Goal: Task Accomplishment & Management: Manage account settings

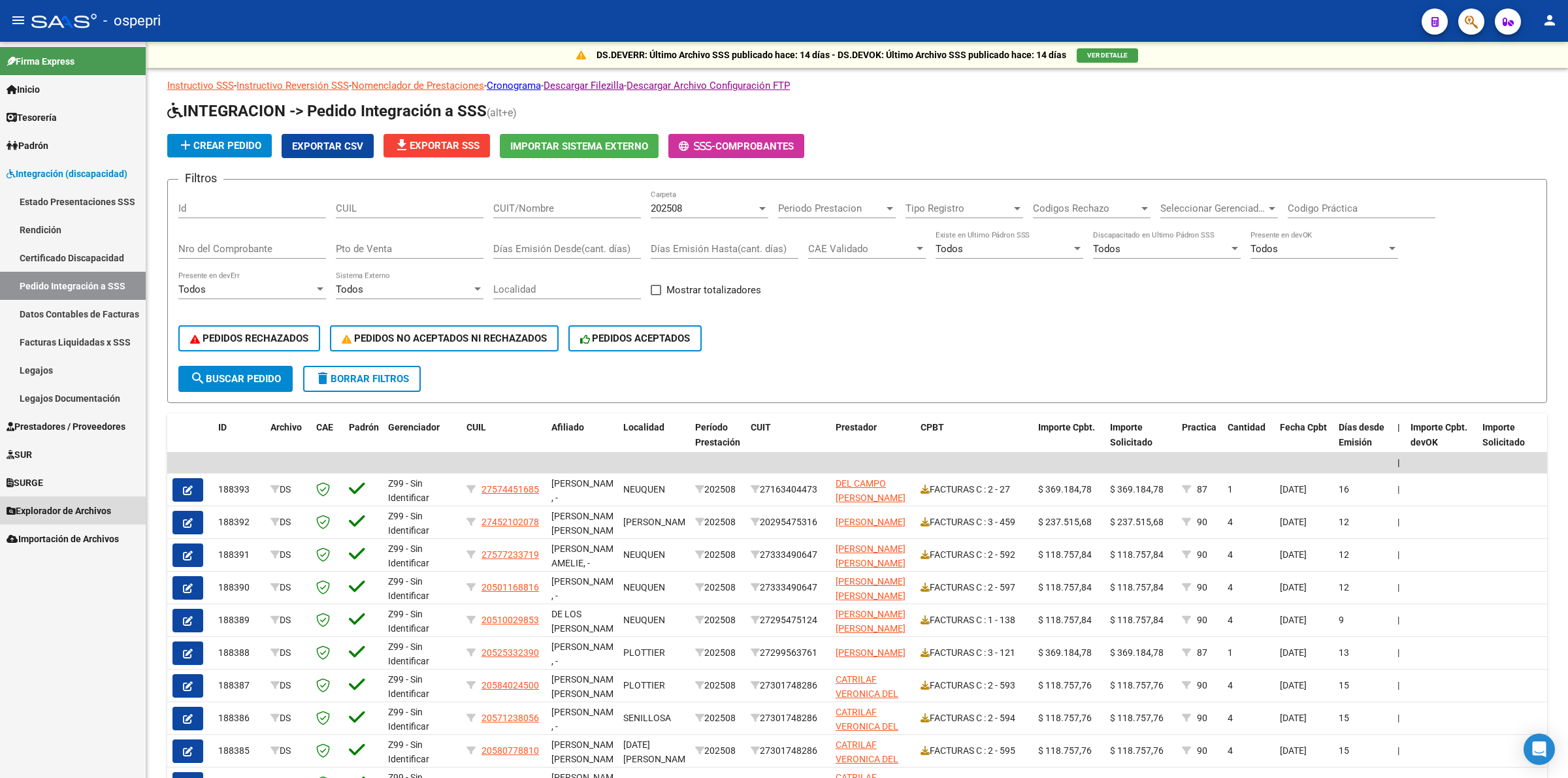
click at [56, 515] on span "Explorador de Archivos" at bounding box center [59, 511] width 104 height 15
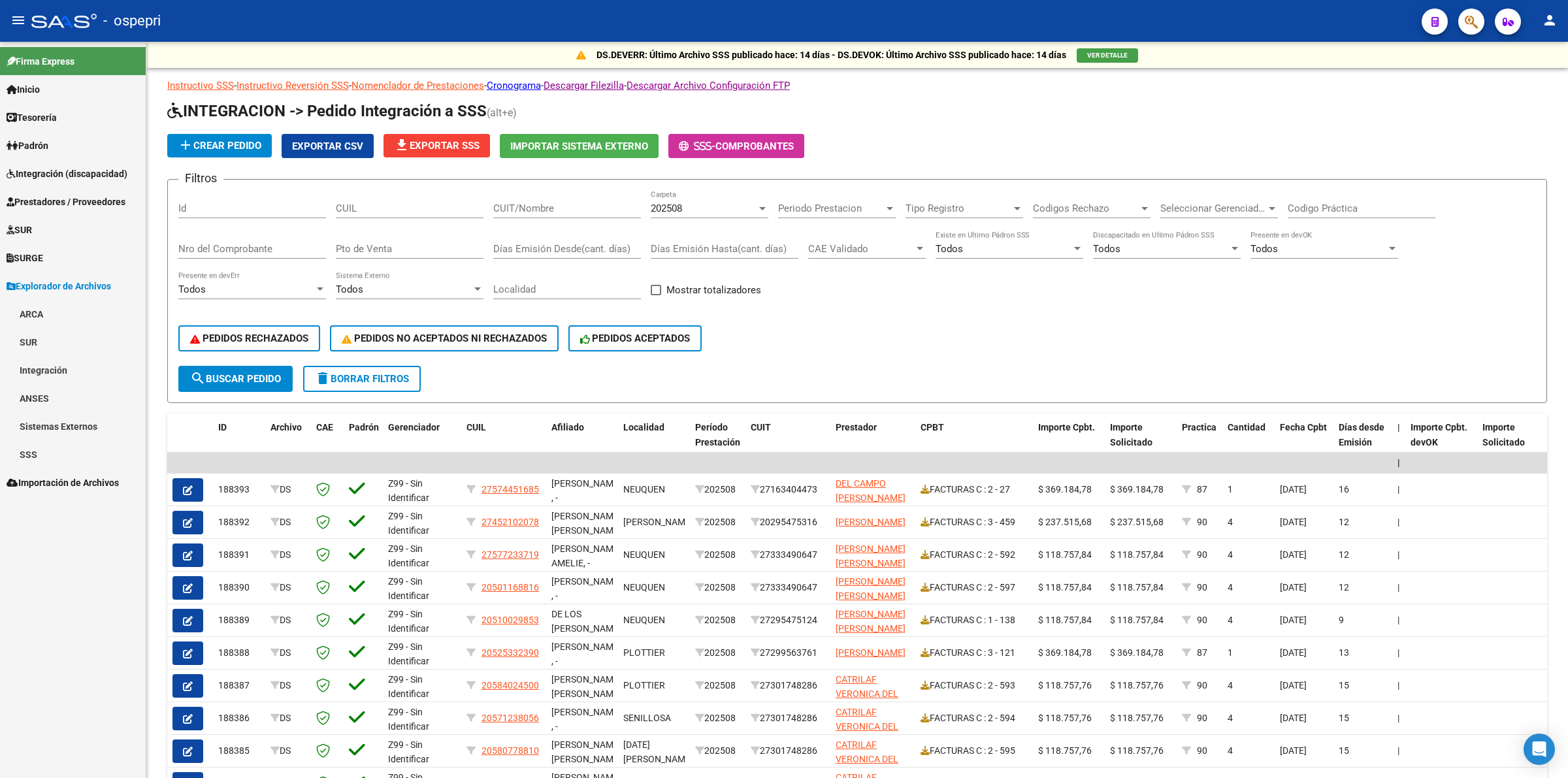
click at [63, 367] on link "Integración" at bounding box center [73, 370] width 145 height 28
click at [77, 427] on link "DR.ENVIO" at bounding box center [73, 426] width 145 height 28
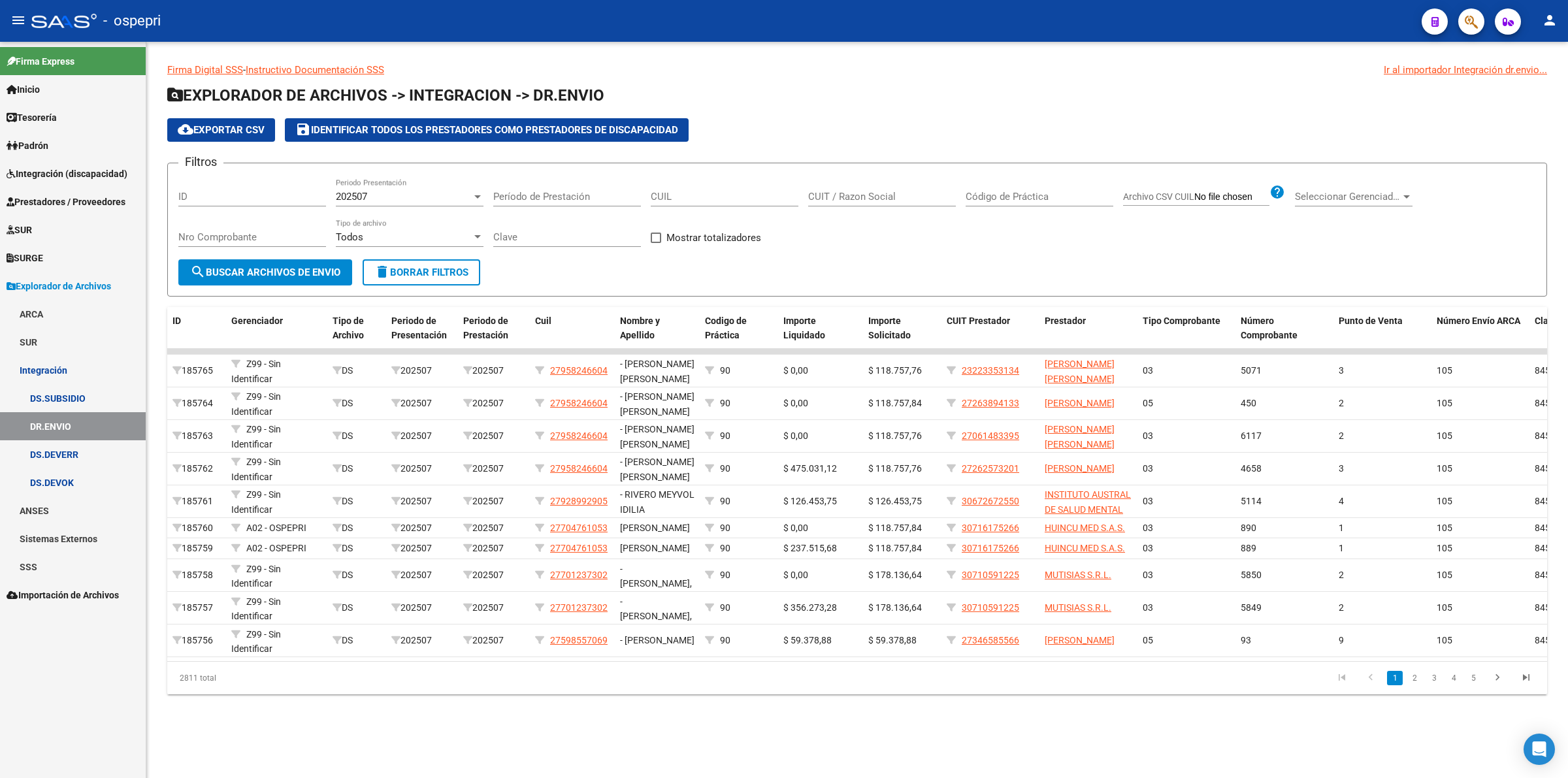
click at [77, 446] on link "DS.DEVERR" at bounding box center [73, 454] width 145 height 28
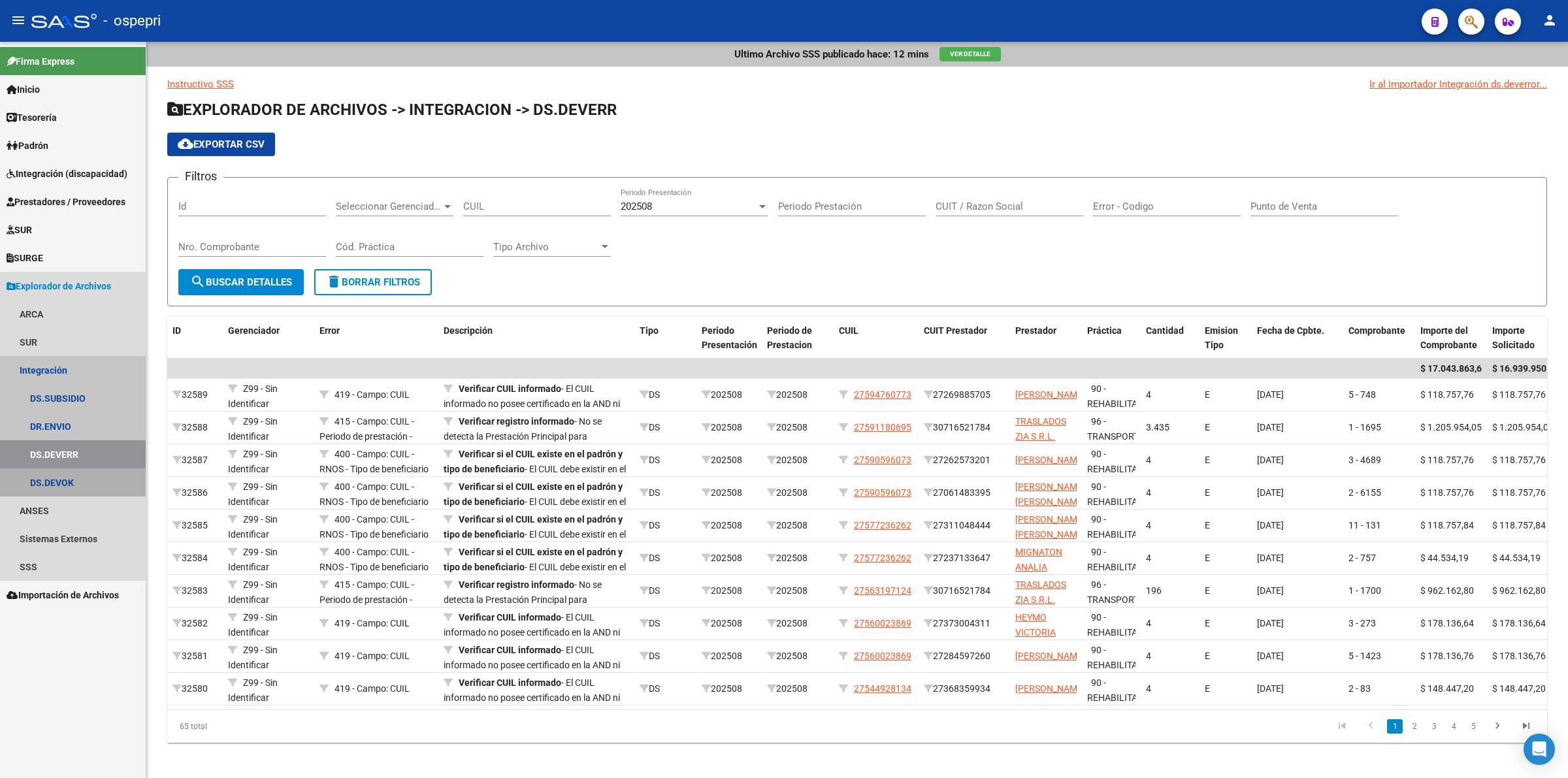
click at [75, 479] on link "DS.DEVOK" at bounding box center [73, 483] width 145 height 28
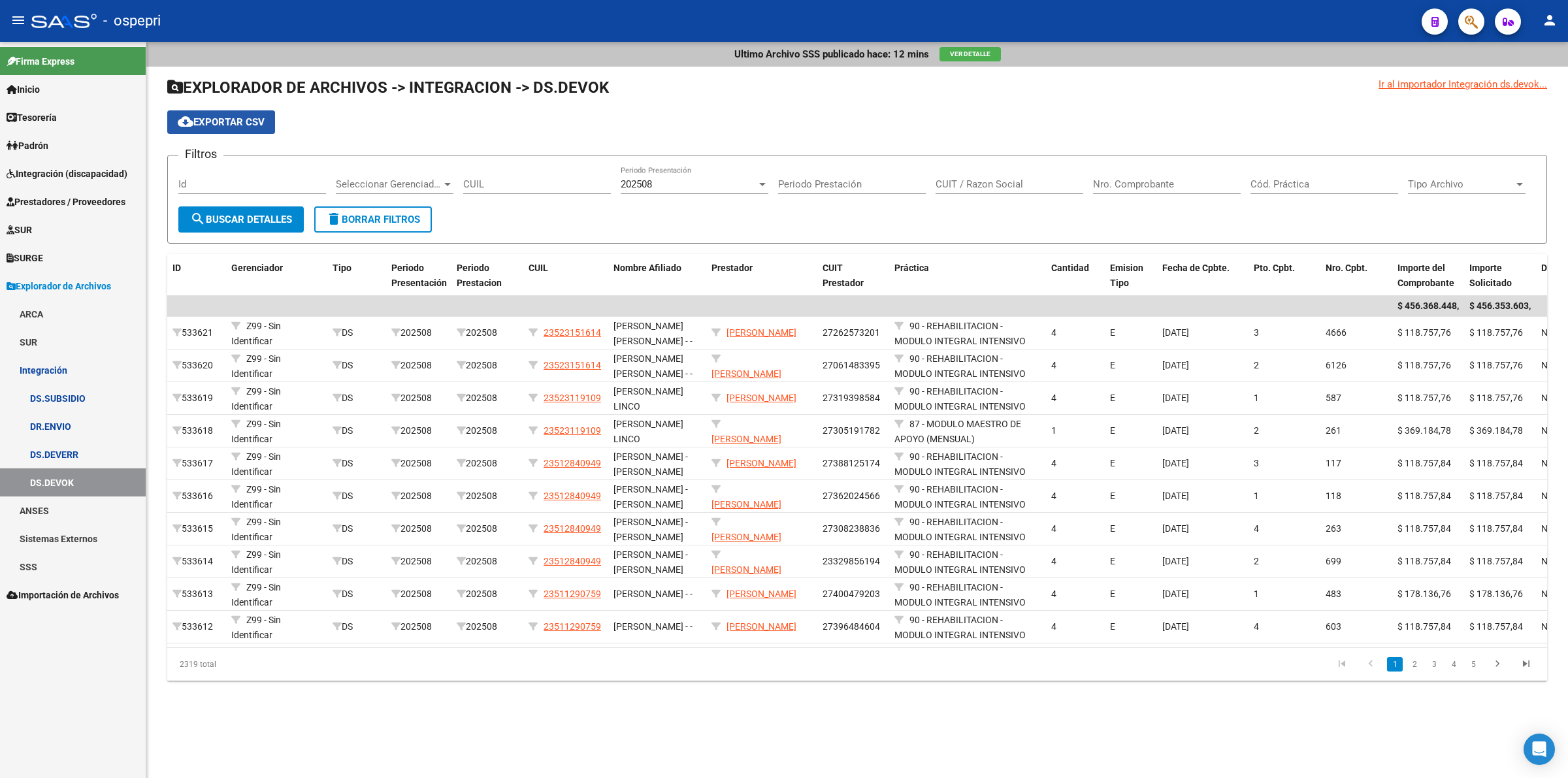
click at [229, 128] on button "cloud_download Exportar CSV" at bounding box center [221, 122] width 108 height 24
click at [86, 446] on link "DS.DEVERR" at bounding box center [73, 454] width 145 height 28
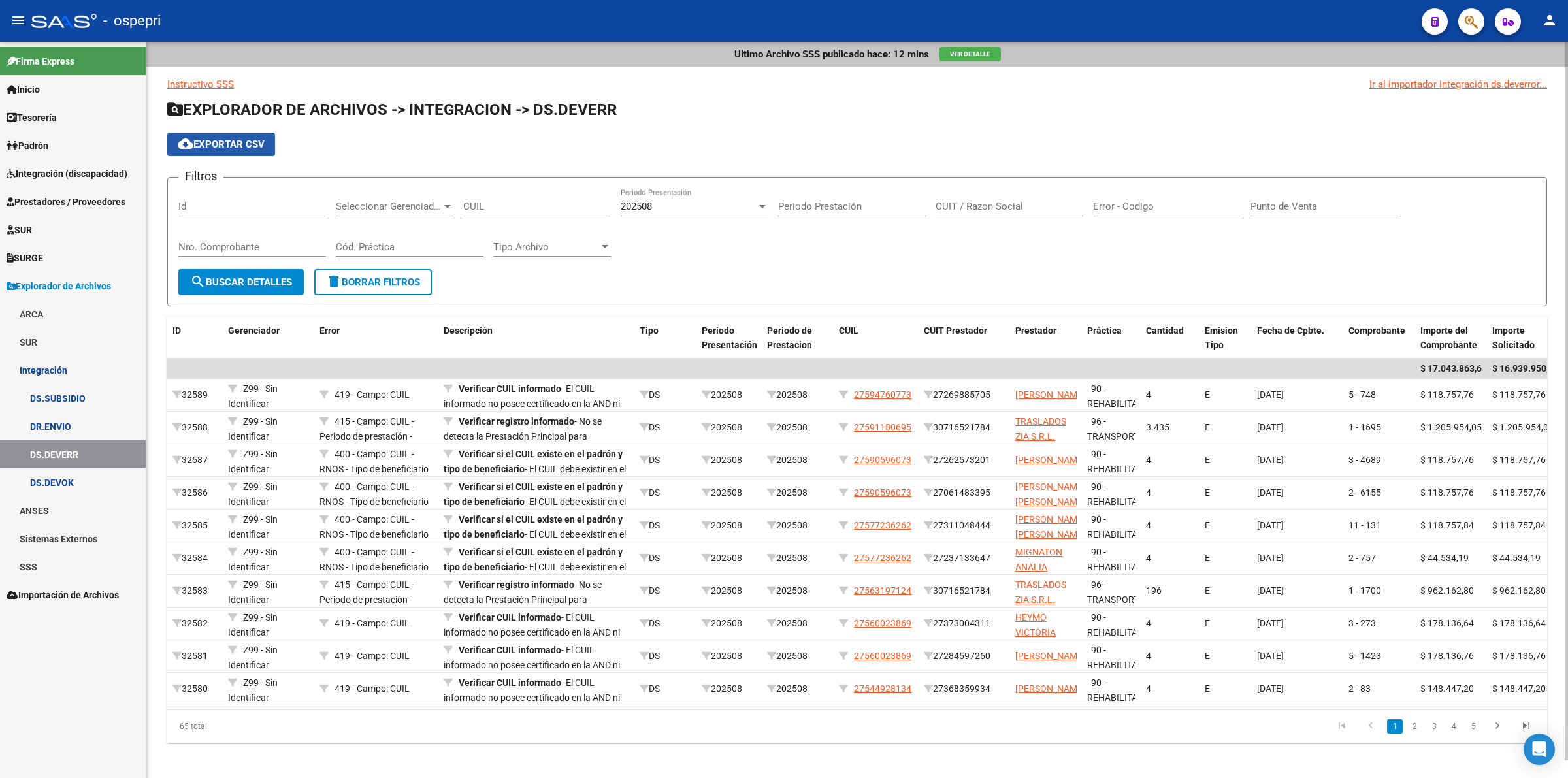
click at [246, 147] on span "cloud_download Exportar CSV" at bounding box center [221, 145] width 87 height 12
click at [44, 167] on span "Integración (discapacidad)" at bounding box center [67, 174] width 121 height 15
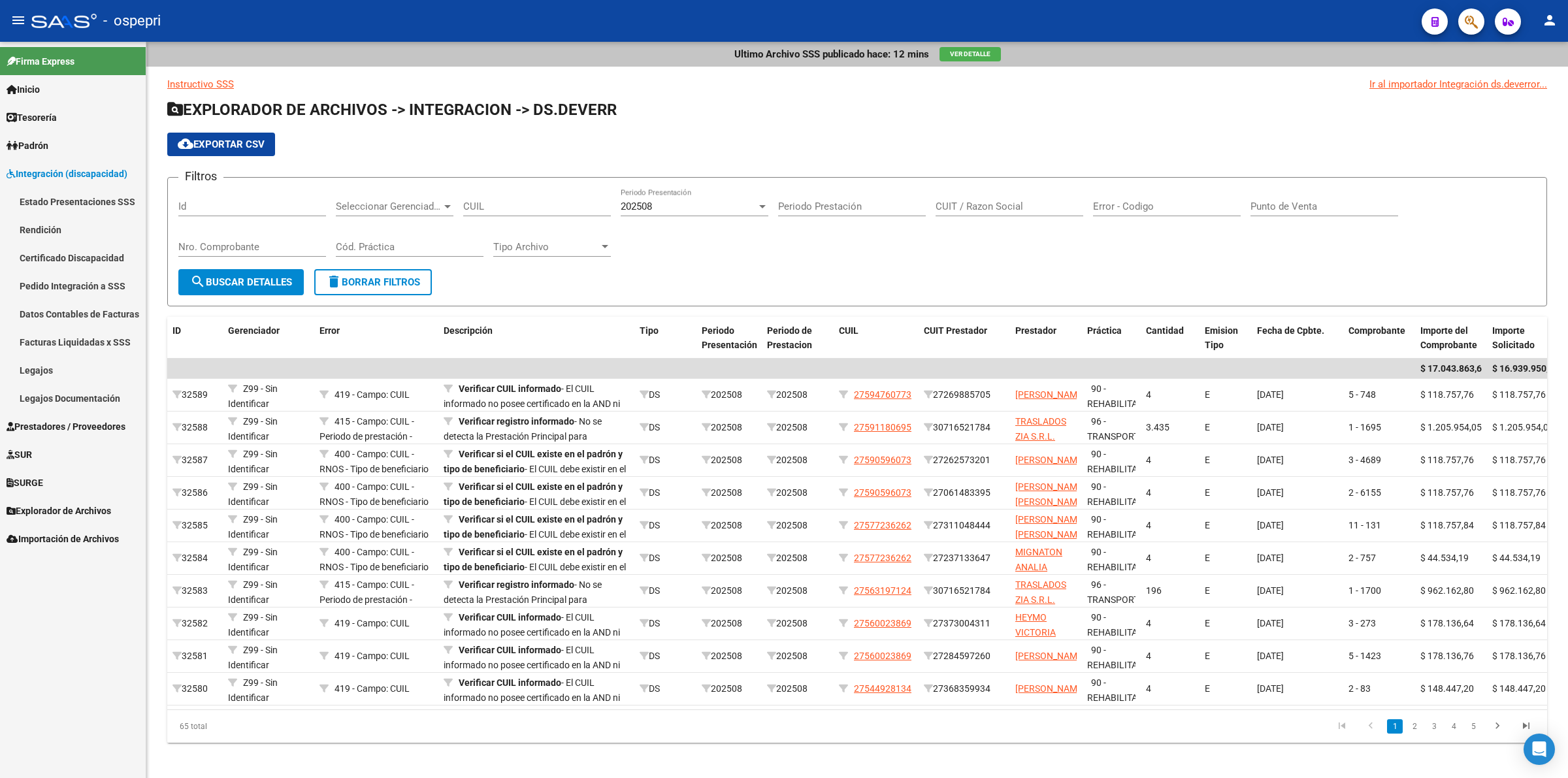
drag, startPoint x: 36, startPoint y: 372, endPoint x: 105, endPoint y: 345, distance: 74.1
click at [36, 370] on link "Legajos" at bounding box center [73, 370] width 145 height 28
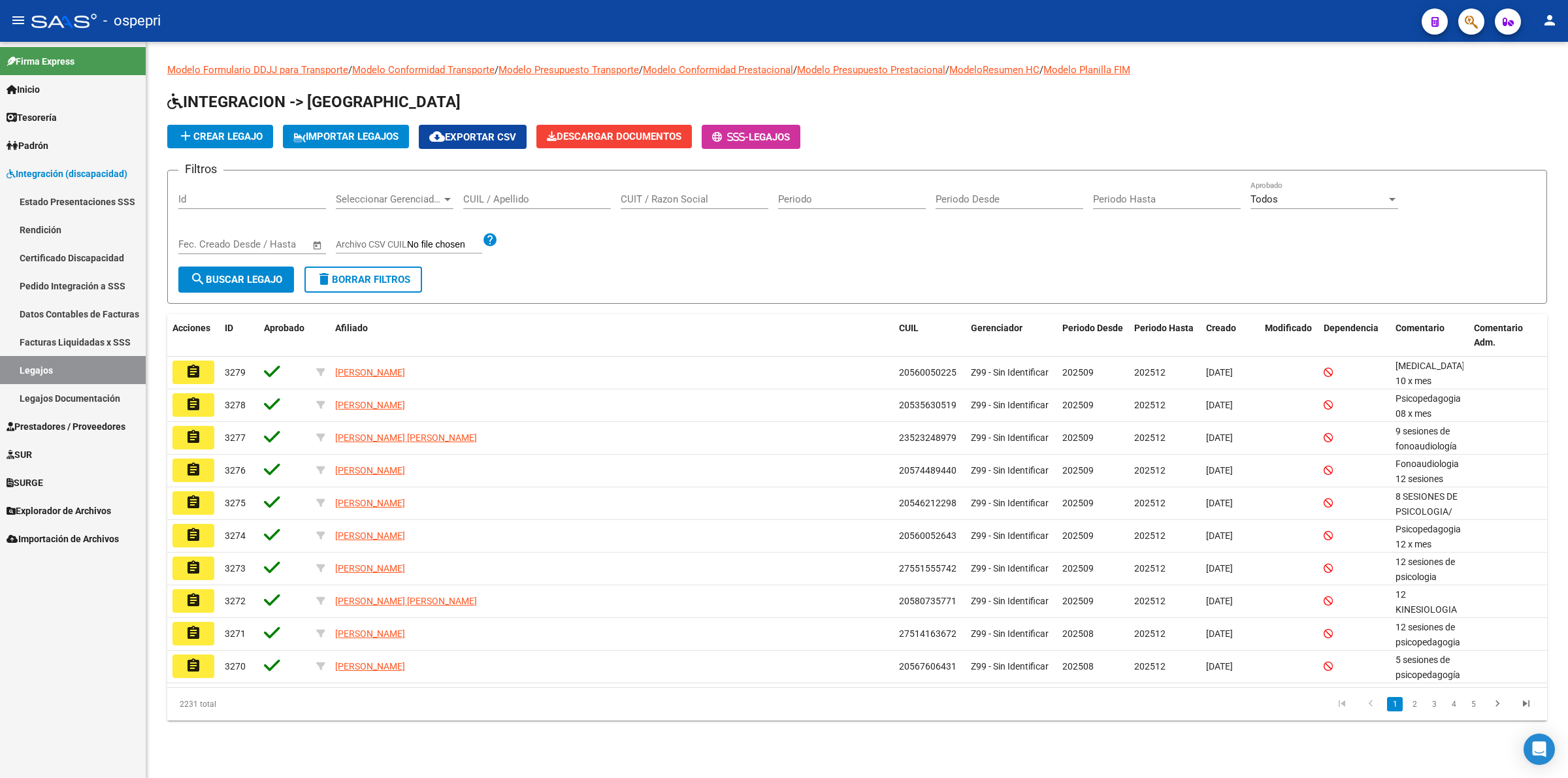
click at [514, 191] on div "CUIL / Apellido" at bounding box center [536, 195] width 148 height 28
paste input "20487278727"
type input "20487278727"
click at [249, 276] on span "search Buscar Legajo" at bounding box center [236, 280] width 92 height 12
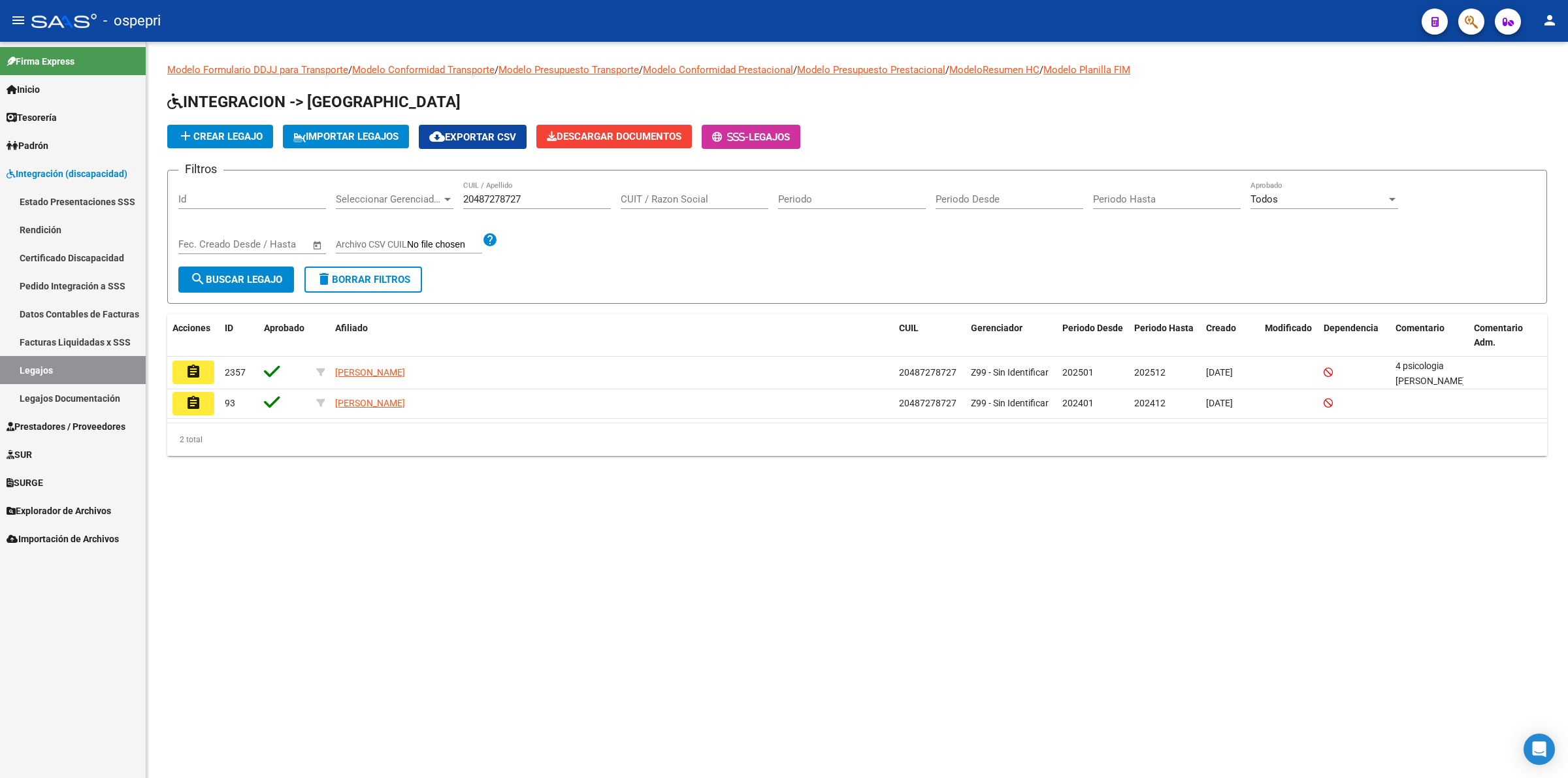
drag, startPoint x: 177, startPoint y: 374, endPoint x: 194, endPoint y: 371, distance: 17.3
click at [184, 373] on button "assignment" at bounding box center [193, 372] width 42 height 24
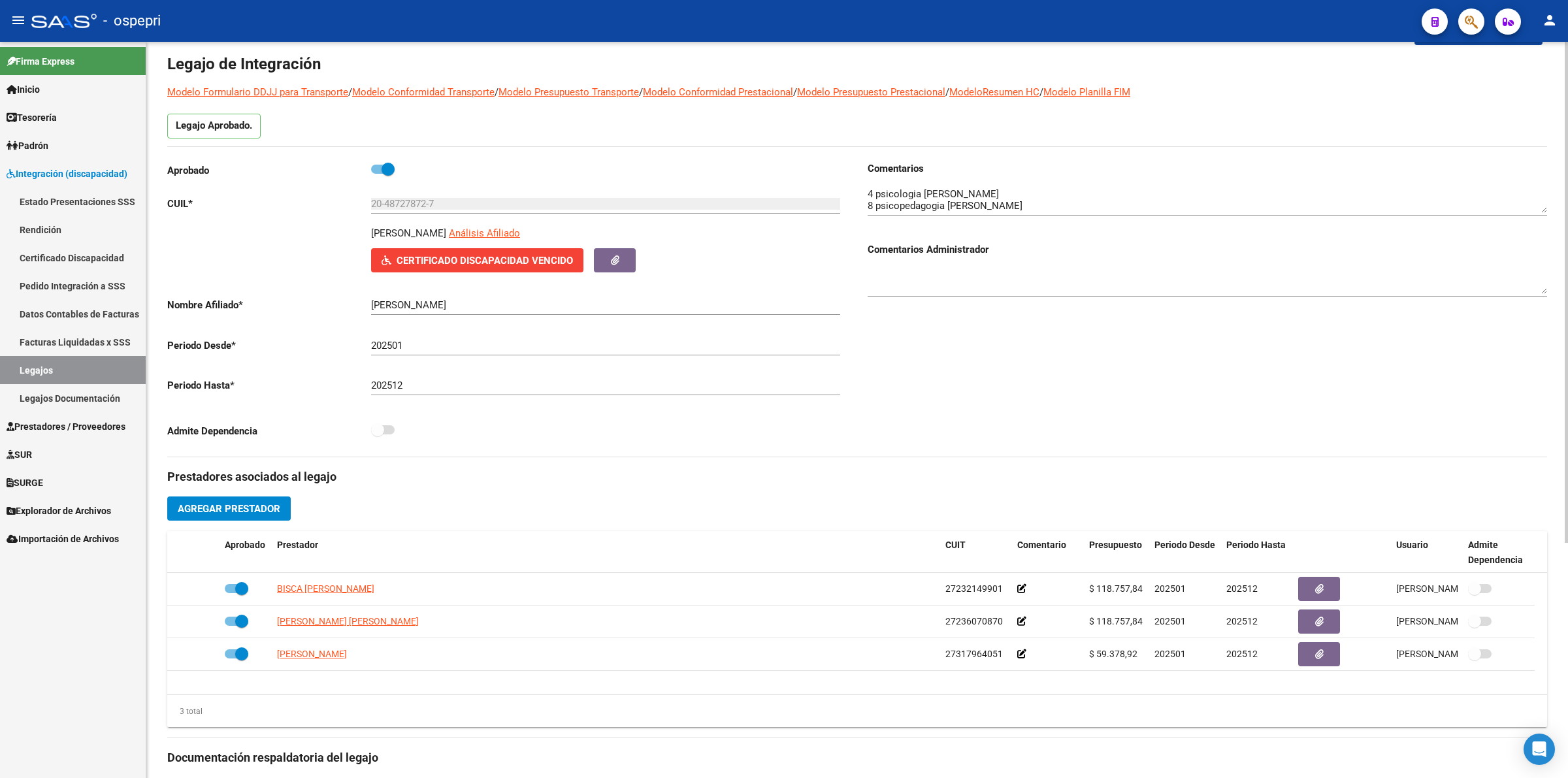
scroll to position [82, 0]
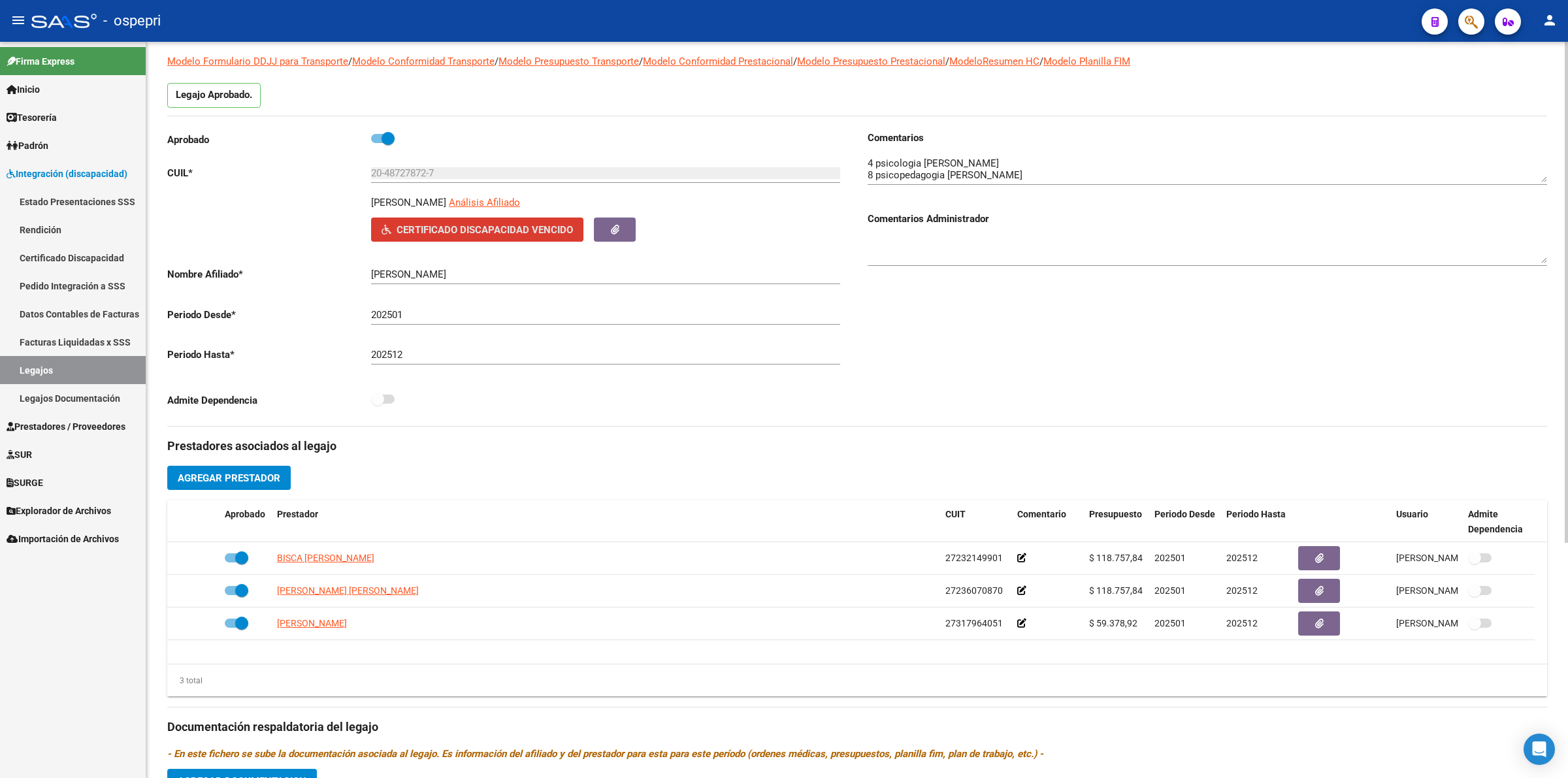
click at [511, 224] on span "Certificado Discapacidad Vencido" at bounding box center [485, 230] width 176 height 12
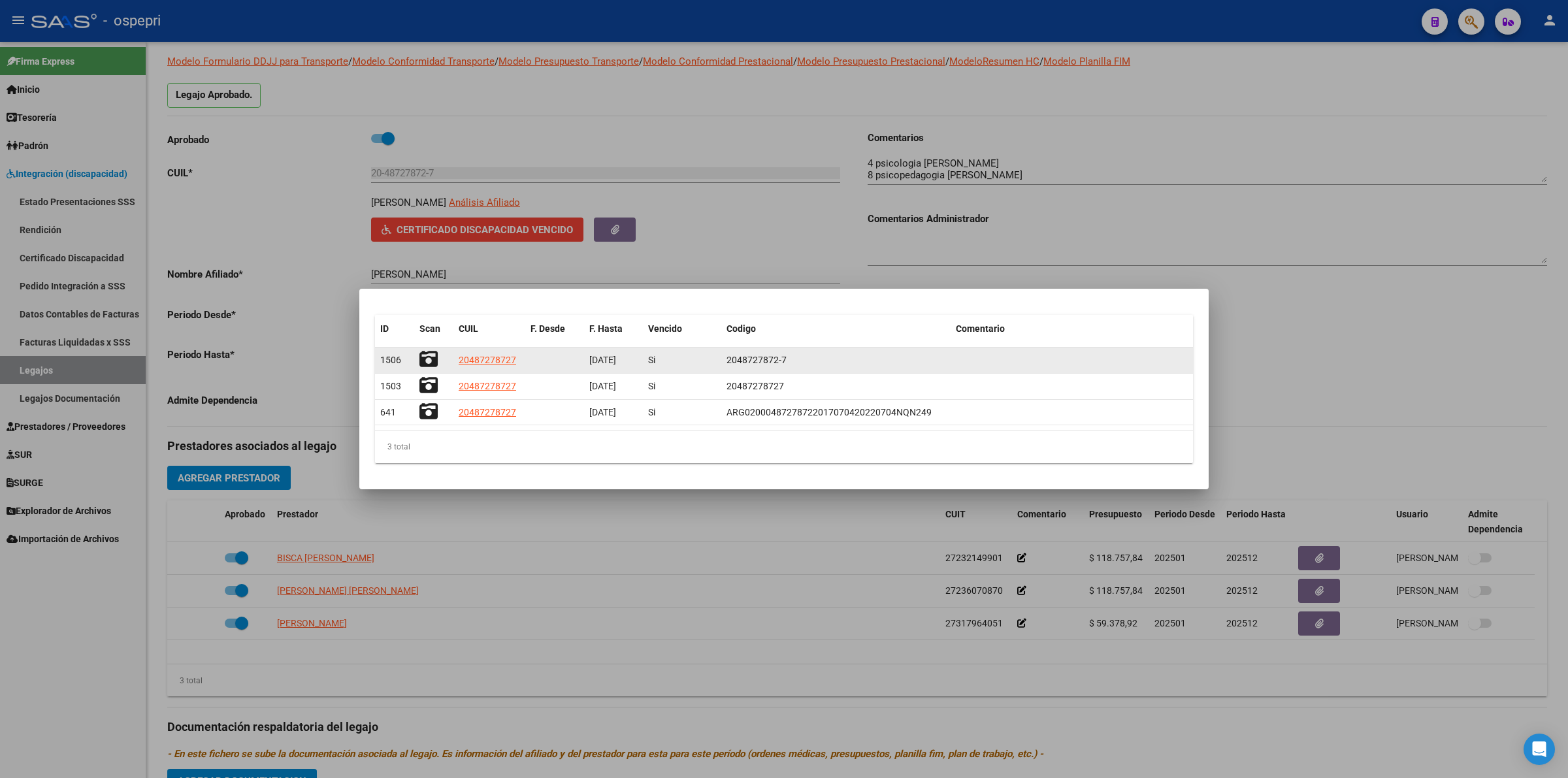
click at [430, 351] on icon at bounding box center [428, 359] width 18 height 18
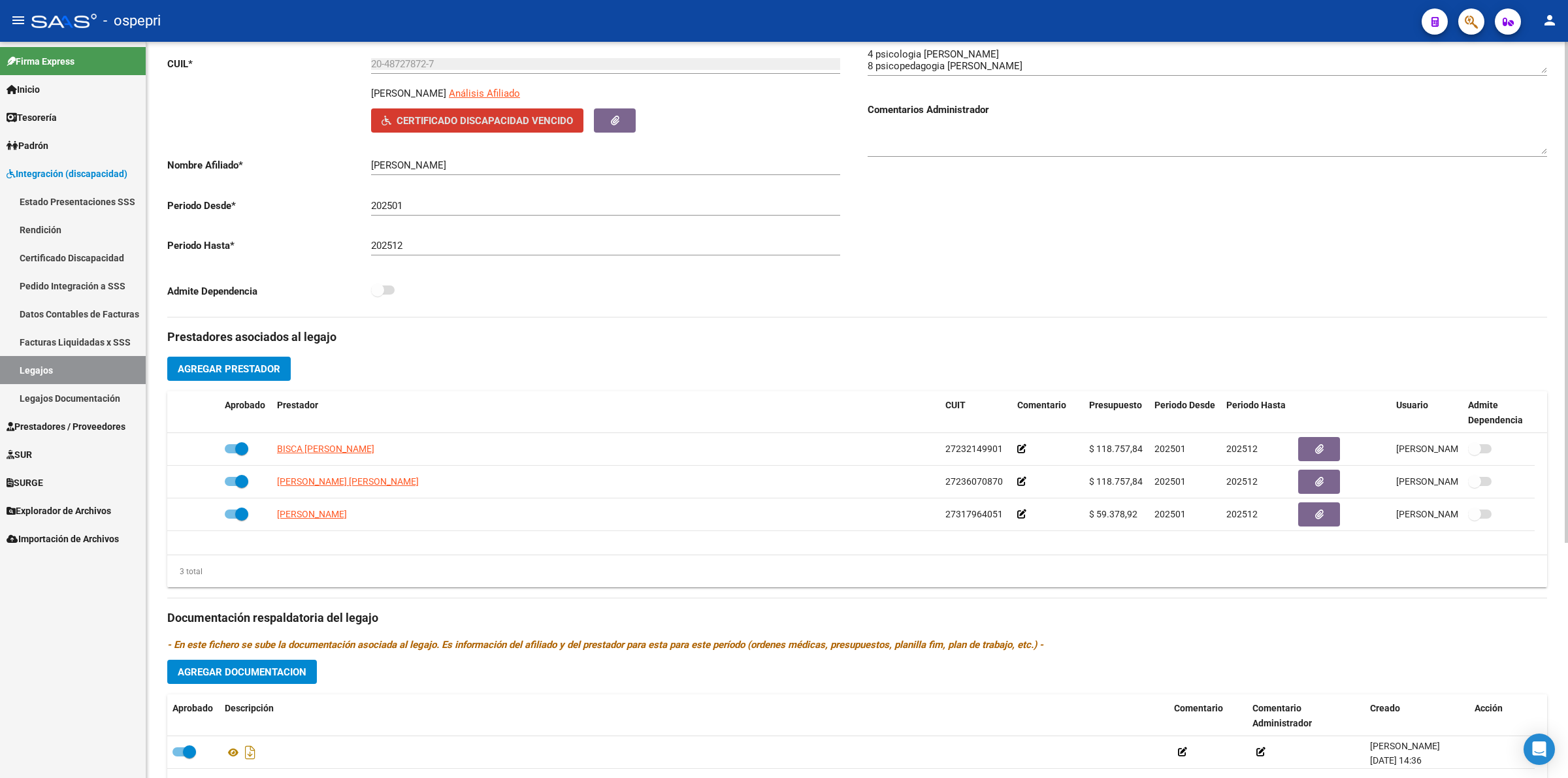
scroll to position [345, 0]
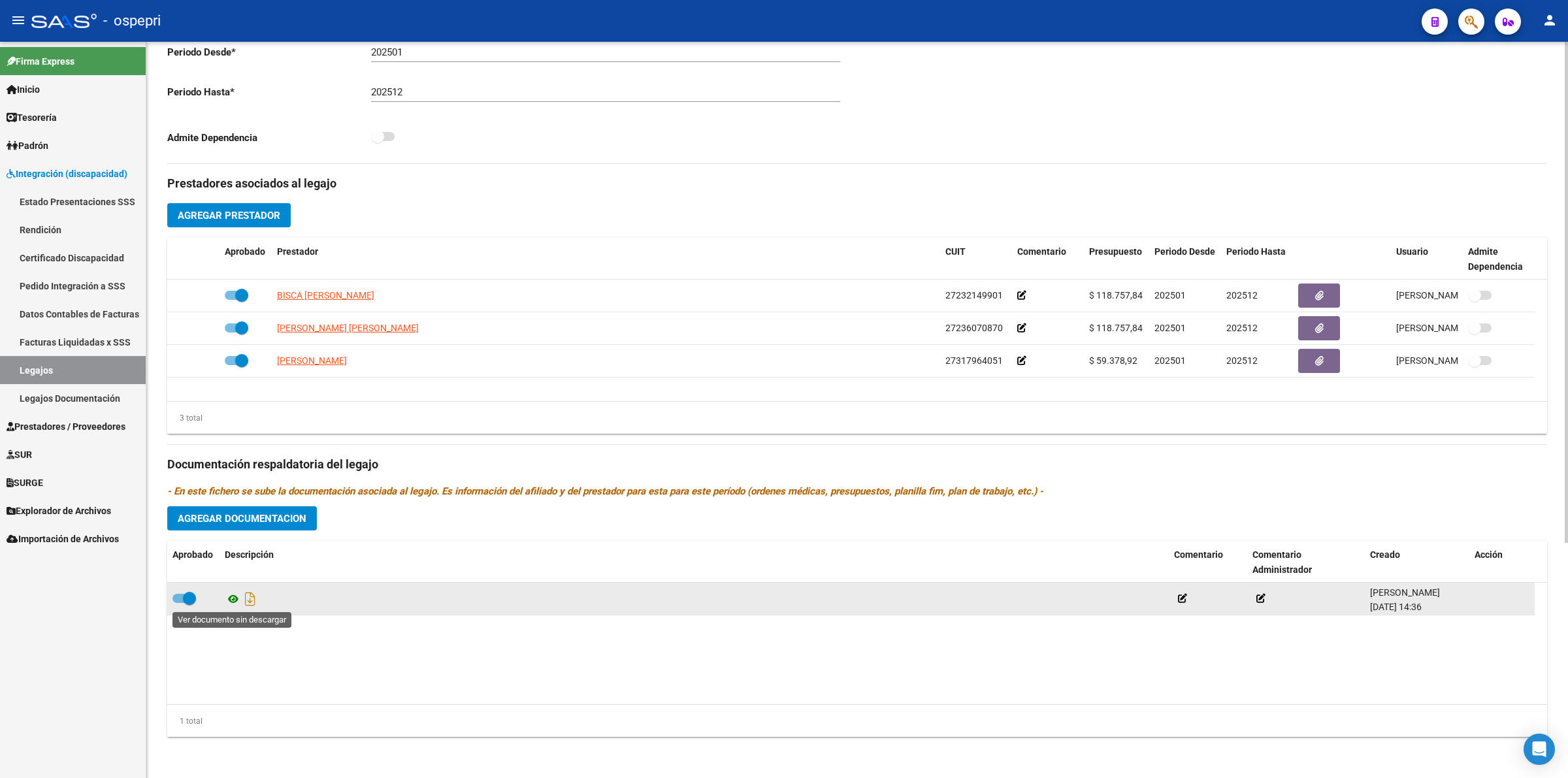
click at [230, 597] on icon at bounding box center [233, 599] width 17 height 15
click at [230, 599] on icon at bounding box center [233, 599] width 17 height 15
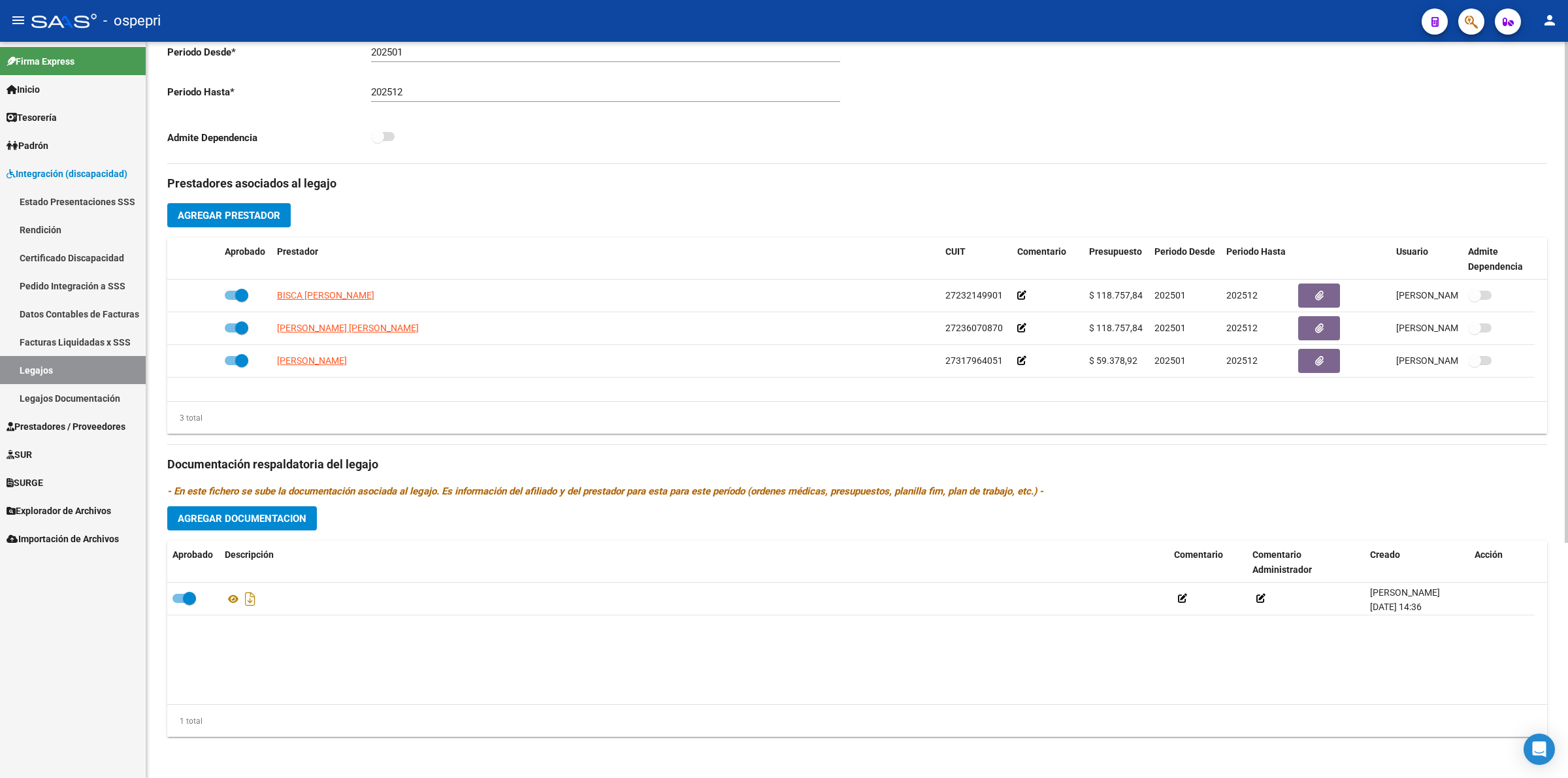
scroll to position [0, 0]
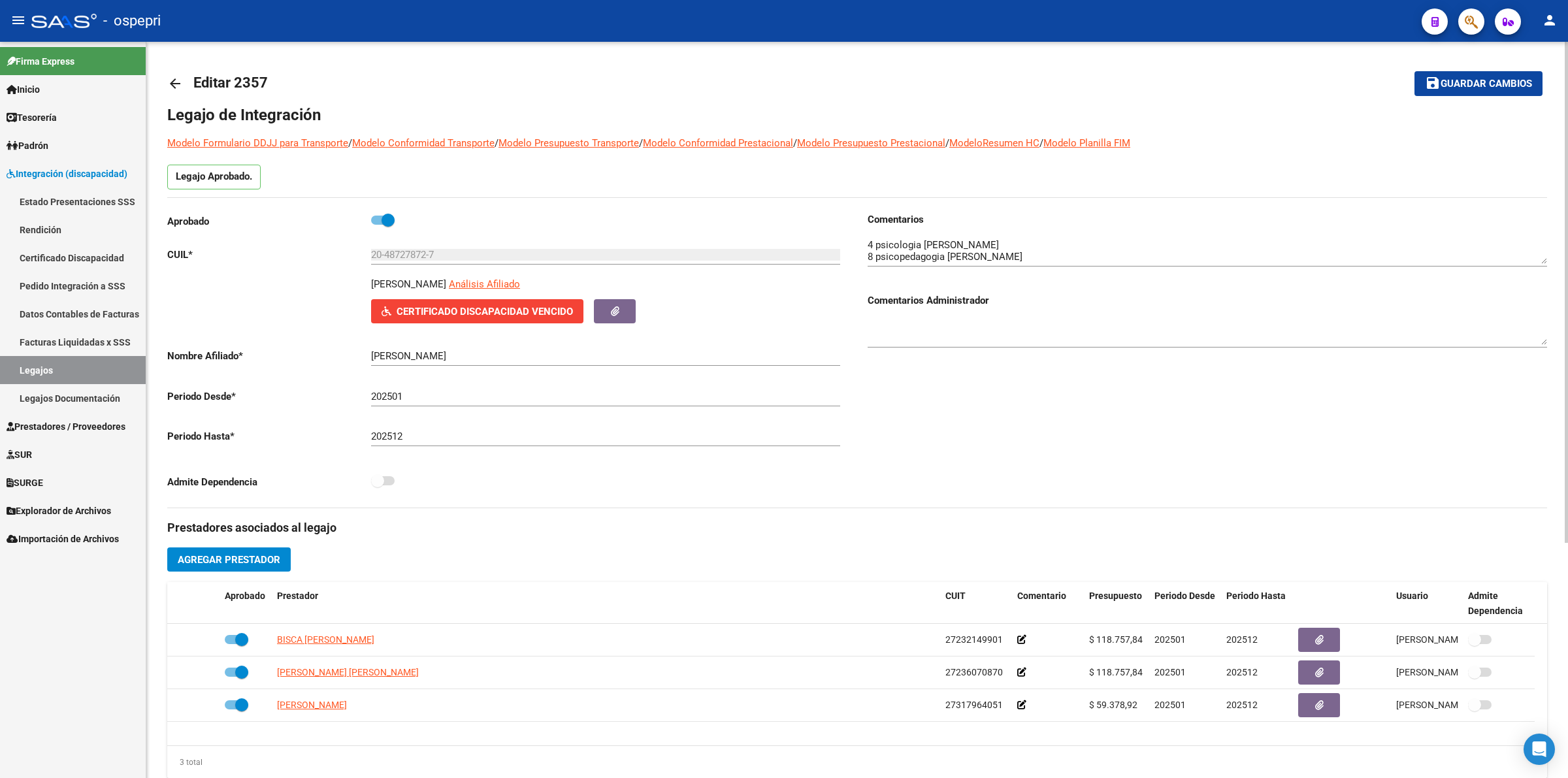
click at [178, 79] on mat-icon "arrow_back" at bounding box center [175, 83] width 15 height 15
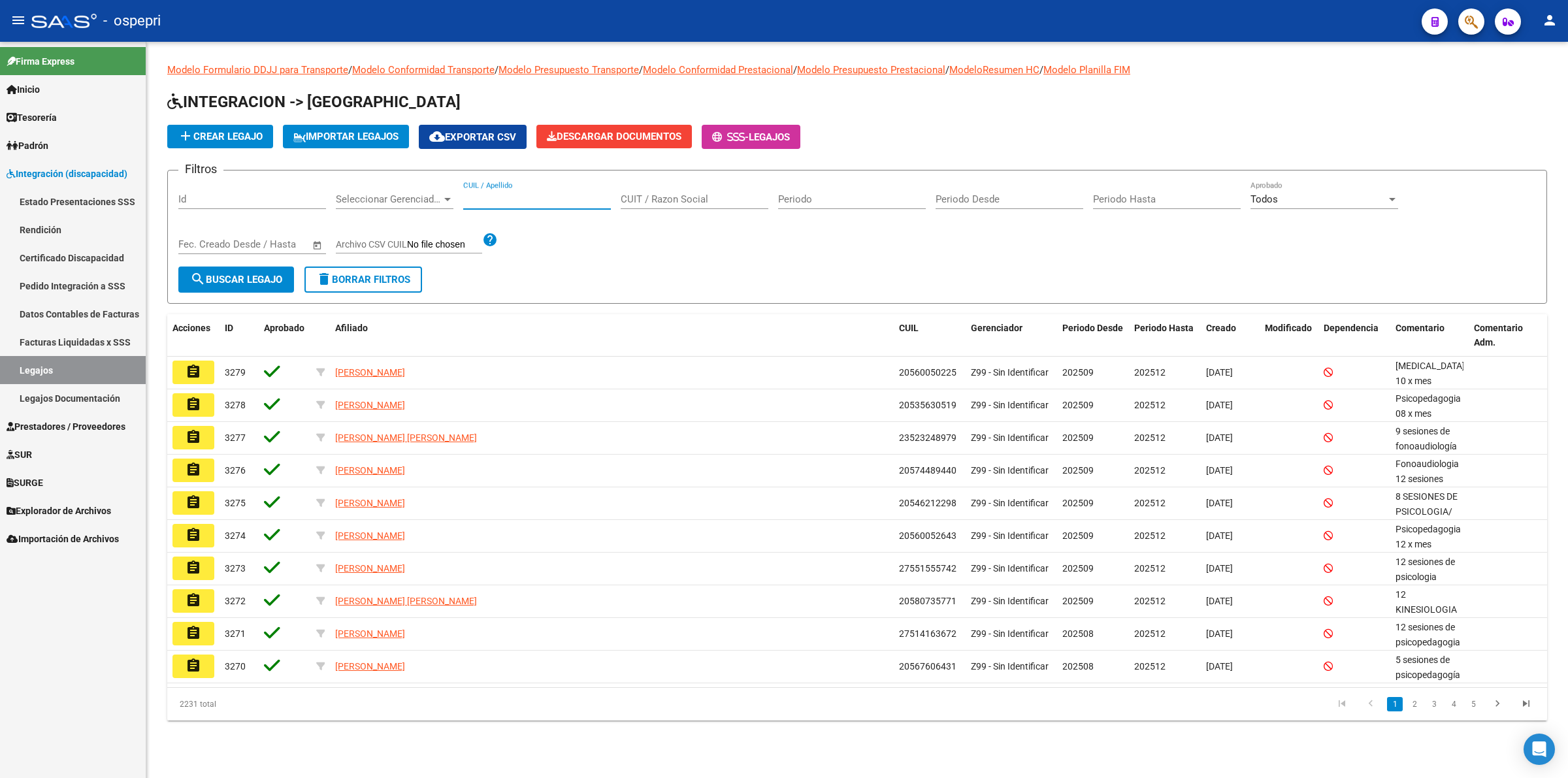
click at [502, 203] on input "CUIL / Apellido" at bounding box center [536, 199] width 148 height 12
paste input "20510000863"
type input "20510000863"
click at [233, 280] on span "search Buscar Legajo" at bounding box center [236, 280] width 92 height 12
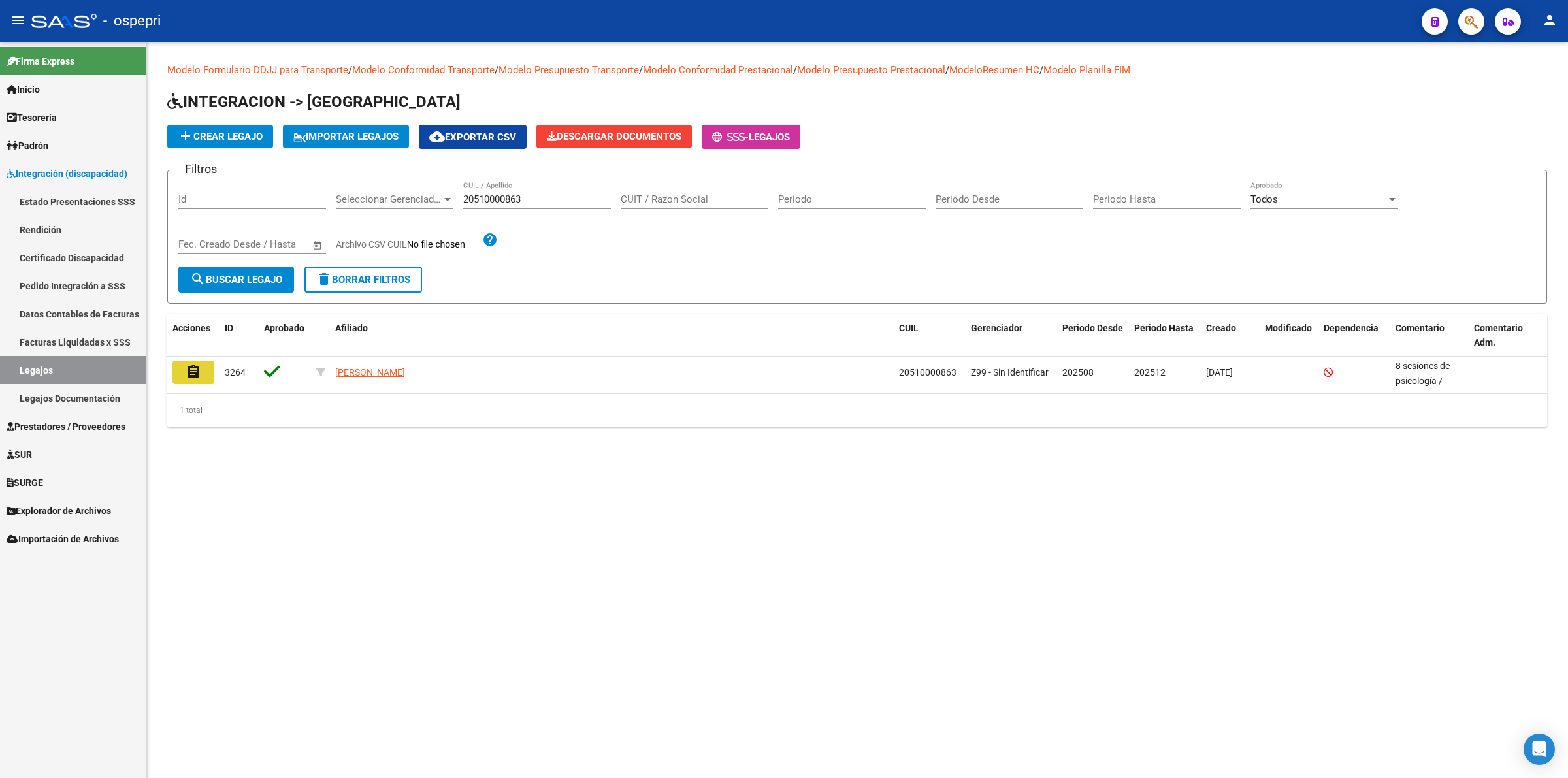
drag, startPoint x: 201, startPoint y: 370, endPoint x: 215, endPoint y: 375, distance: 14.9
click at [201, 370] on button "assignment" at bounding box center [193, 372] width 42 height 24
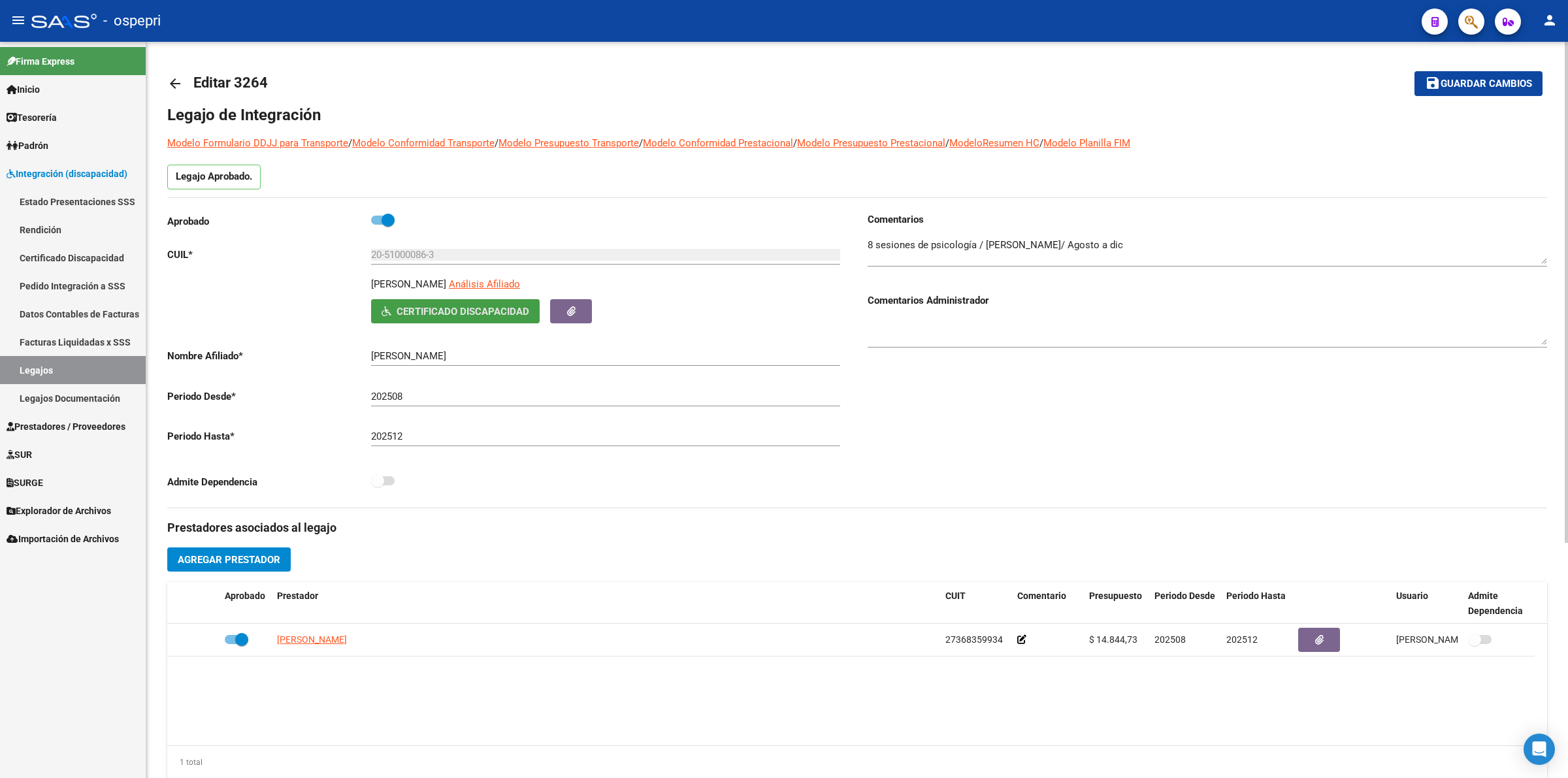
click at [505, 315] on span "Certificado Discapacidad" at bounding box center [463, 311] width 133 height 12
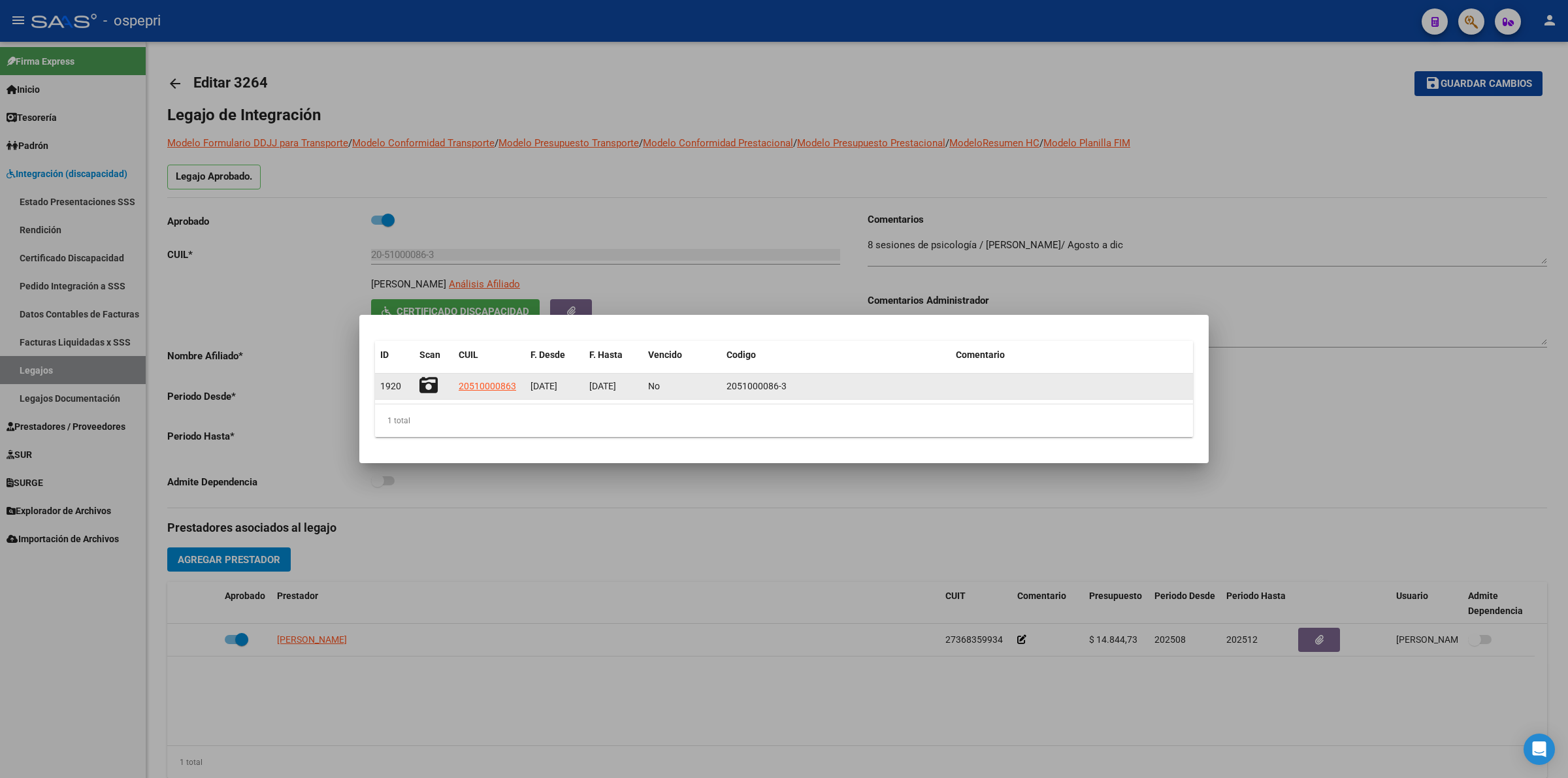
click at [425, 386] on icon at bounding box center [428, 385] width 18 height 18
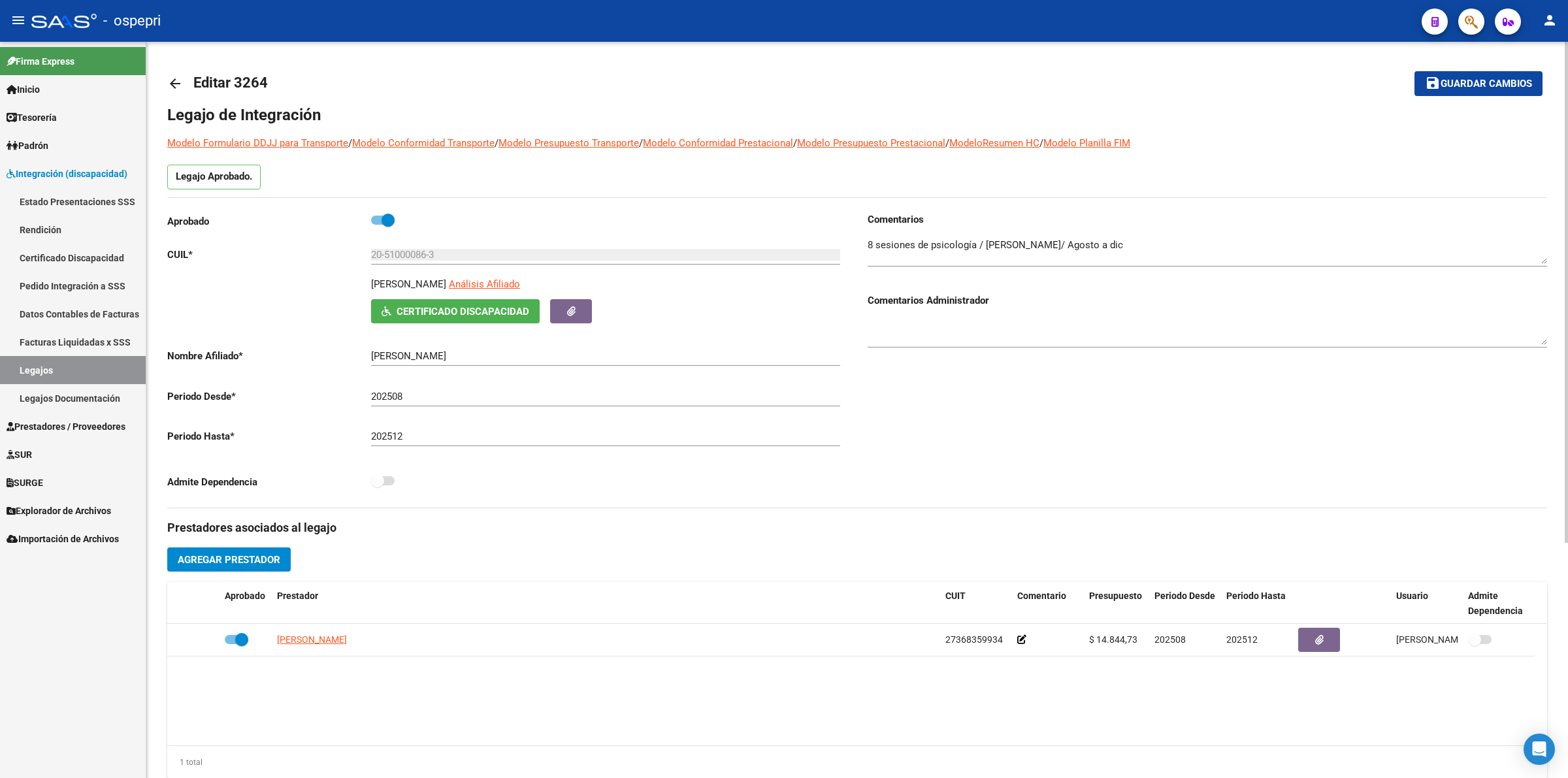
click at [171, 76] on link "arrow_back" at bounding box center [181, 83] width 26 height 31
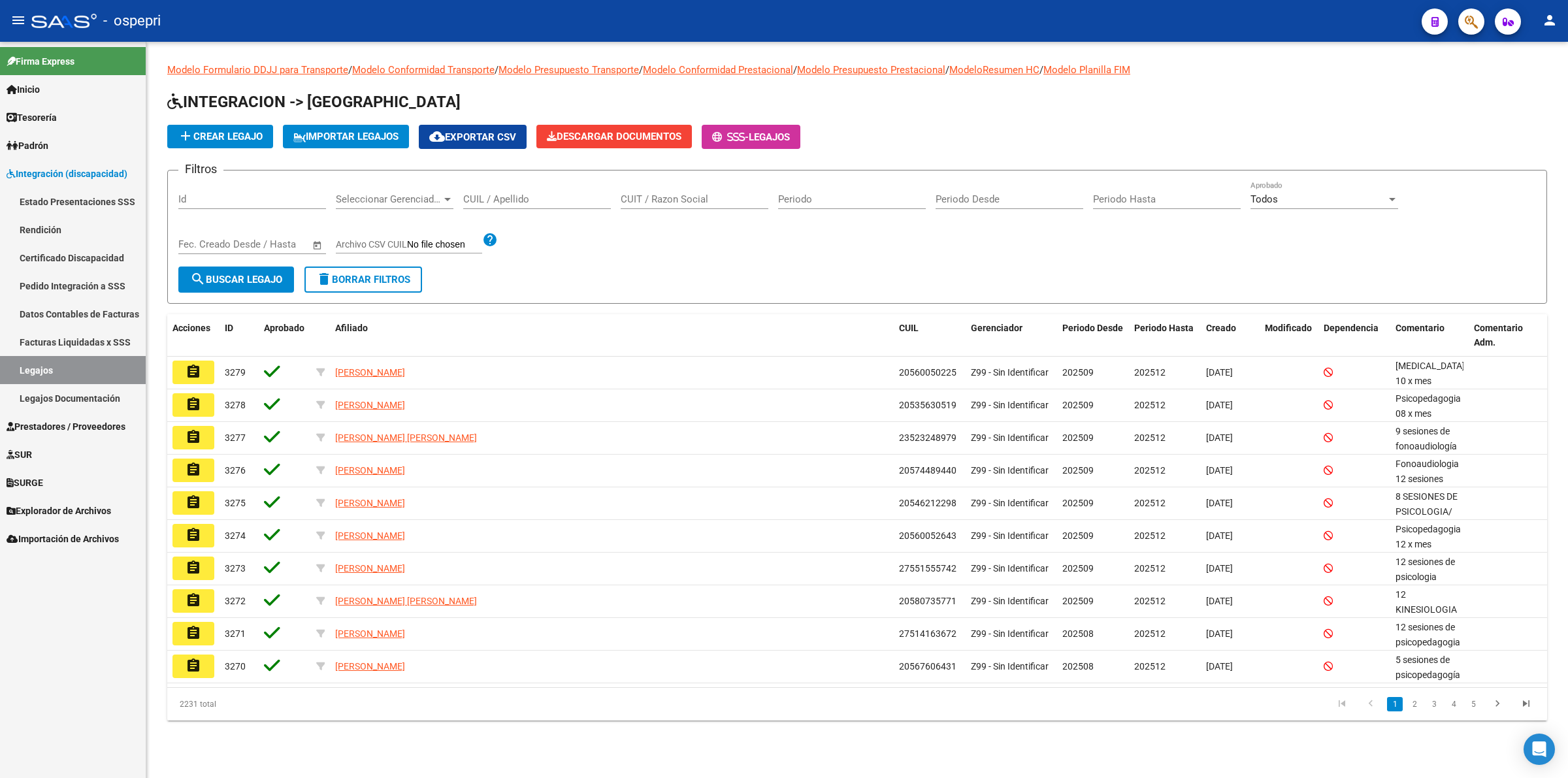
click at [503, 206] on div "CUIL / Apellido" at bounding box center [536, 195] width 148 height 28
paste input "20525312942"
type input "20525312942"
click at [275, 274] on span "search Buscar Legajo" at bounding box center [236, 280] width 92 height 12
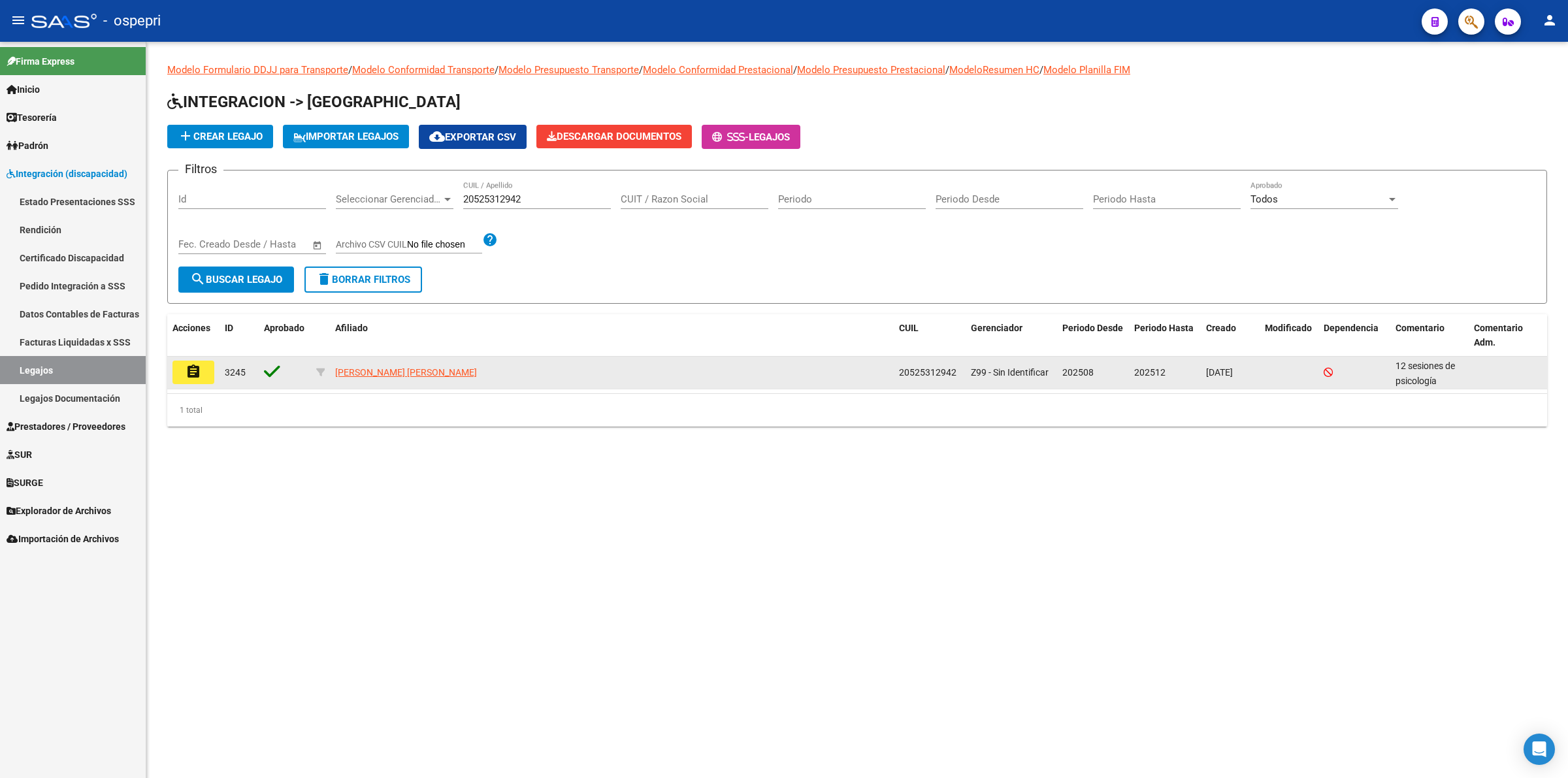
click at [193, 357] on datatable-body-cell "assignment" at bounding box center [193, 373] width 52 height 32
click at [206, 366] on button "assignment" at bounding box center [193, 372] width 42 height 24
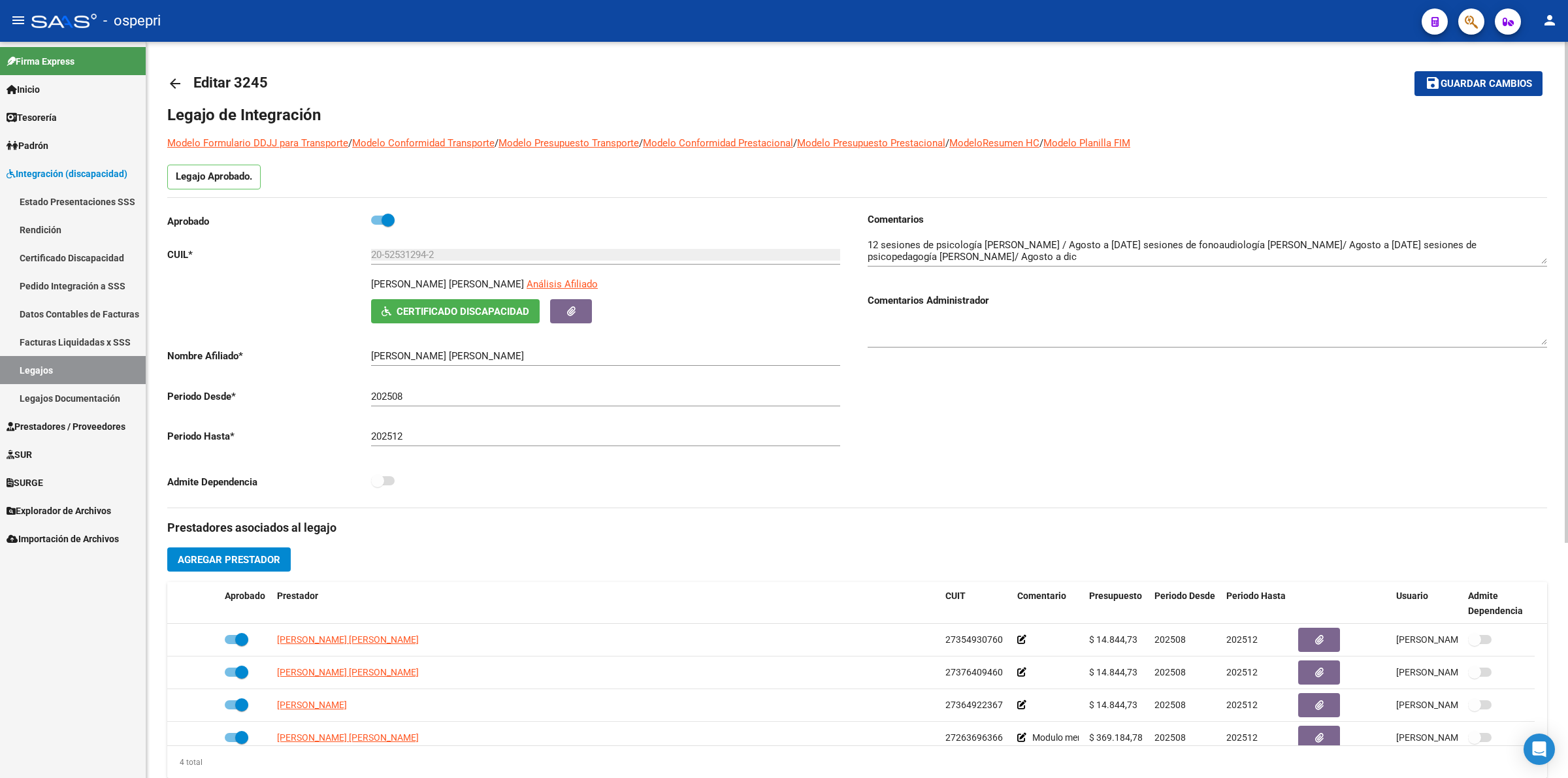
click at [482, 311] on span "Certificado Discapacidad" at bounding box center [463, 311] width 133 height 12
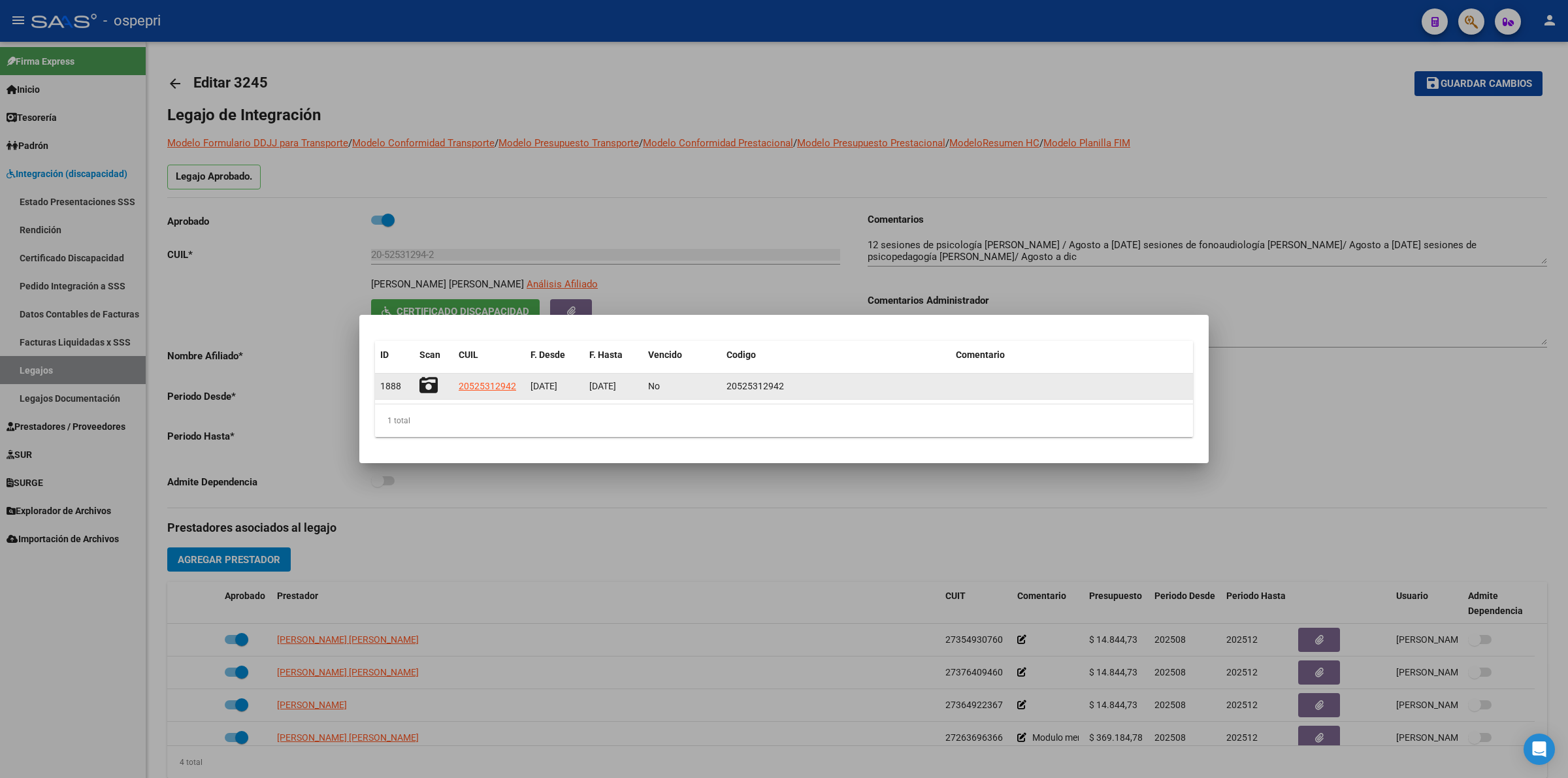
click at [433, 384] on icon at bounding box center [428, 385] width 18 height 18
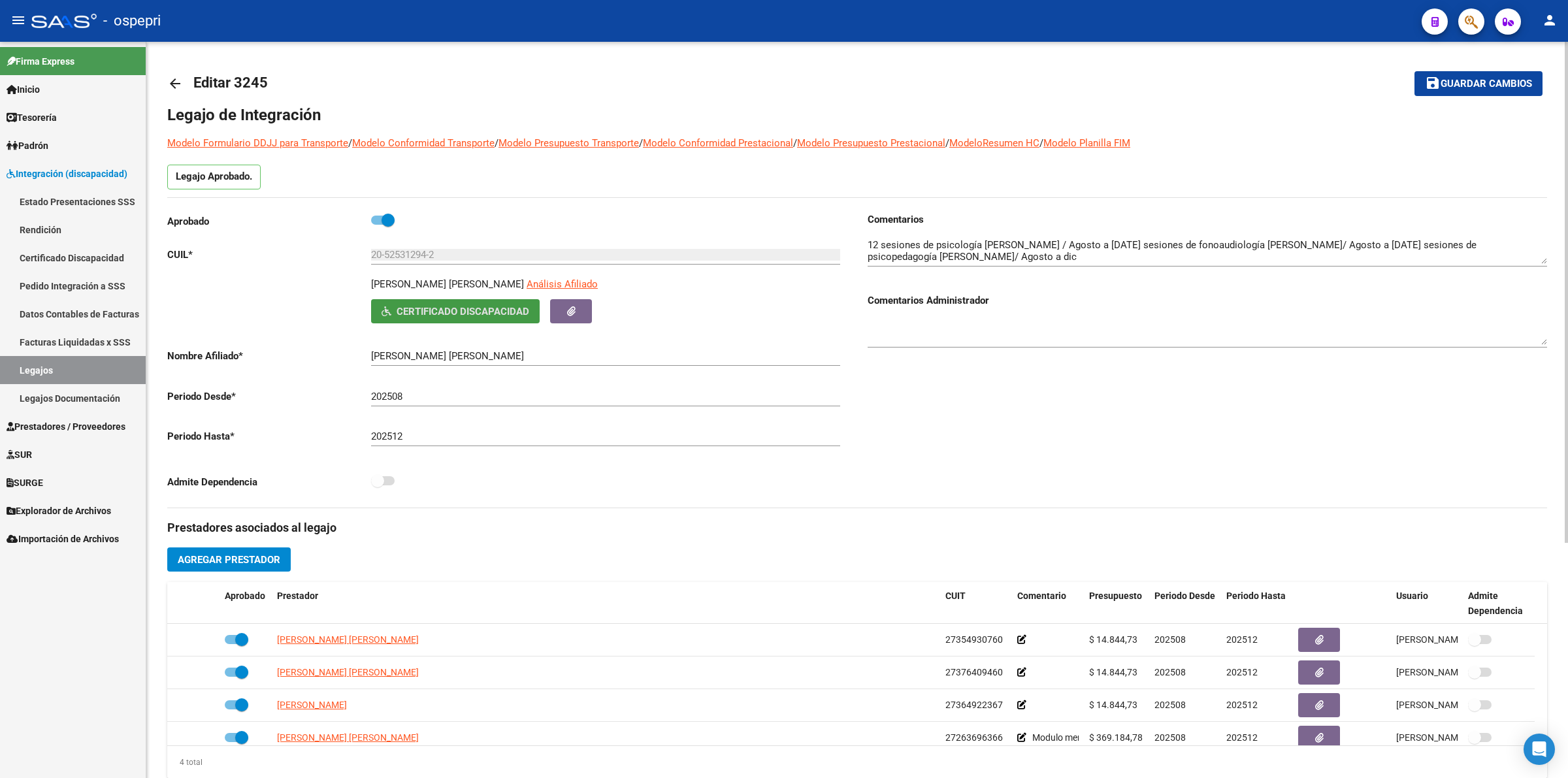
click at [170, 89] on mat-icon "arrow_back" at bounding box center [175, 83] width 15 height 15
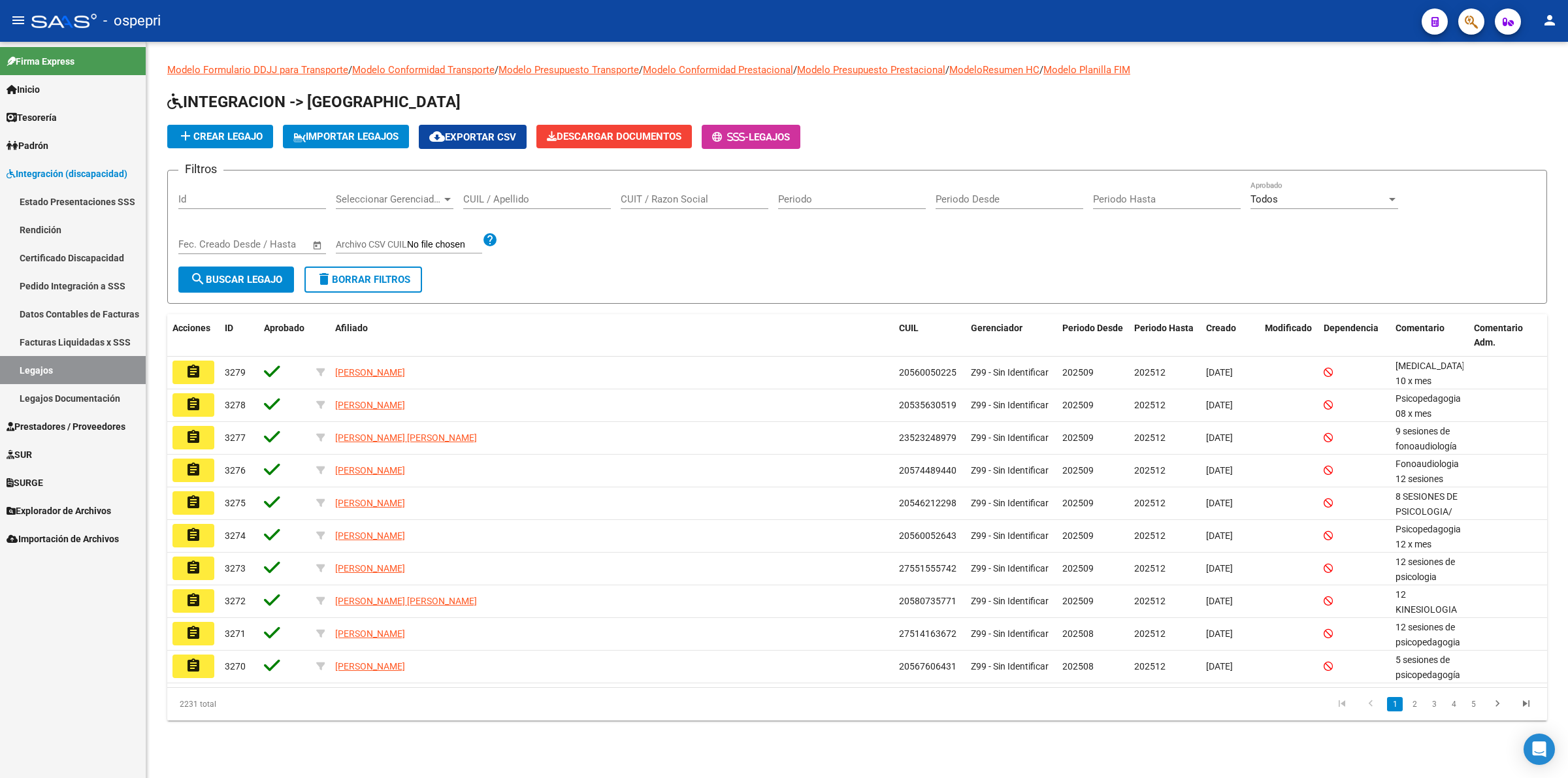
click at [540, 198] on input "CUIL / Apellido" at bounding box center [536, 199] width 148 height 12
paste input "20525330355"
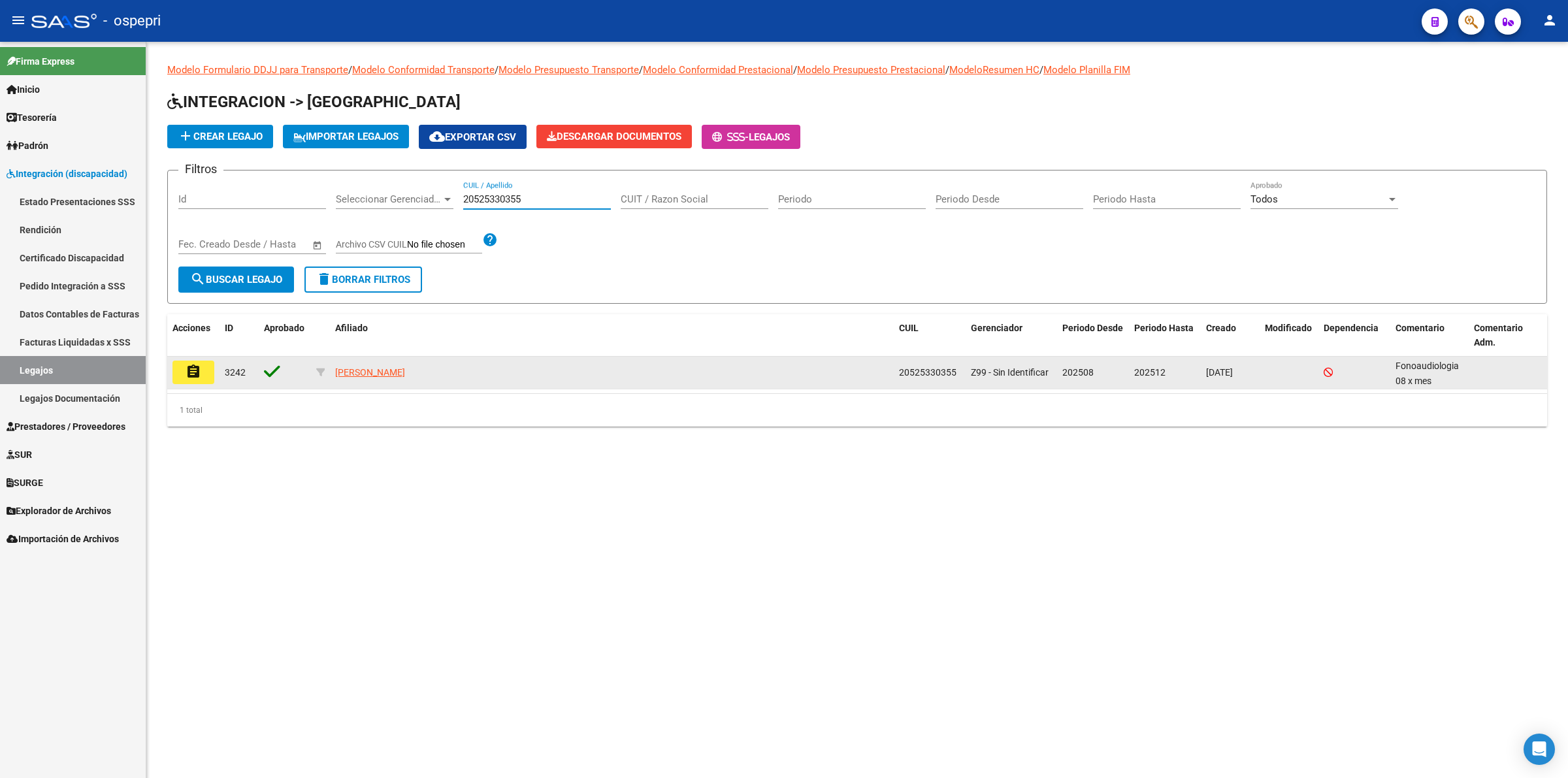
type input "20525330355"
click at [186, 367] on mat-icon "assignment" at bounding box center [193, 371] width 15 height 15
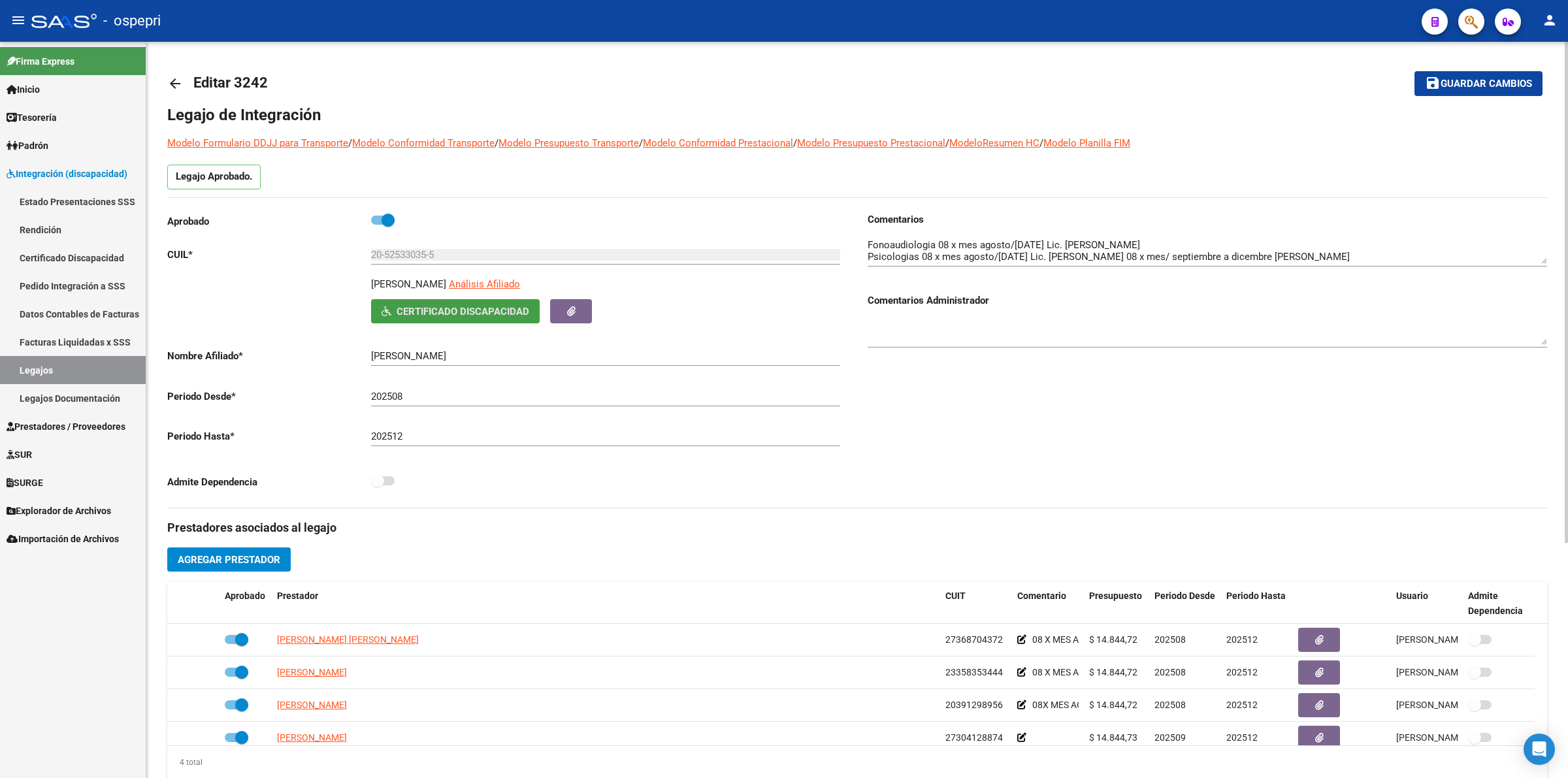
click at [531, 309] on button "Certificado Discapacidad" at bounding box center [455, 311] width 168 height 24
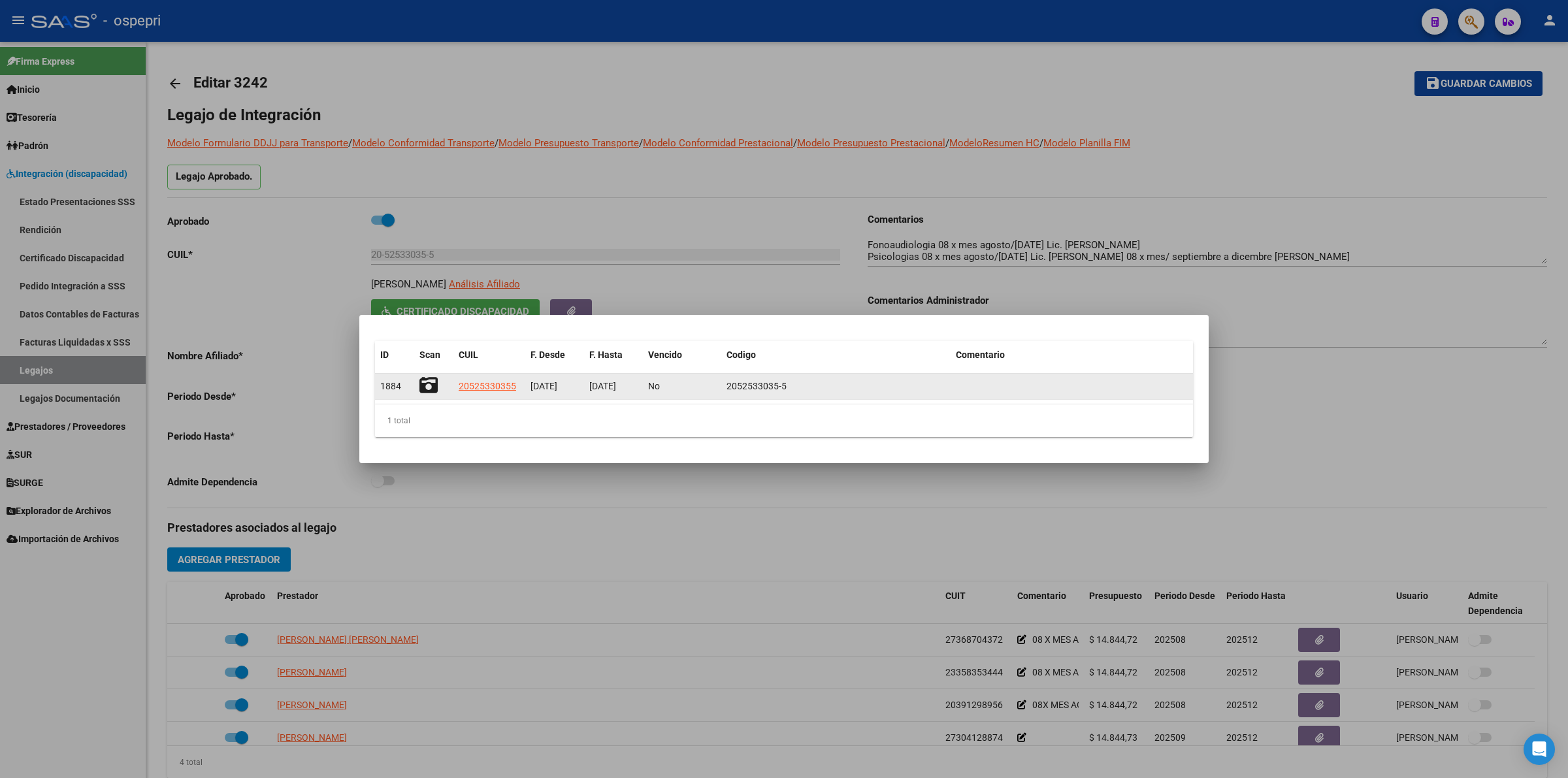
click at [433, 383] on icon at bounding box center [428, 385] width 18 height 18
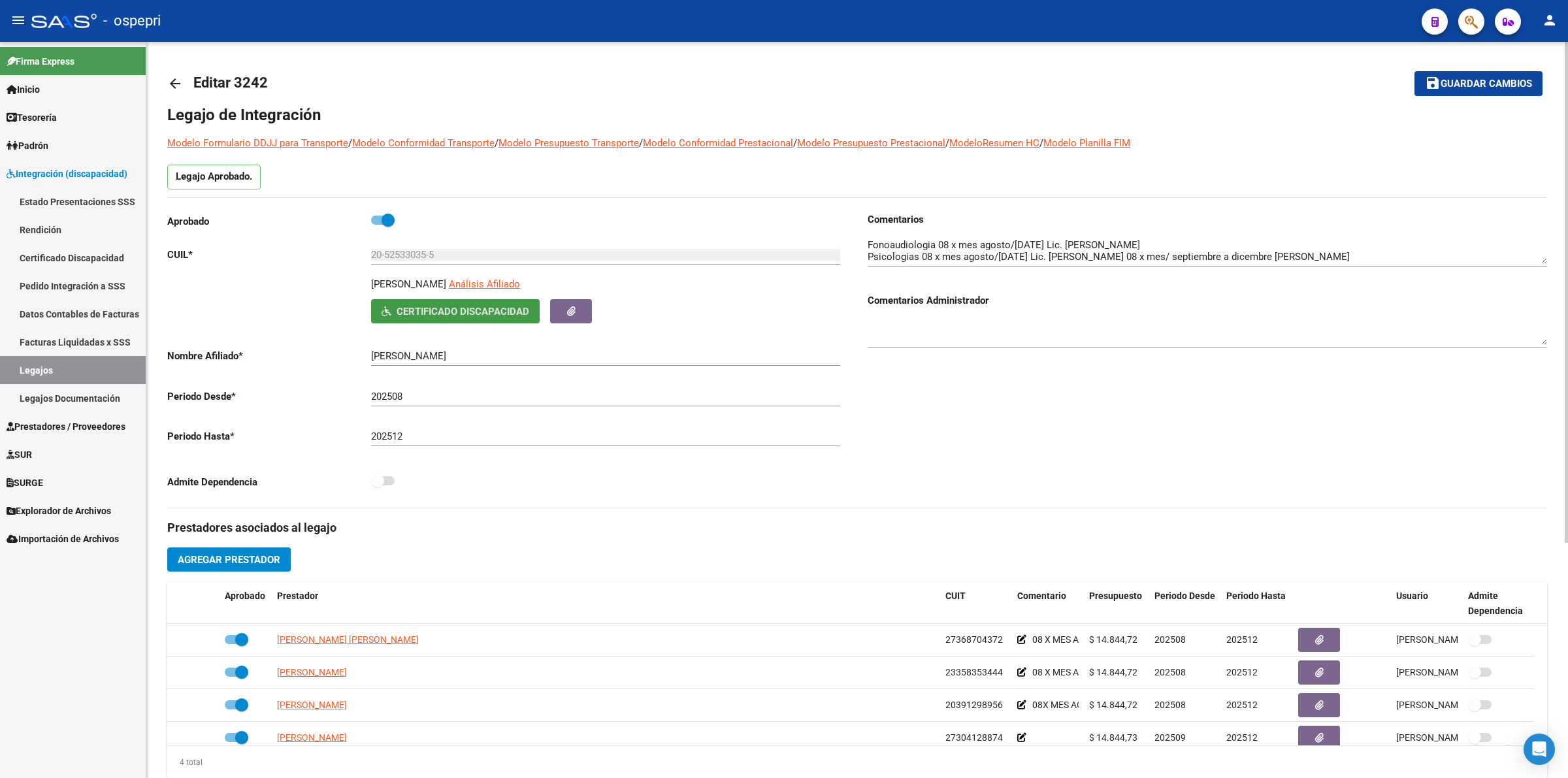
click at [180, 80] on mat-icon "arrow_back" at bounding box center [175, 83] width 15 height 15
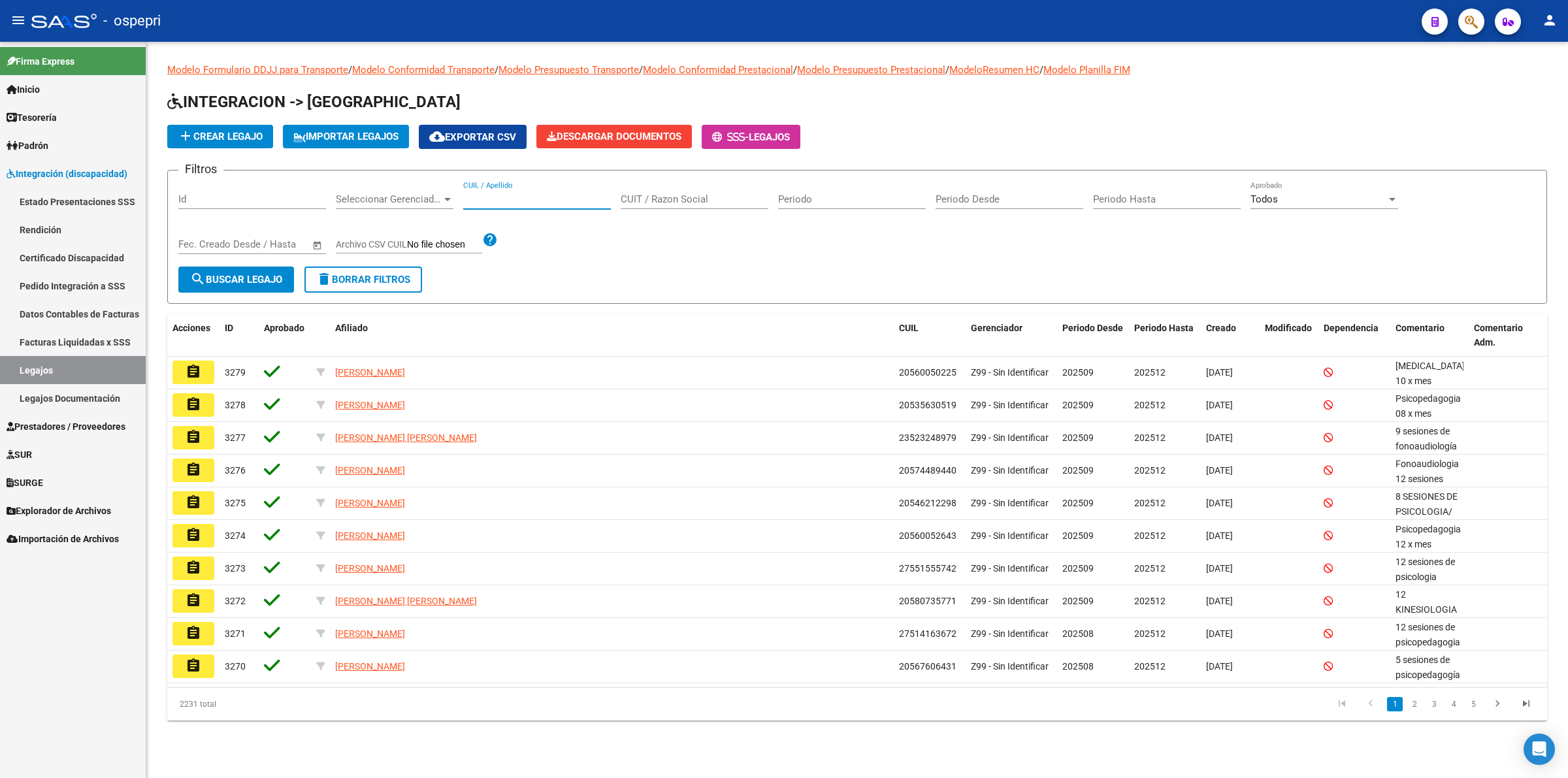
click at [556, 201] on input "CUIL / Apellido" at bounding box center [536, 199] width 148 height 12
paste input "20539684729"
type input "20539684729"
click at [250, 274] on span "search Buscar Legajo" at bounding box center [236, 280] width 92 height 12
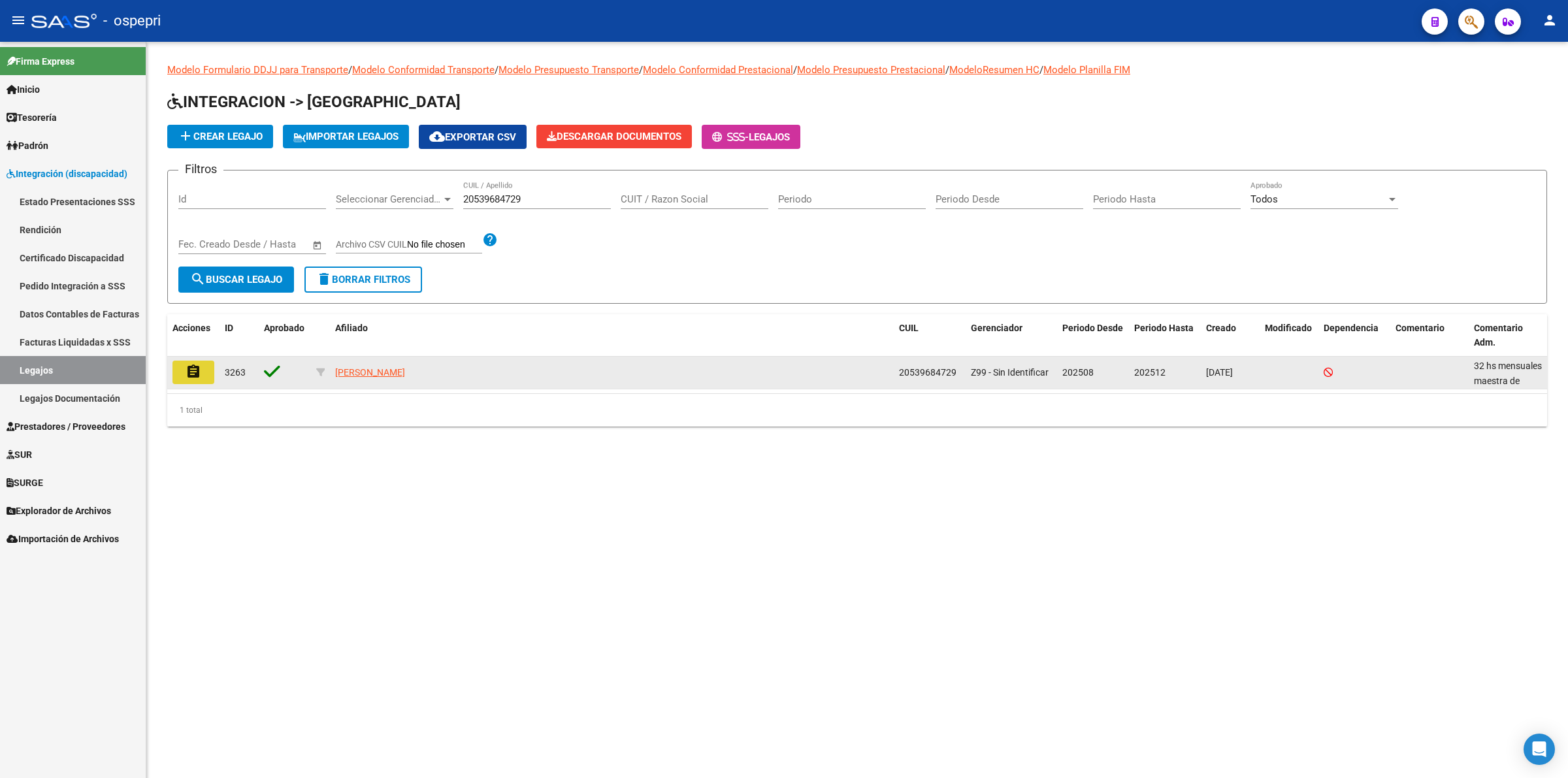
click at [204, 370] on button "assignment" at bounding box center [193, 372] width 42 height 24
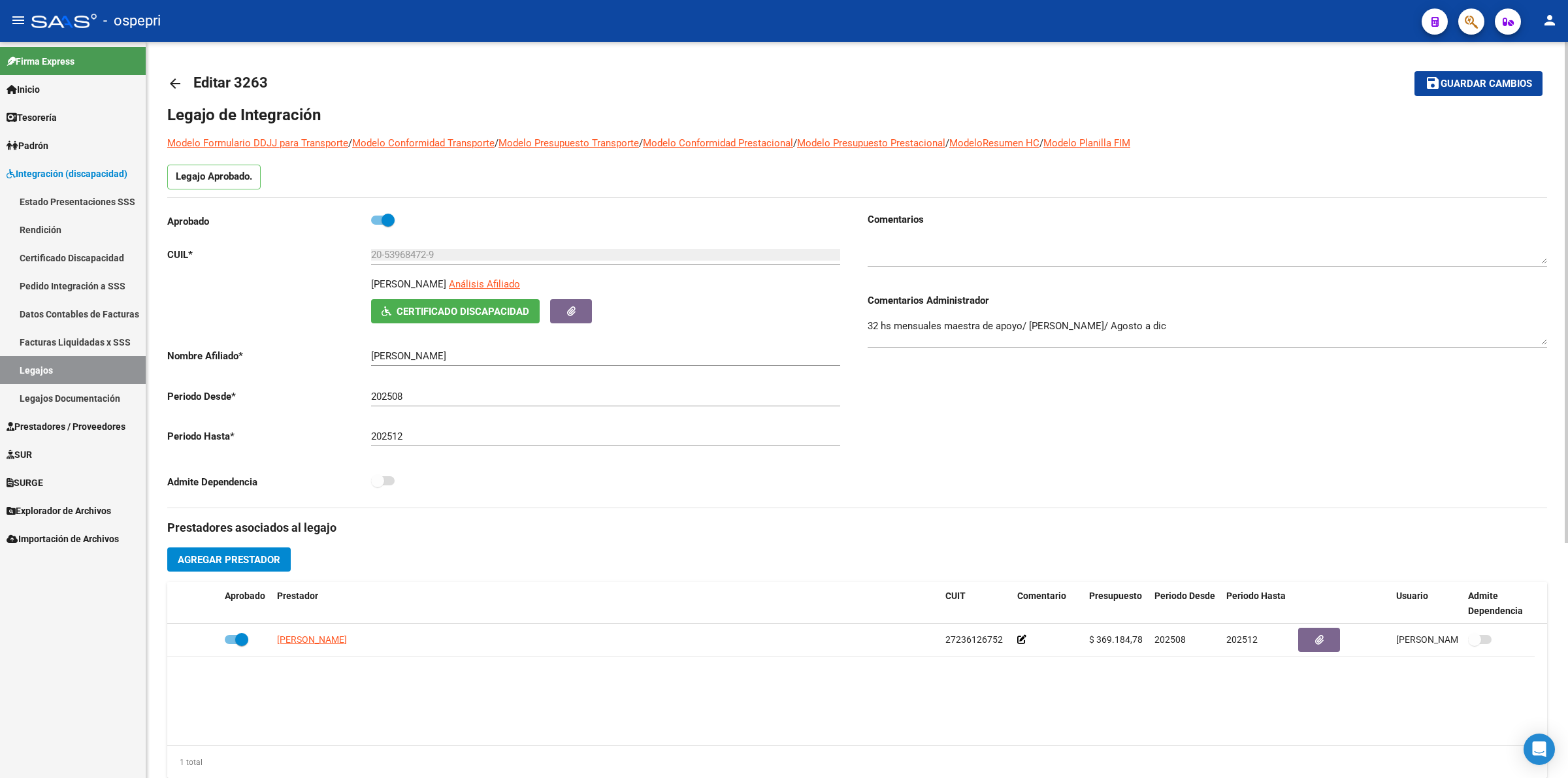
click at [515, 308] on span "Certificado Discapacidad" at bounding box center [463, 311] width 133 height 12
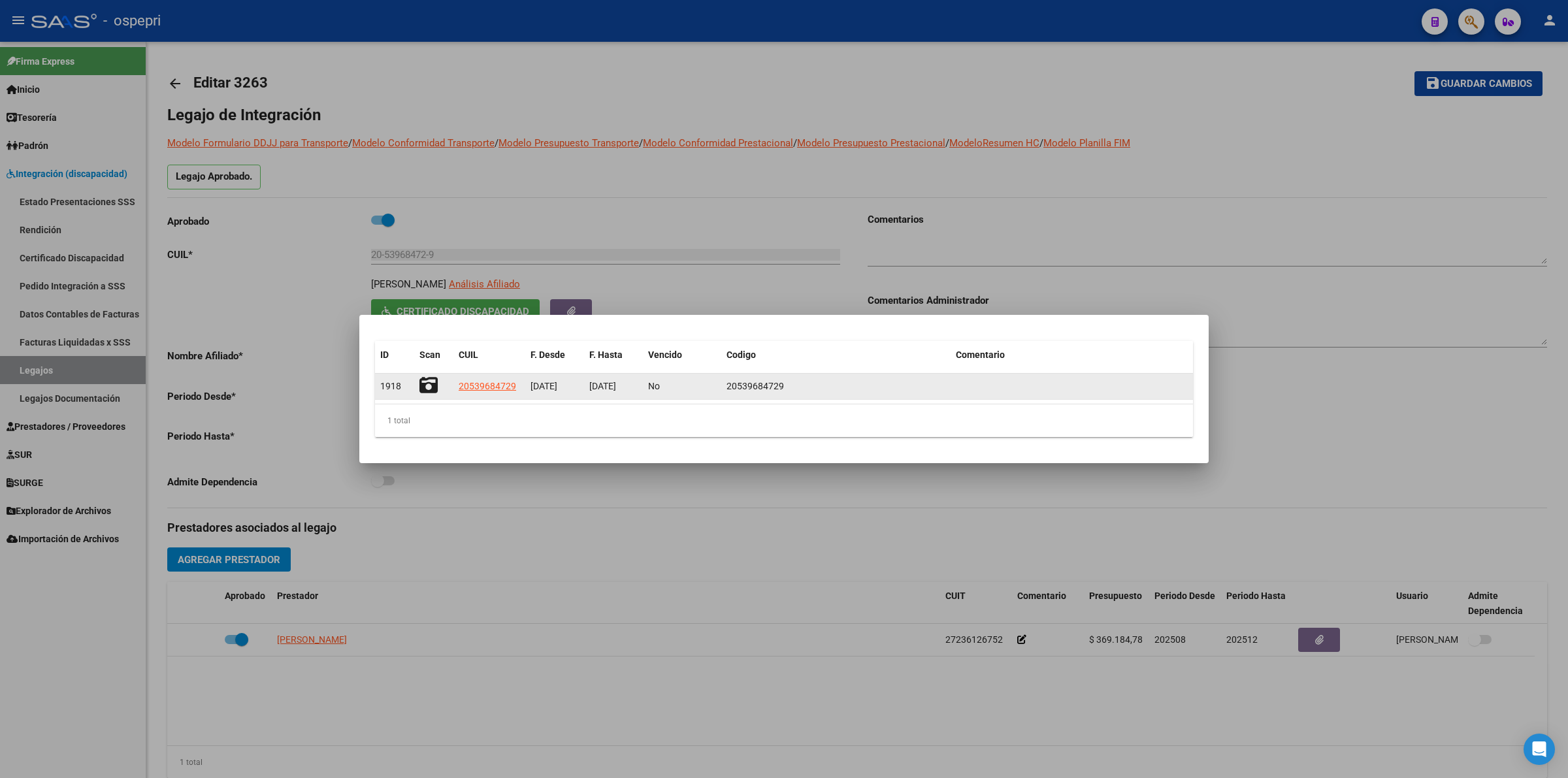
click at [425, 392] on icon at bounding box center [428, 385] width 18 height 18
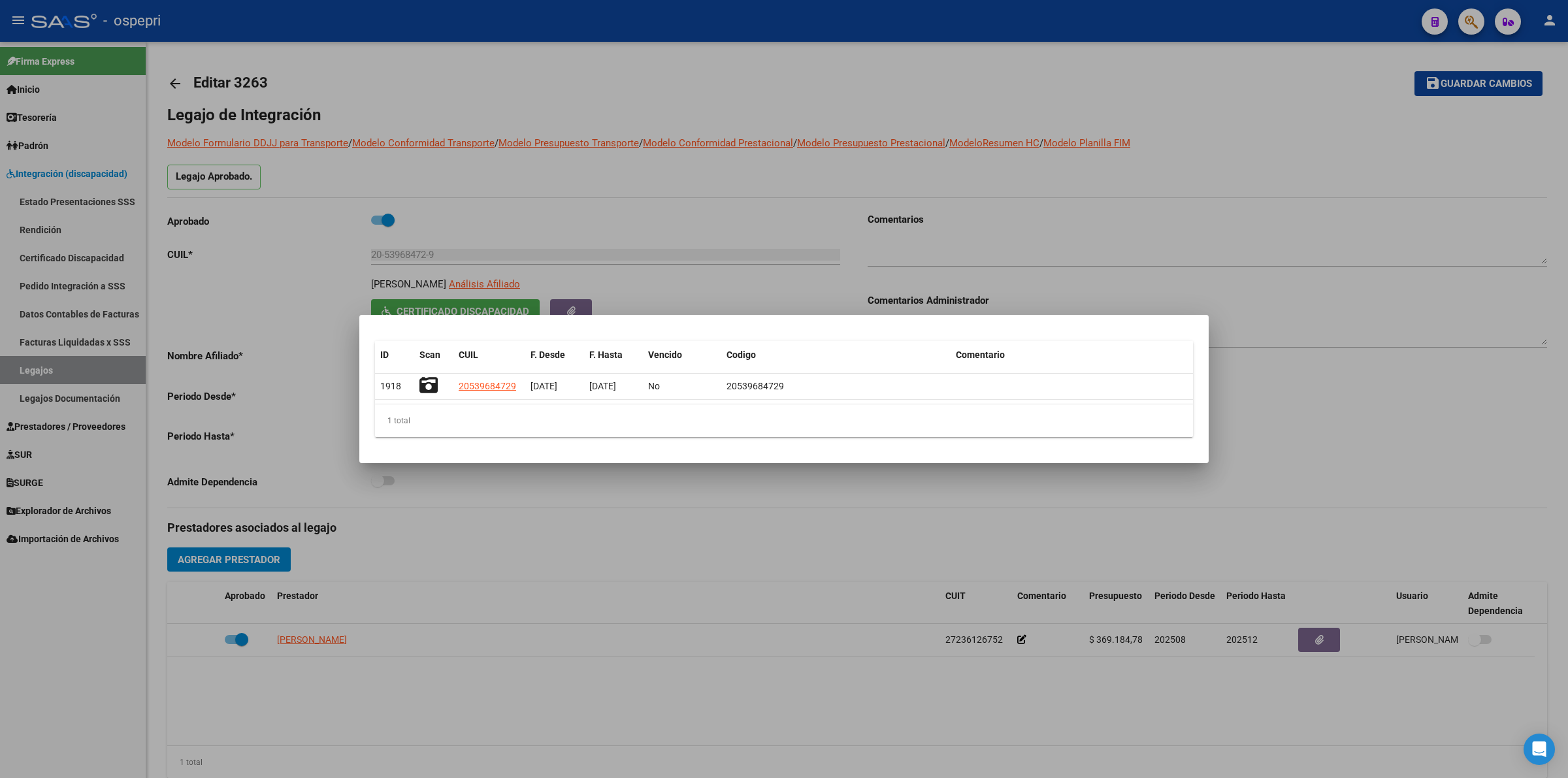
click at [174, 77] on div at bounding box center [784, 389] width 1568 height 778
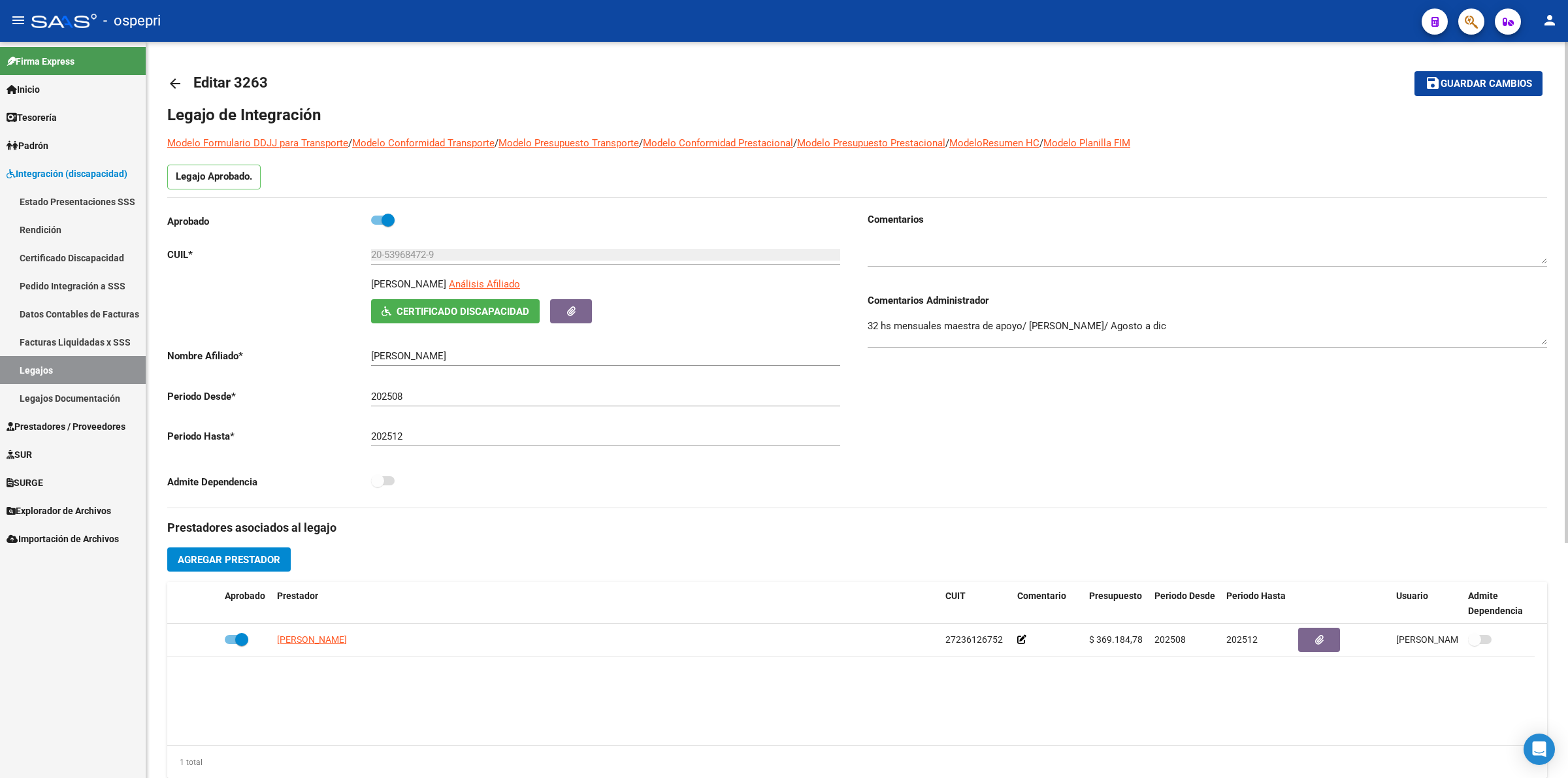
click at [174, 84] on mat-icon "arrow_back" at bounding box center [175, 83] width 15 height 15
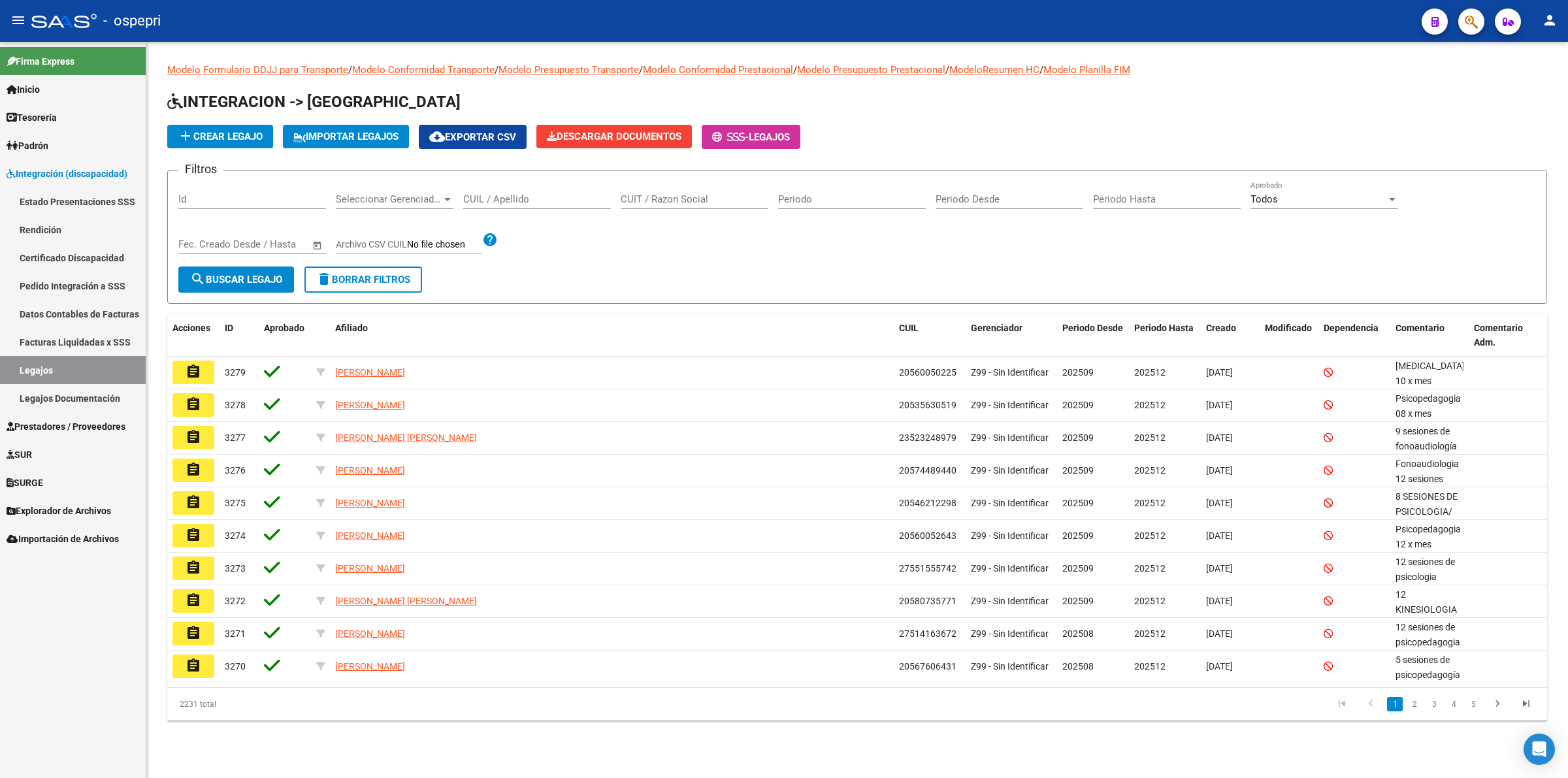
click at [503, 192] on div "CUIL / Apellido" at bounding box center [536, 195] width 148 height 28
paste input "20563178508"
type input "20563178508"
click at [239, 278] on span "search Buscar Legajo" at bounding box center [236, 280] width 92 height 12
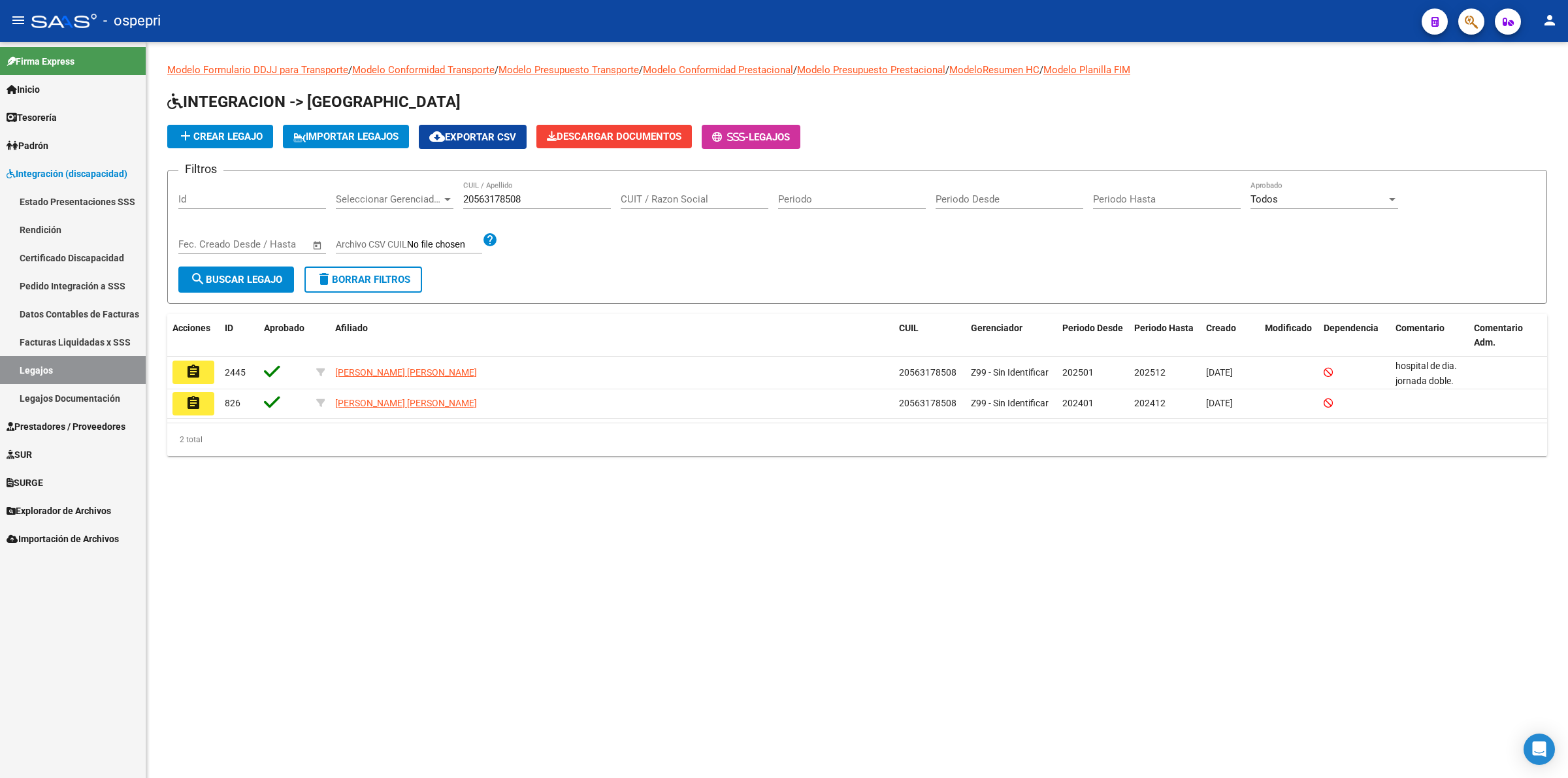
drag, startPoint x: 187, startPoint y: 359, endPoint x: 201, endPoint y: 360, distance: 14.0
click at [187, 361] on button "assignment" at bounding box center [193, 372] width 42 height 24
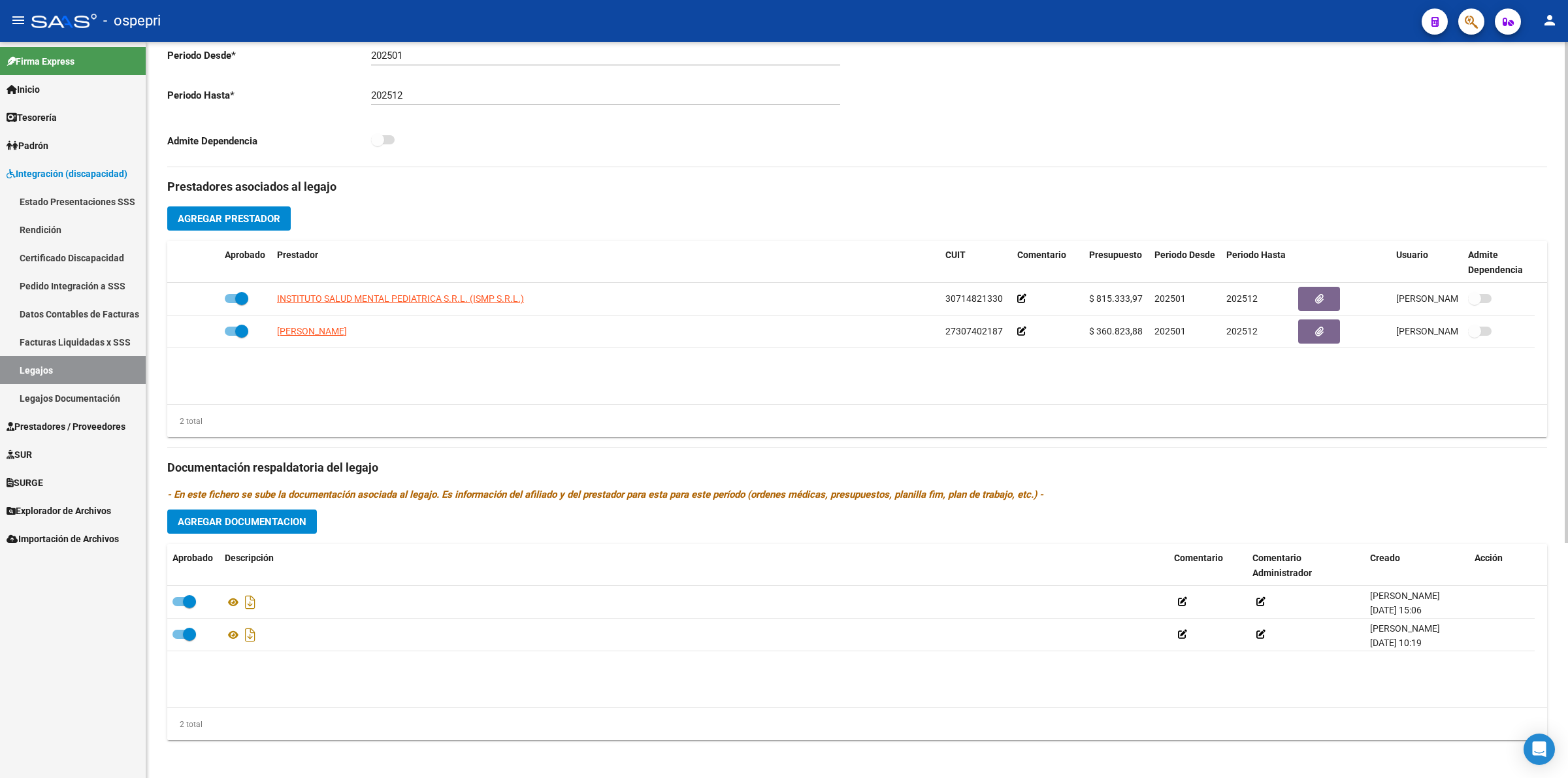
scroll to position [345, 0]
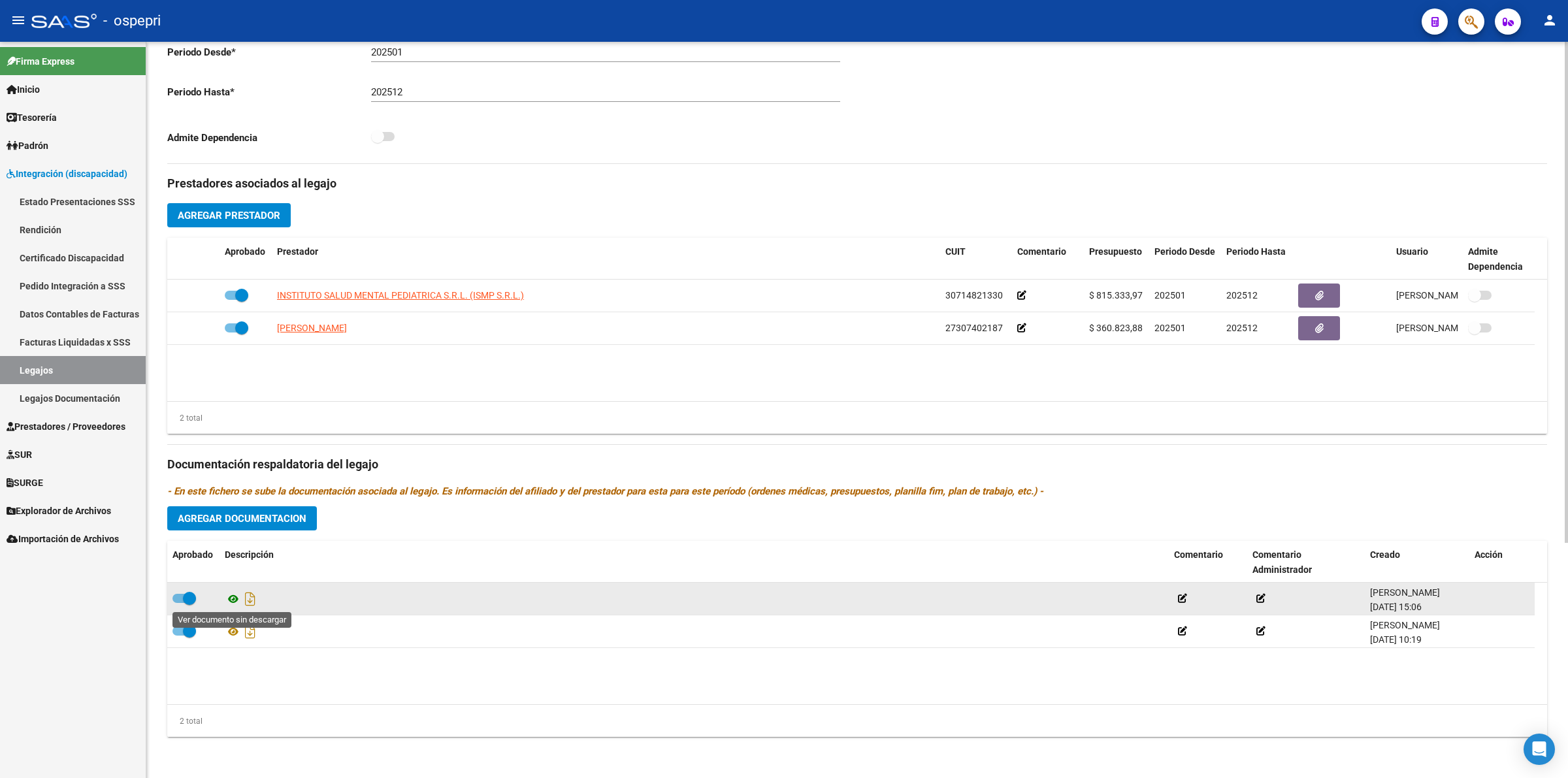
click at [239, 598] on icon at bounding box center [233, 599] width 17 height 15
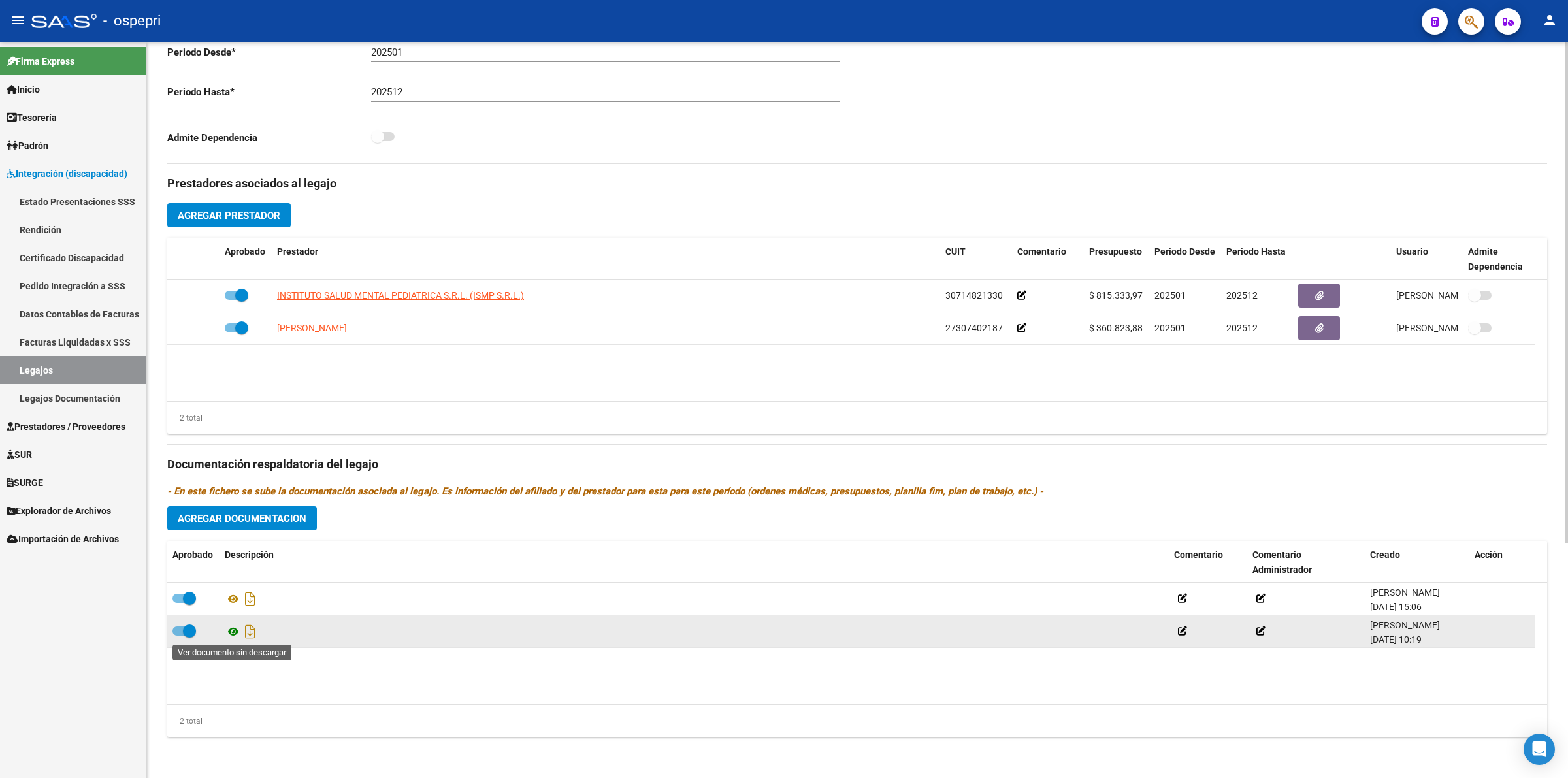
click at [231, 632] on icon at bounding box center [233, 631] width 17 height 15
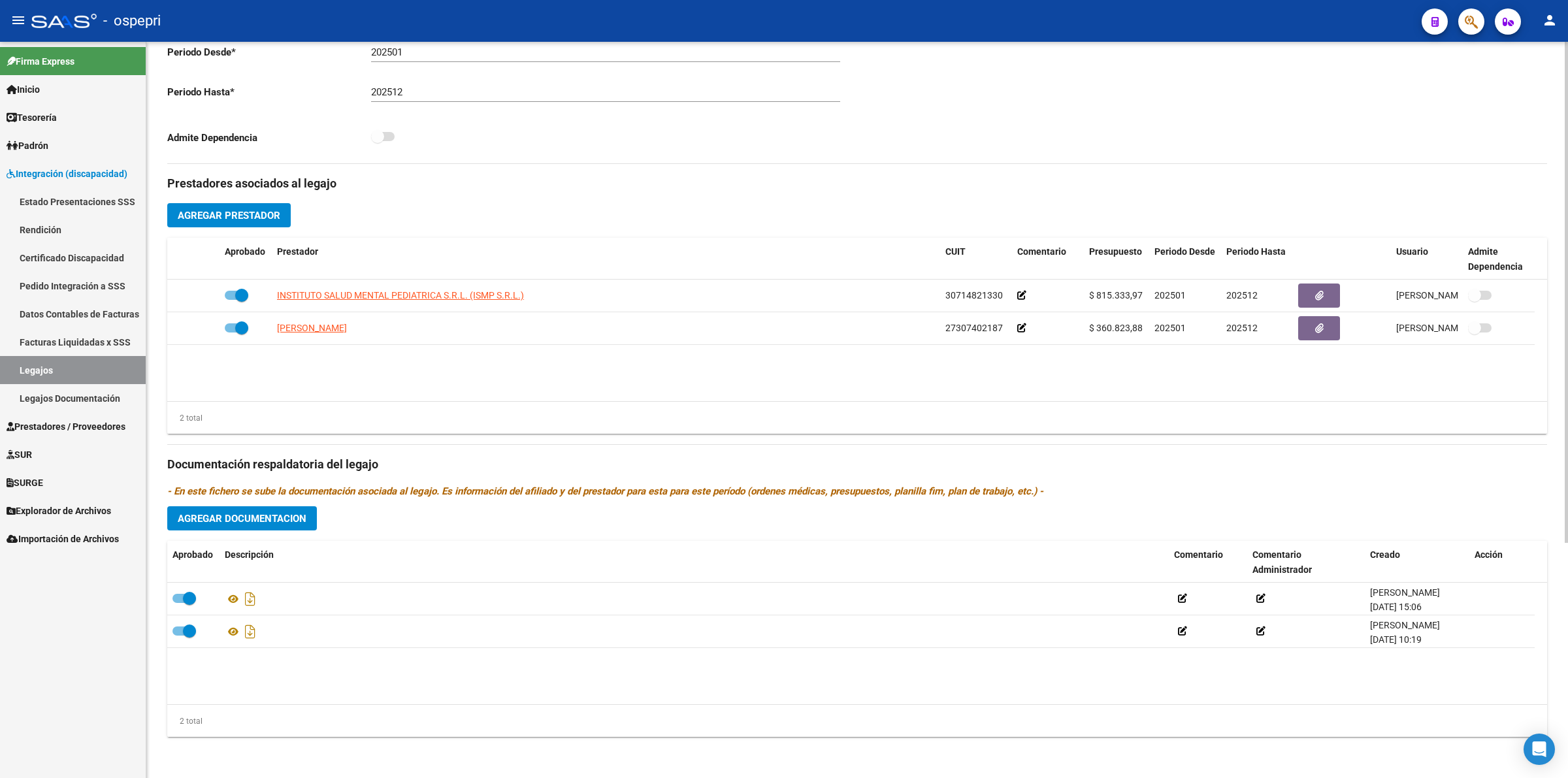
scroll to position [0, 0]
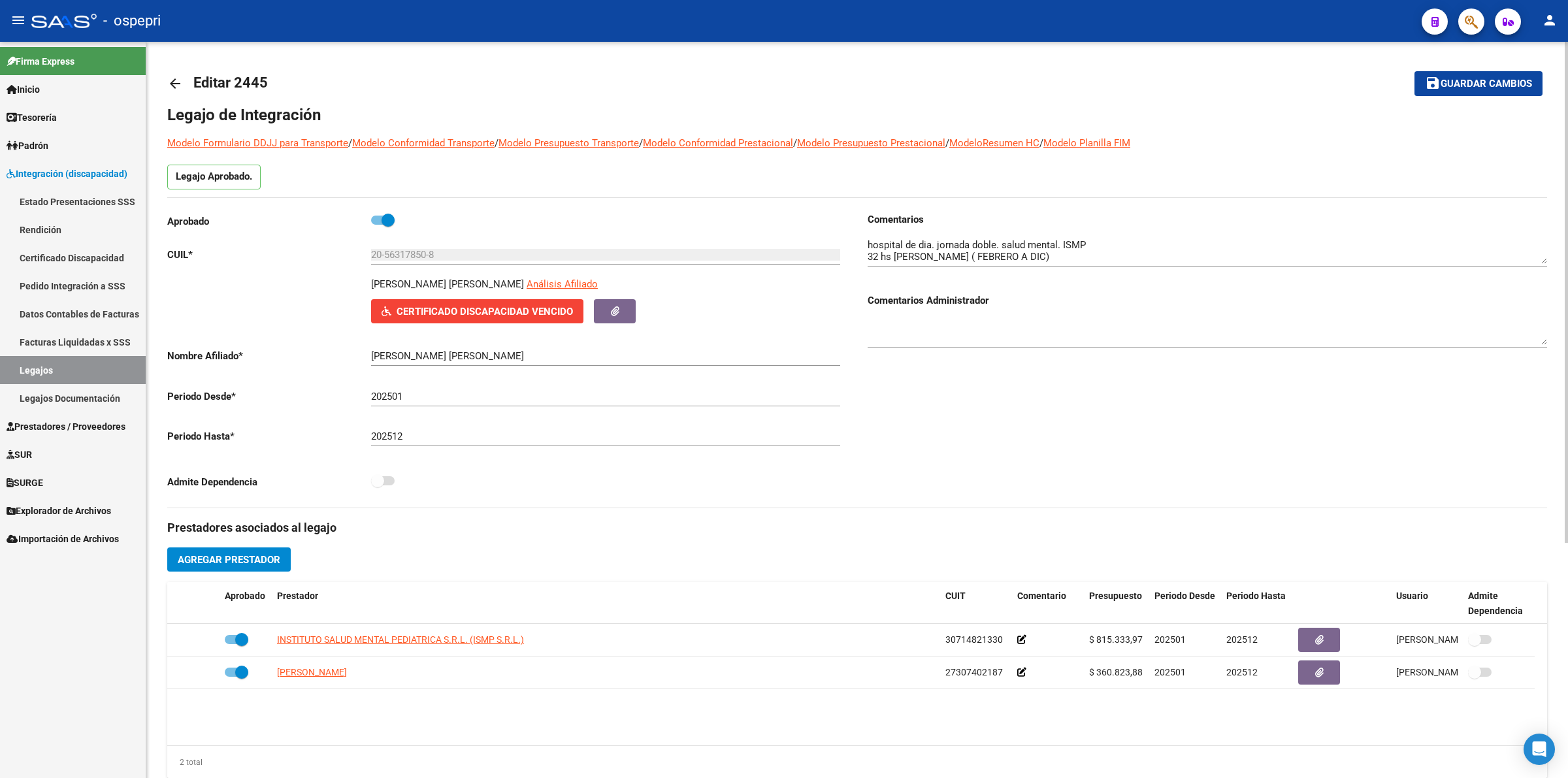
click at [403, 309] on span "Certificado Discapacidad Vencido" at bounding box center [485, 311] width 176 height 12
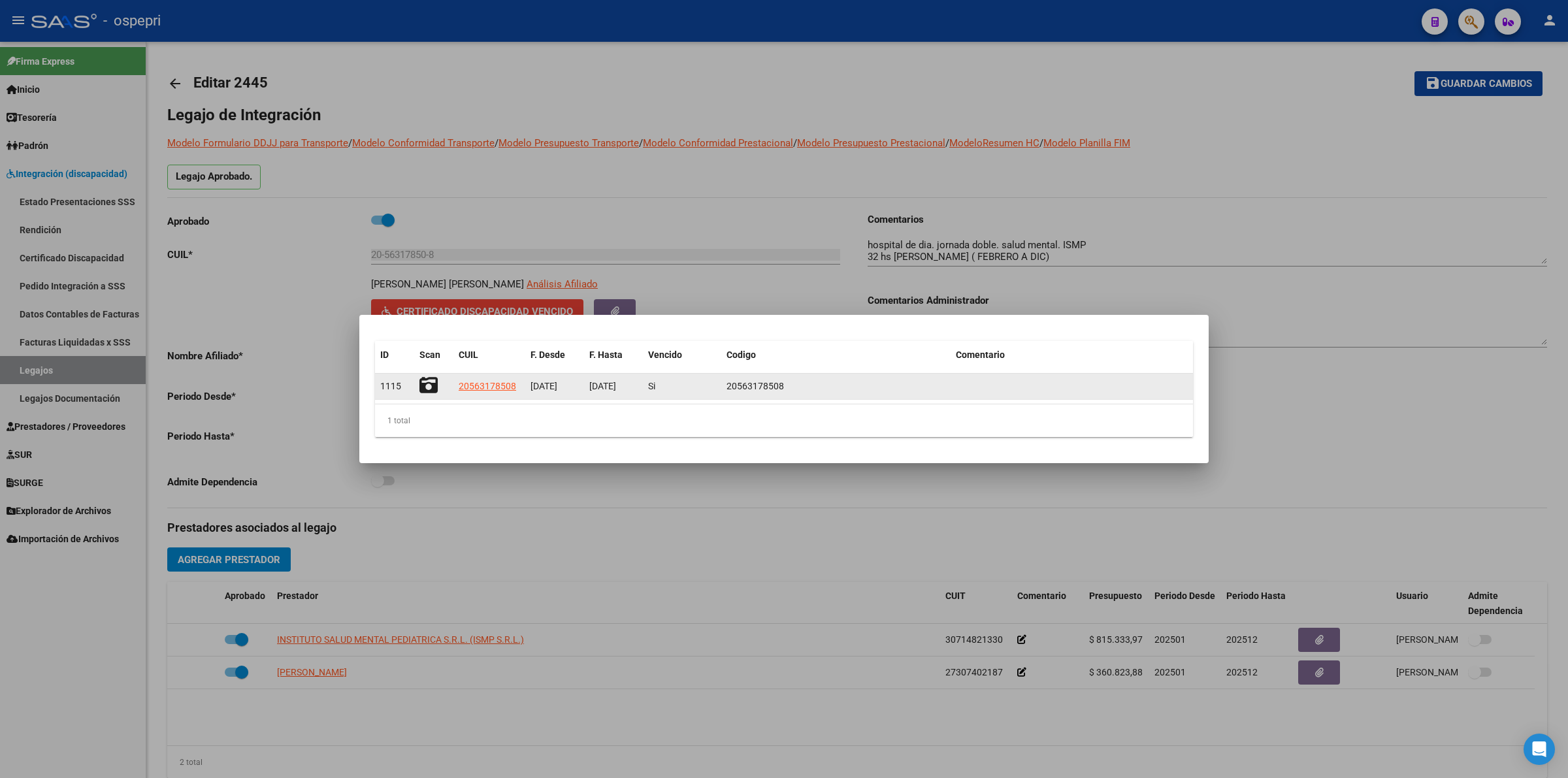
click at [429, 379] on icon at bounding box center [428, 385] width 18 height 18
click at [426, 386] on icon at bounding box center [428, 385] width 18 height 18
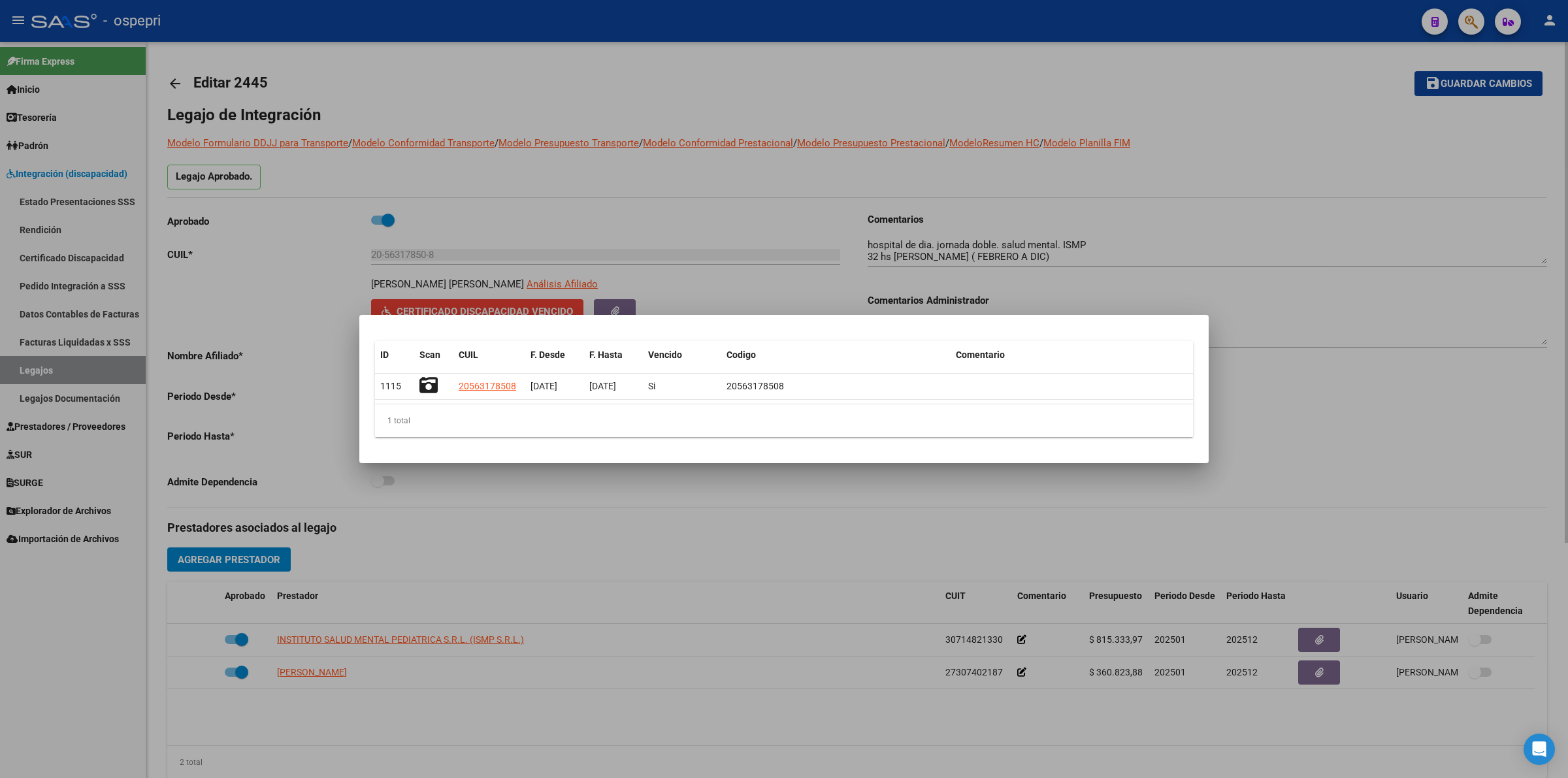
click at [285, 249] on div at bounding box center [784, 389] width 1568 height 778
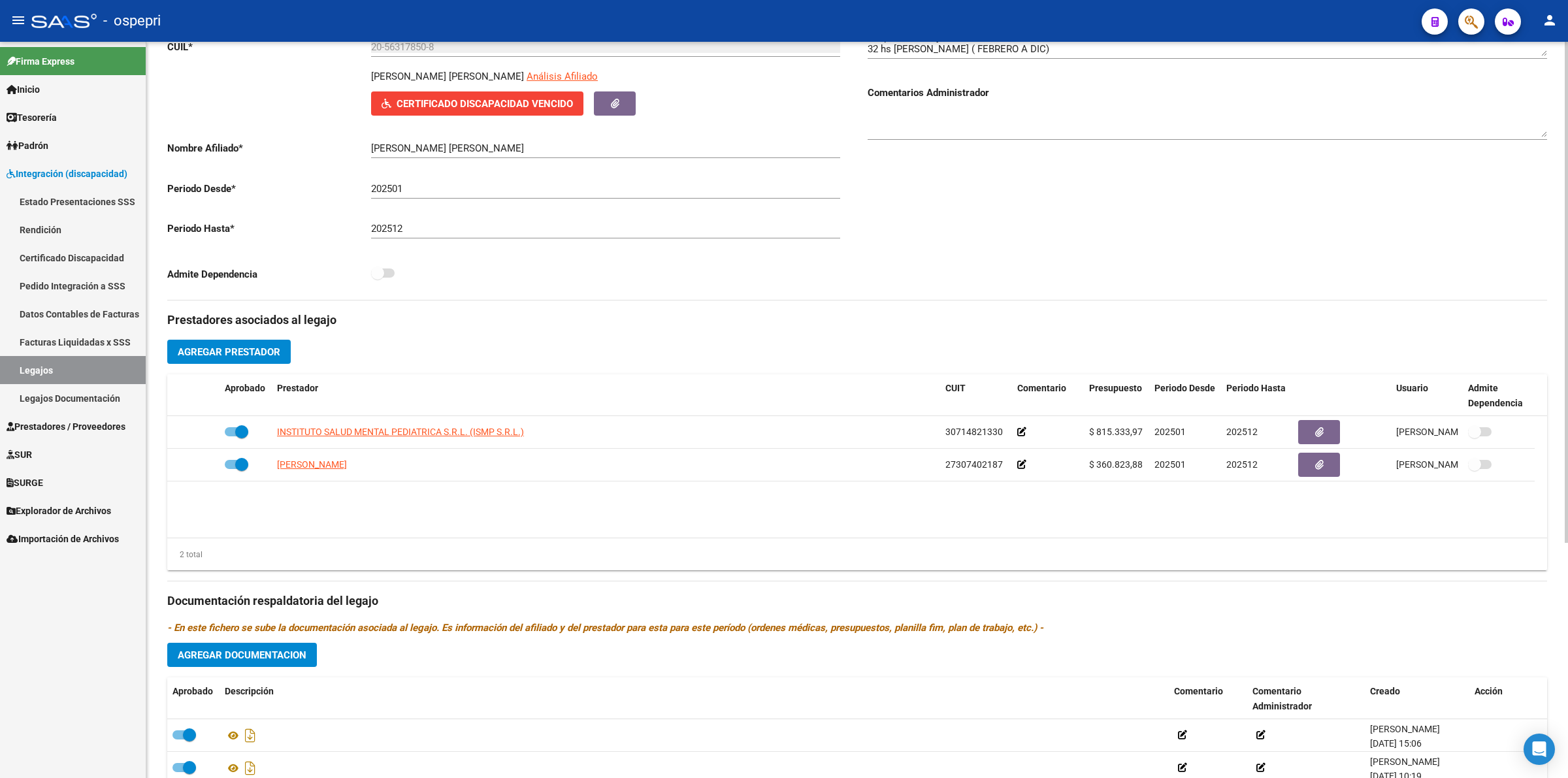
scroll to position [345, 0]
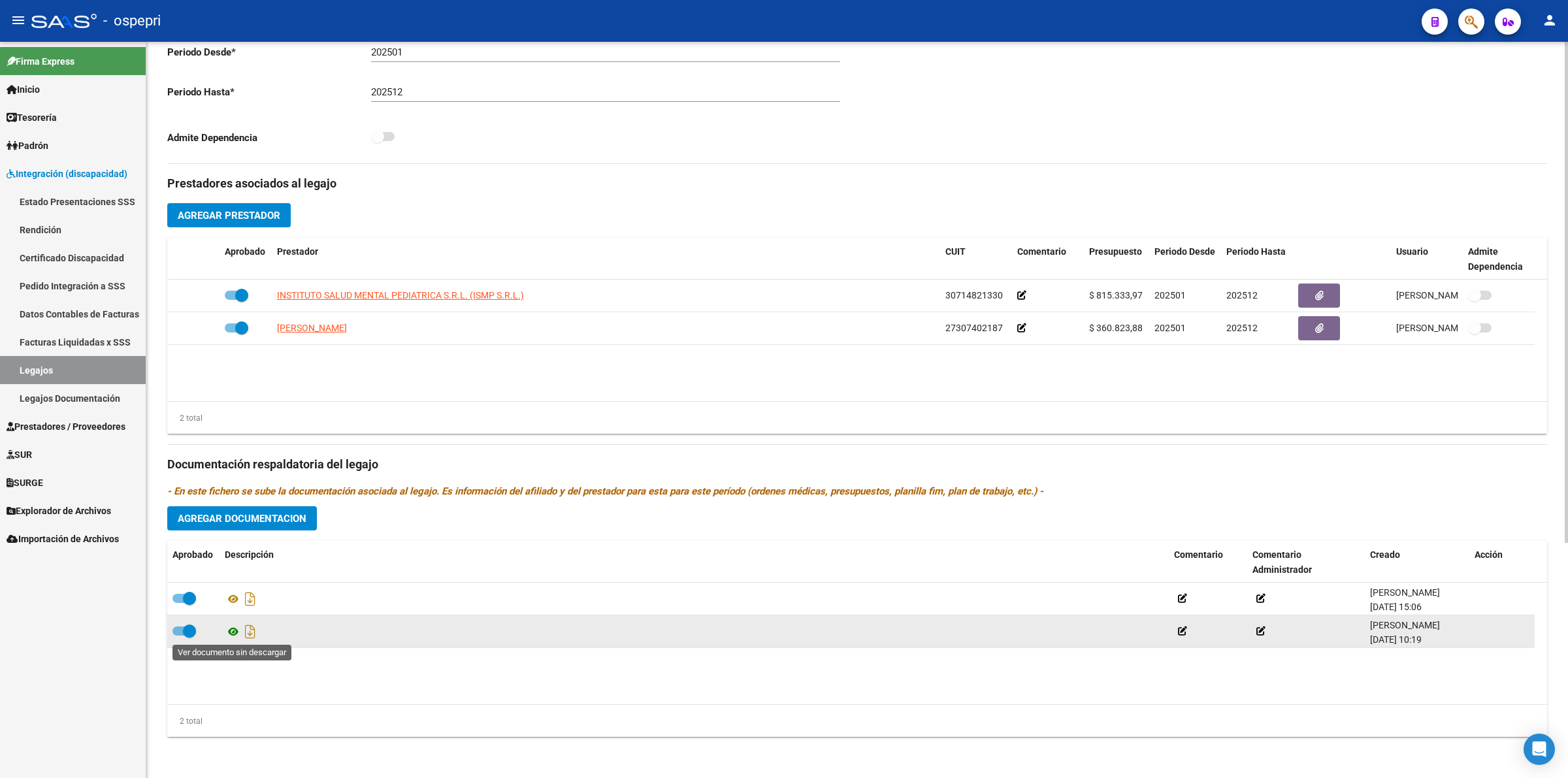
click at [235, 628] on icon at bounding box center [233, 631] width 17 height 15
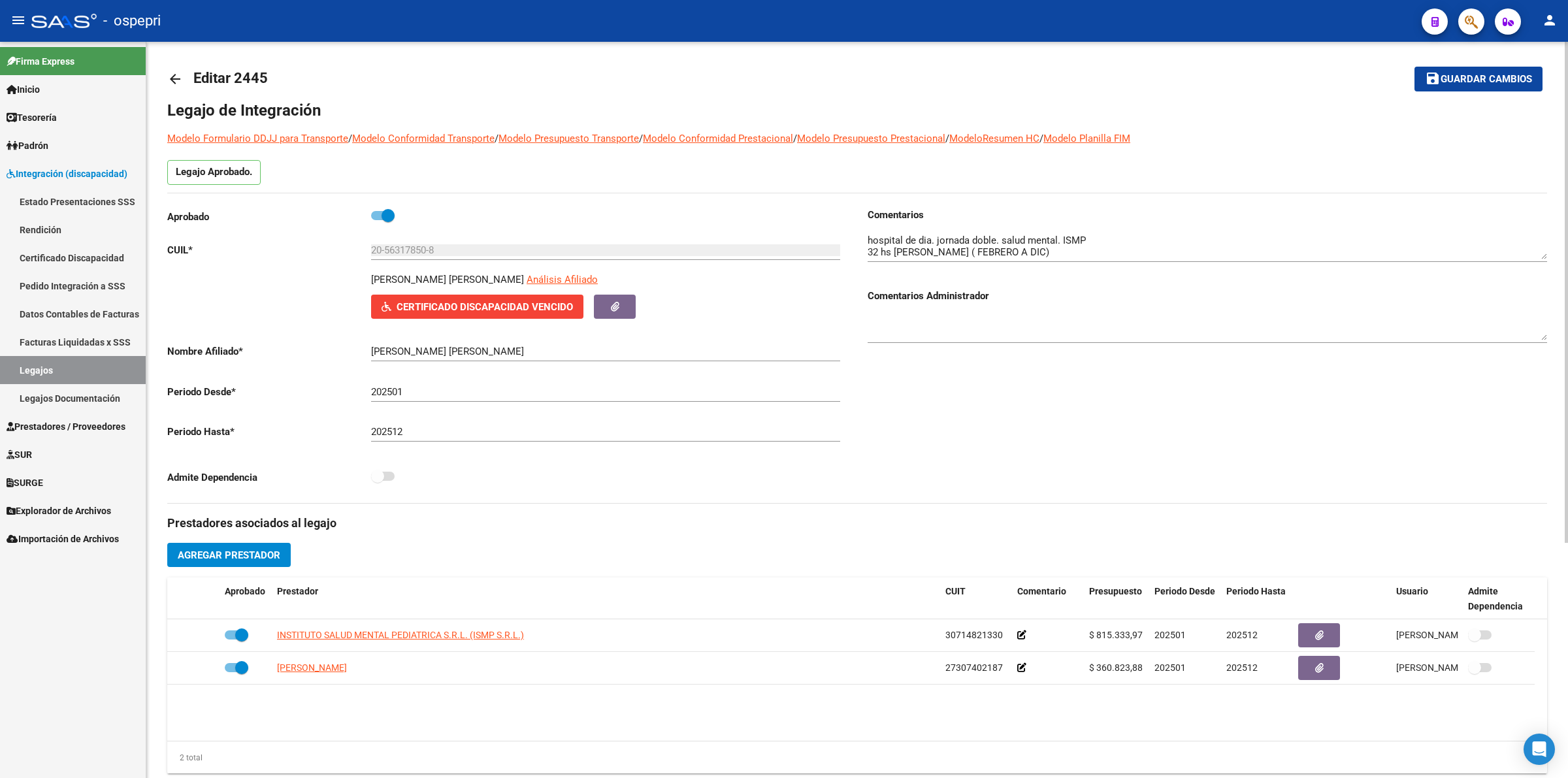
scroll to position [0, 0]
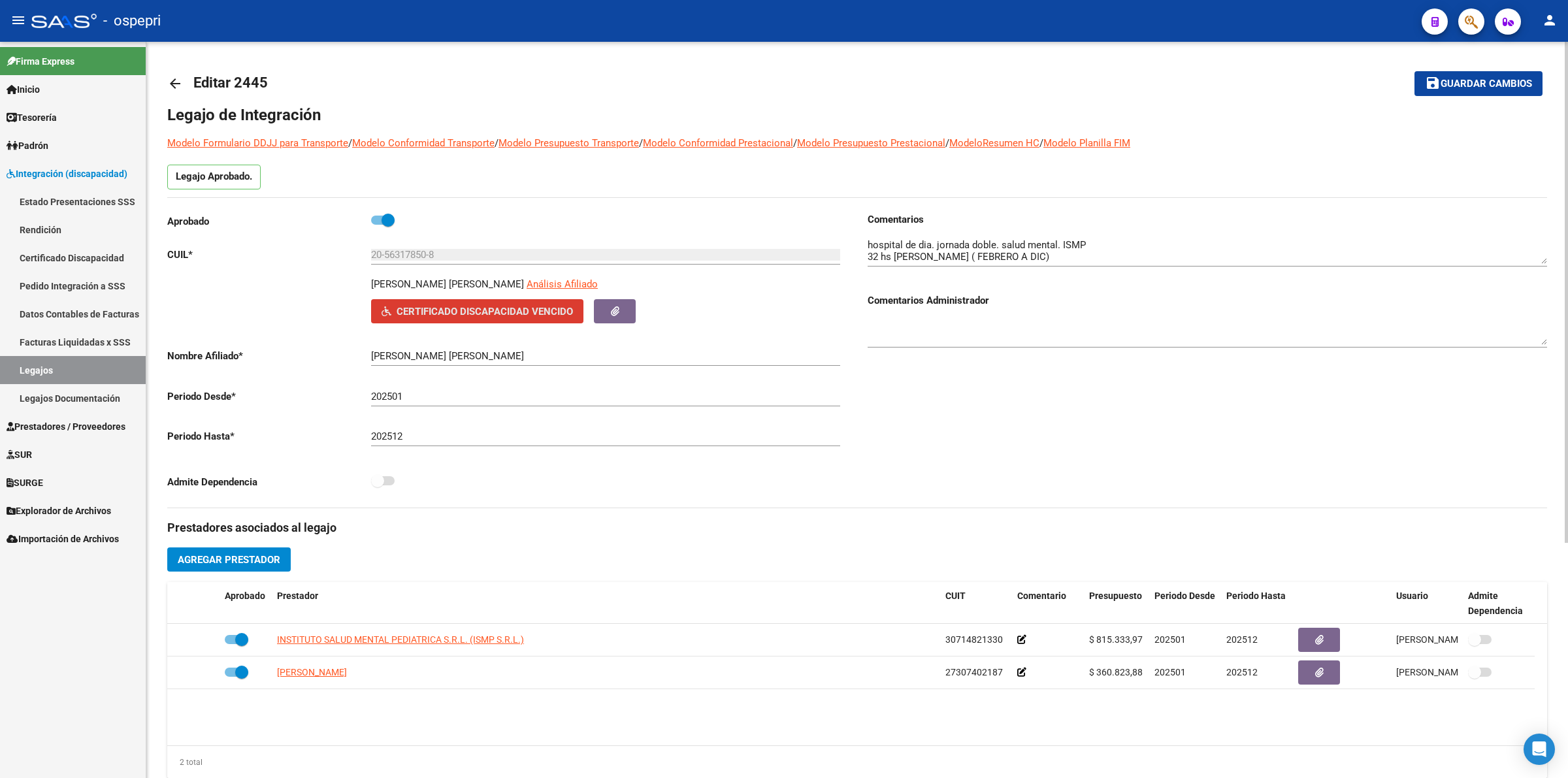
click at [478, 311] on span "Certificado Discapacidad Vencido" at bounding box center [485, 311] width 176 height 12
click at [178, 84] on mat-icon "arrow_back" at bounding box center [175, 83] width 15 height 15
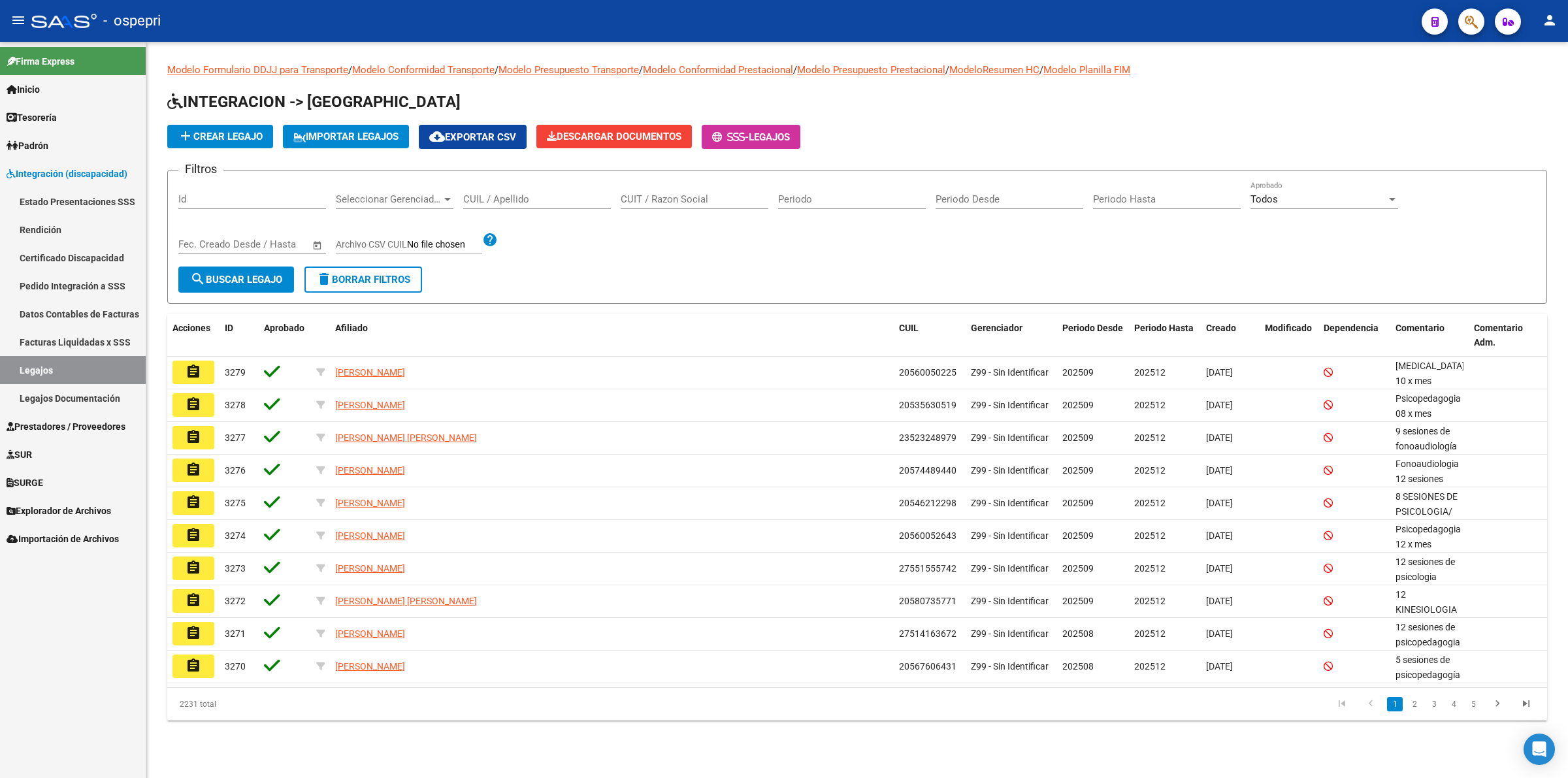
click at [566, 198] on input "CUIL / Apellido" at bounding box center [536, 199] width 148 height 12
paste input "20567593976"
type input "20567593976"
click at [279, 275] on span "search Buscar Legajo" at bounding box center [236, 280] width 92 height 12
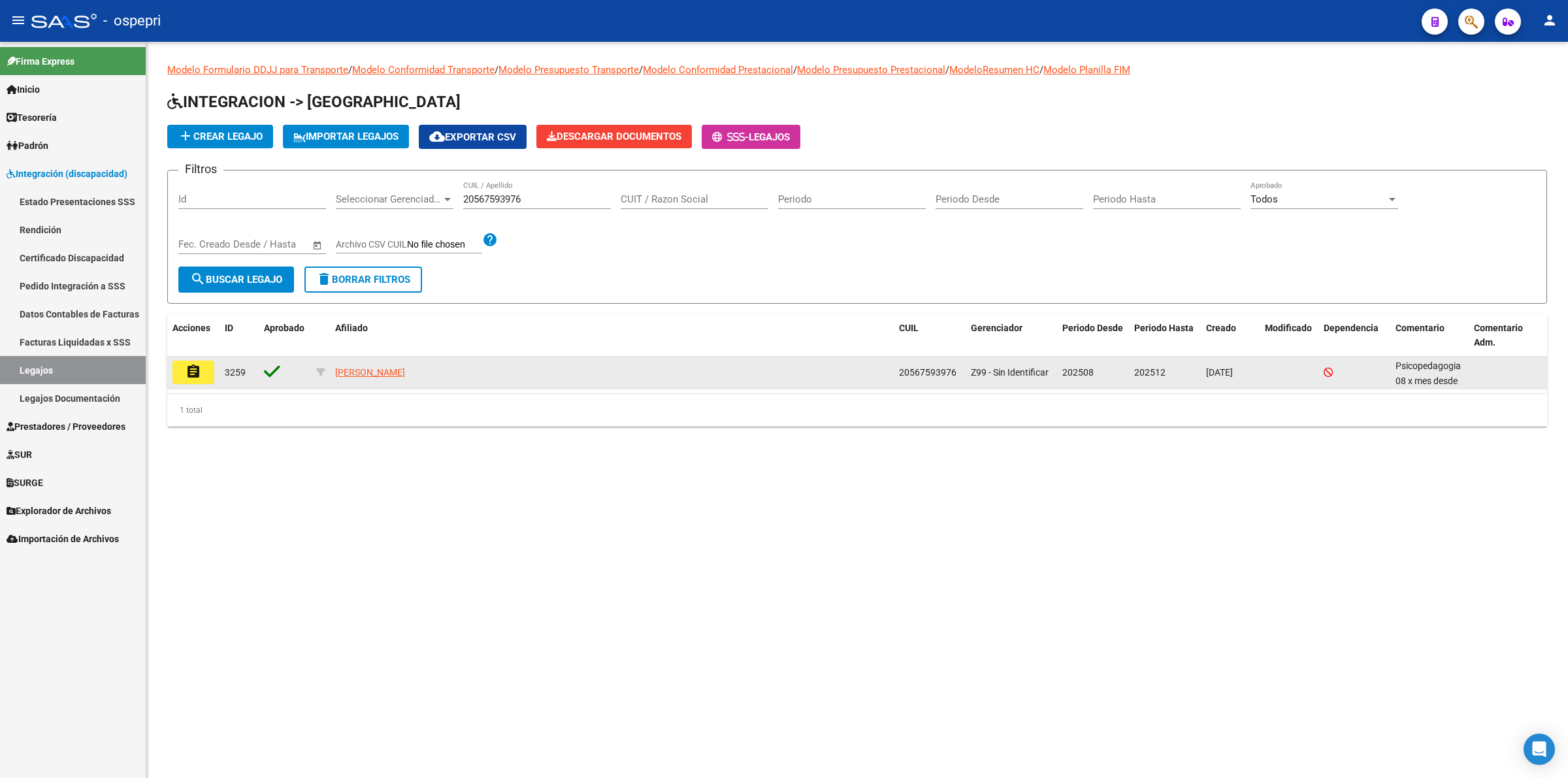
click at [206, 371] on button "assignment" at bounding box center [193, 372] width 42 height 24
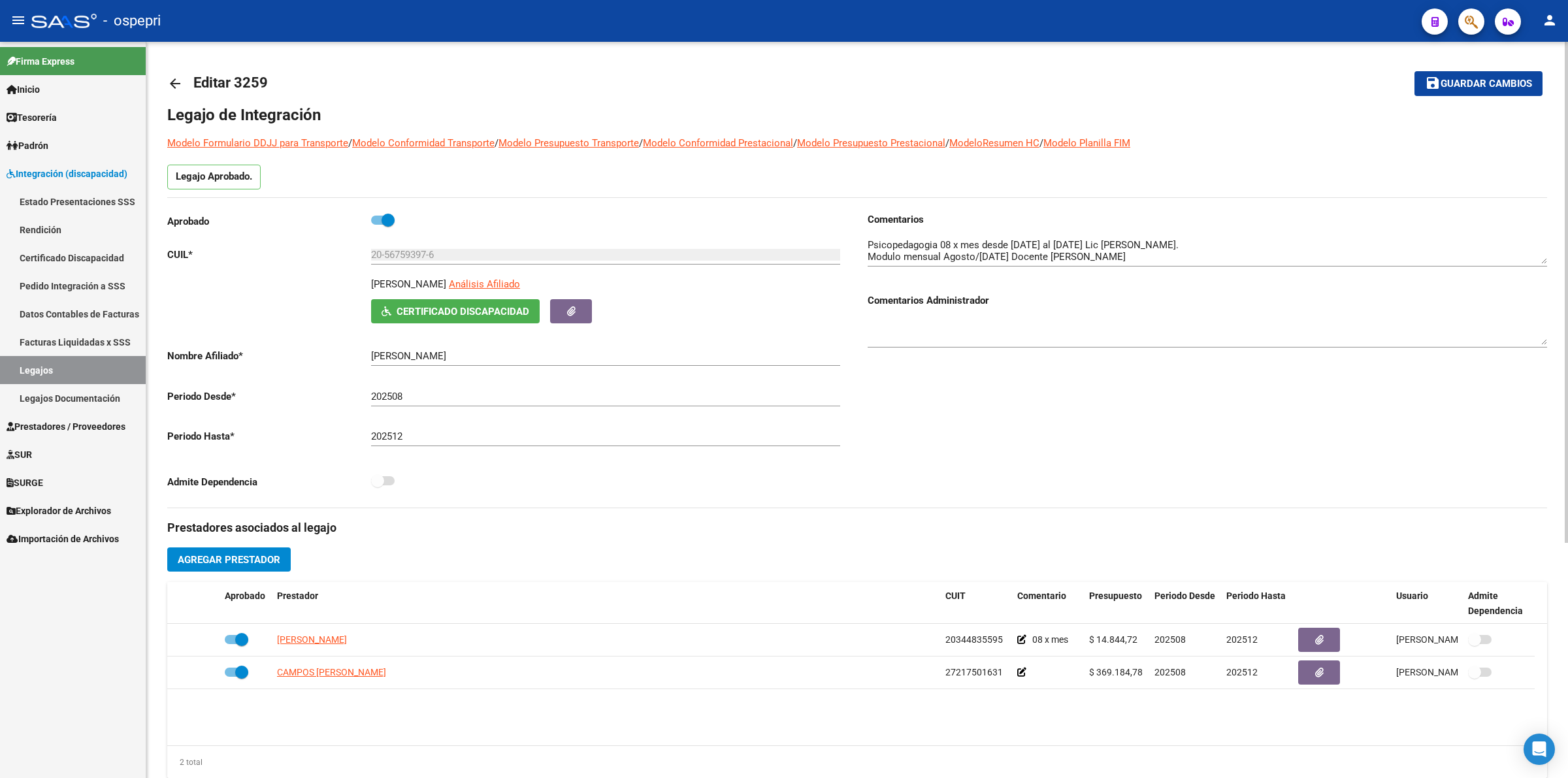
click at [522, 309] on span "Certificado Discapacidad" at bounding box center [463, 311] width 133 height 12
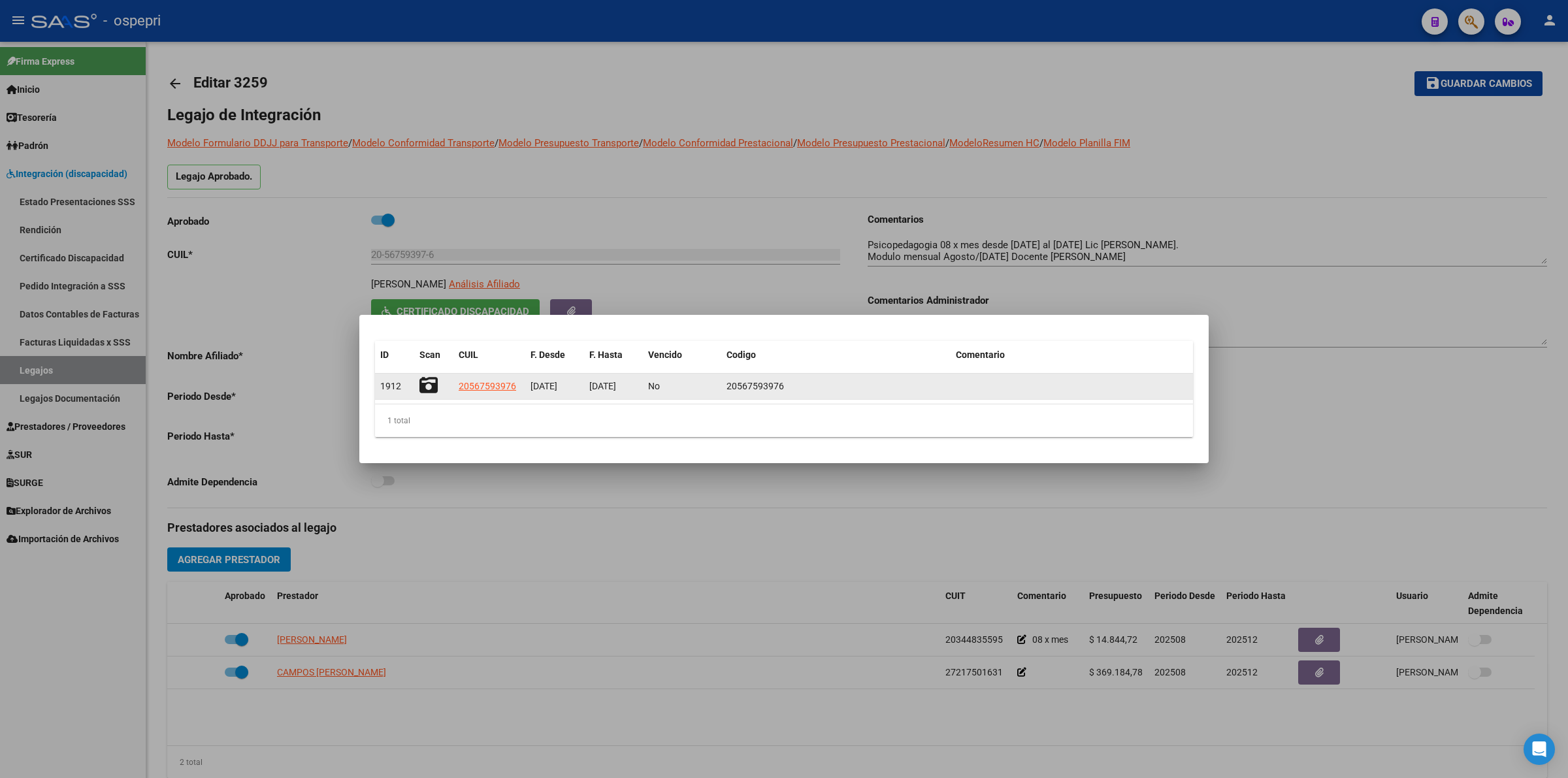
click at [426, 381] on icon at bounding box center [428, 385] width 18 height 18
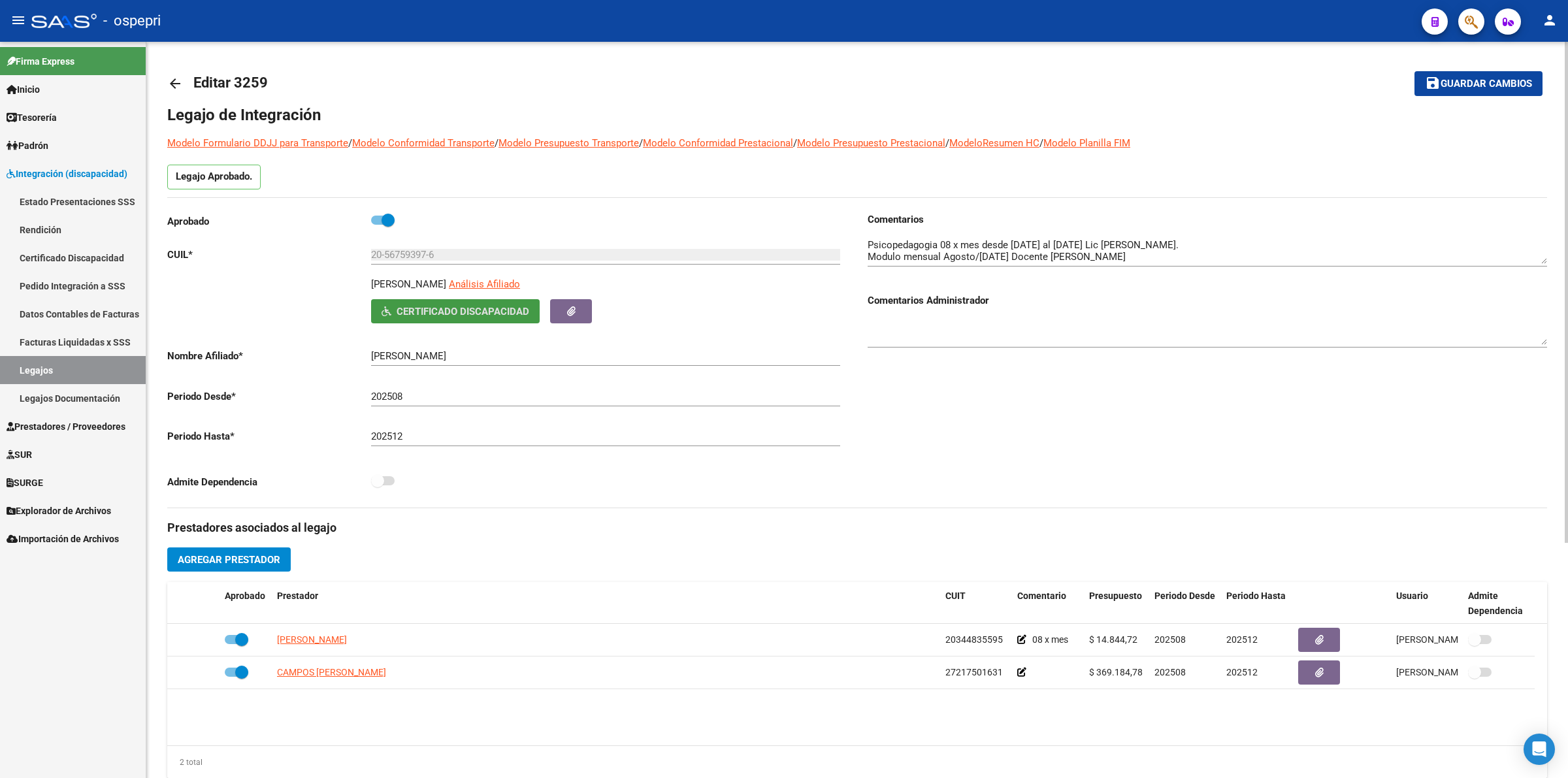
click at [180, 77] on mat-icon "arrow_back" at bounding box center [175, 83] width 15 height 15
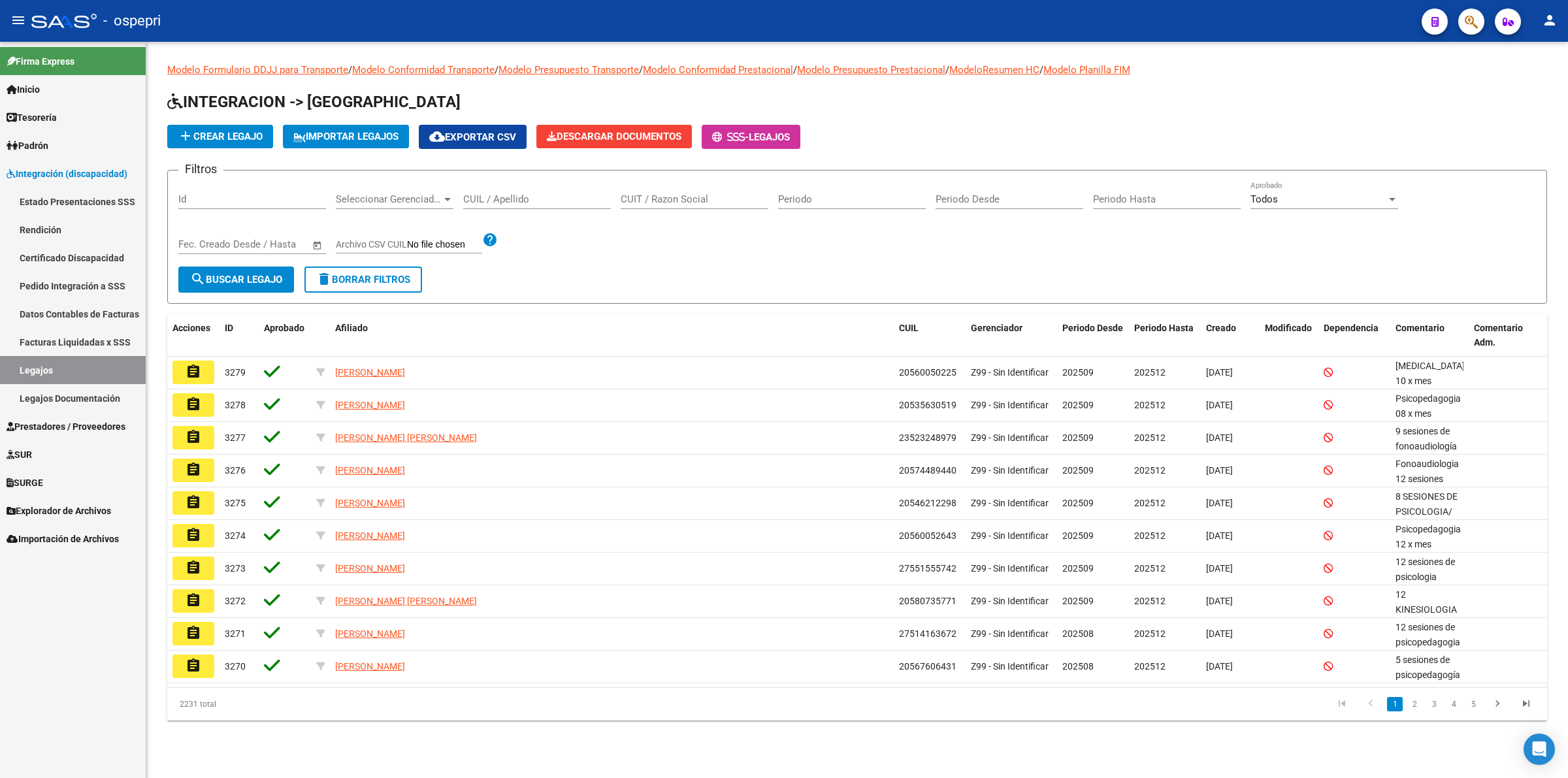
click at [513, 198] on input "CUIL / Apellido" at bounding box center [536, 199] width 148 height 12
paste input "20574477698"
type input "20574477698"
click at [263, 281] on span "search Buscar Legajo" at bounding box center [236, 280] width 92 height 12
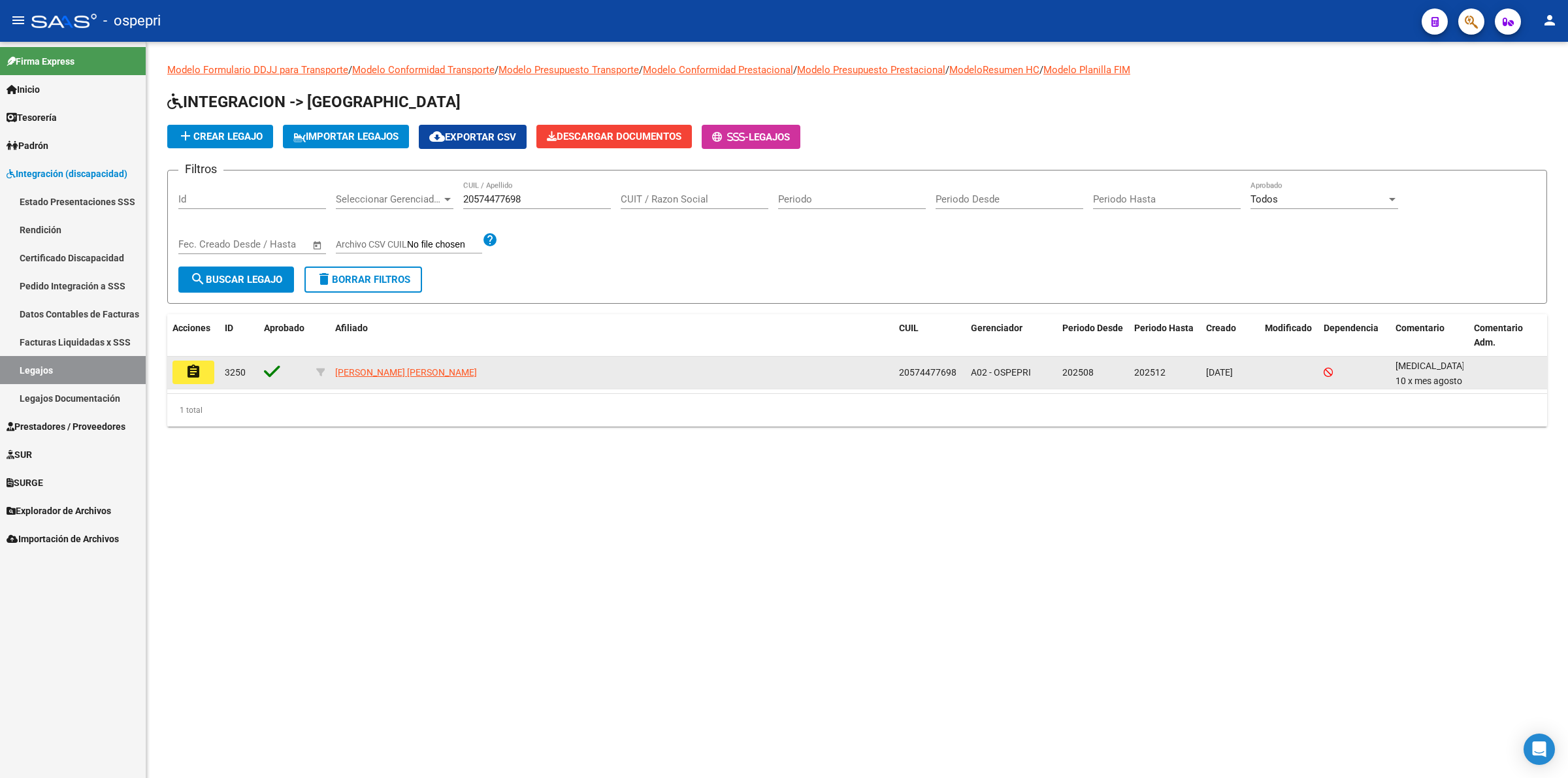
click at [187, 369] on mat-icon "assignment" at bounding box center [193, 371] width 15 height 15
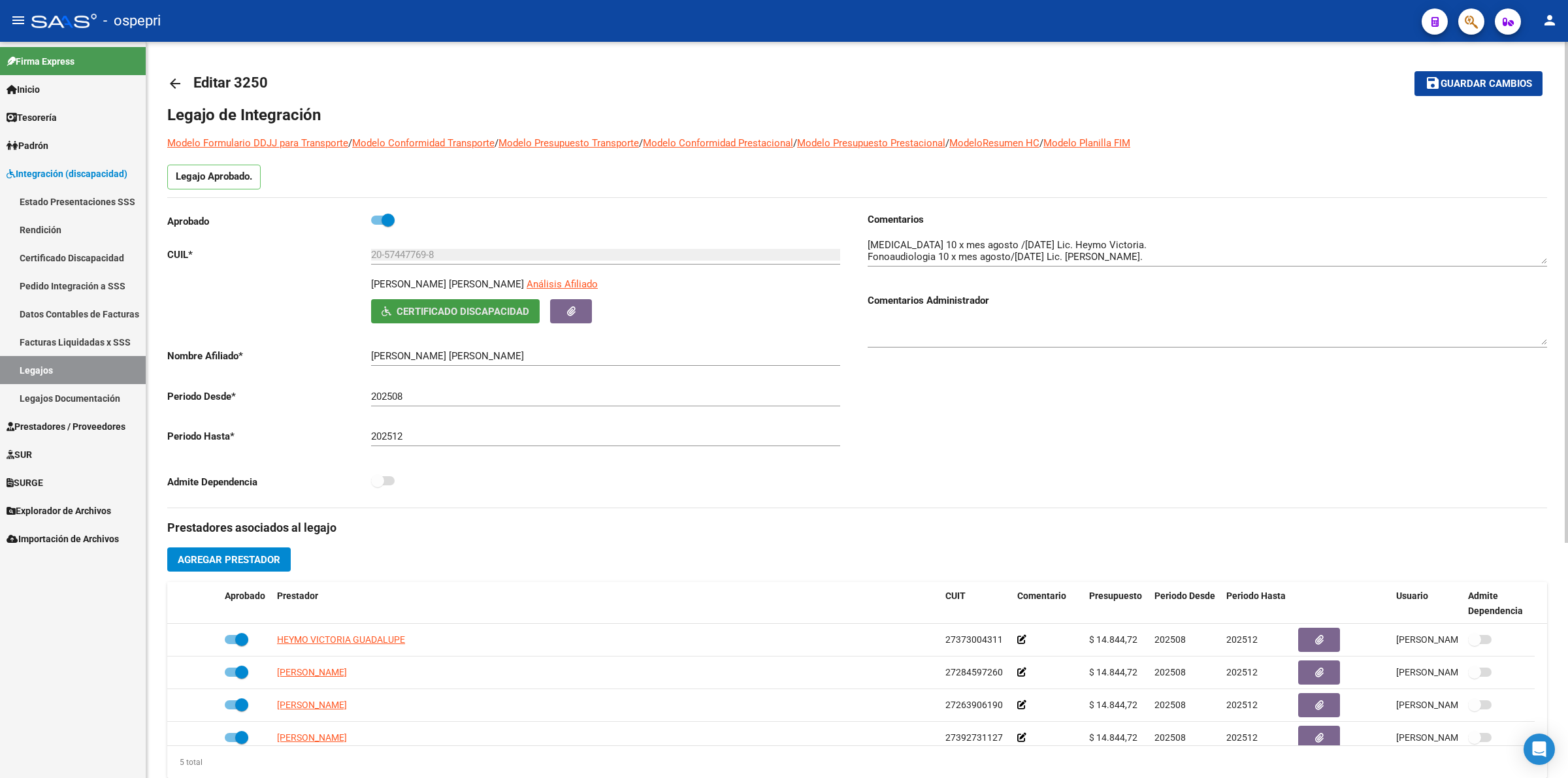
click at [514, 317] on button "Certificado Discapacidad" at bounding box center [455, 311] width 168 height 24
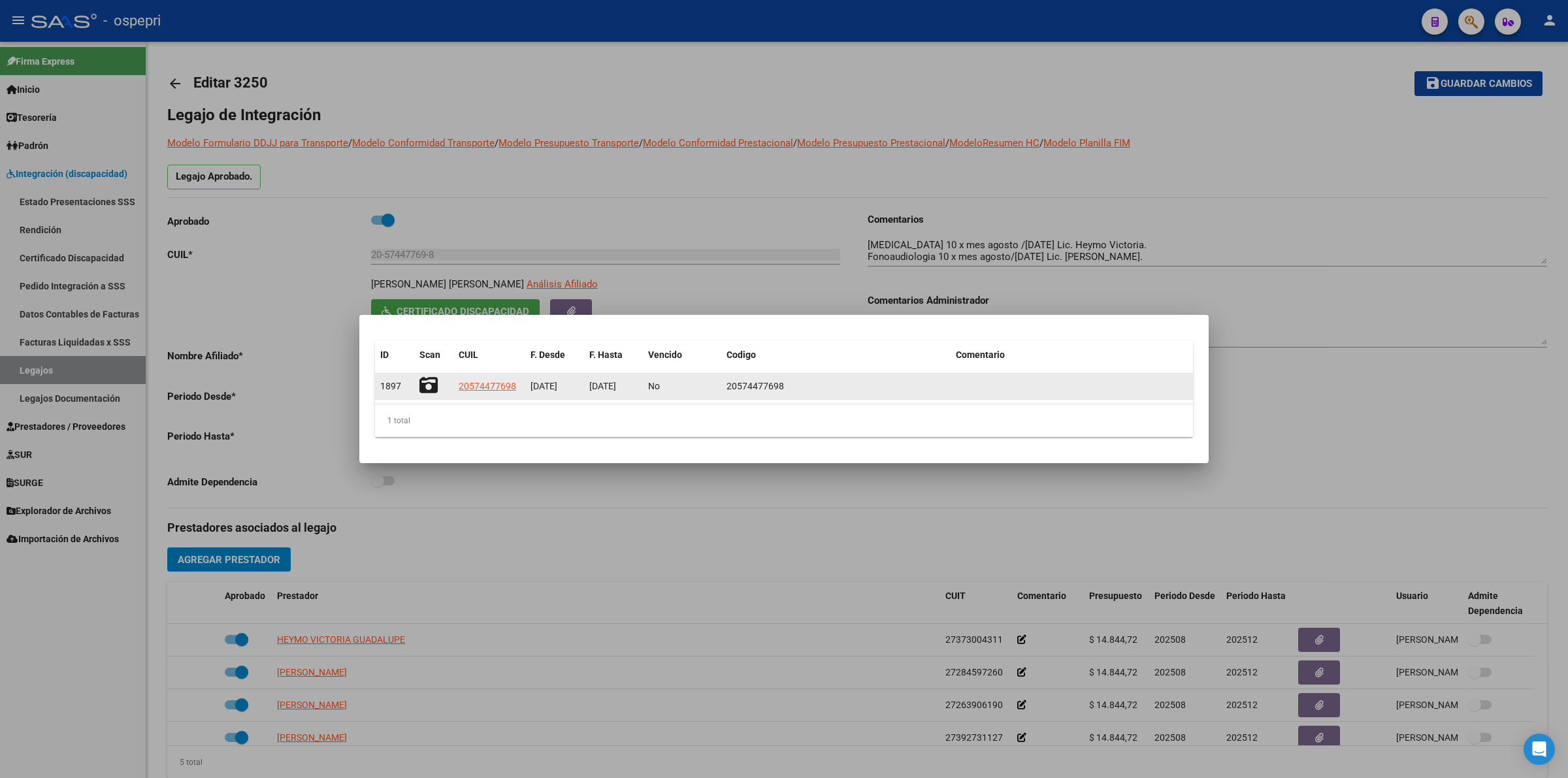
click at [422, 383] on icon at bounding box center [428, 385] width 18 height 18
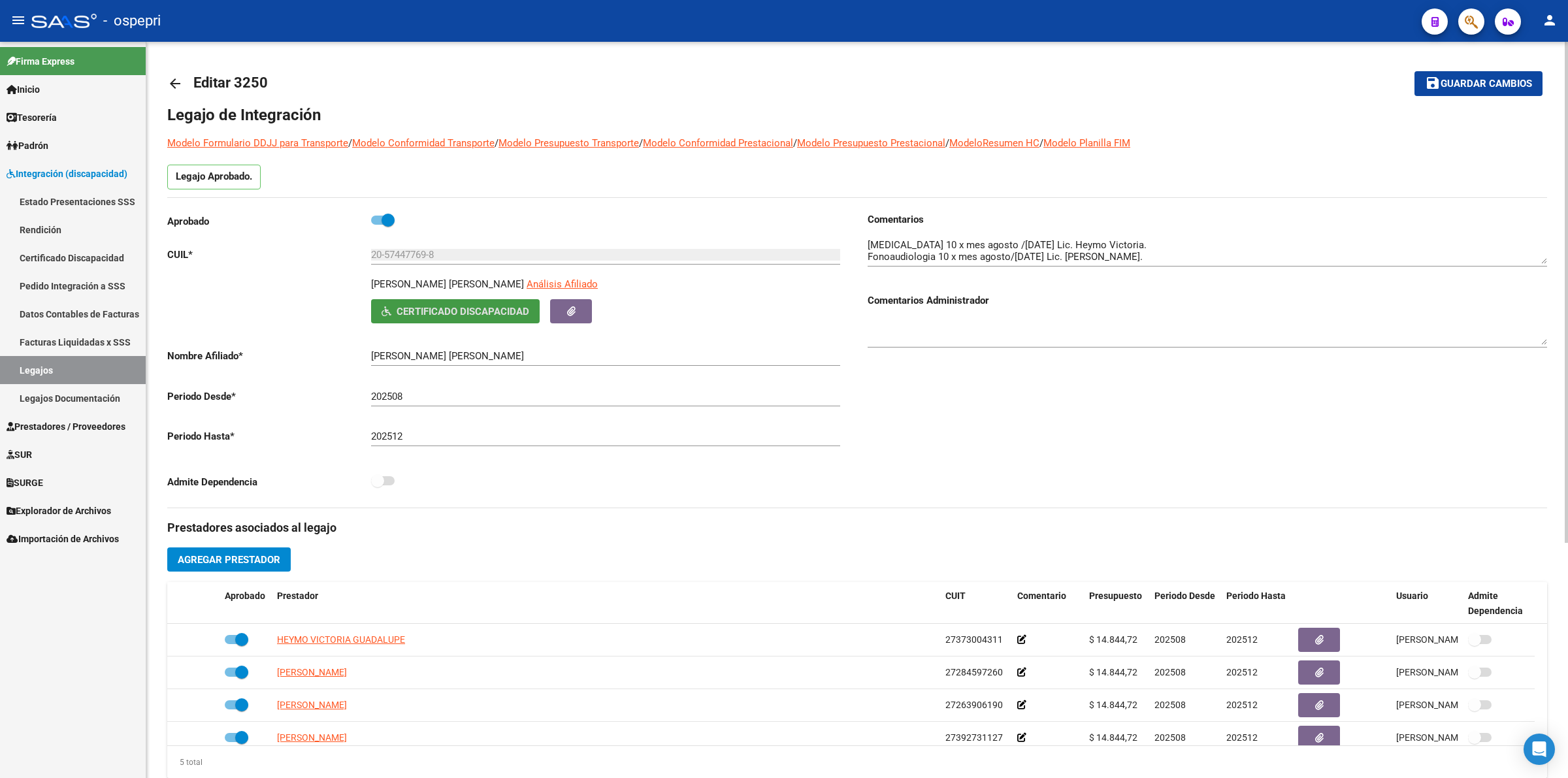
drag, startPoint x: 177, startPoint y: 79, endPoint x: 183, endPoint y: 83, distance: 7.2
click at [183, 83] on link "arrow_back" at bounding box center [181, 83] width 26 height 31
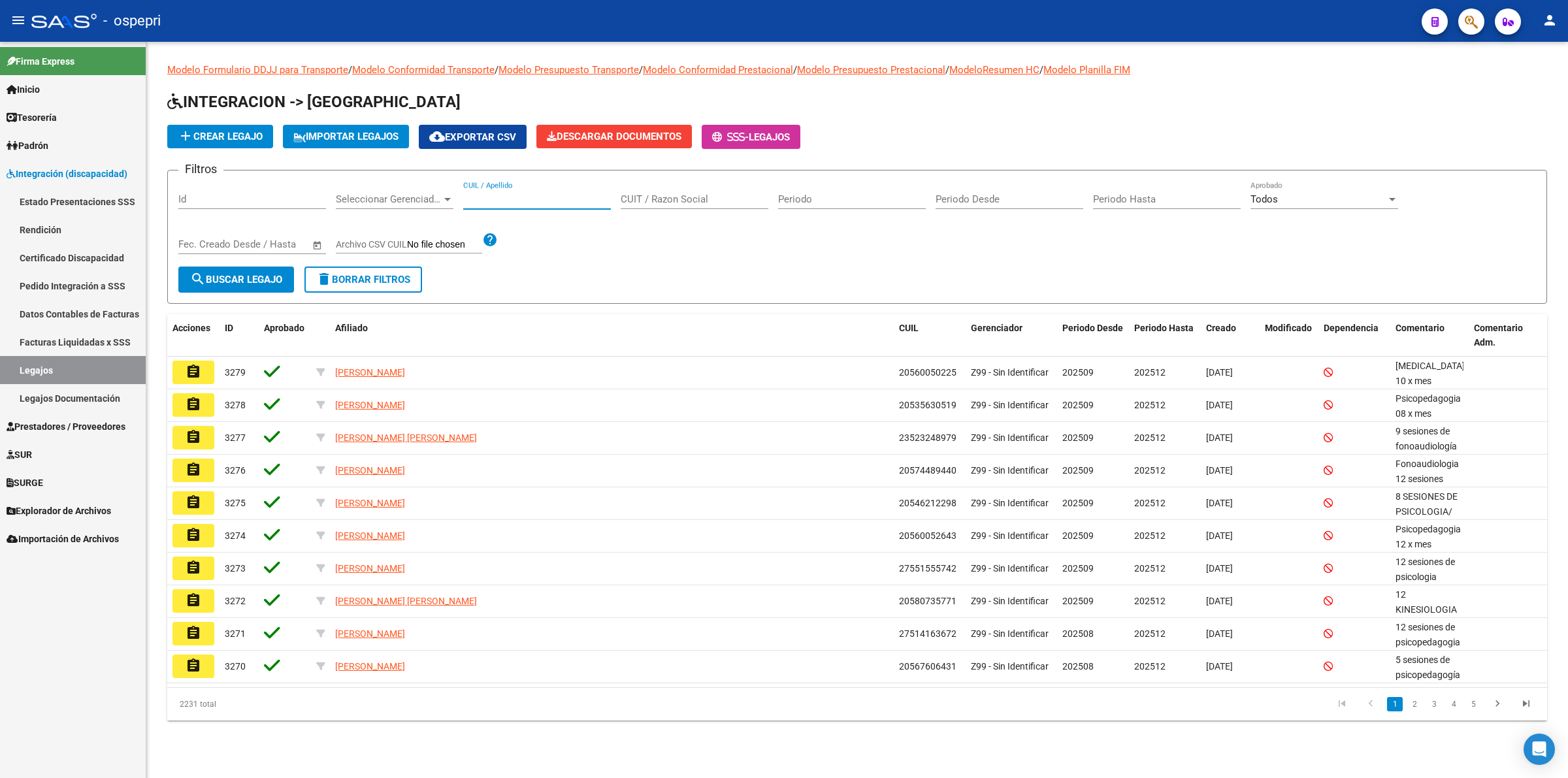
click at [547, 201] on input "CUIL / Apellido" at bounding box center [536, 199] width 148 height 12
paste input "20577212873"
type input "20577212873"
click at [260, 267] on button "search Buscar Legajo" at bounding box center [236, 280] width 115 height 26
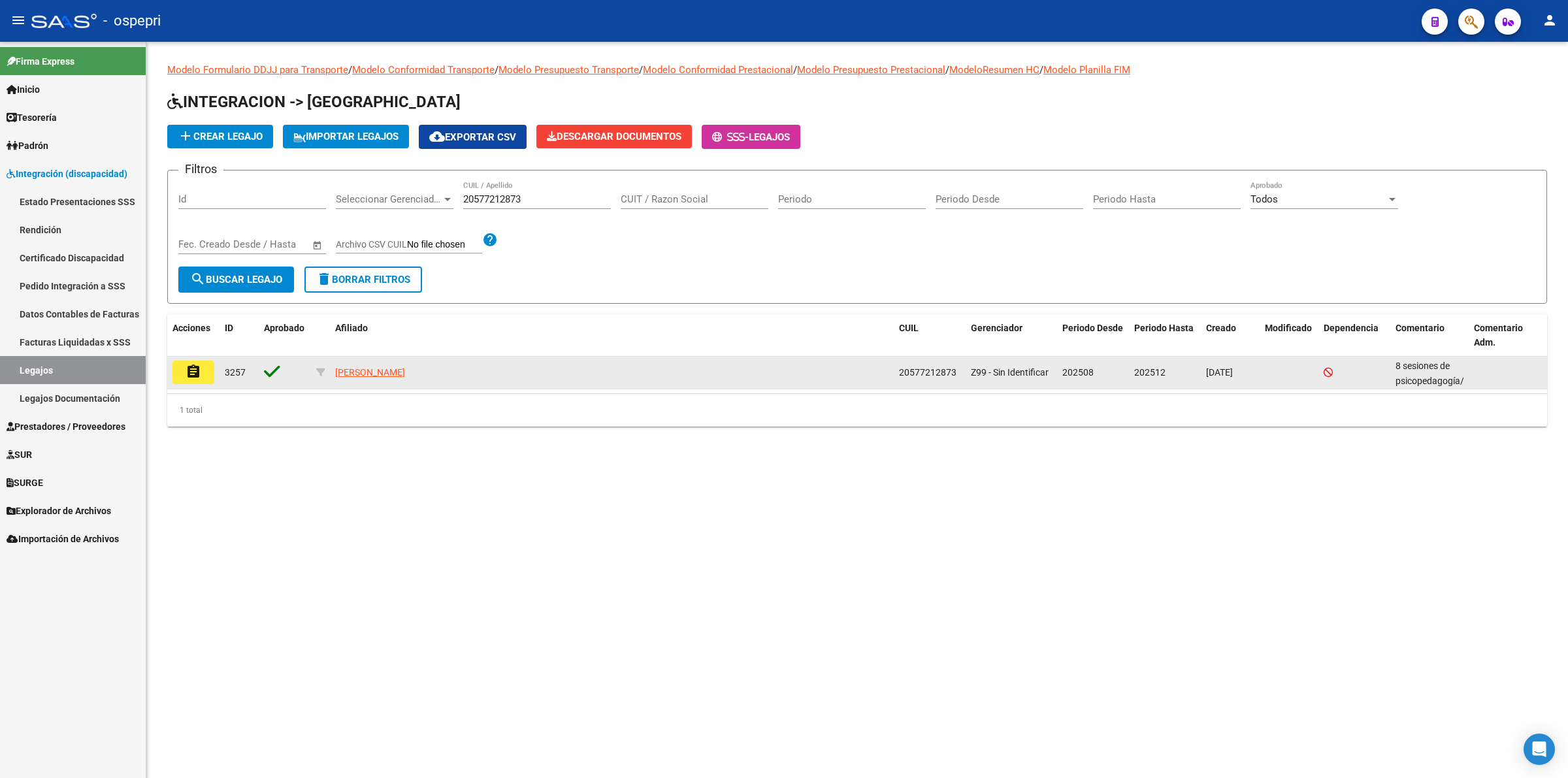
click at [209, 370] on button "assignment" at bounding box center [193, 372] width 42 height 24
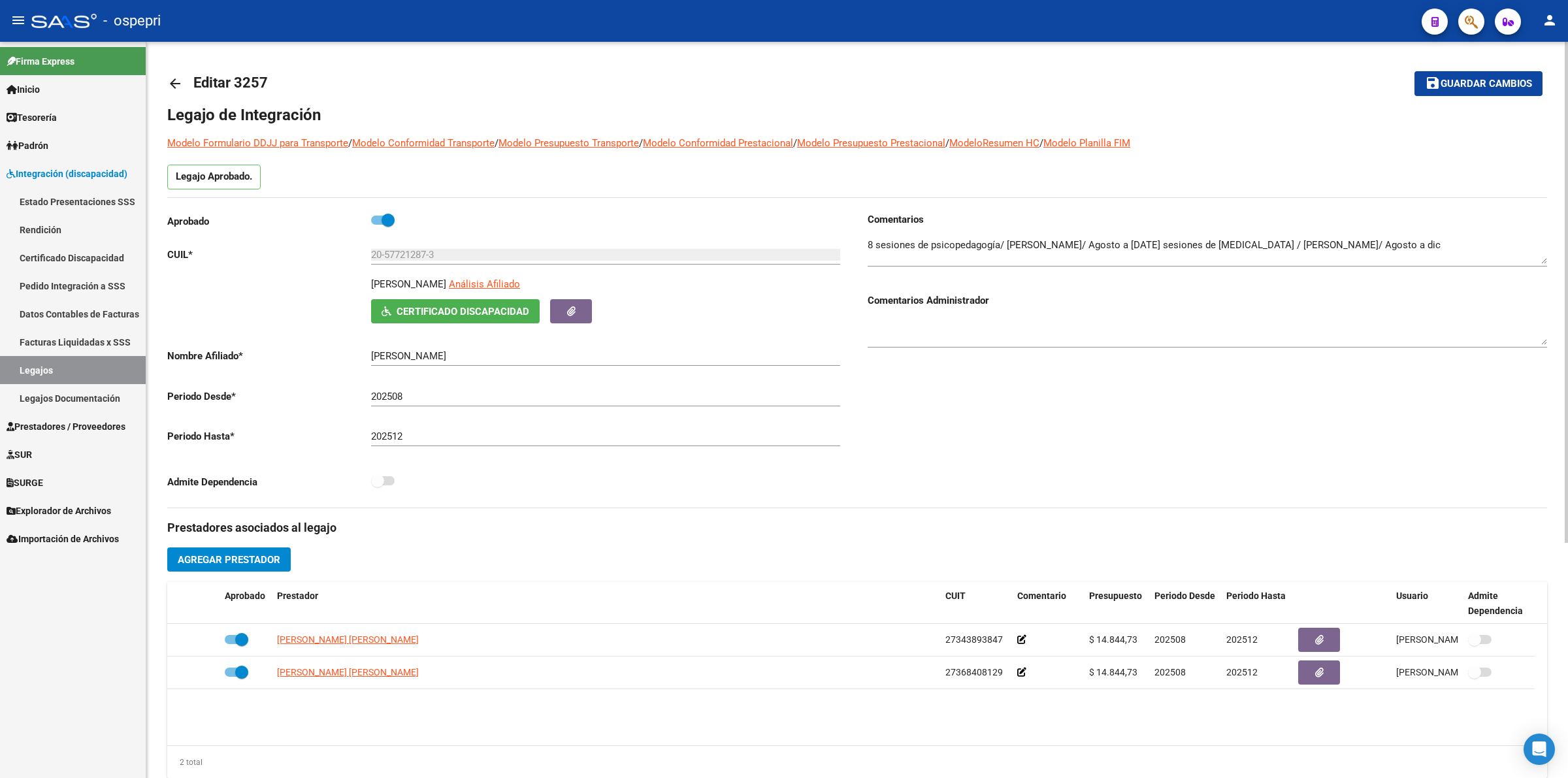
click at [481, 310] on span "Certificado Discapacidad" at bounding box center [463, 311] width 133 height 12
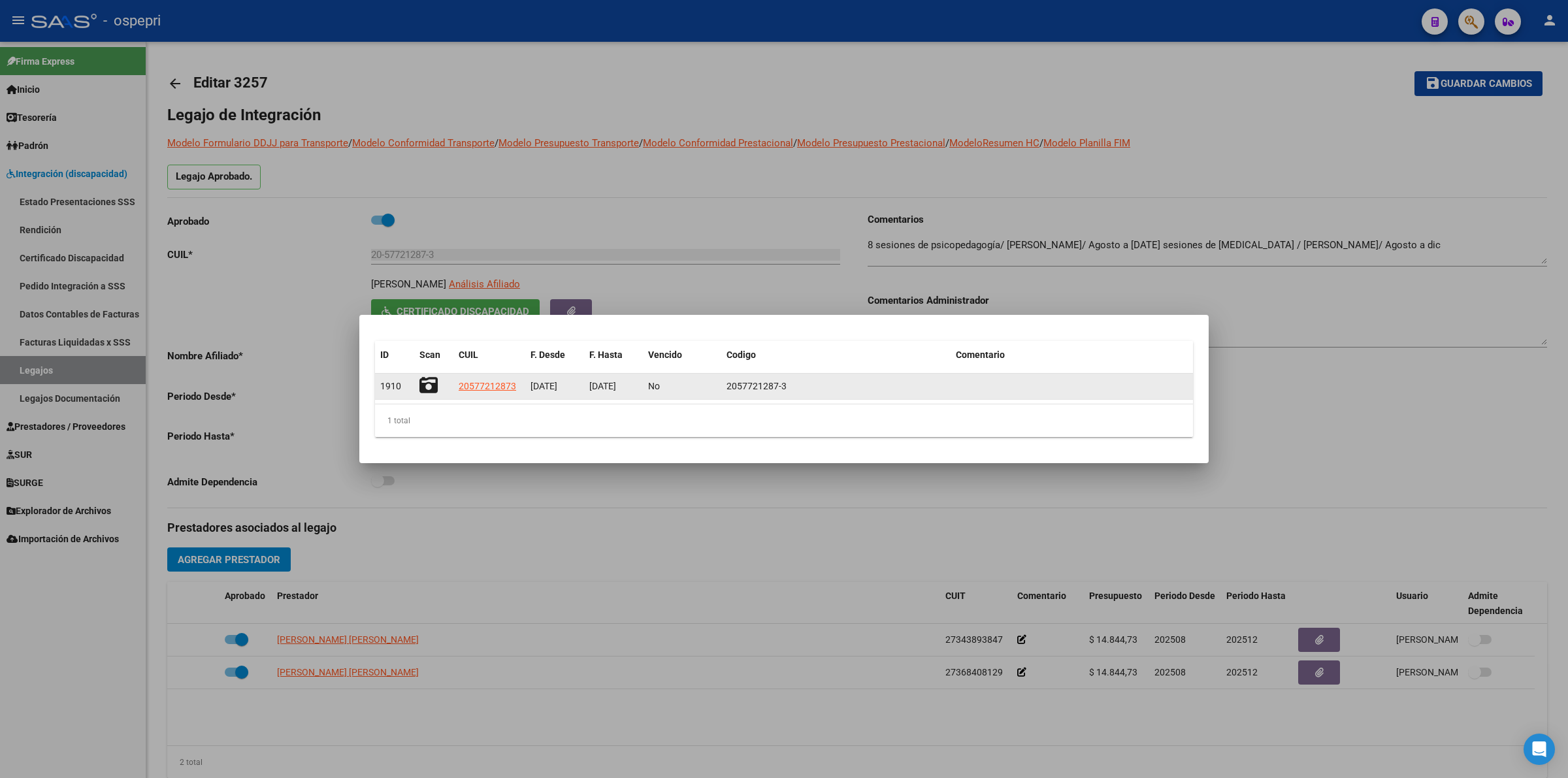
click at [431, 386] on icon at bounding box center [428, 385] width 18 height 18
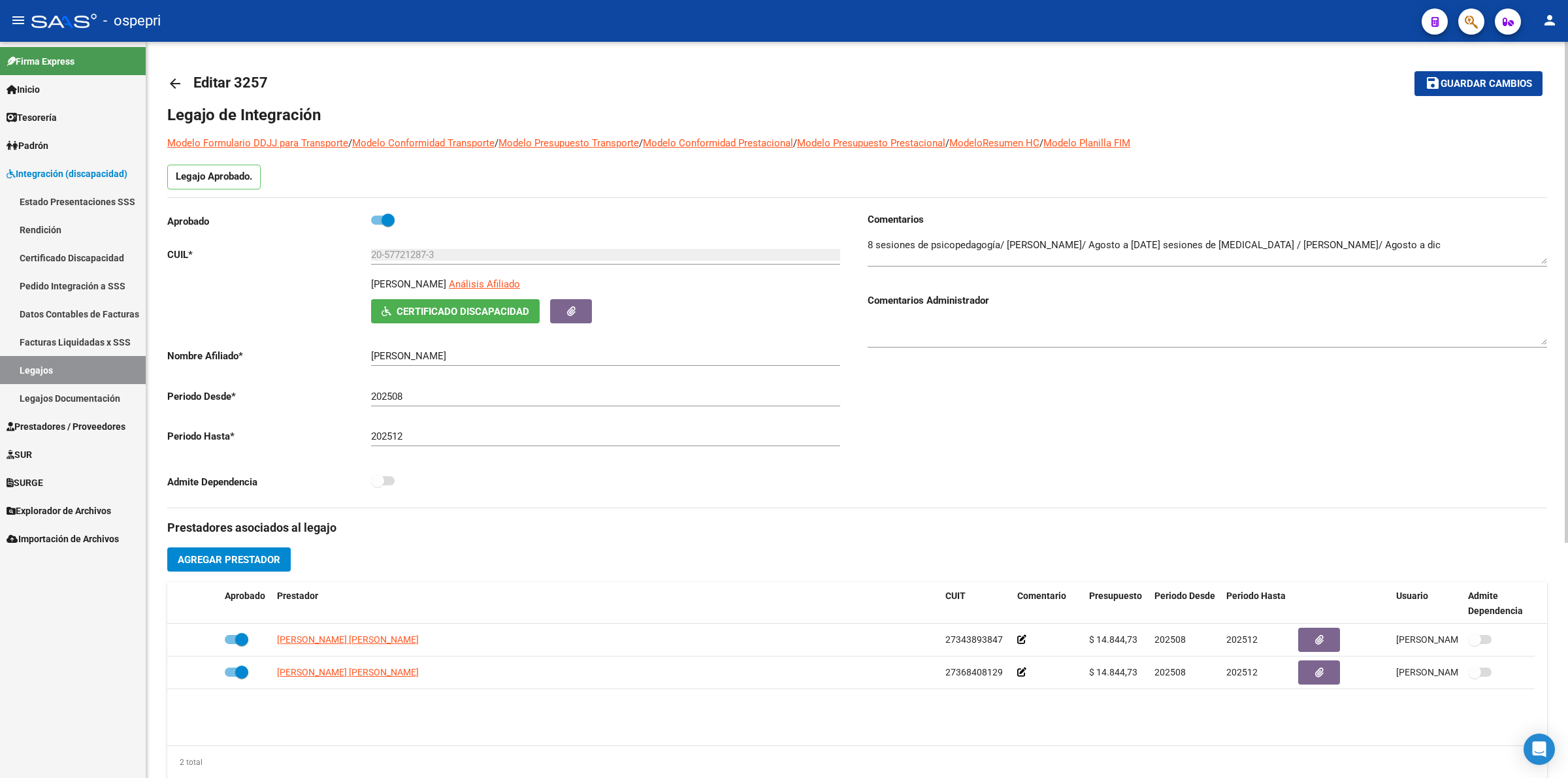
drag, startPoint x: 175, startPoint y: 79, endPoint x: 181, endPoint y: 79, distance: 6.0
click at [181, 79] on mat-icon "arrow_back" at bounding box center [175, 83] width 15 height 15
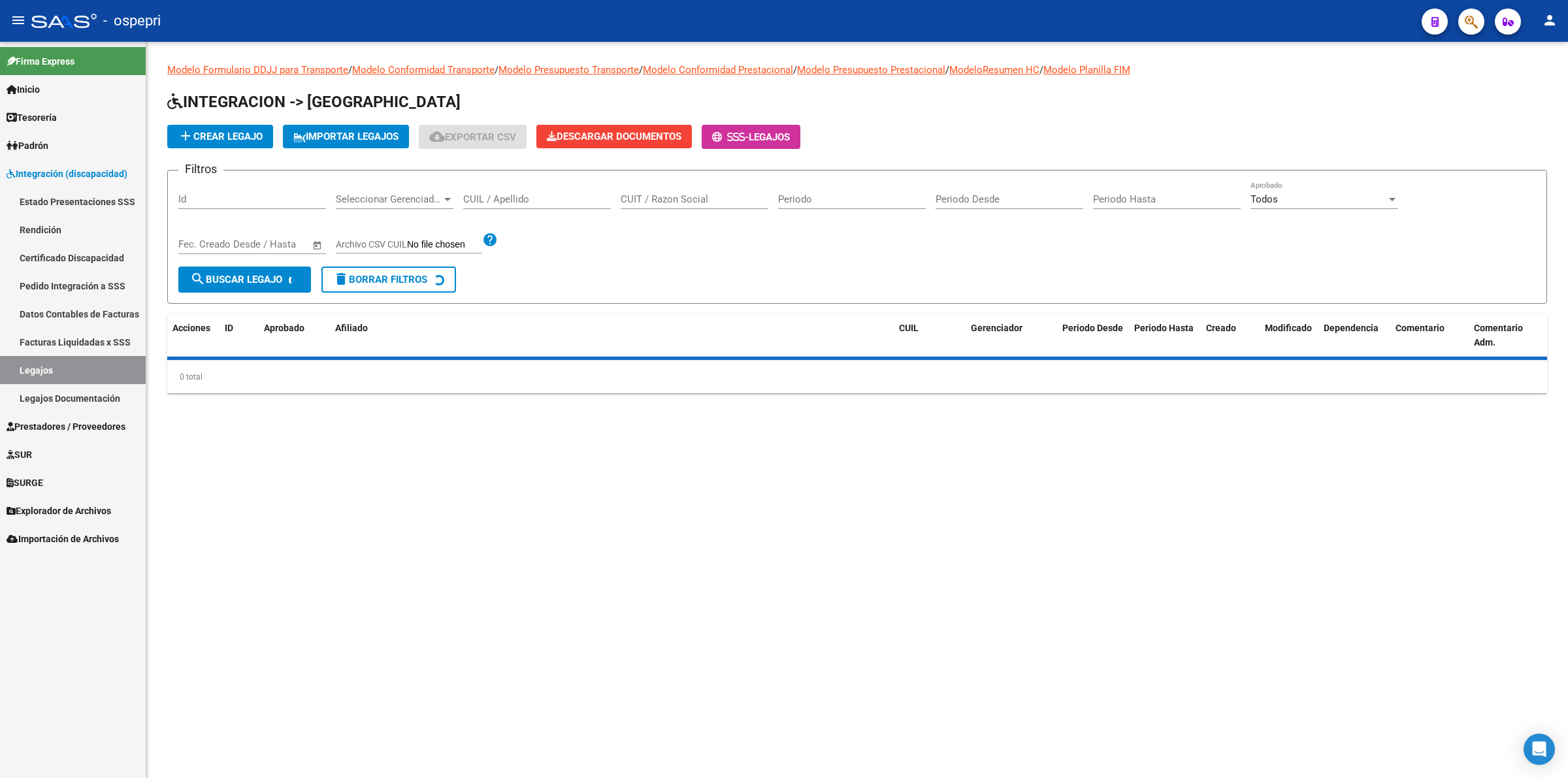
click at [498, 196] on input "CUIL / Apellido" at bounding box center [536, 199] width 148 height 12
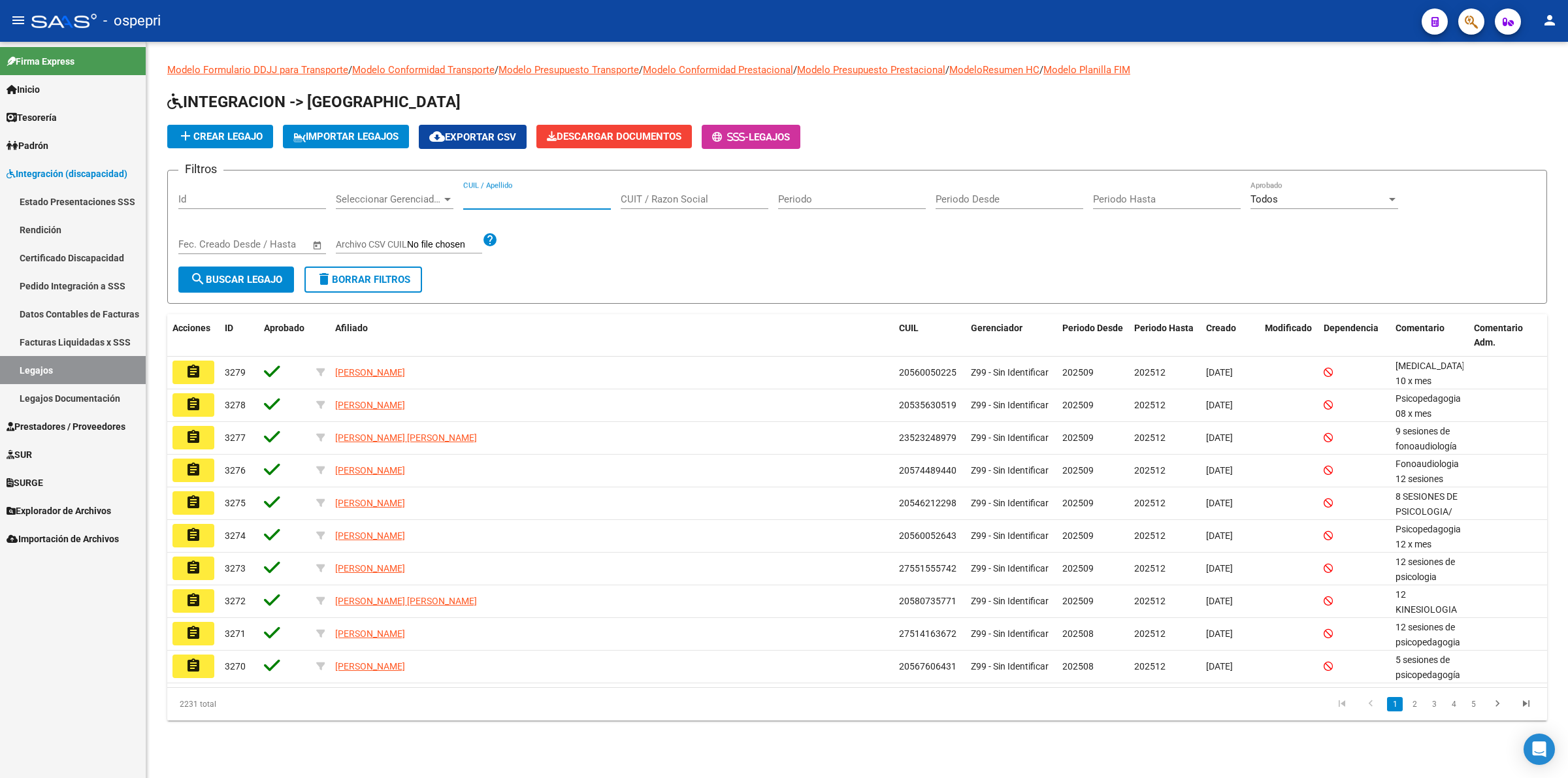
paste input "20577213578"
type input "20577213578"
click at [256, 279] on span "search Buscar Legajo" at bounding box center [236, 280] width 92 height 12
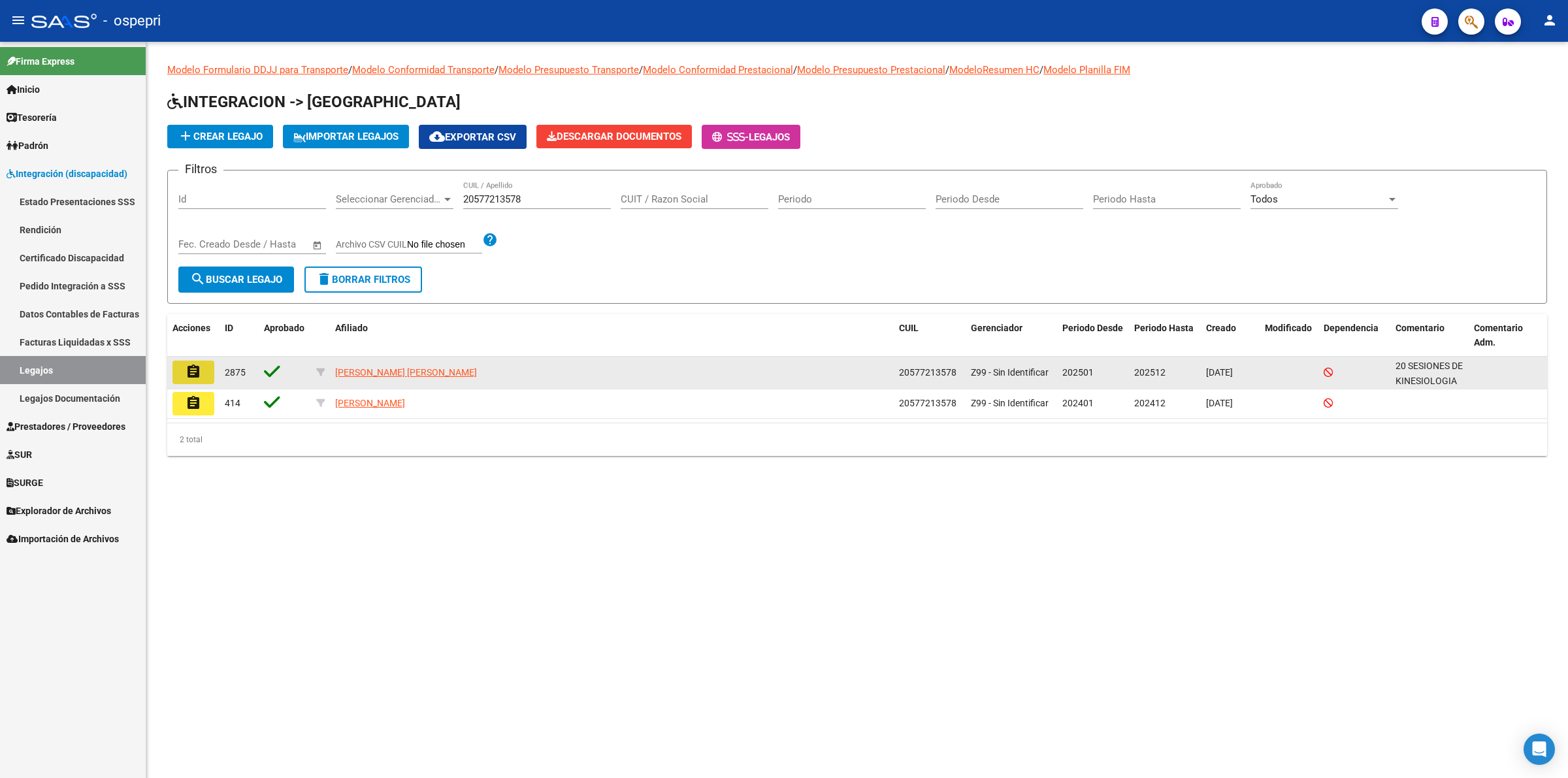
click at [204, 370] on button "assignment" at bounding box center [193, 372] width 42 height 24
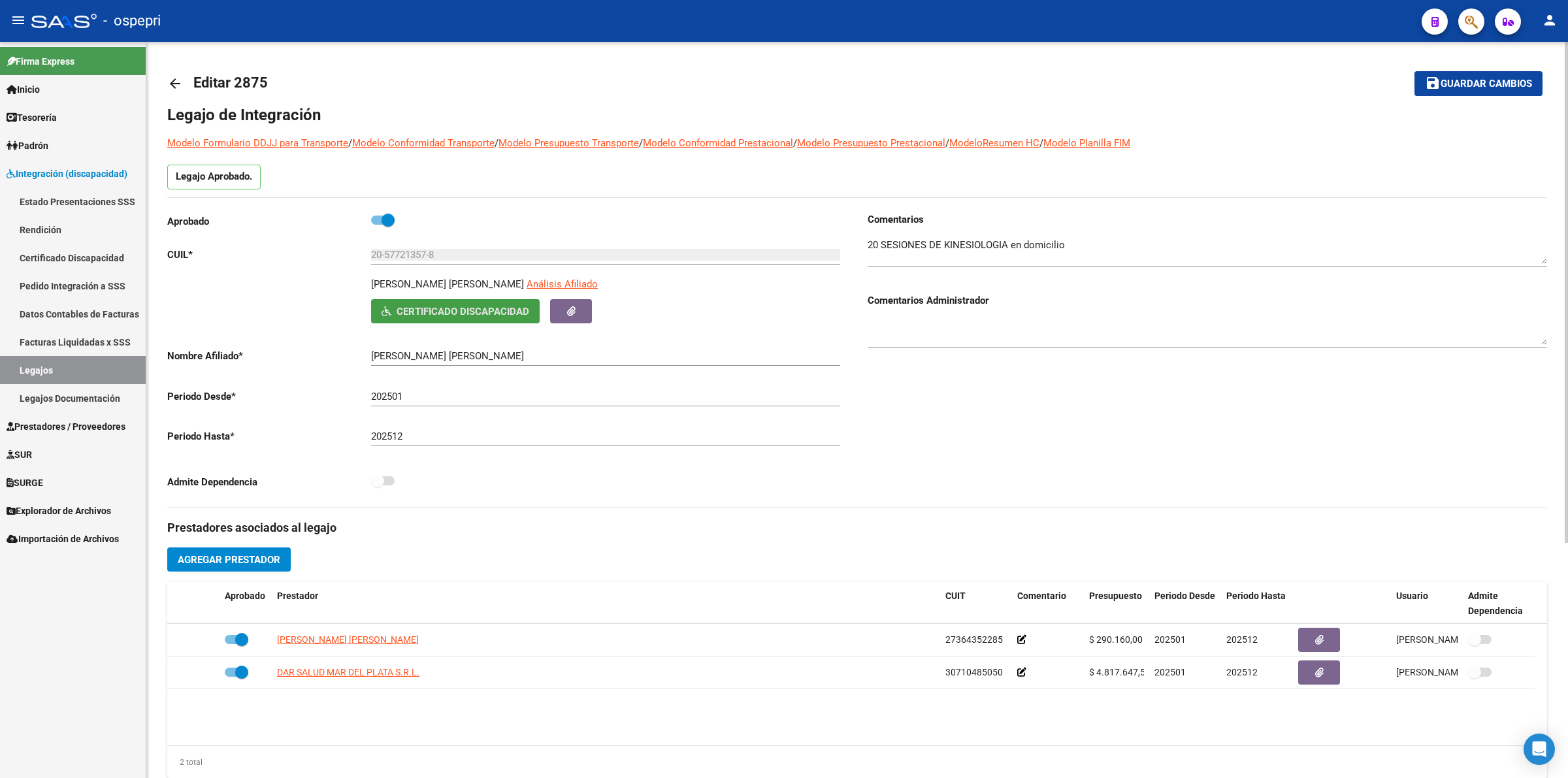
click at [420, 315] on span "Certificado Discapacidad" at bounding box center [463, 311] width 133 height 12
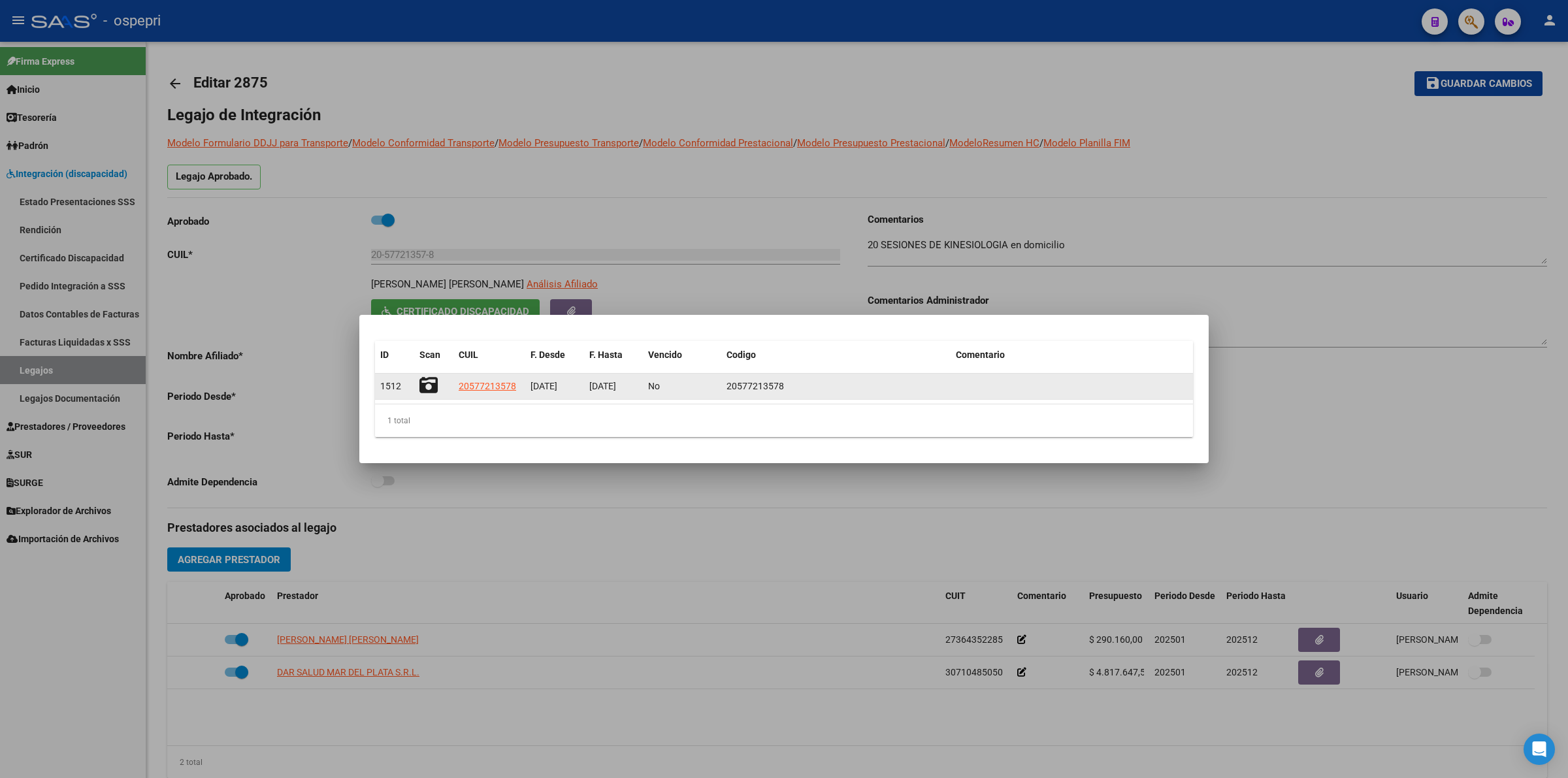
click at [438, 380] on icon at bounding box center [428, 385] width 18 height 18
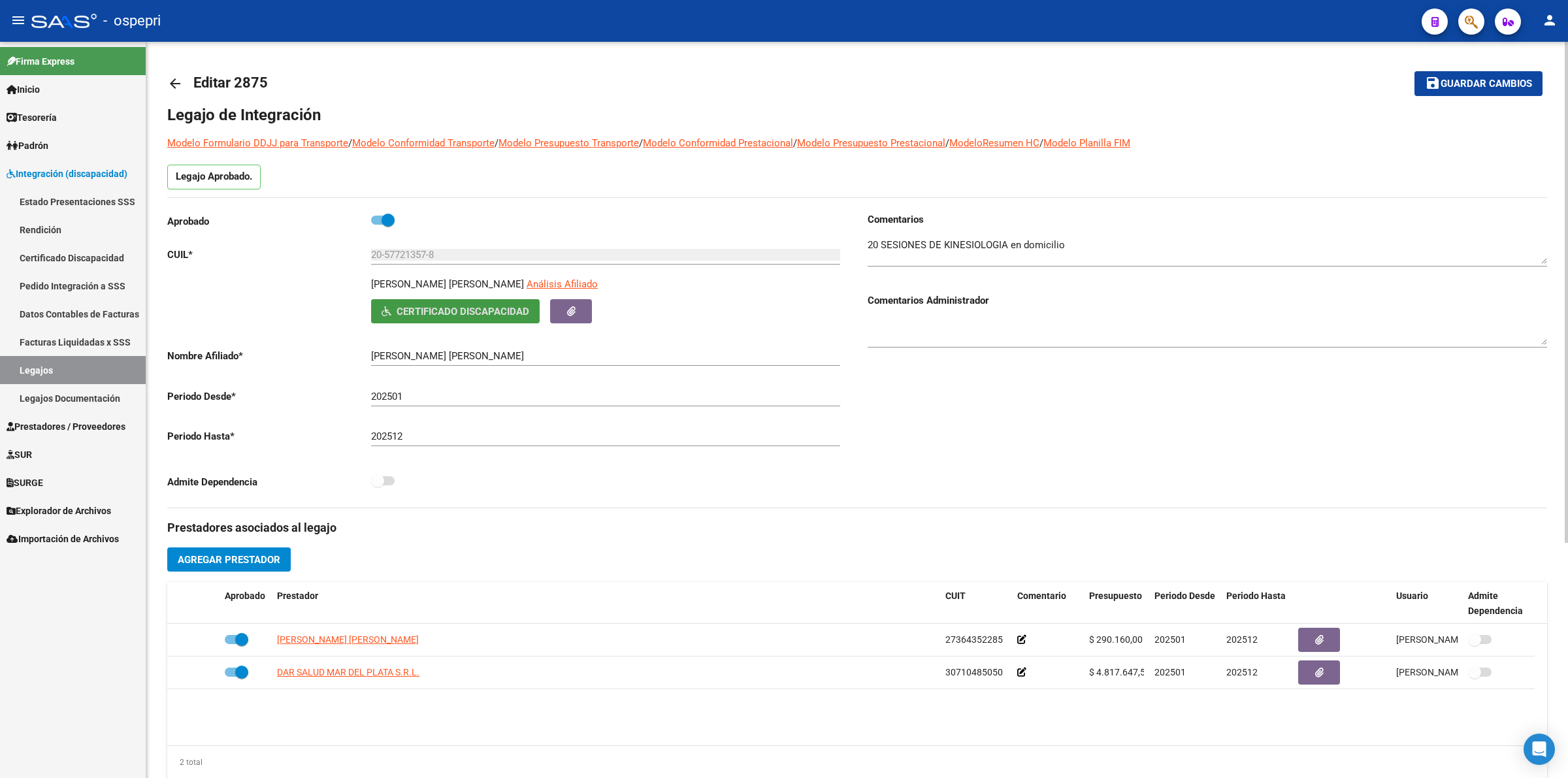
click at [170, 76] on mat-icon "arrow_back" at bounding box center [175, 83] width 15 height 15
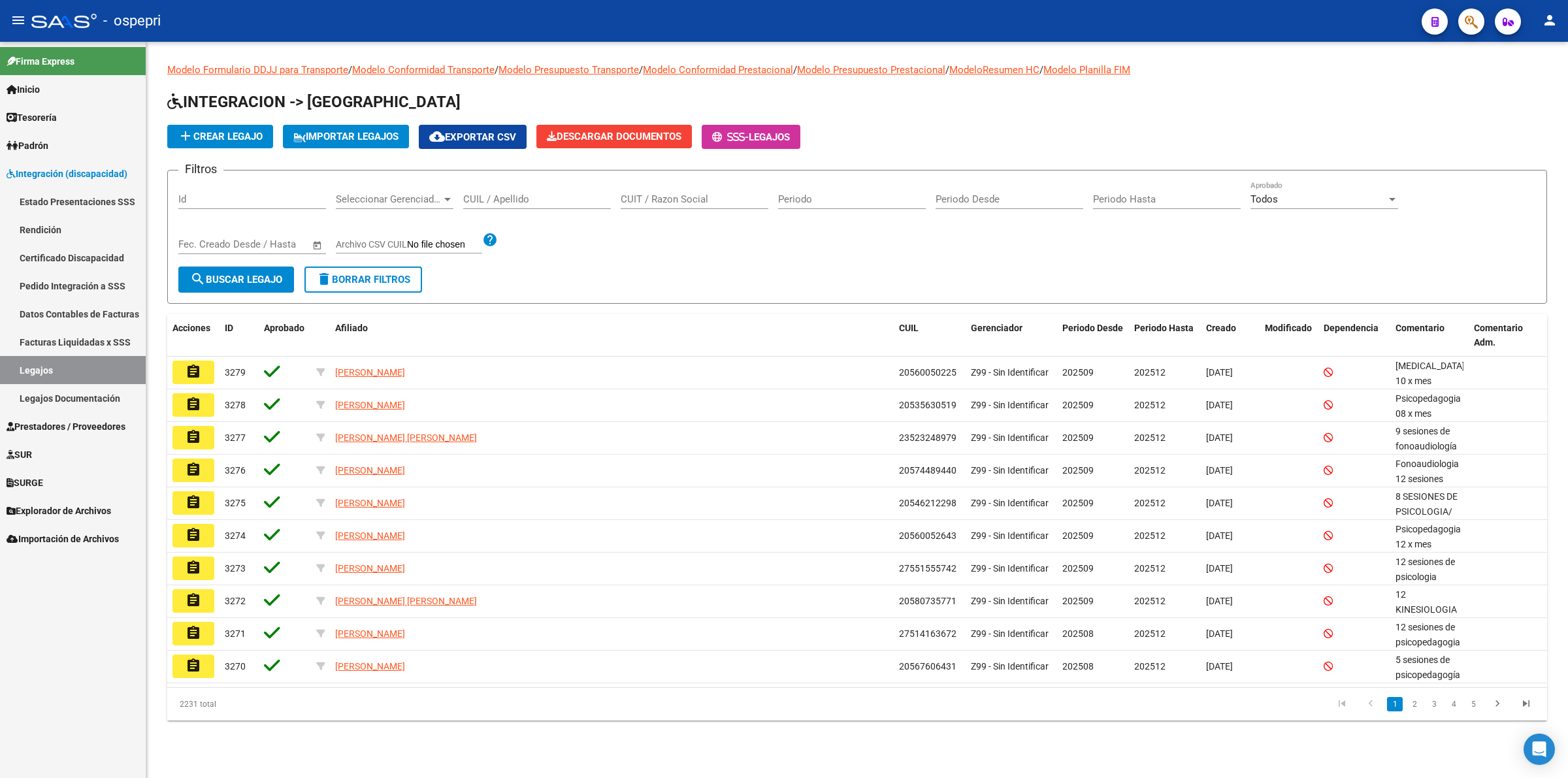
click at [525, 198] on input "CUIL / Apellido" at bounding box center [536, 199] width 148 height 12
paste input "20580425500"
type input "20580425500"
click at [229, 270] on button "search Buscar Legajo" at bounding box center [236, 280] width 115 height 26
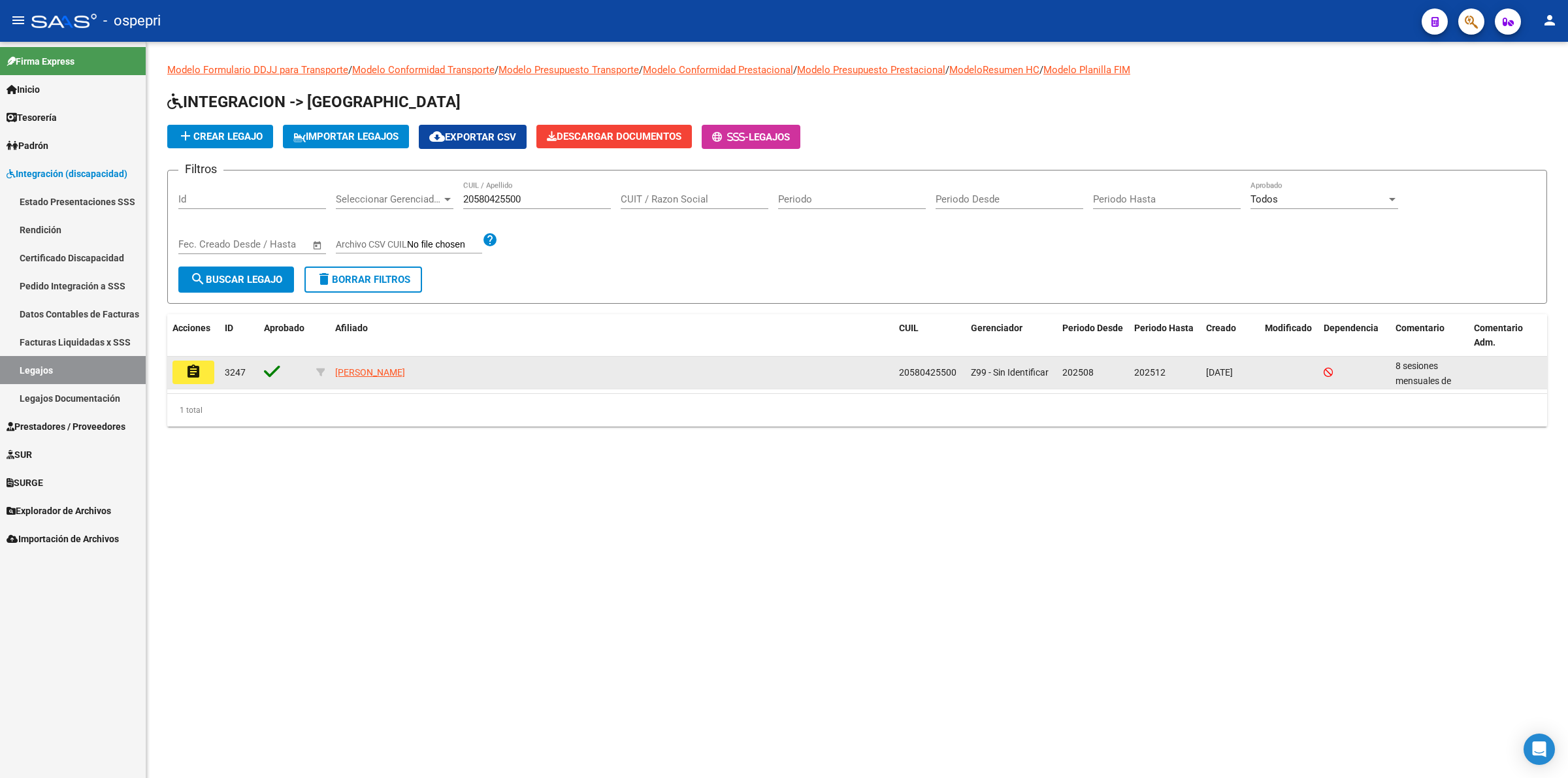
click at [186, 367] on mat-icon "assignment" at bounding box center [193, 371] width 15 height 15
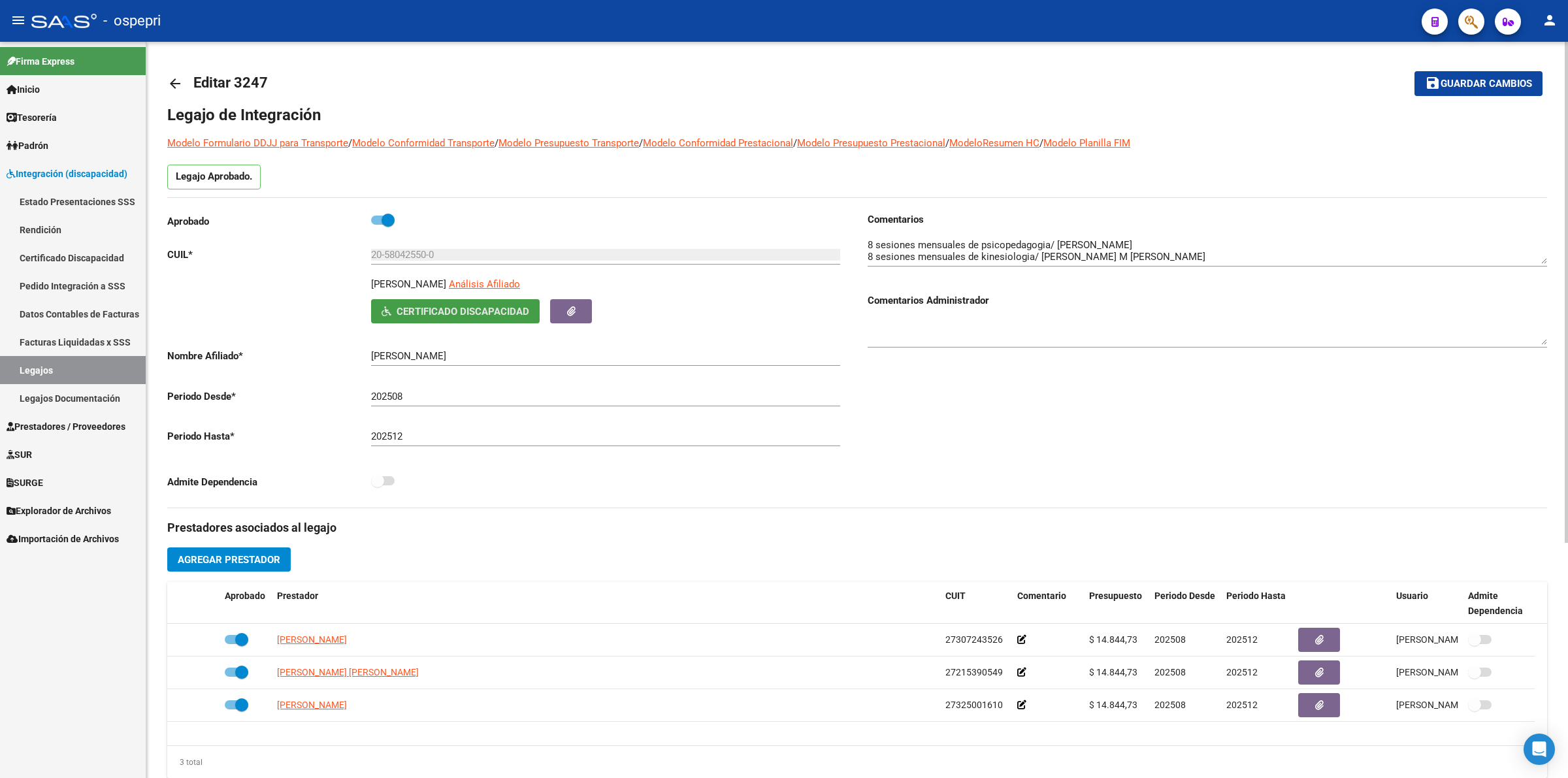
click at [469, 303] on button "Certificado Discapacidad" at bounding box center [455, 311] width 168 height 24
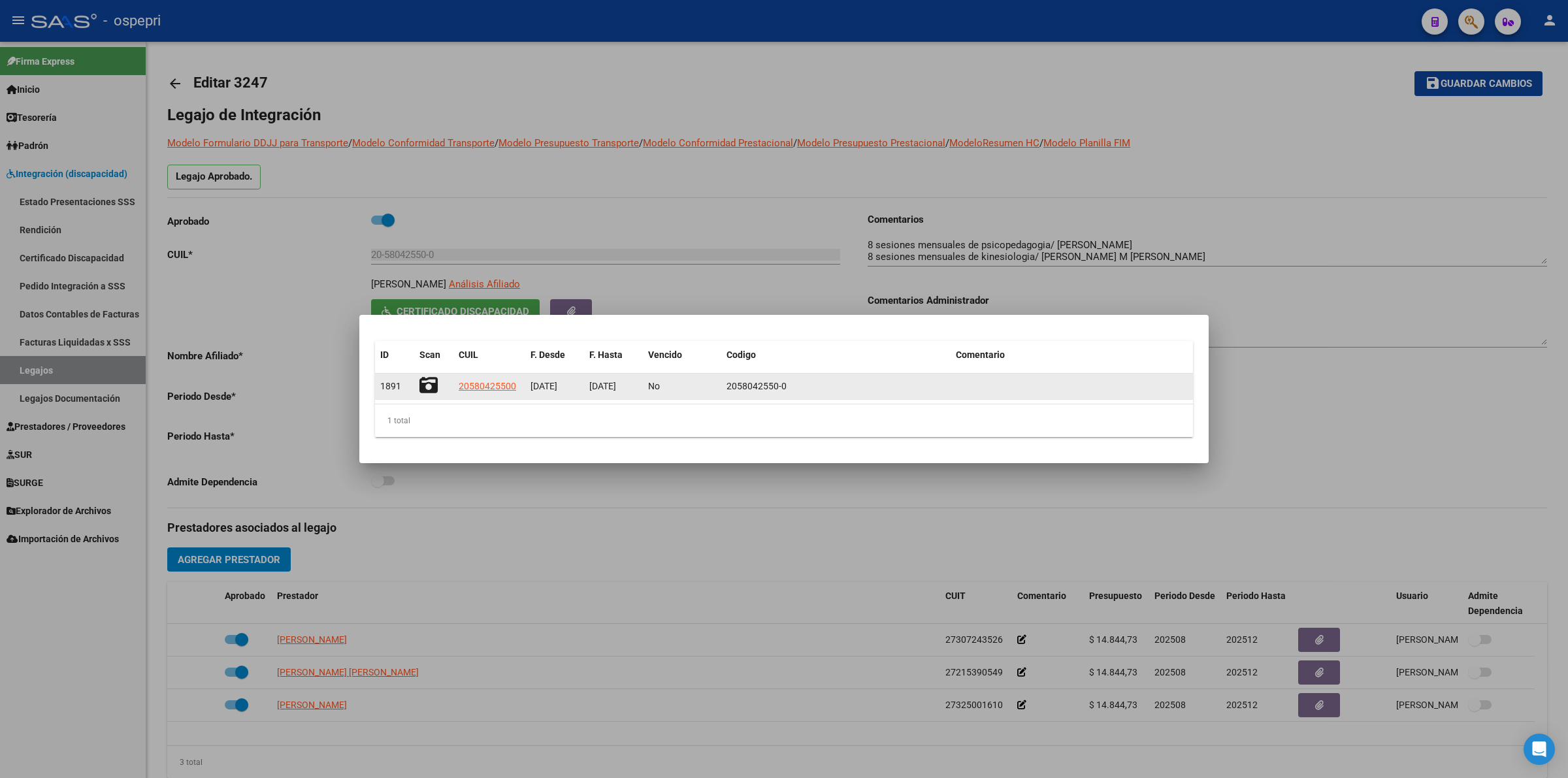
click at [428, 381] on icon at bounding box center [428, 385] width 18 height 18
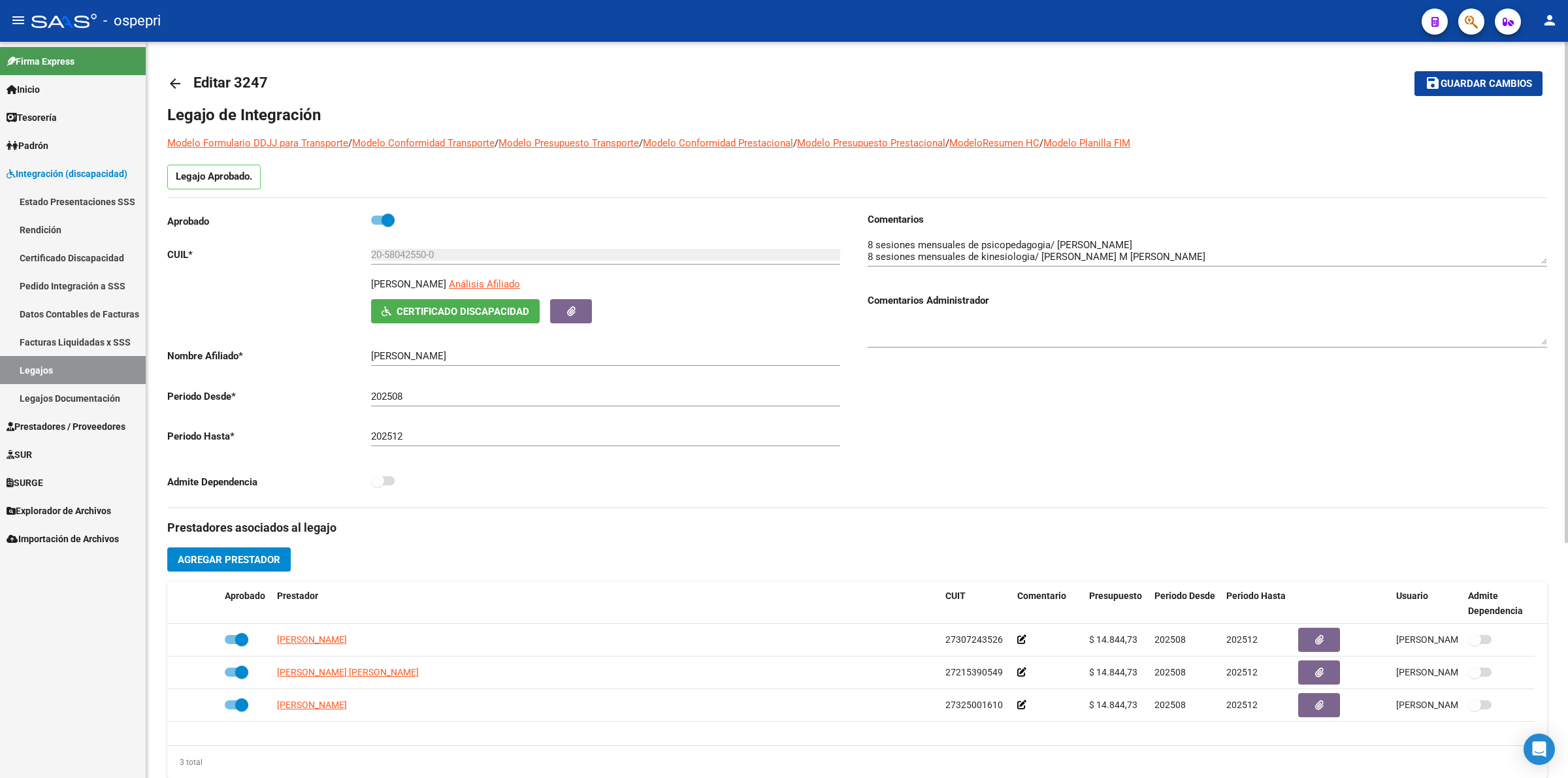
click at [176, 77] on mat-icon "arrow_back" at bounding box center [175, 83] width 15 height 15
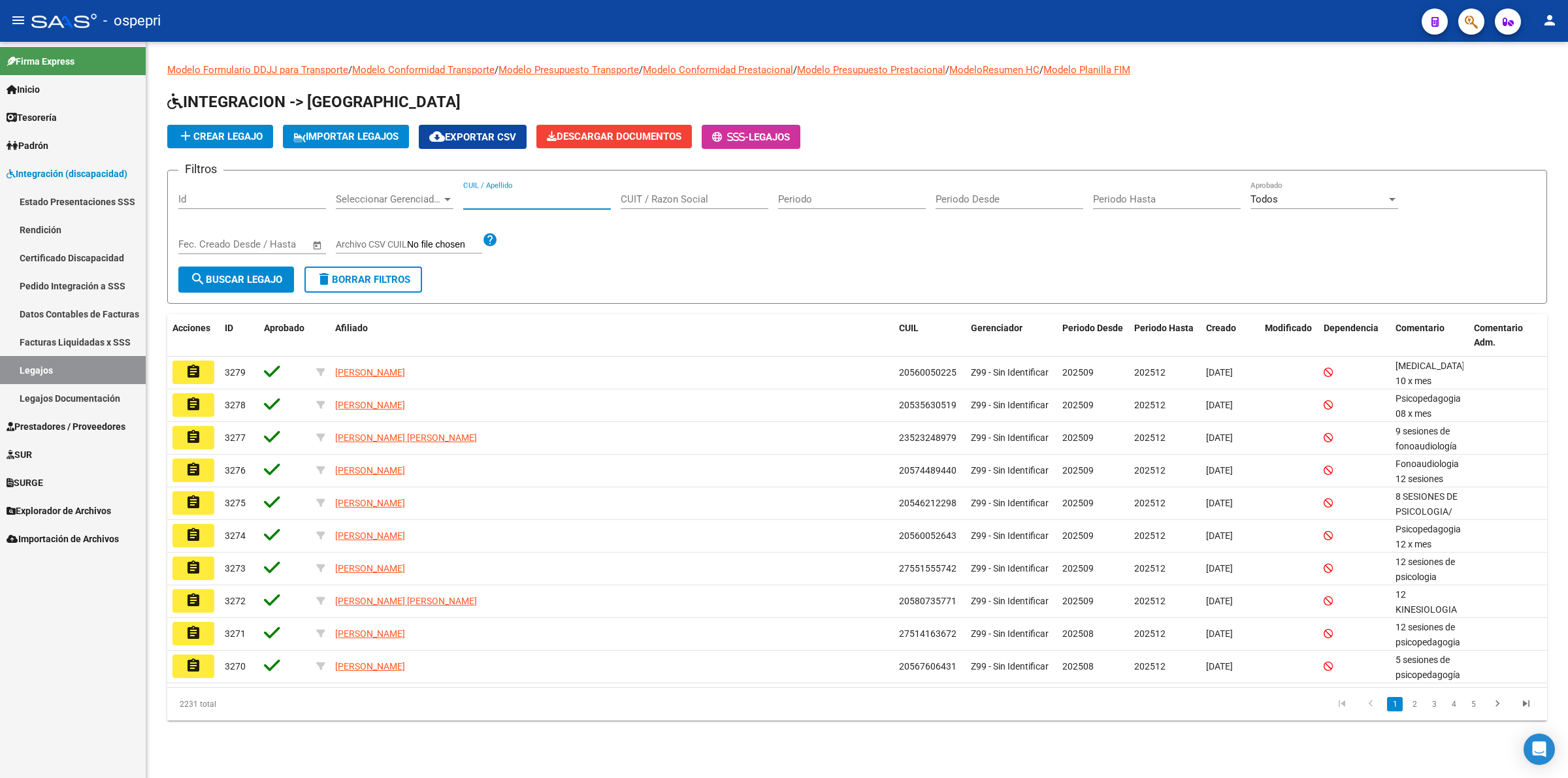
click at [487, 193] on input "CUIL / Apellido" at bounding box center [536, 199] width 148 height 12
paste input "20582601616"
type input "20582601616"
drag, startPoint x: 273, startPoint y: 273, endPoint x: 322, endPoint y: 249, distance: 54.6
click at [273, 274] on span "search Buscar Legajo" at bounding box center [236, 280] width 92 height 12
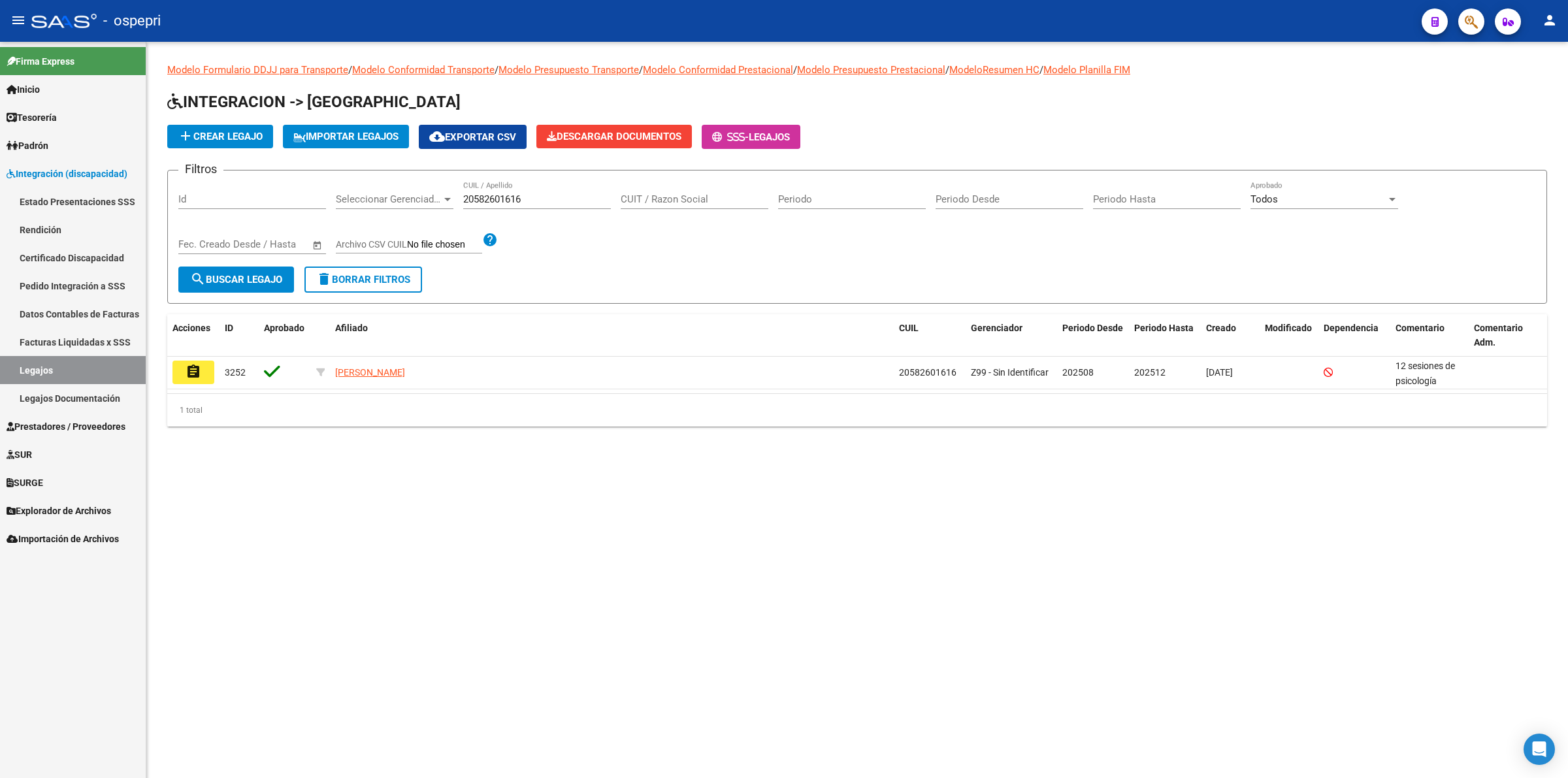
drag, startPoint x: 184, startPoint y: 373, endPoint x: 207, endPoint y: 373, distance: 23.0
click at [186, 373] on mat-icon "assignment" at bounding box center [193, 371] width 15 height 15
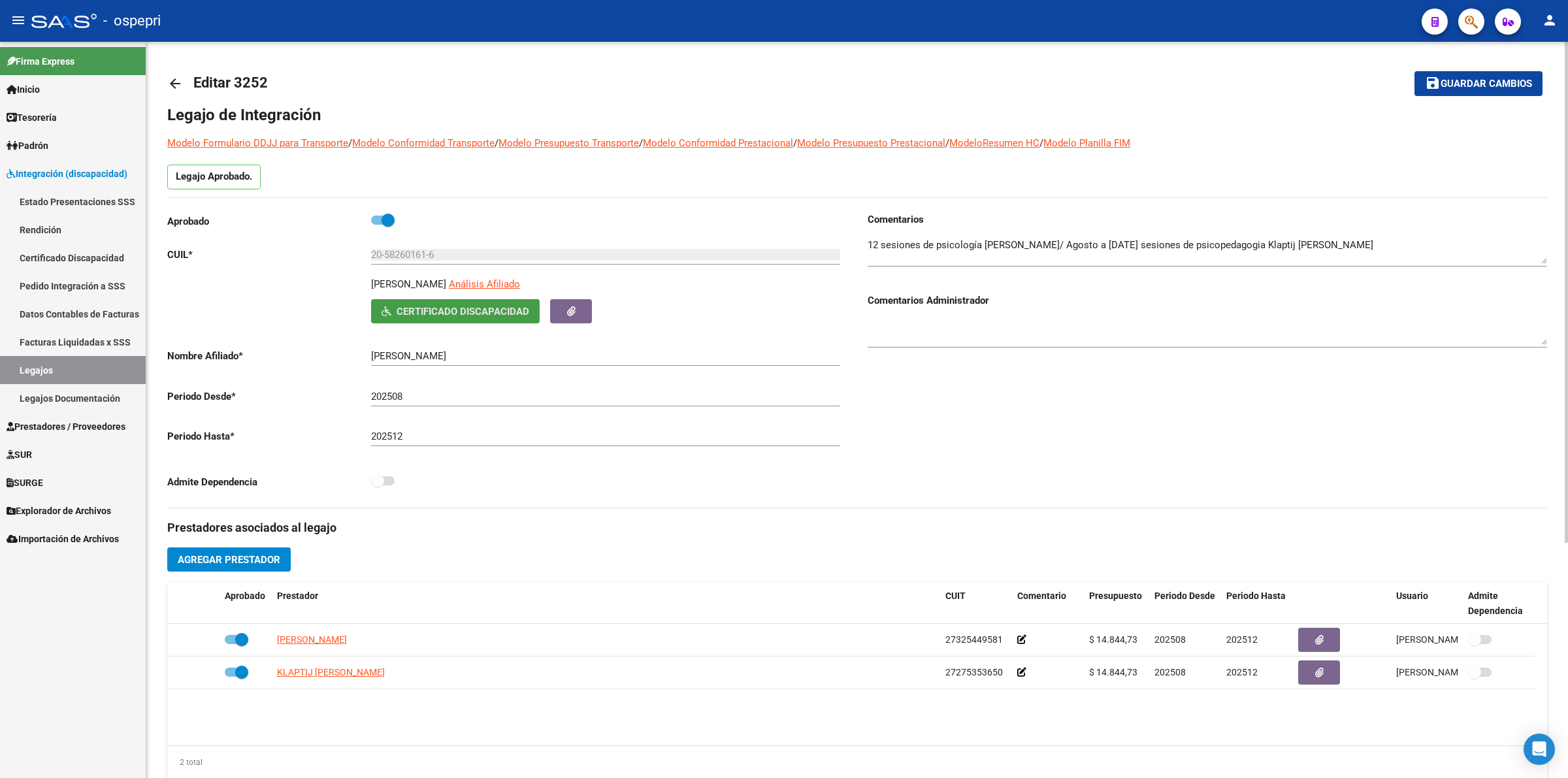
click at [413, 318] on button "Certificado Discapacidad" at bounding box center [455, 311] width 168 height 24
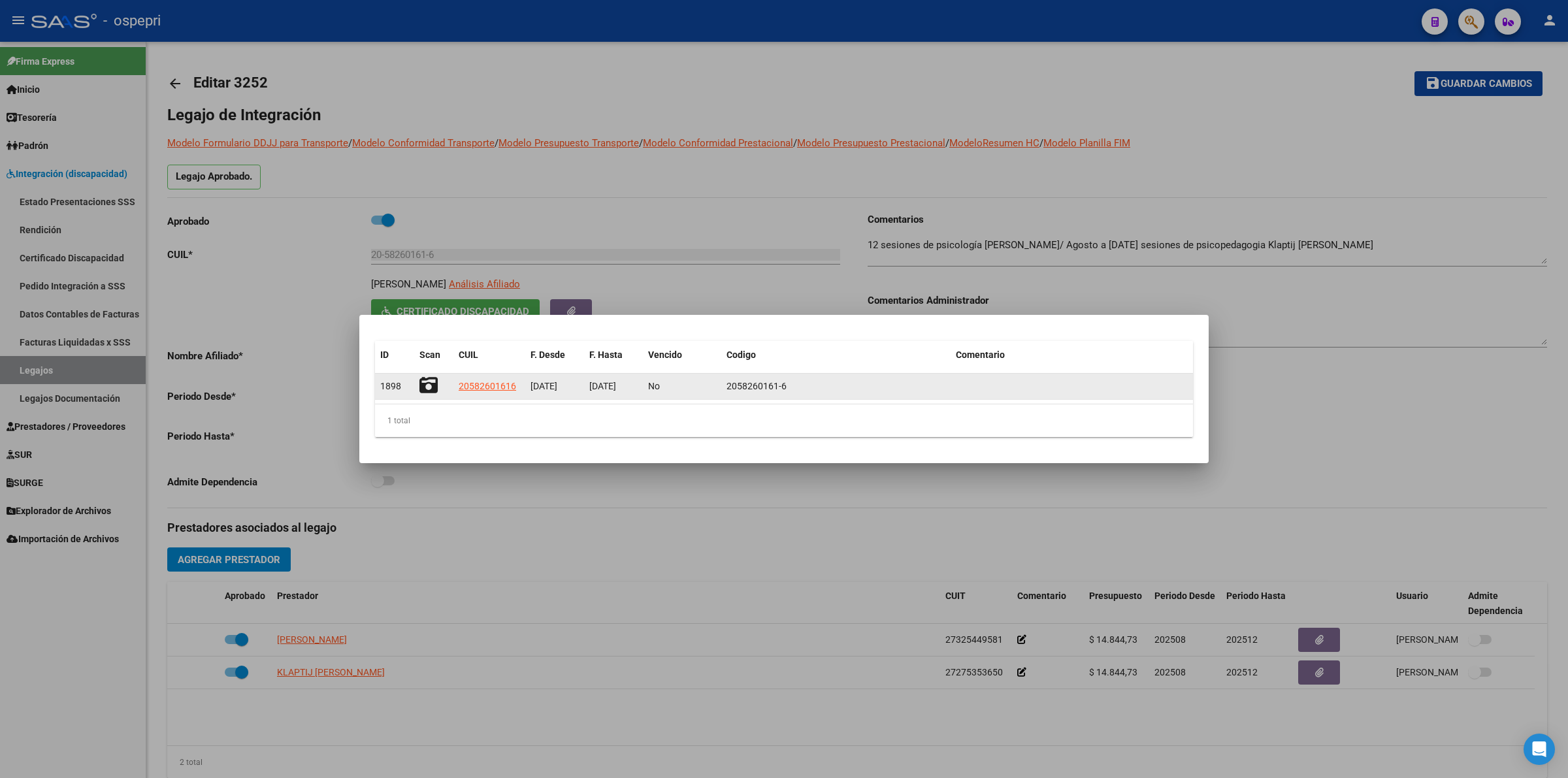
click at [428, 386] on icon at bounding box center [428, 385] width 18 height 18
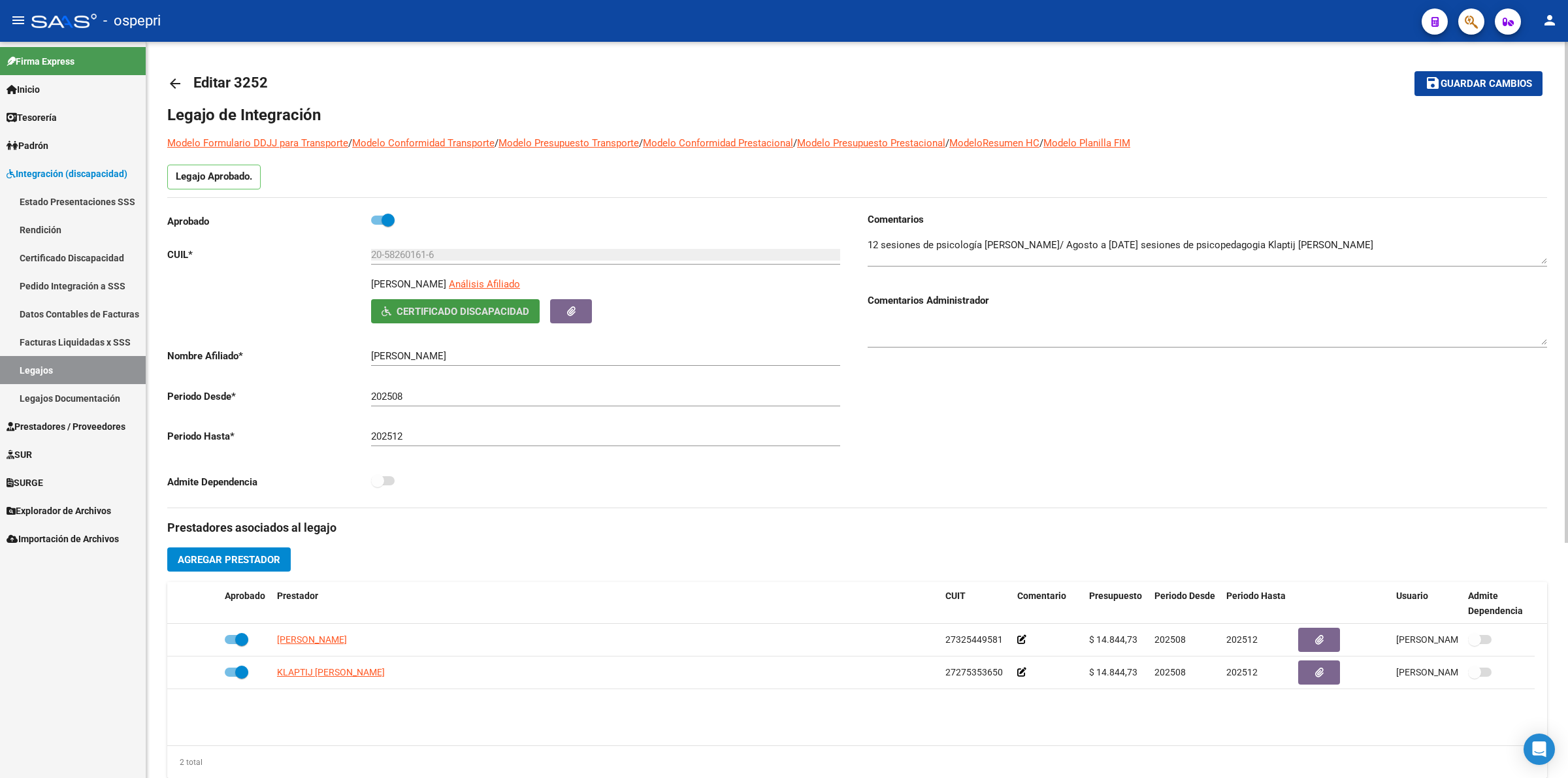
click at [175, 83] on mat-icon "arrow_back" at bounding box center [175, 83] width 15 height 15
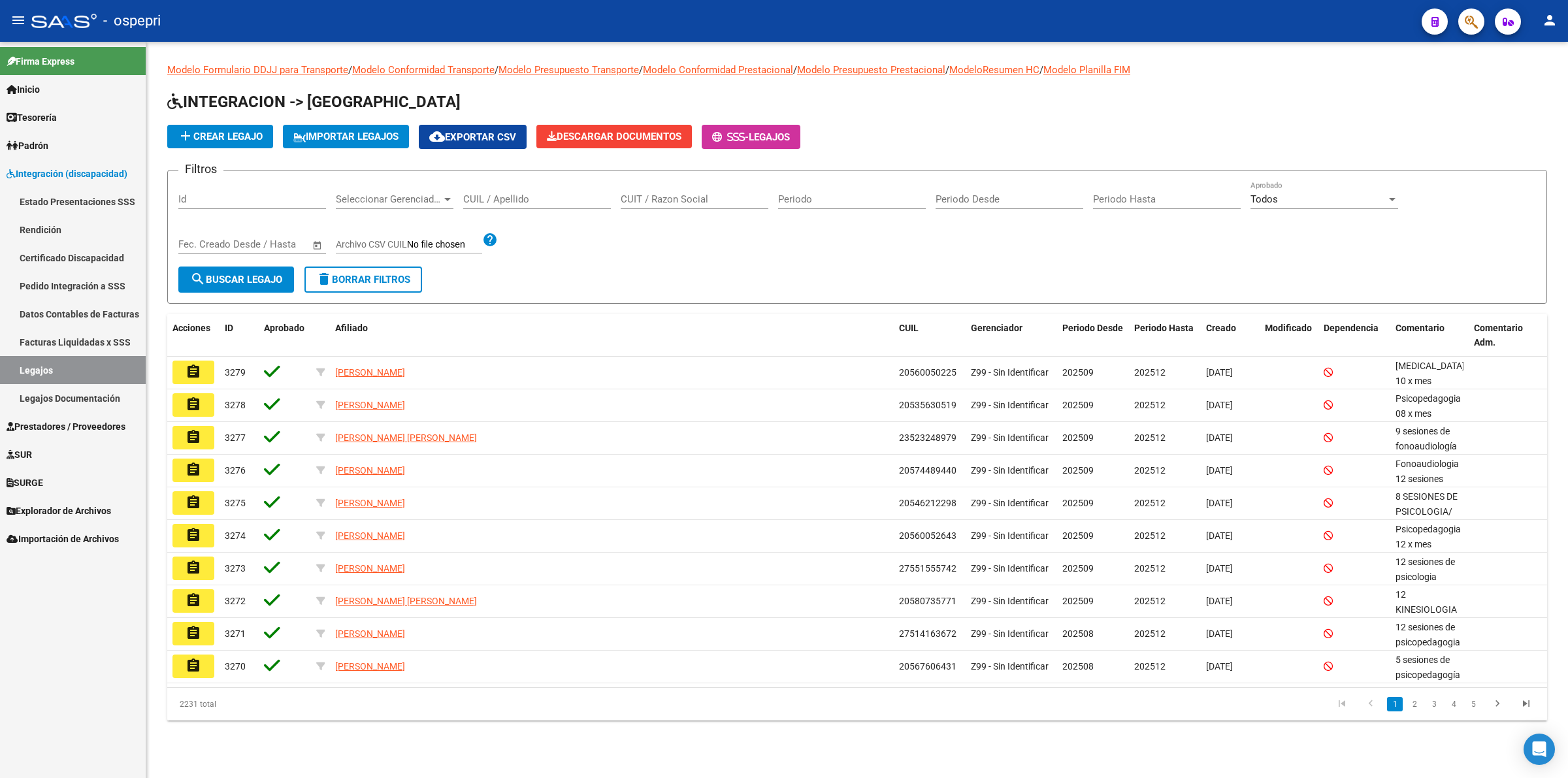
click at [481, 196] on input "CUIL / Apellido" at bounding box center [536, 199] width 148 height 12
paste input "20588904769"
type input "20588904769"
drag, startPoint x: 235, startPoint y: 283, endPoint x: 518, endPoint y: 281, distance: 283.0
click at [237, 283] on button "search Buscar Legajo" at bounding box center [236, 280] width 115 height 26
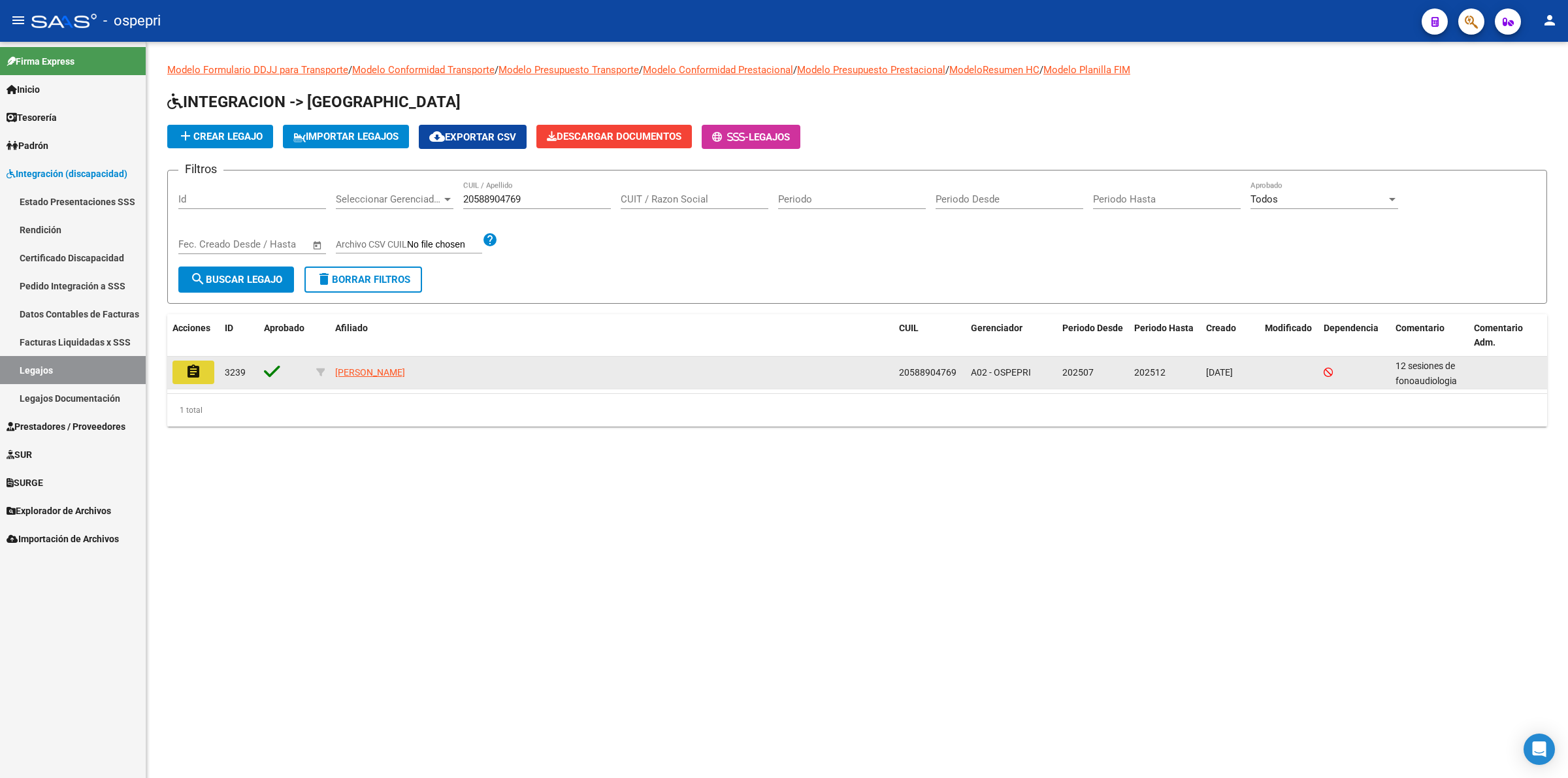
click at [197, 366] on mat-icon "assignment" at bounding box center [193, 371] width 15 height 15
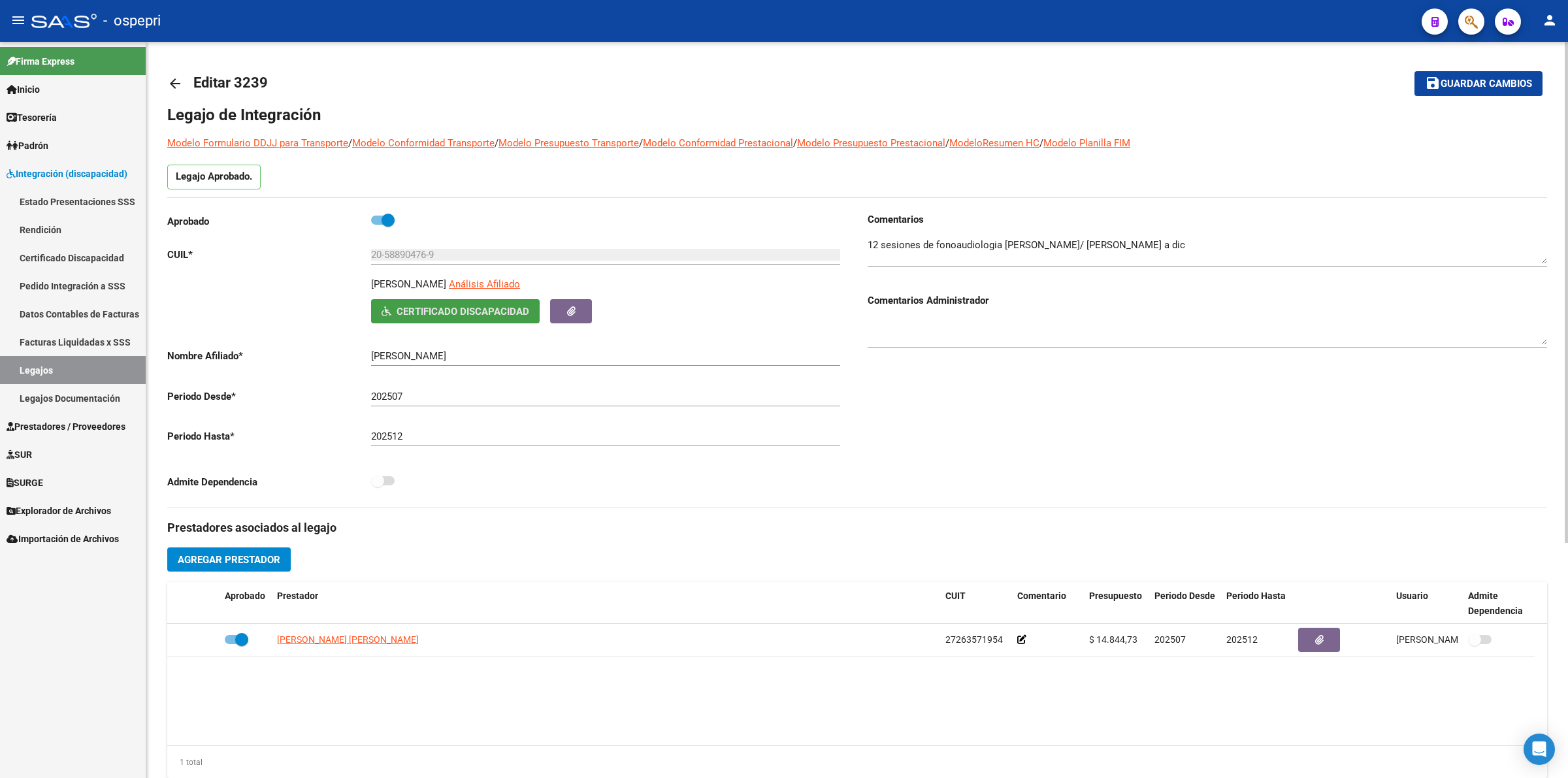
click at [406, 306] on span "Certificado Discapacidad" at bounding box center [463, 311] width 133 height 12
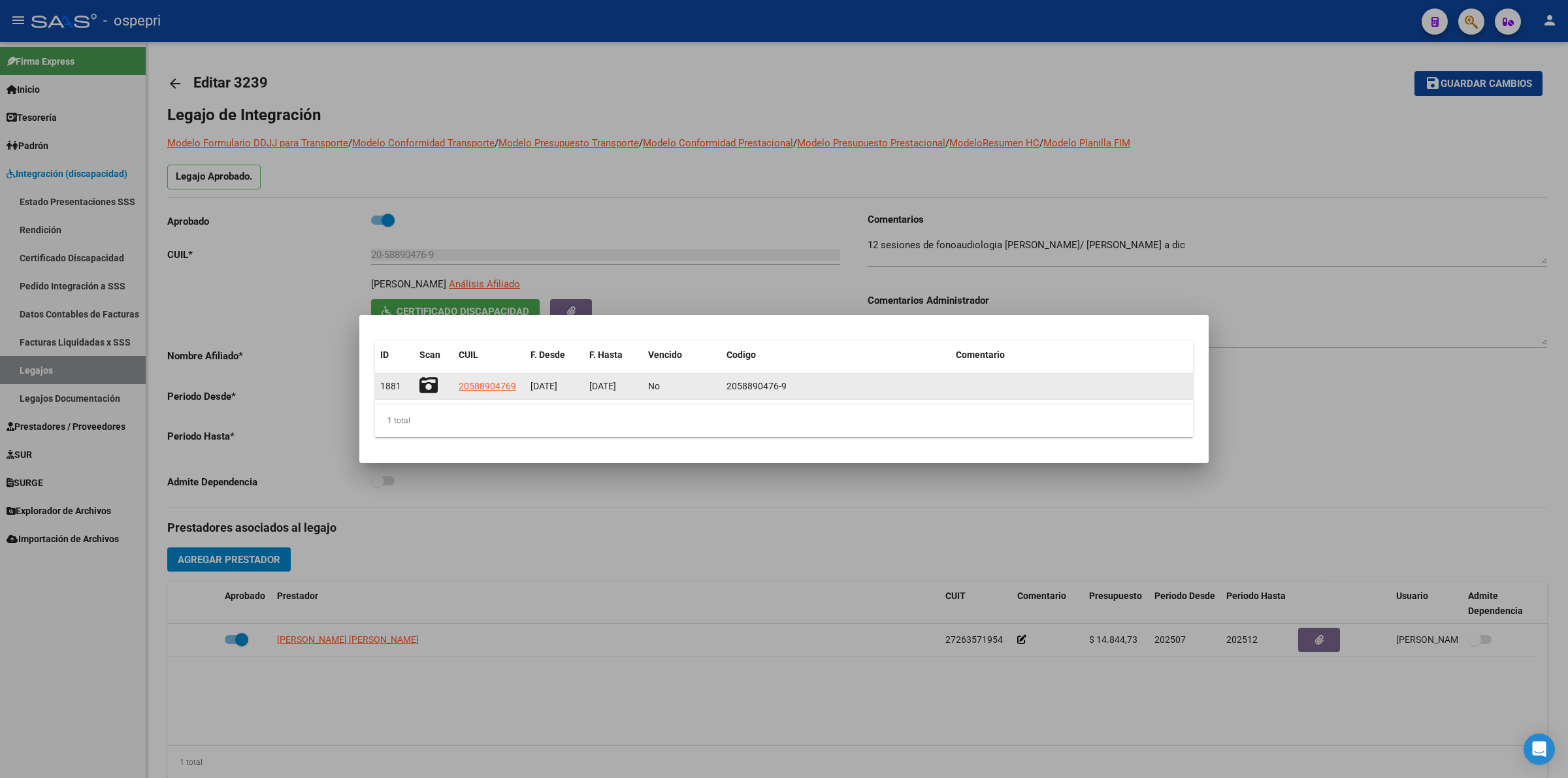
click at [433, 386] on icon at bounding box center [428, 385] width 18 height 18
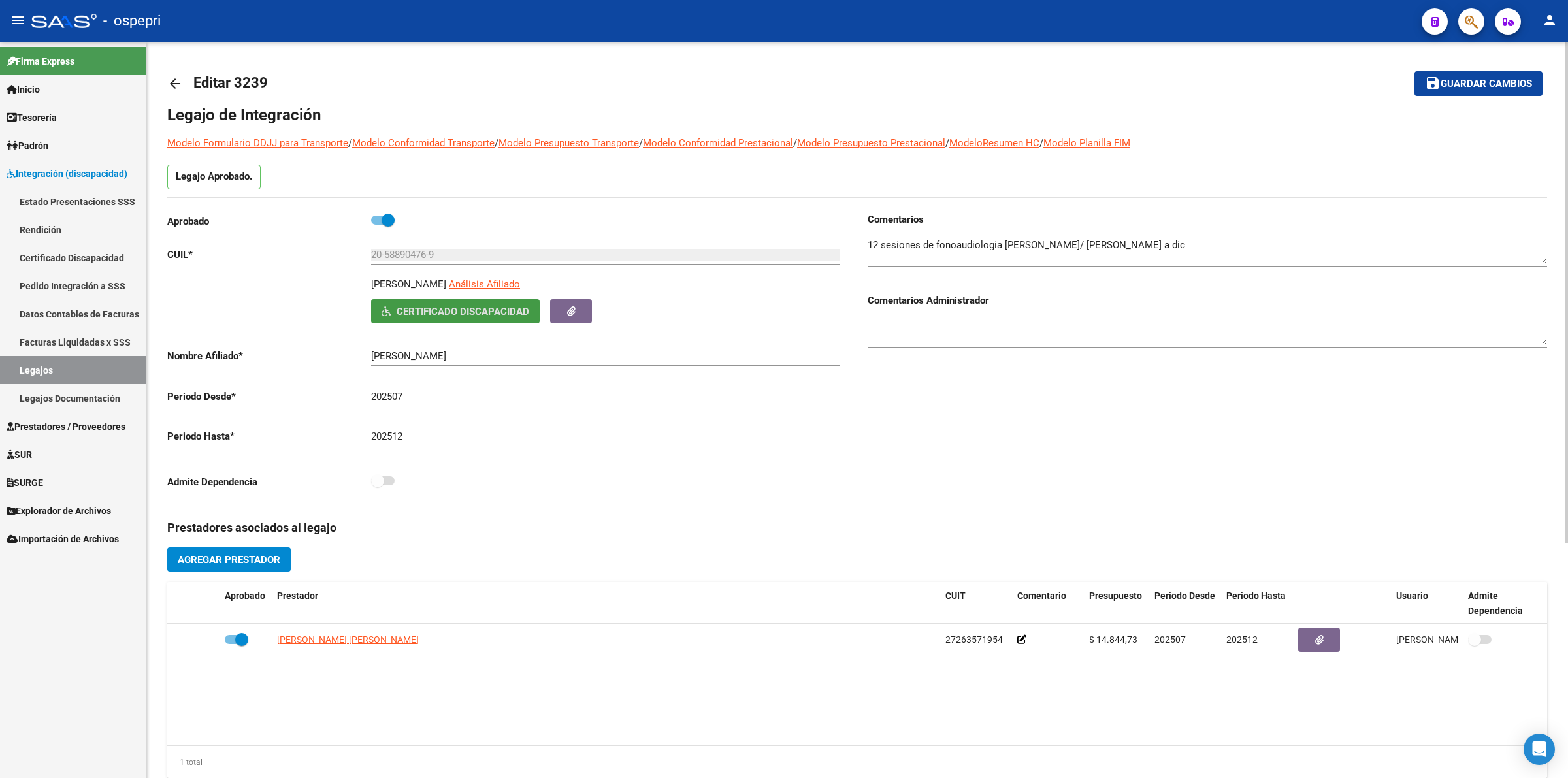
click at [162, 73] on div "arrow_back Editar 3239 save Guardar cambios Legajo de Integración Modelo Formul…" at bounding box center [857, 583] width 1422 height 1081
click at [173, 83] on mat-icon "arrow_back" at bounding box center [175, 83] width 15 height 15
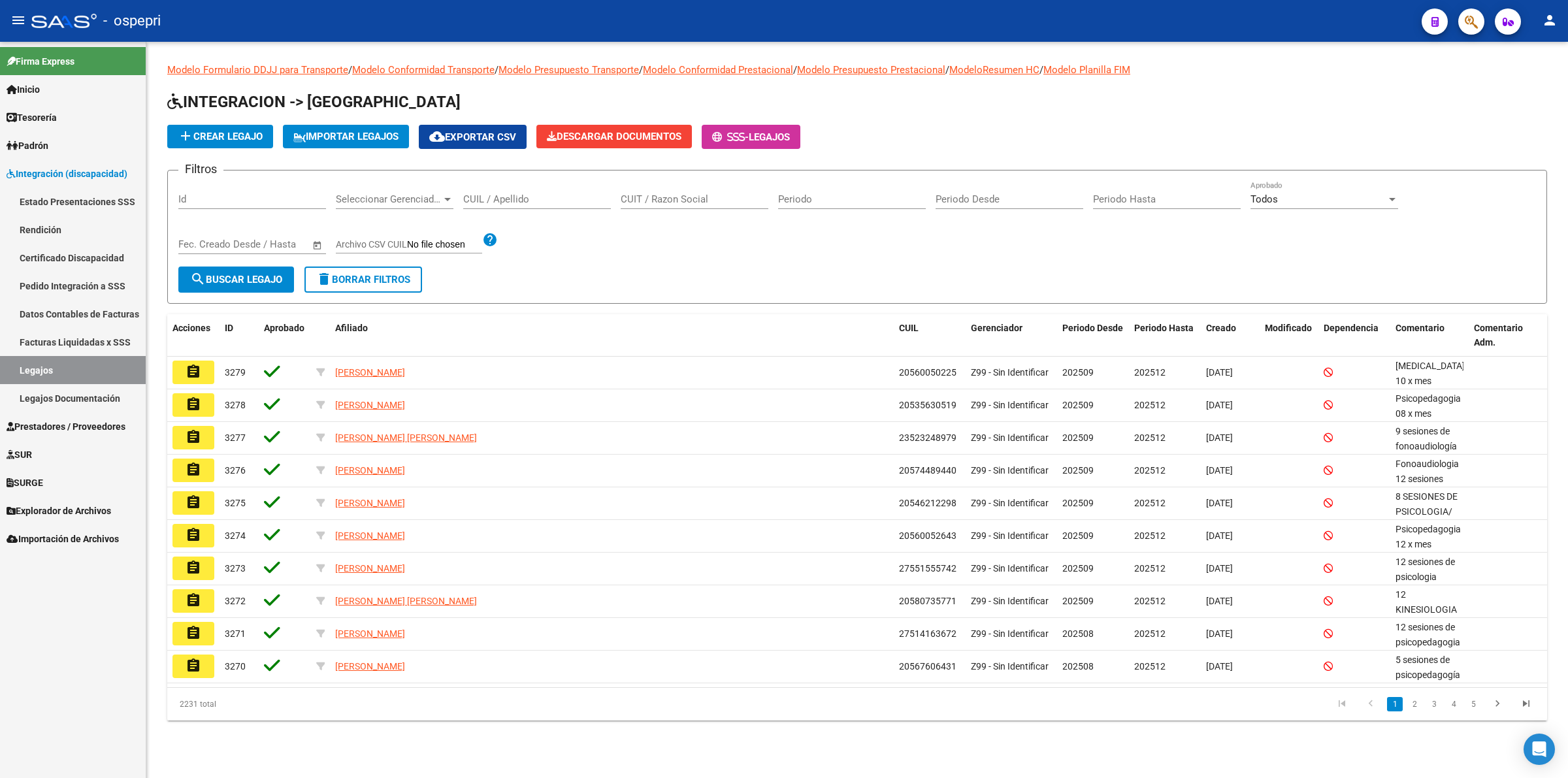
click at [527, 191] on div "CUIL / Apellido" at bounding box center [536, 195] width 148 height 28
paste input "20591181034"
type input "20591181034"
click at [274, 275] on span "search Buscar Legajo" at bounding box center [236, 280] width 92 height 12
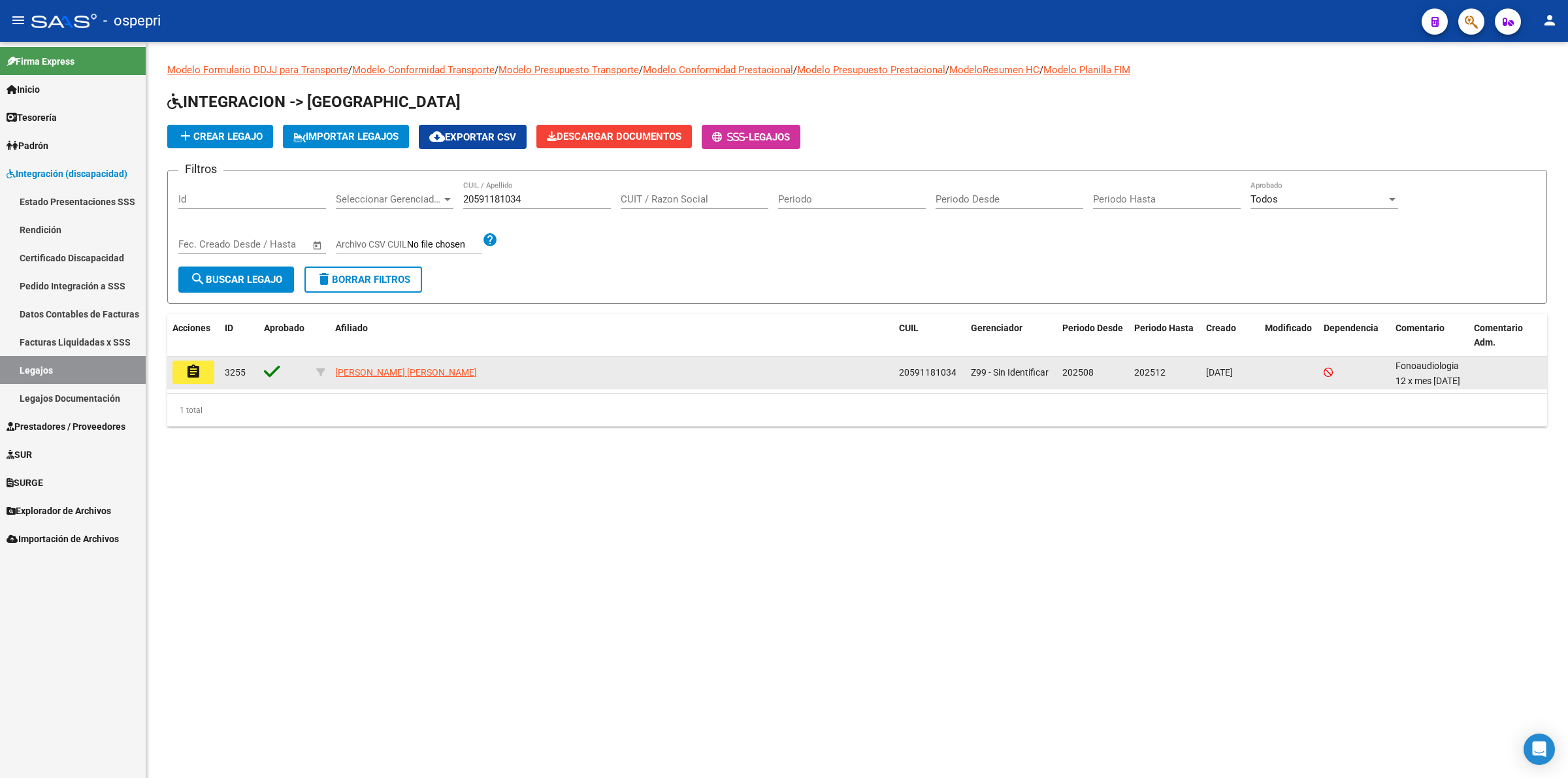
click at [199, 368] on mat-icon "assignment" at bounding box center [193, 371] width 15 height 15
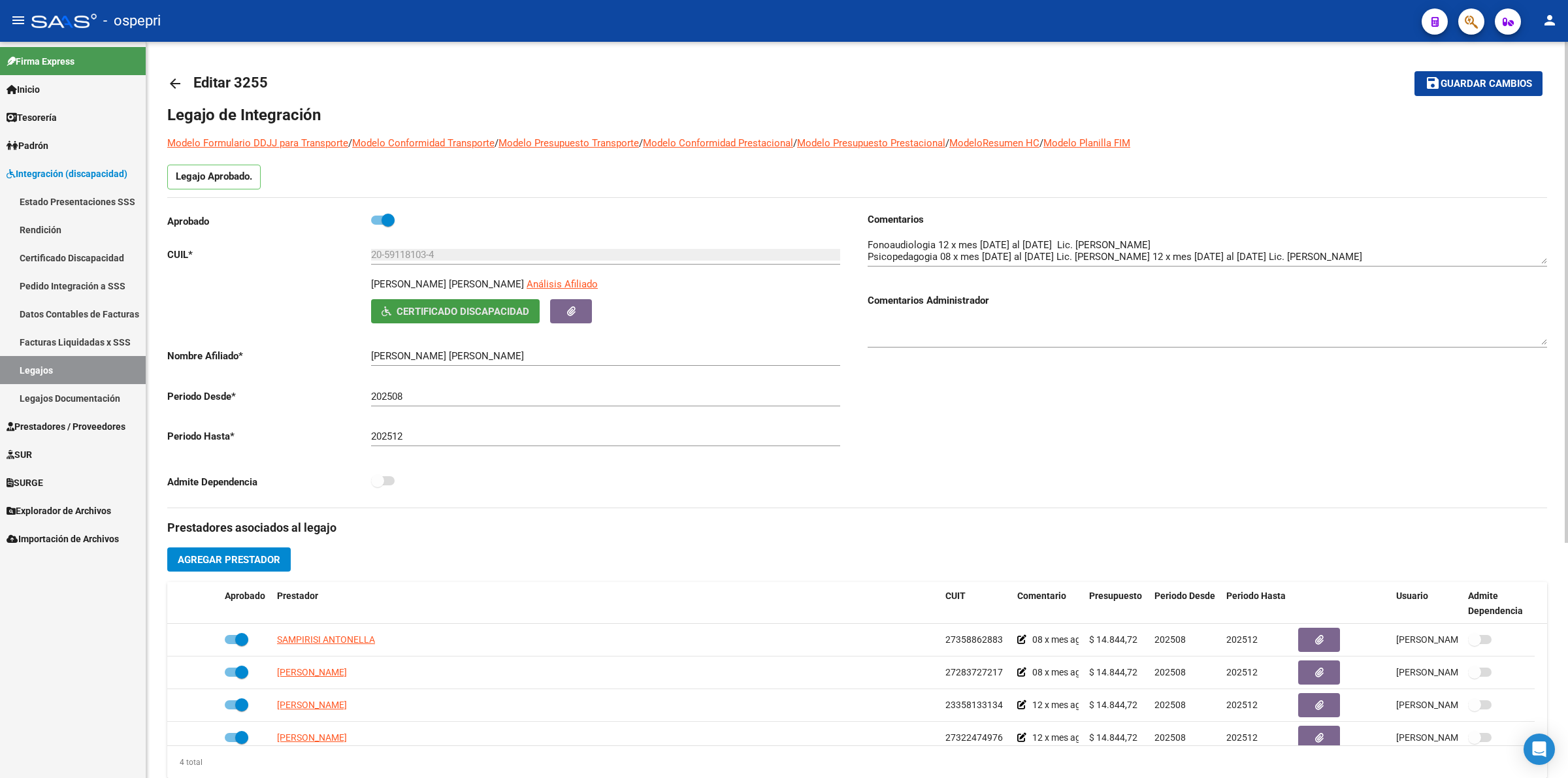
click at [530, 315] on button "Certificado Discapacidad" at bounding box center [455, 311] width 168 height 24
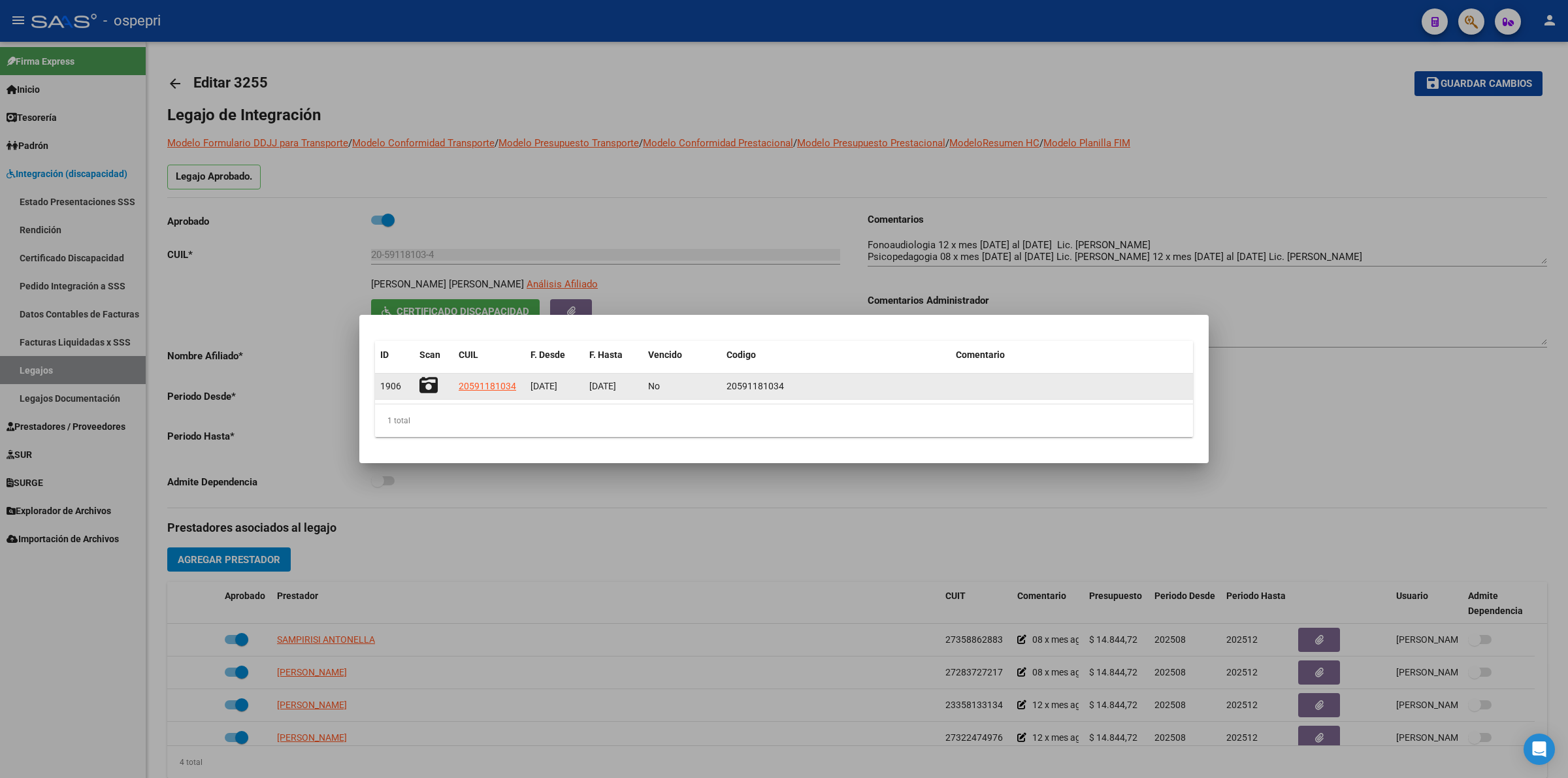
click at [434, 384] on icon at bounding box center [428, 385] width 18 height 18
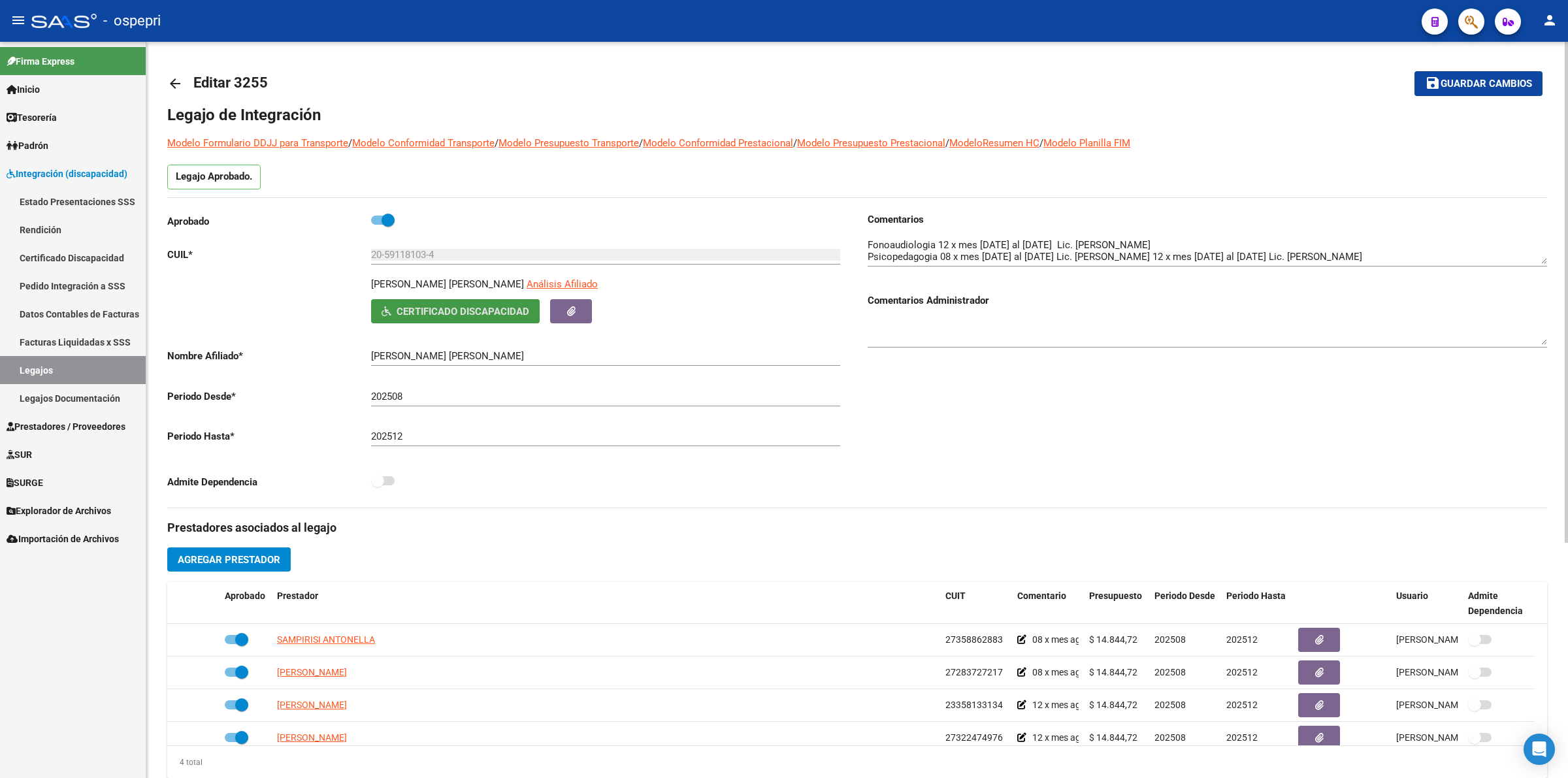
click at [178, 79] on mat-icon "arrow_back" at bounding box center [175, 83] width 15 height 15
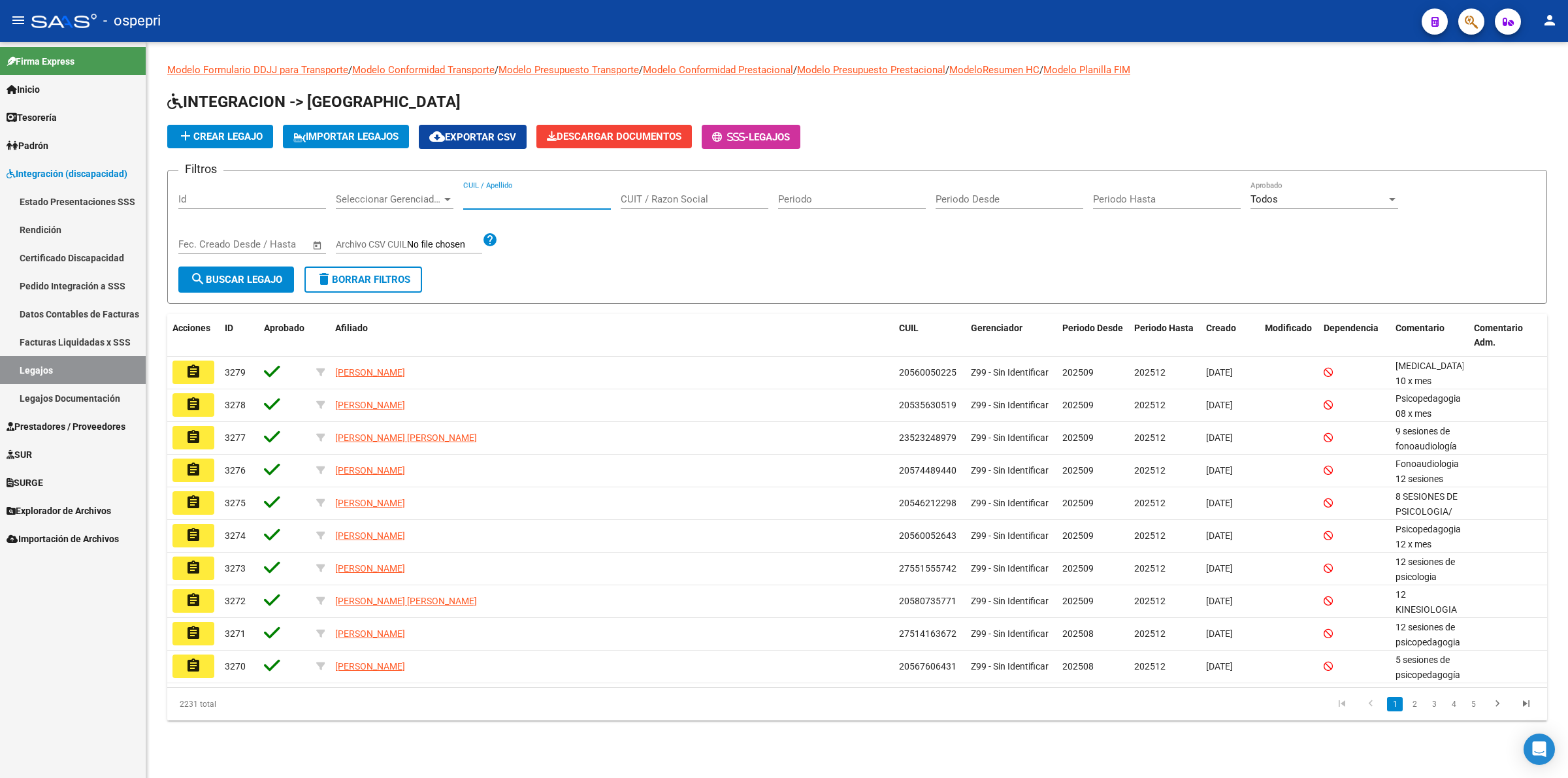
click at [541, 201] on input "CUIL / Apellido" at bounding box center [536, 199] width 148 height 12
paste input "23535568189"
type input "23535568189"
drag, startPoint x: 265, startPoint y: 268, endPoint x: 285, endPoint y: 223, distance: 49.2
click at [273, 248] on form "Filtros Id Seleccionar Gerenciador Seleccionar Gerenciador 23535568189 CUIL / A…" at bounding box center [857, 237] width 1380 height 134
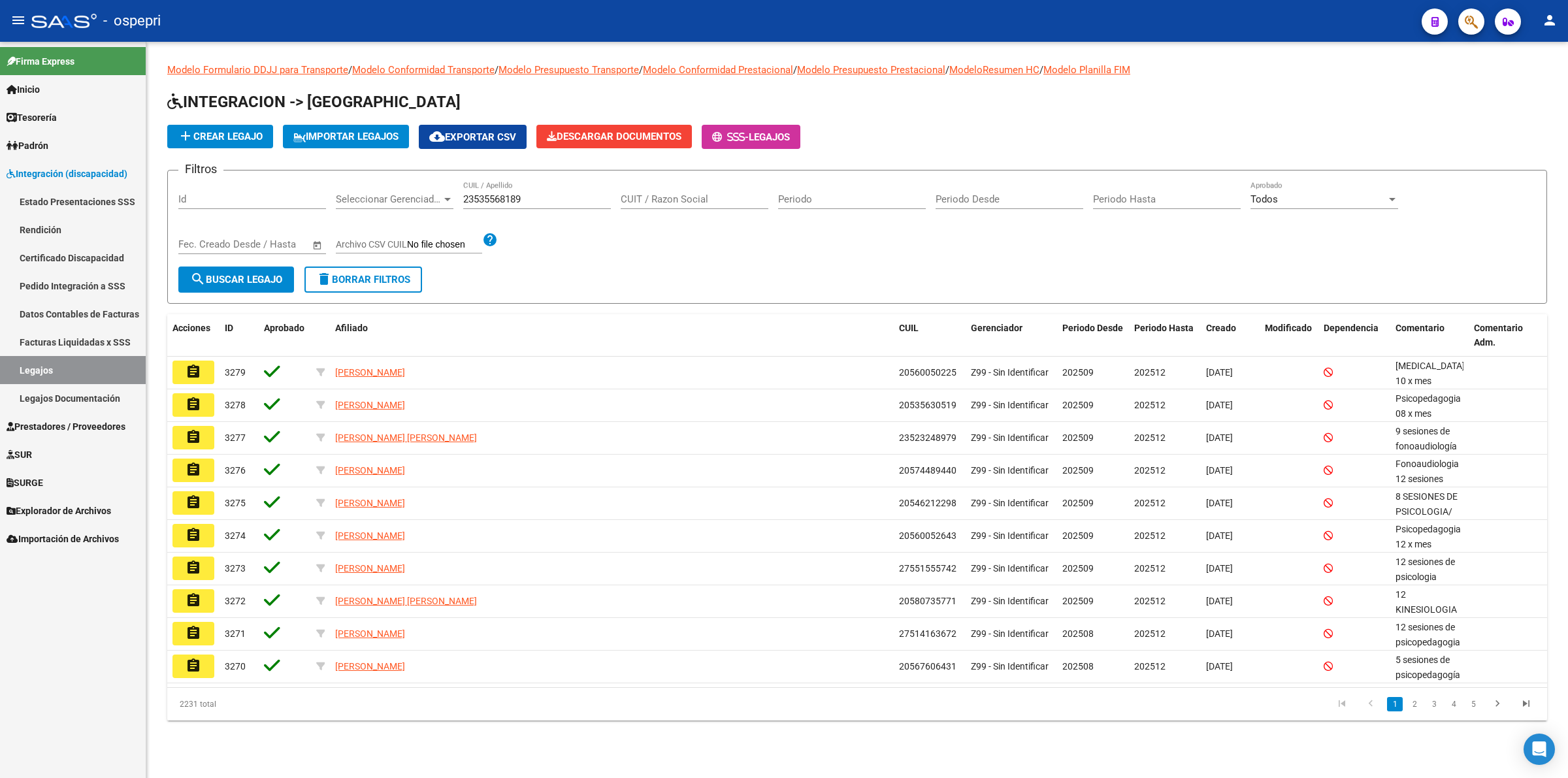
click at [275, 278] on span "search Buscar Legajo" at bounding box center [236, 280] width 92 height 12
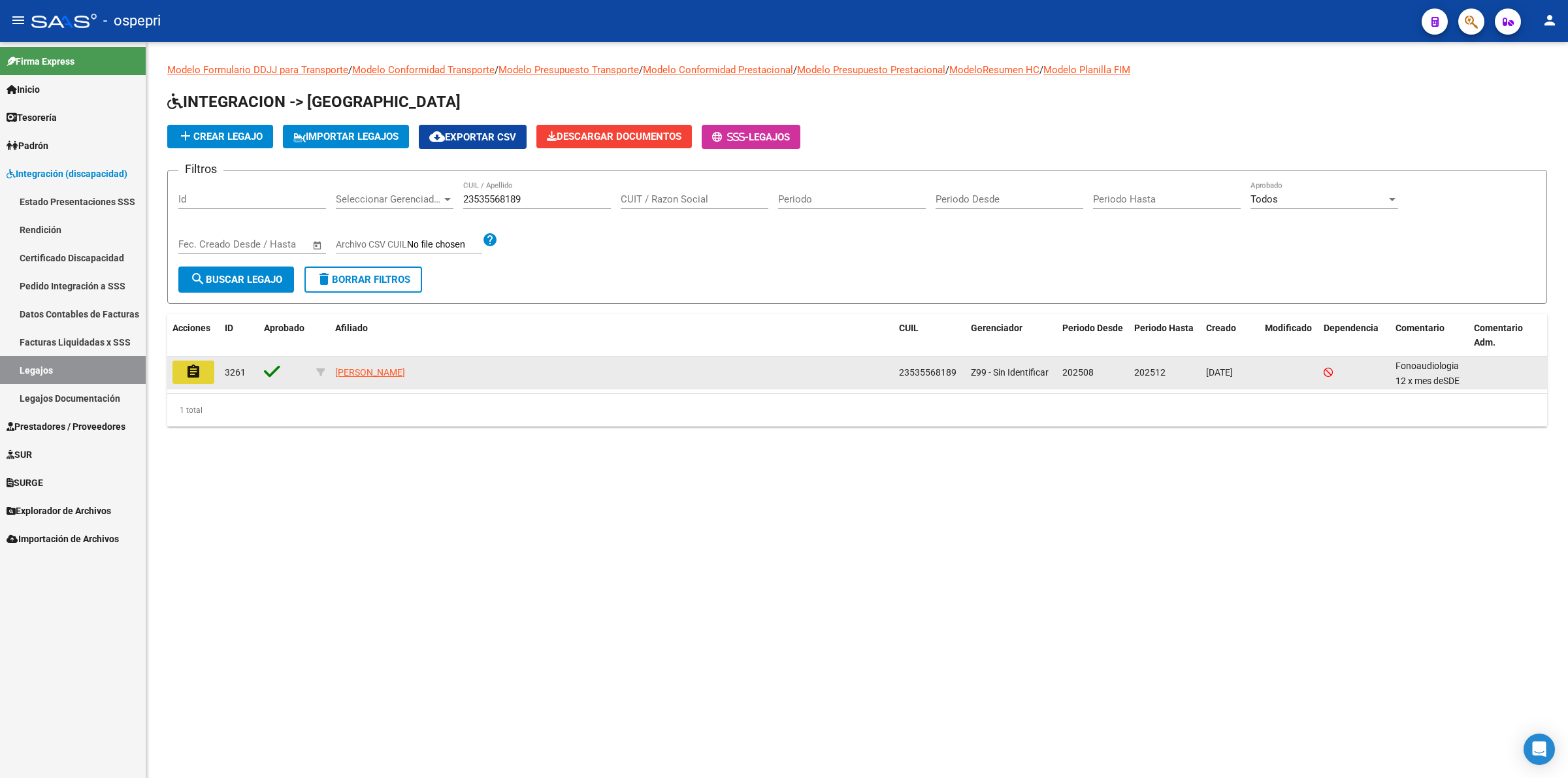
click at [192, 364] on mat-icon "assignment" at bounding box center [193, 371] width 15 height 15
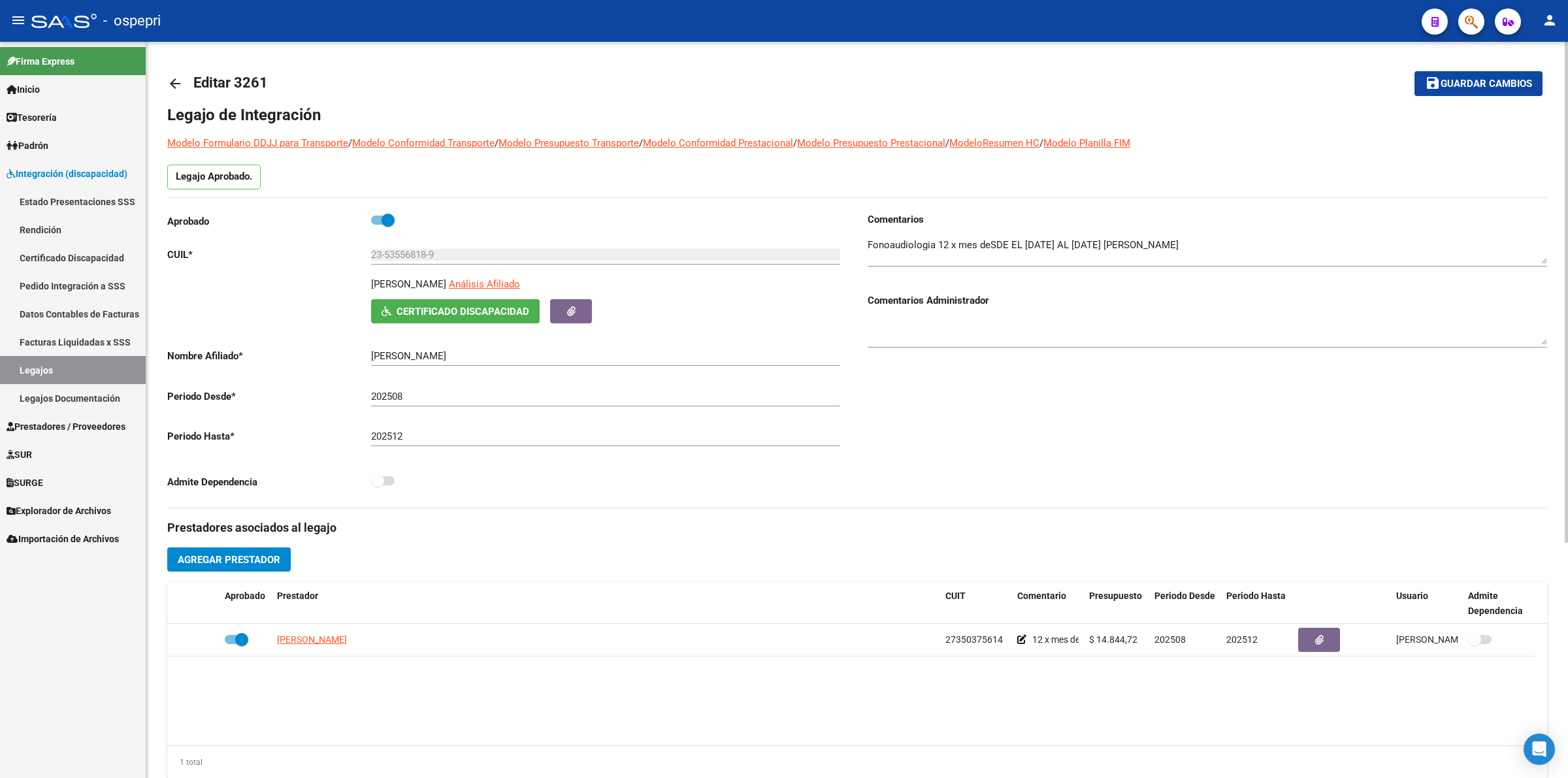
click at [502, 317] on span "Certificado Discapacidad" at bounding box center [463, 311] width 133 height 12
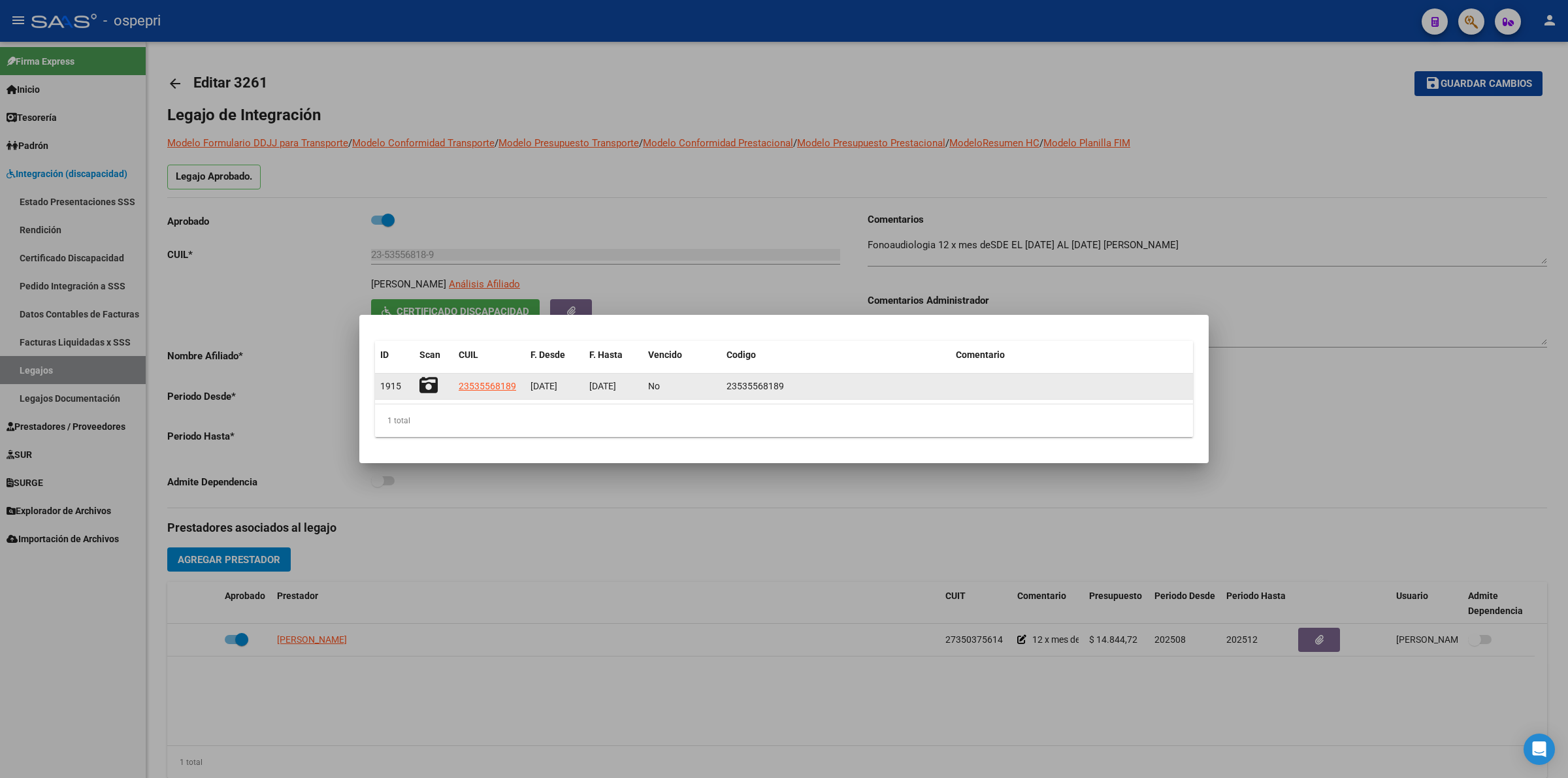
click at [430, 387] on icon at bounding box center [428, 385] width 18 height 18
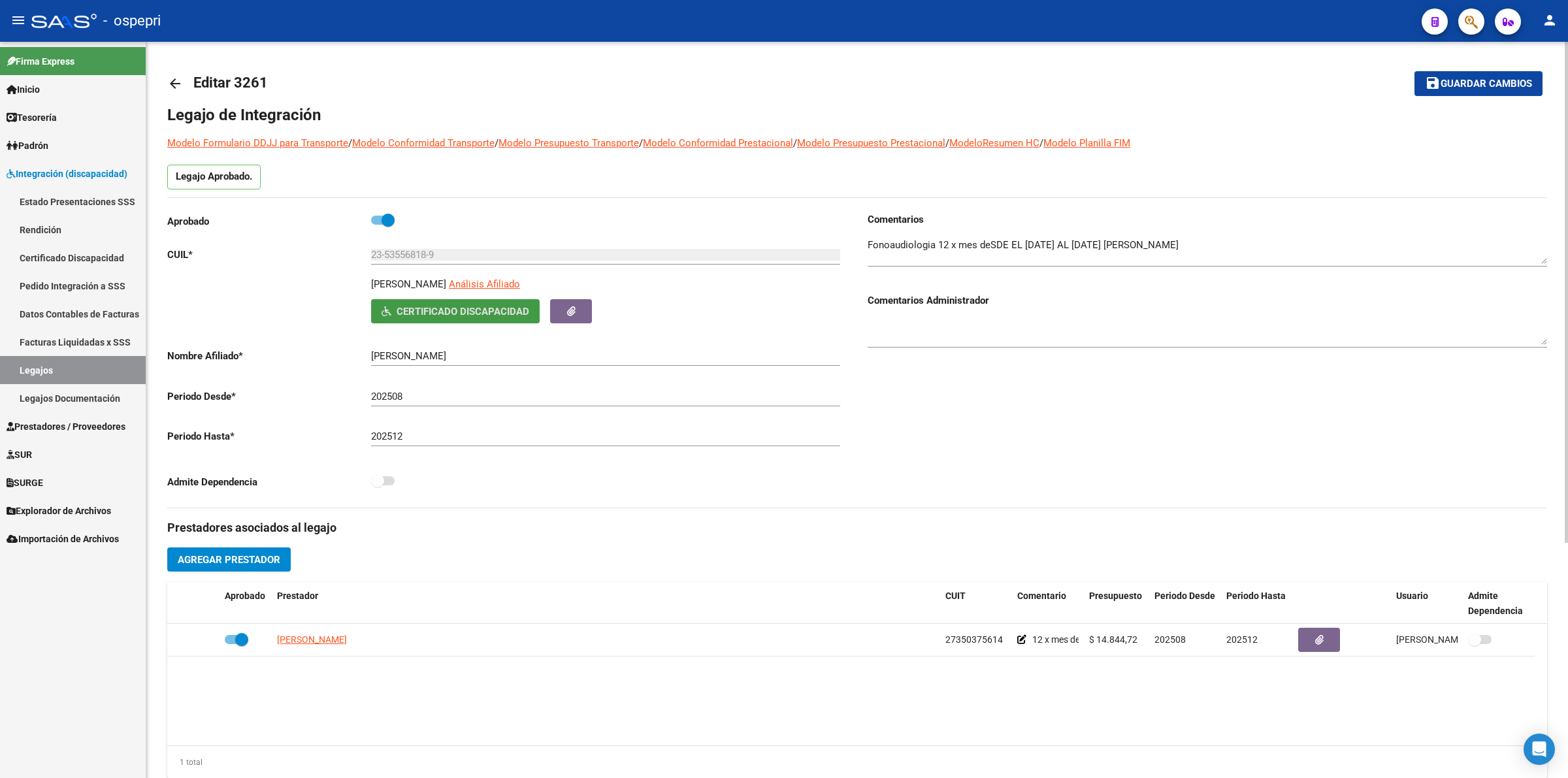
click at [181, 84] on mat-icon "arrow_back" at bounding box center [175, 83] width 15 height 15
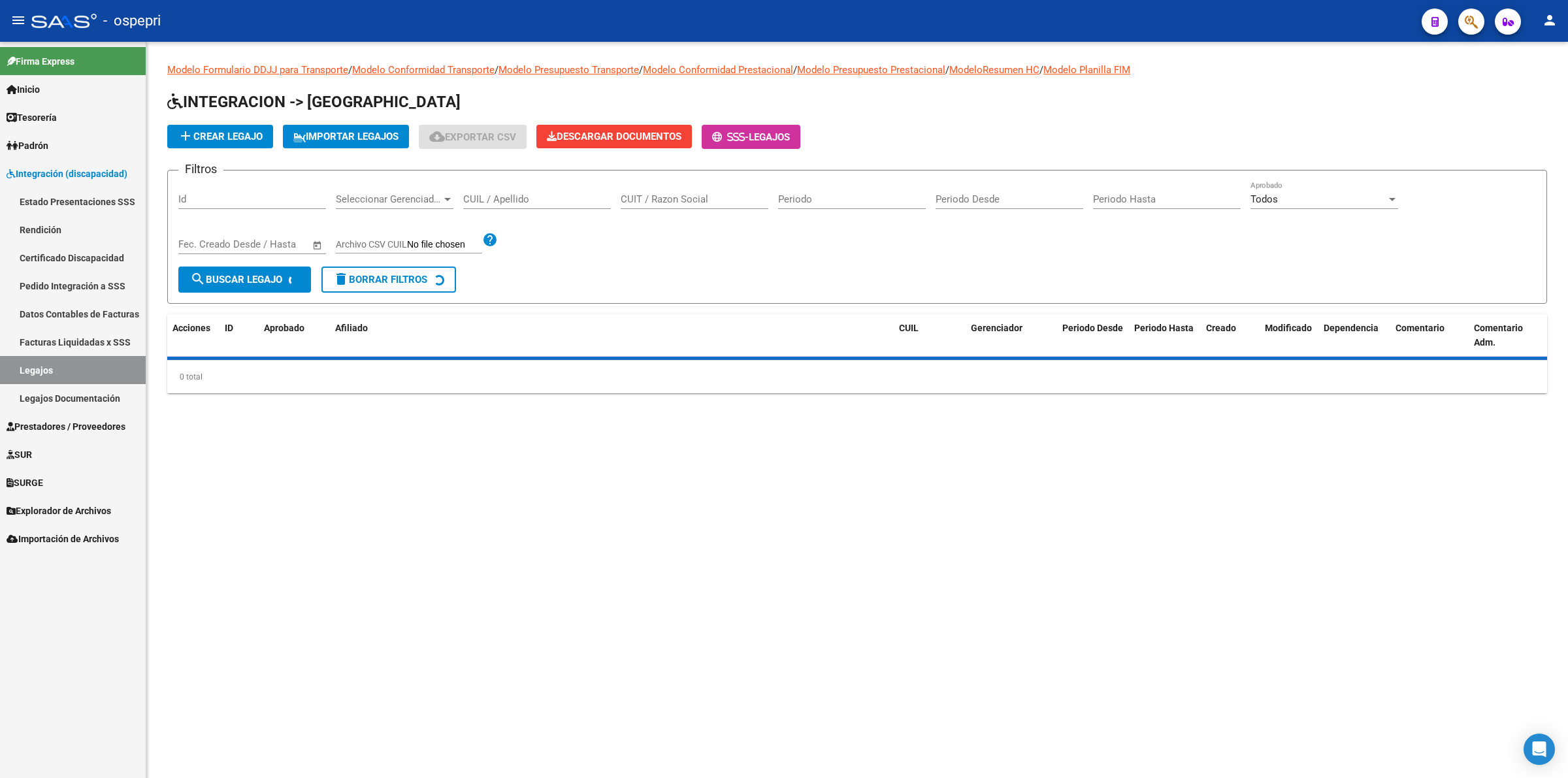
click at [517, 190] on div "CUIL / Apellido" at bounding box center [536, 195] width 148 height 28
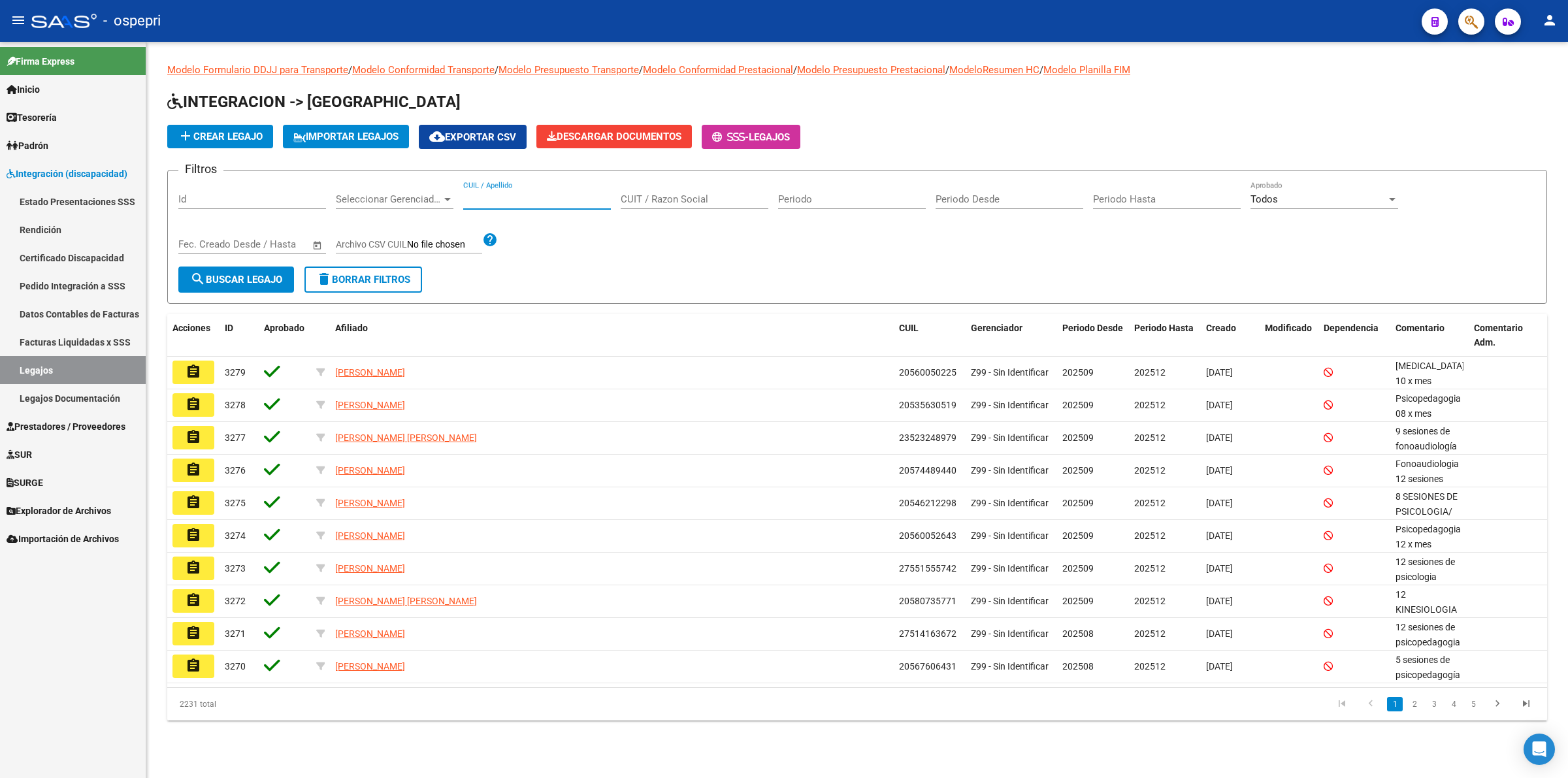
paste input "24487312807"
type input "24487312807"
click at [240, 274] on span "search Buscar Legajo" at bounding box center [236, 280] width 92 height 12
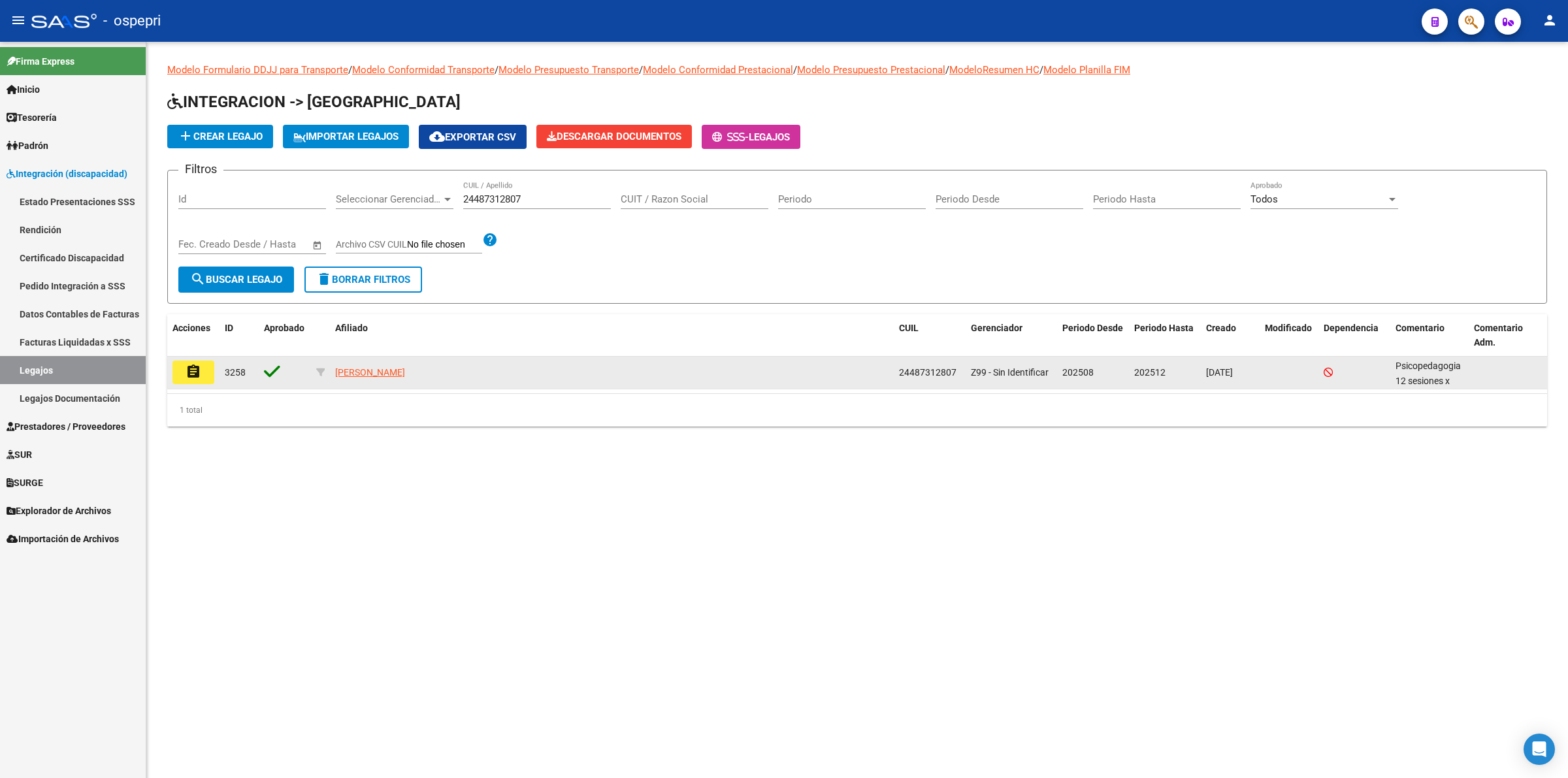
click at [186, 358] on datatable-body-cell "assignment" at bounding box center [193, 373] width 52 height 32
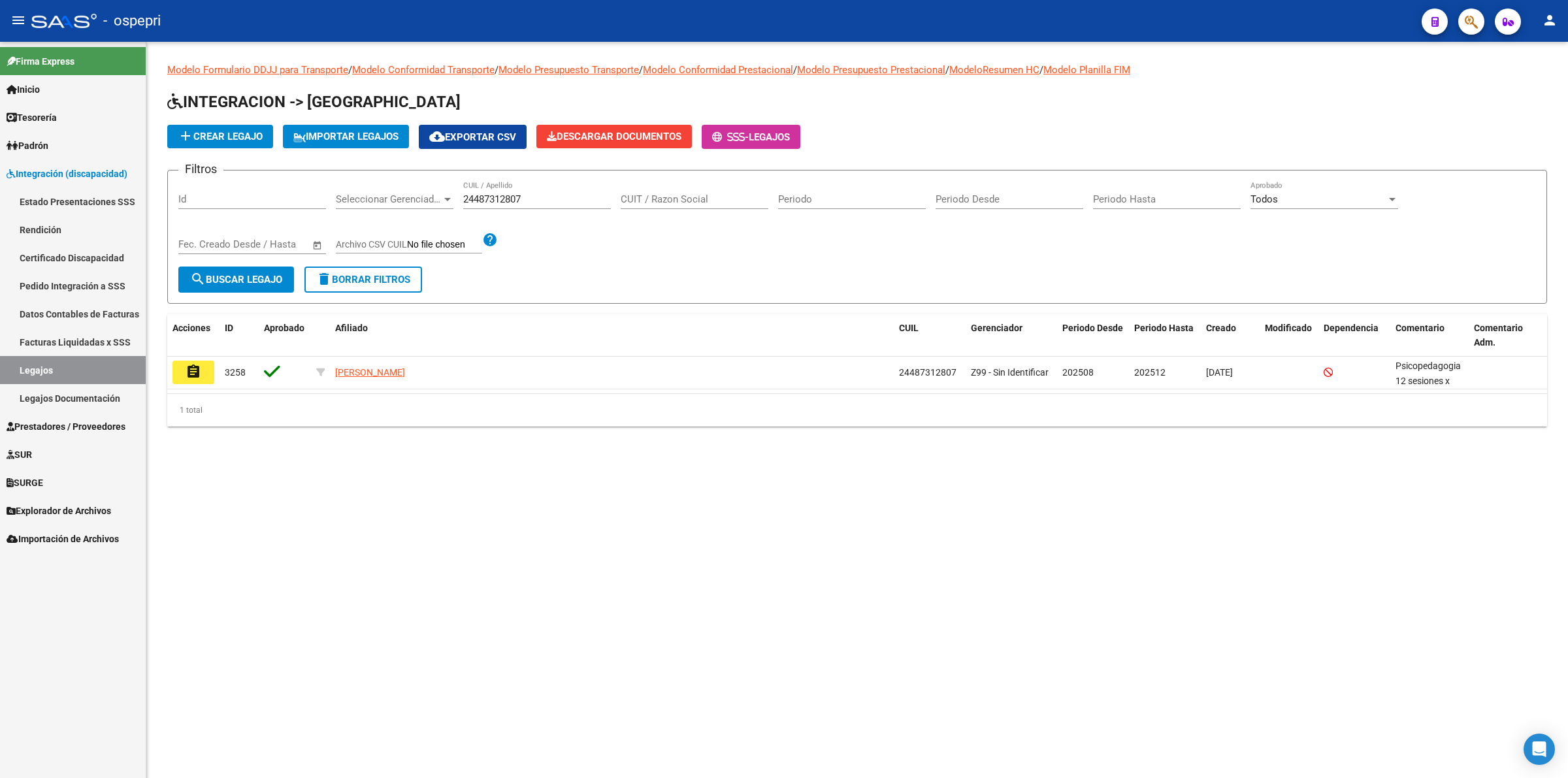
click at [187, 361] on button "assignment" at bounding box center [193, 372] width 42 height 24
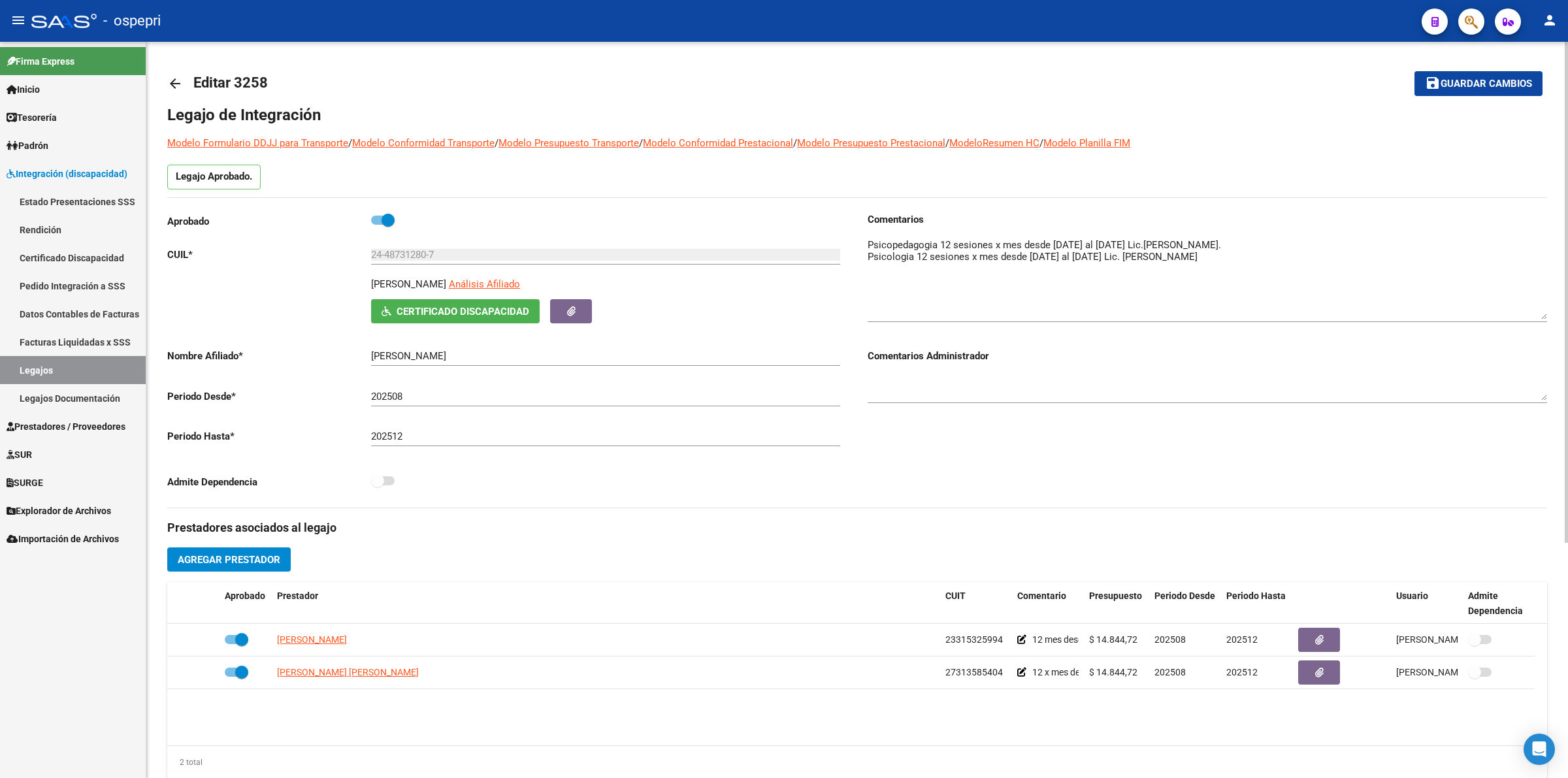
drag, startPoint x: 1546, startPoint y: 259, endPoint x: 1546, endPoint y: 315, distance: 56.0
click at [1546, 315] on textarea at bounding box center [1207, 278] width 680 height 82
click at [497, 317] on button "Certificado Discapacidad" at bounding box center [455, 311] width 168 height 24
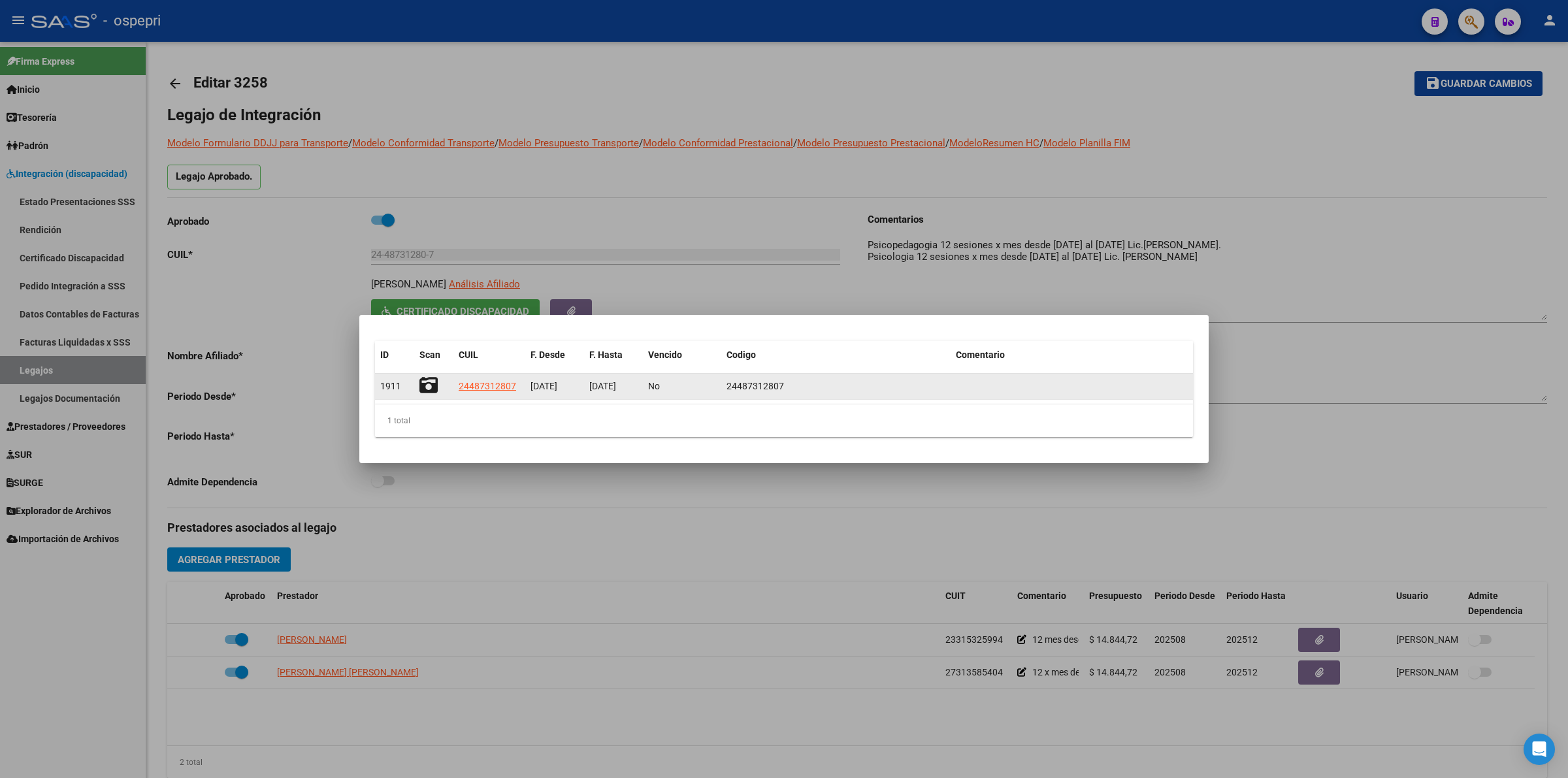
click at [422, 384] on icon at bounding box center [428, 385] width 18 height 18
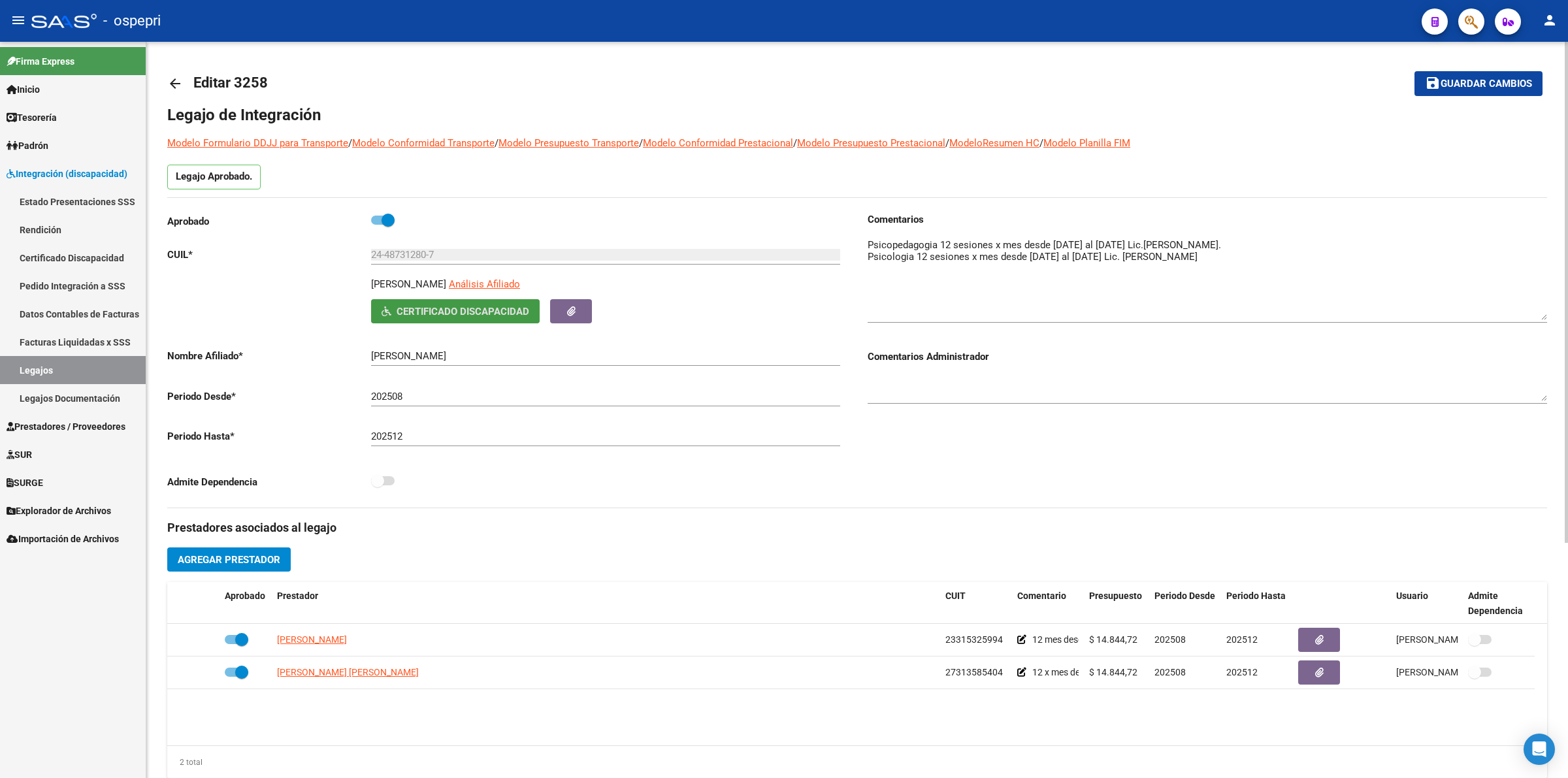
click at [172, 85] on mat-icon "arrow_back" at bounding box center [175, 83] width 15 height 15
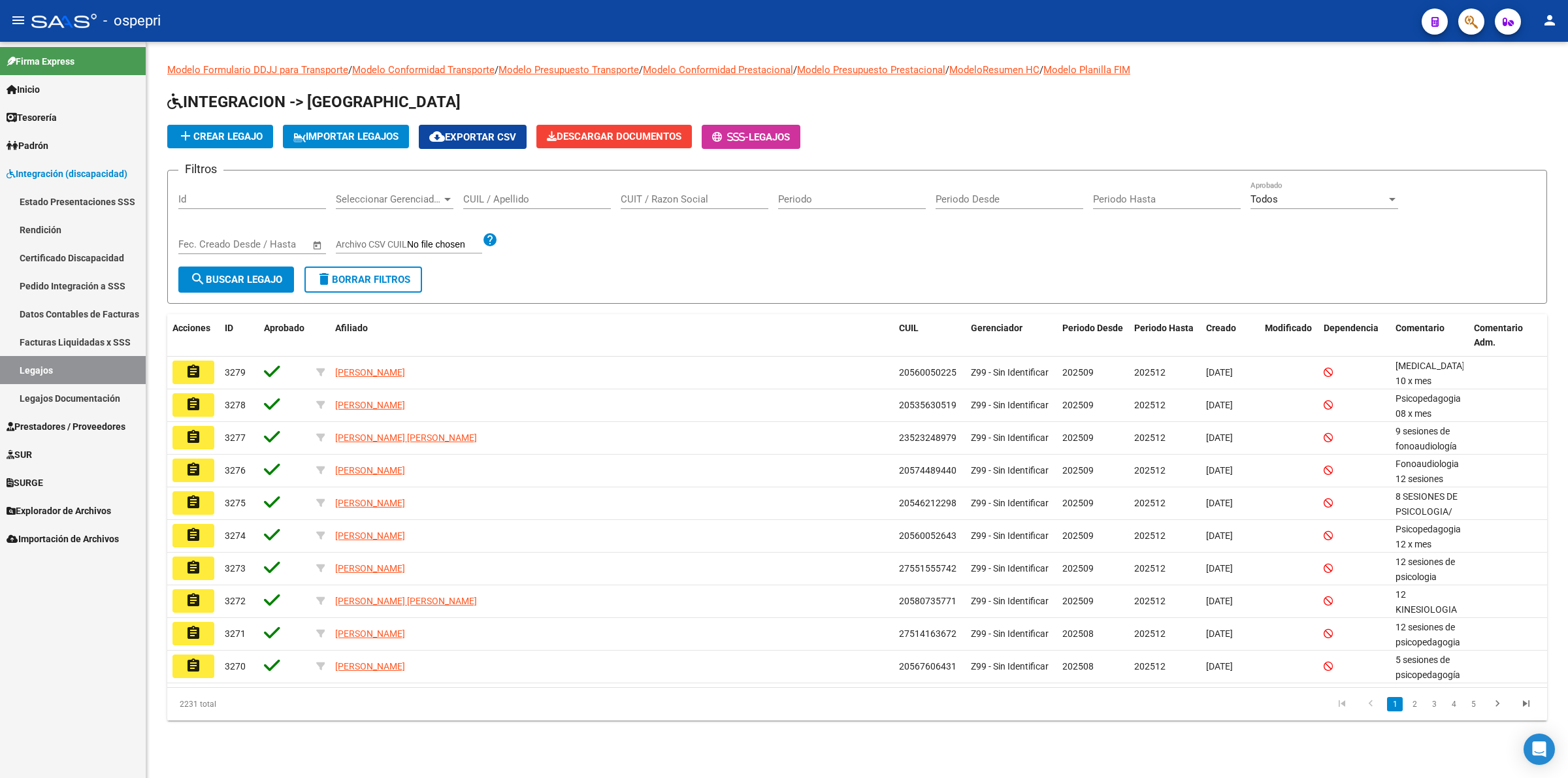
click at [521, 201] on input "CUIL / Apellido" at bounding box center [536, 199] width 148 height 12
paste input "27494853006"
type input "27494853006"
click at [221, 278] on span "search Buscar Legajo" at bounding box center [236, 280] width 92 height 12
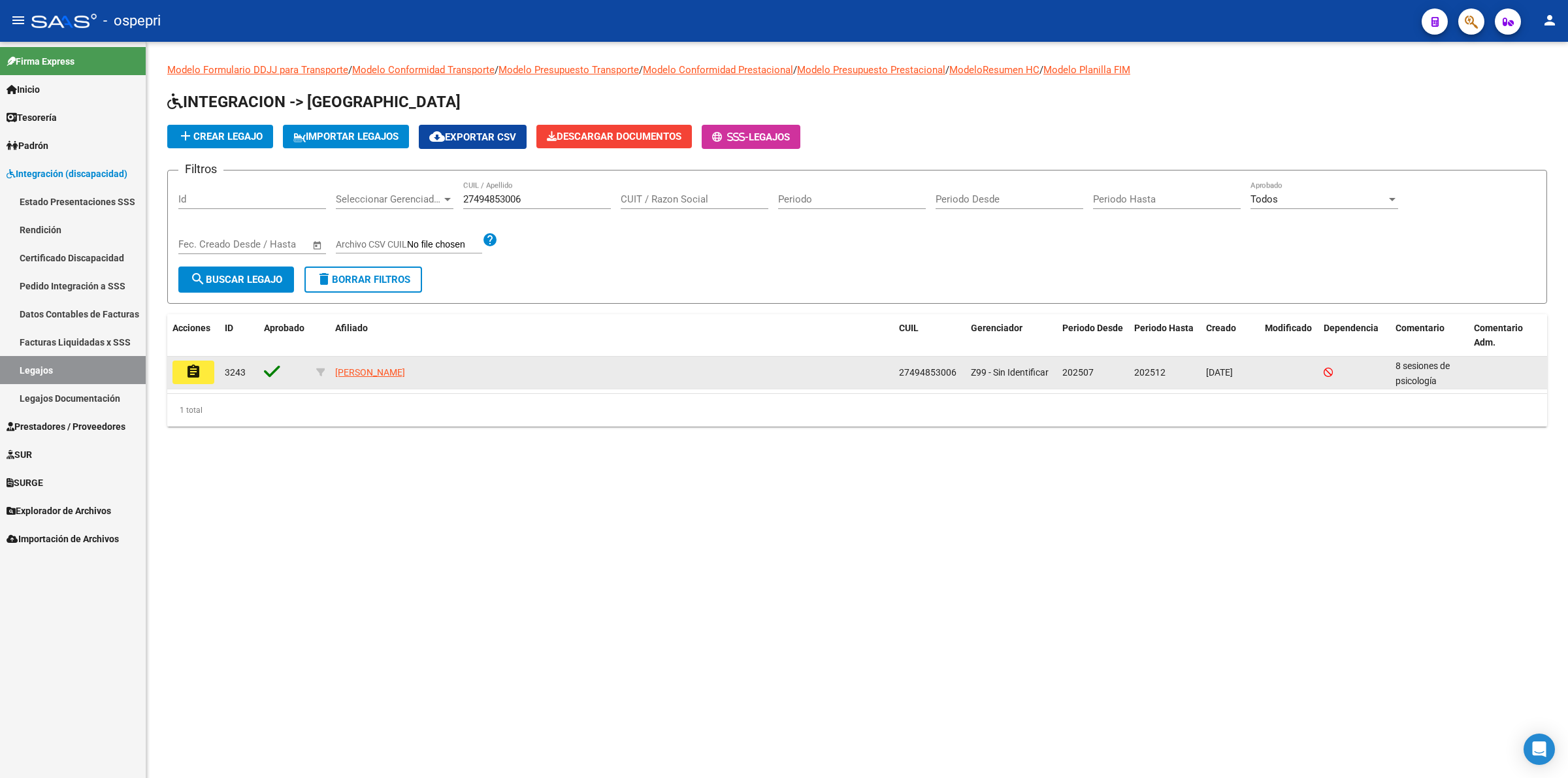
click at [212, 367] on button "assignment" at bounding box center [193, 372] width 42 height 24
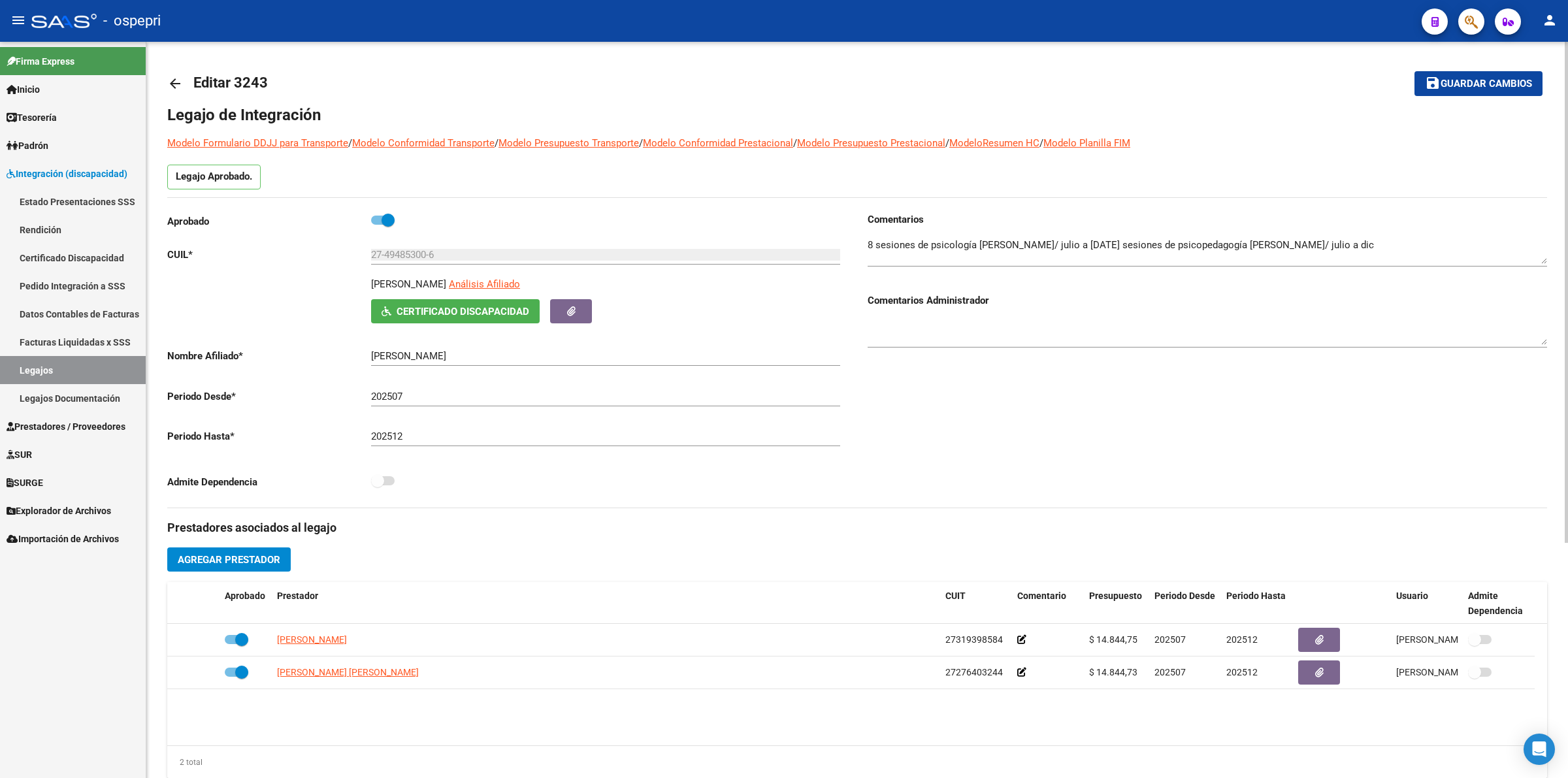
click at [461, 307] on span "Certificado Discapacidad" at bounding box center [463, 311] width 133 height 12
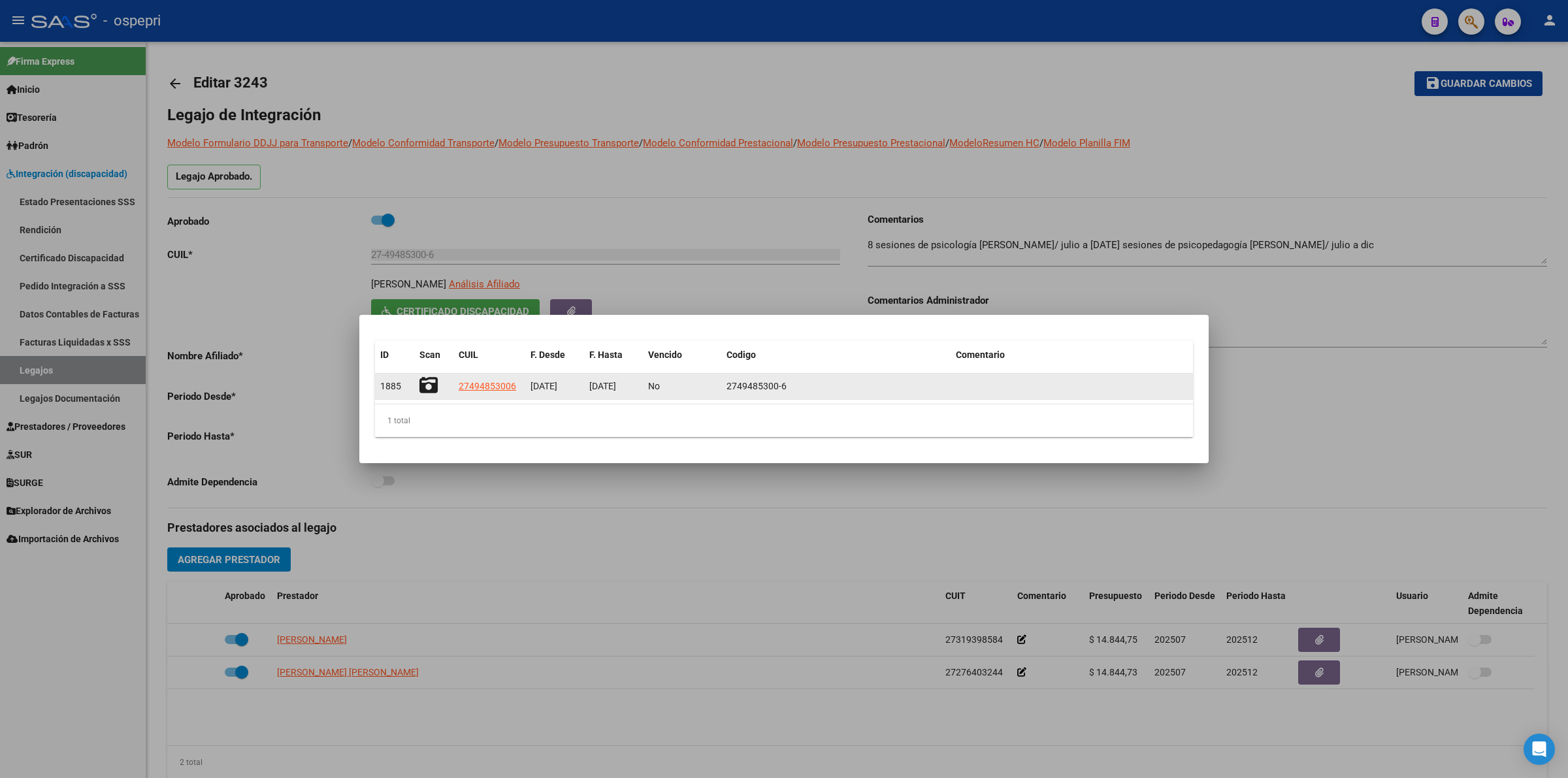
click at [428, 382] on icon at bounding box center [428, 385] width 18 height 18
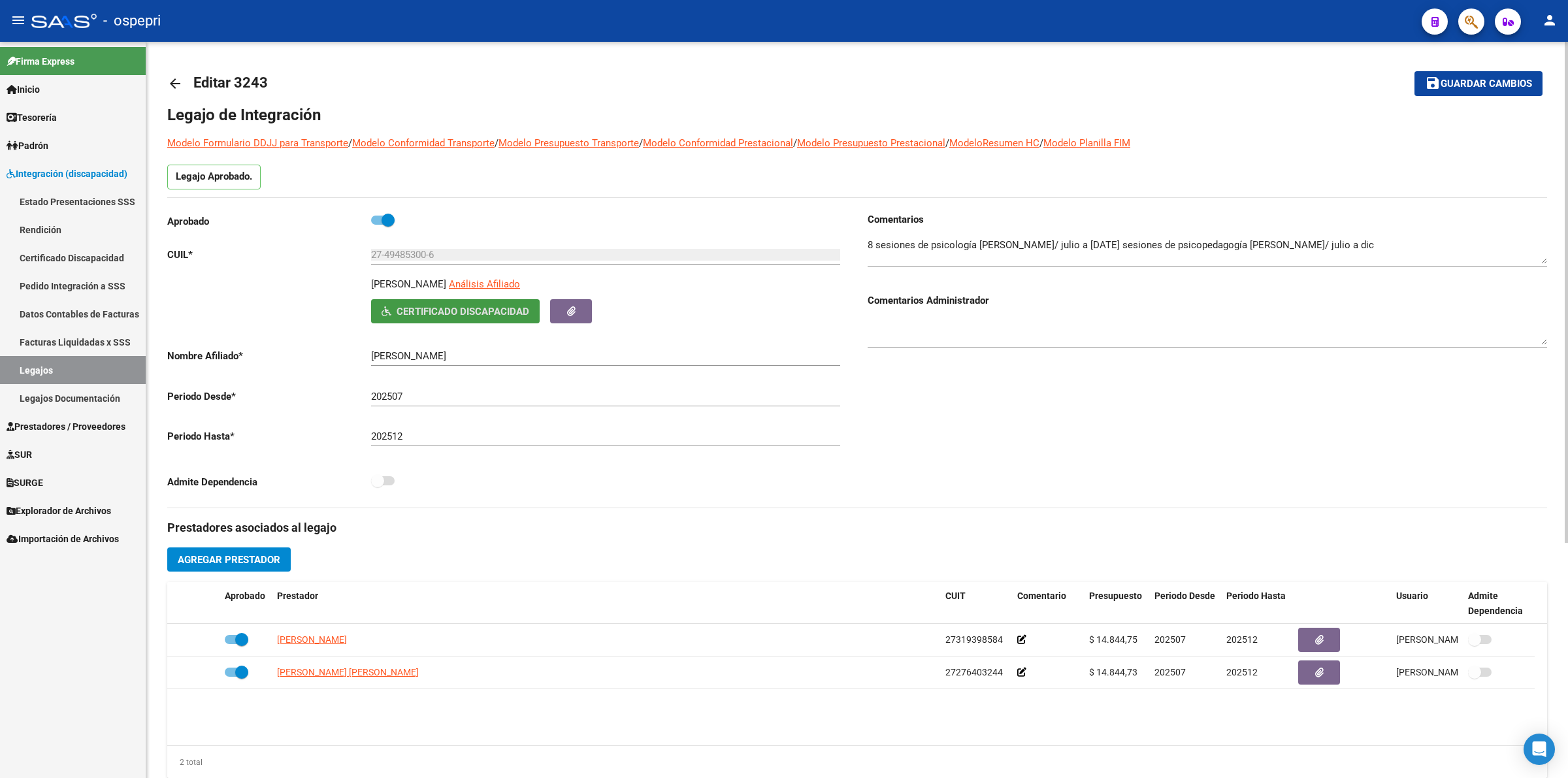
click at [175, 79] on mat-icon "arrow_back" at bounding box center [175, 83] width 15 height 15
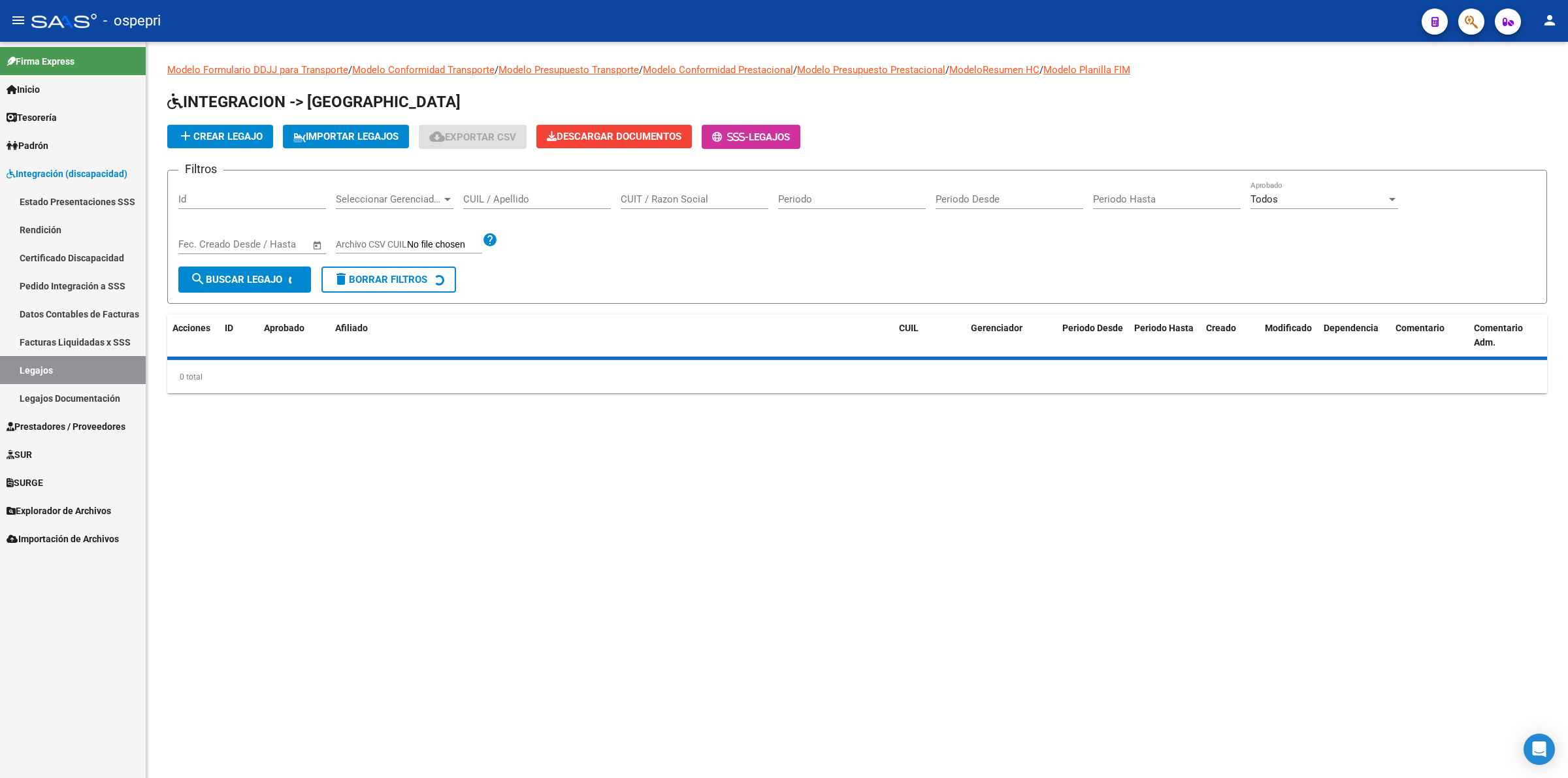
click at [508, 194] on input "CUIL / Apellido" at bounding box center [536, 199] width 148 height 12
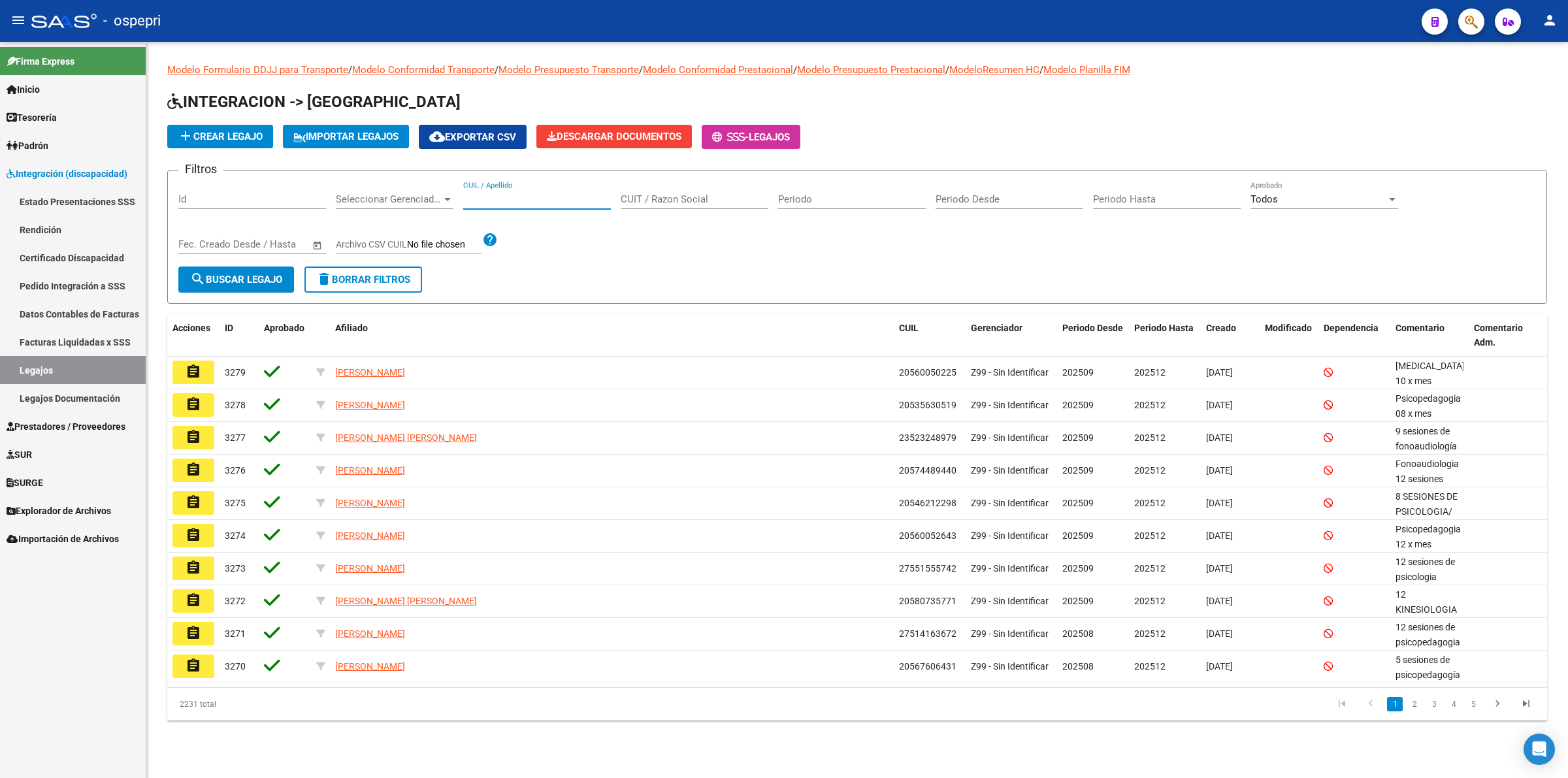
click at [511, 195] on input "CUIL / Apellido" at bounding box center [536, 199] width 148 height 12
paste input "27544928134"
type input "27544928134"
drag, startPoint x: 259, startPoint y: 273, endPoint x: 256, endPoint y: 327, distance: 54.1
click at [259, 274] on span "search Buscar Legajo" at bounding box center [236, 280] width 92 height 12
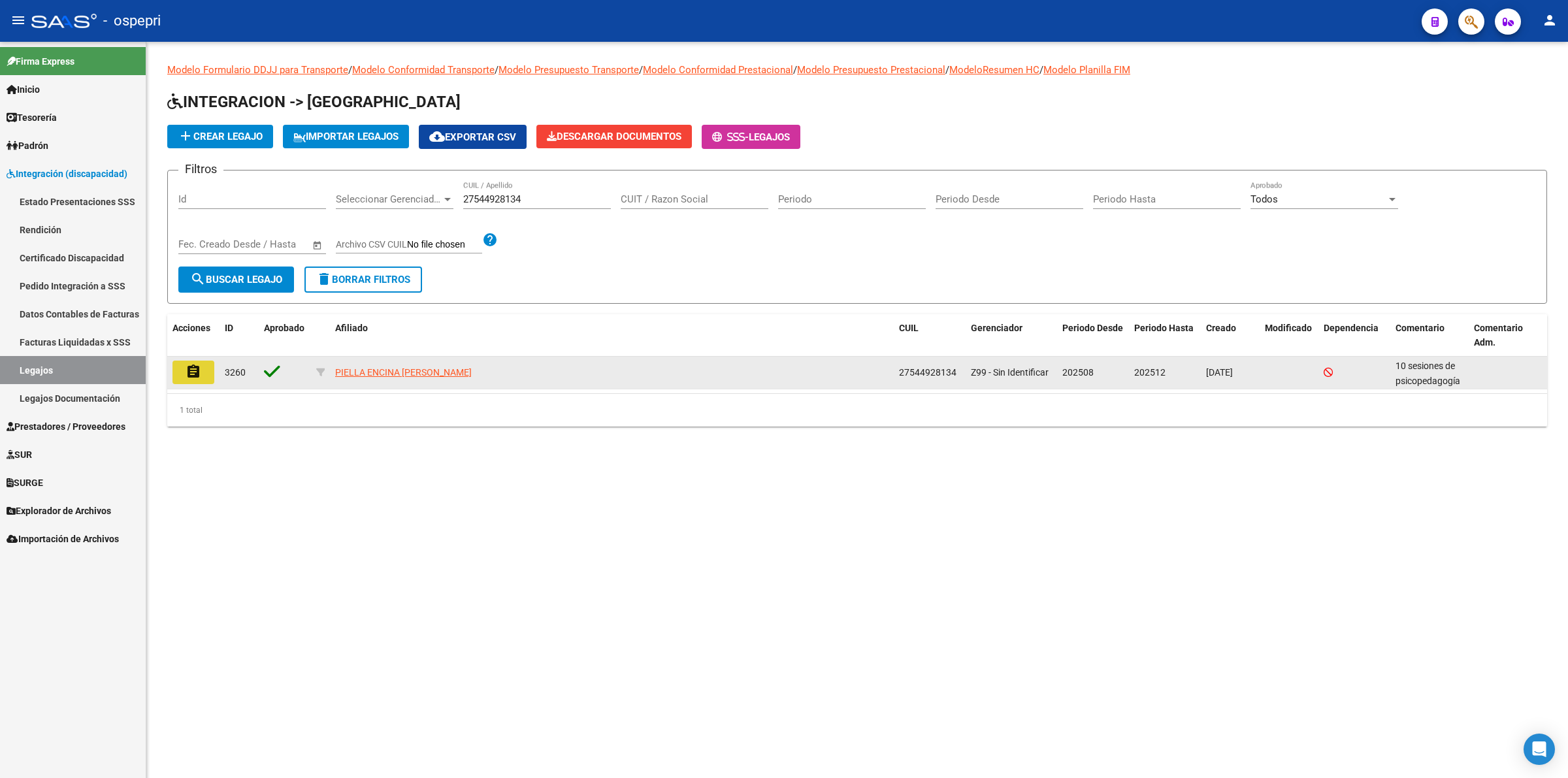
click at [199, 367] on mat-icon "assignment" at bounding box center [193, 371] width 15 height 15
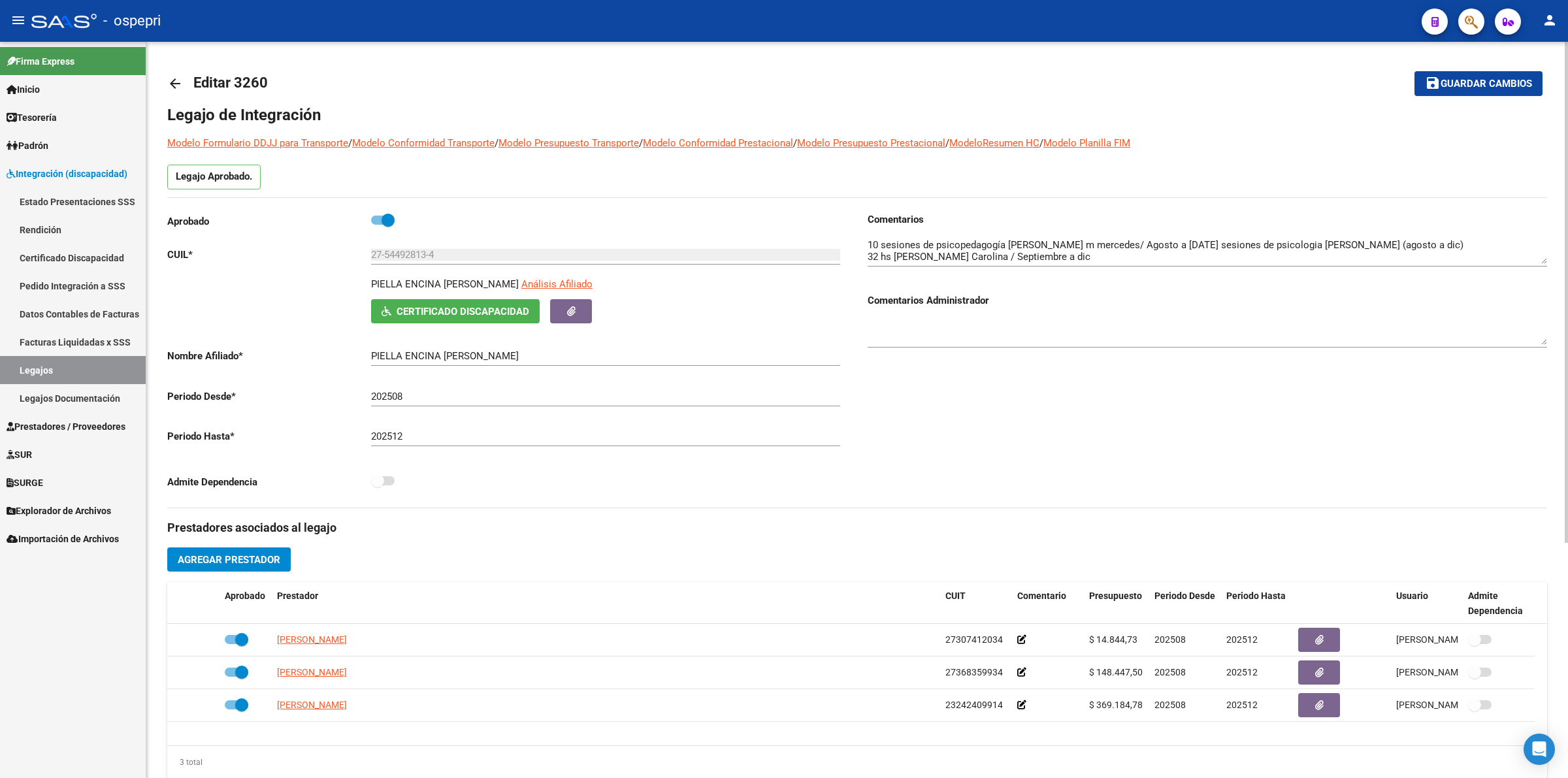
click at [478, 311] on span "Certificado Discapacidad" at bounding box center [463, 311] width 133 height 12
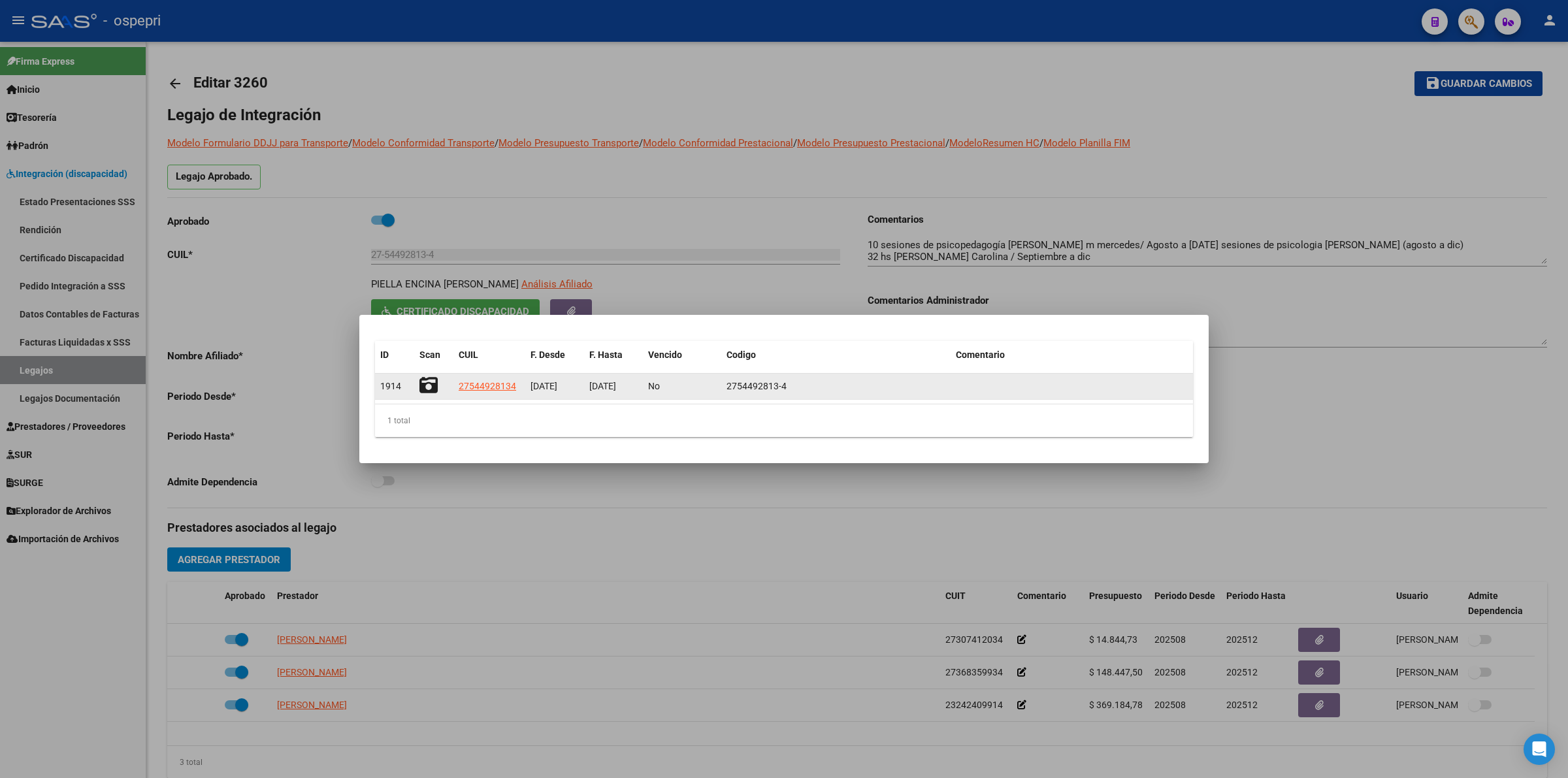
click at [436, 386] on div at bounding box center [434, 386] width 29 height 21
click at [433, 387] on icon at bounding box center [428, 385] width 18 height 18
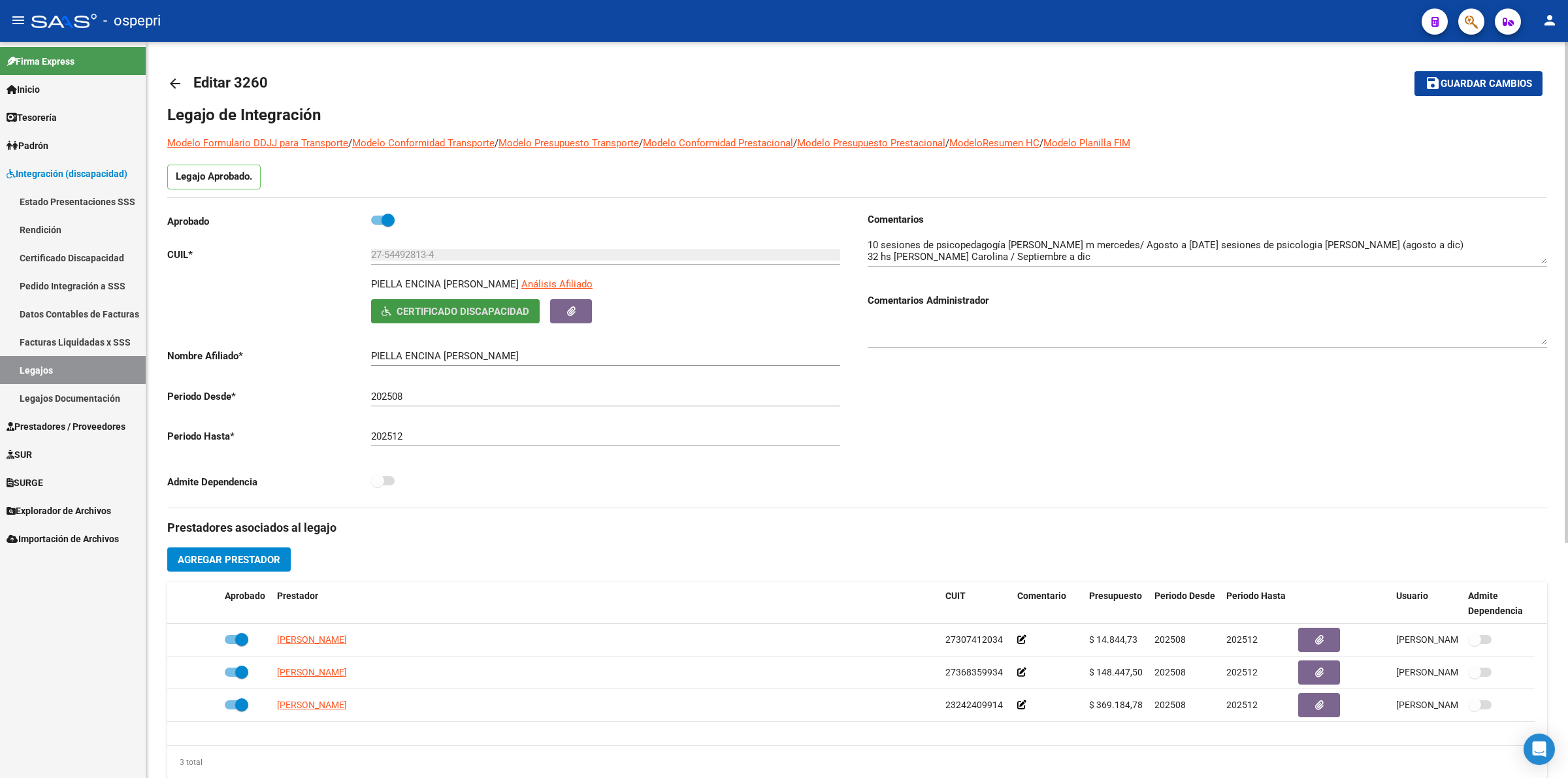
click at [180, 80] on mat-icon "arrow_back" at bounding box center [175, 83] width 15 height 15
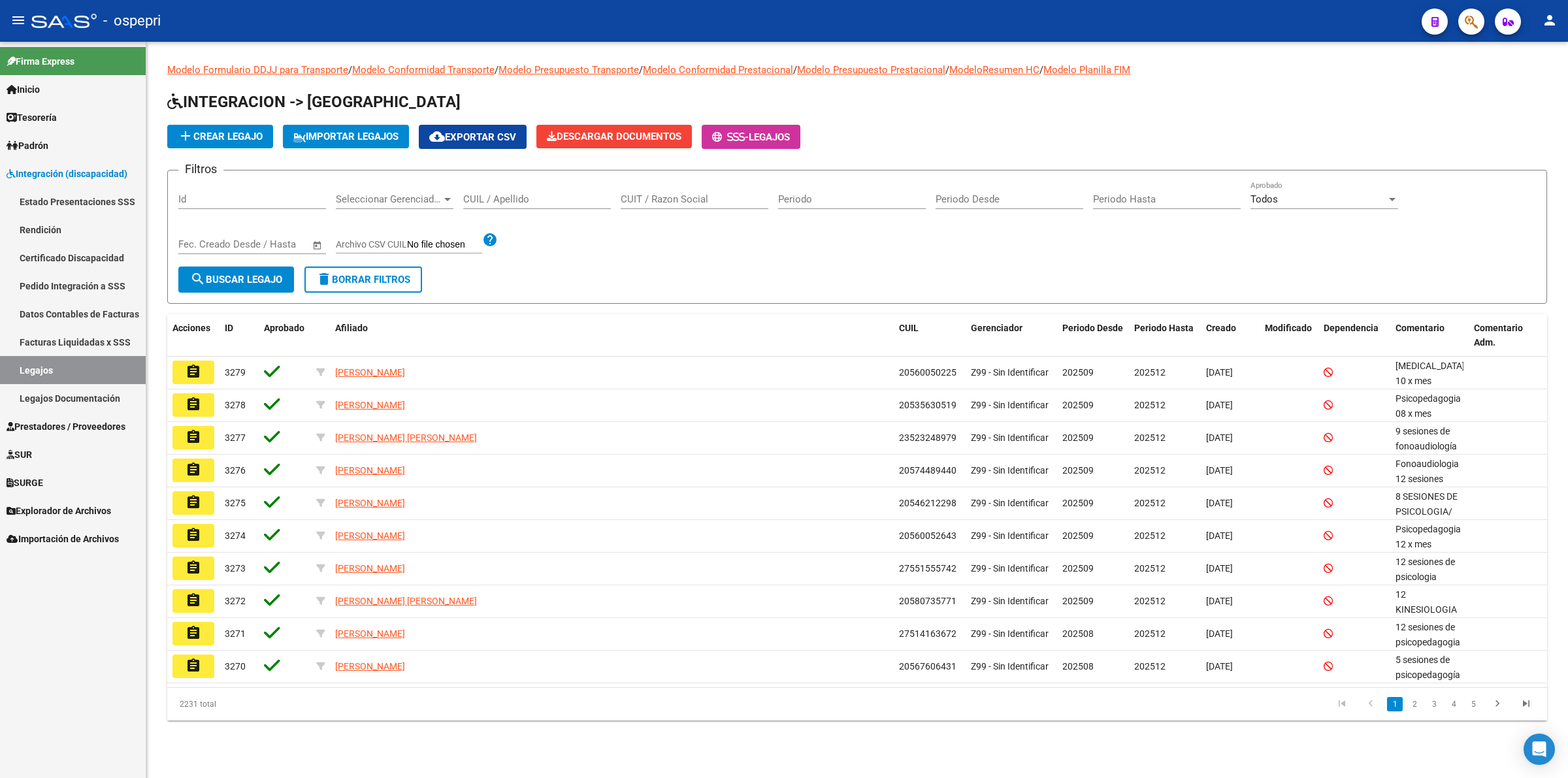
click at [488, 201] on input "CUIL / Apellido" at bounding box center [536, 199] width 148 height 12
paste input "27560023869"
type input "27560023869"
click at [283, 267] on button "search Buscar Legajo" at bounding box center [236, 280] width 115 height 26
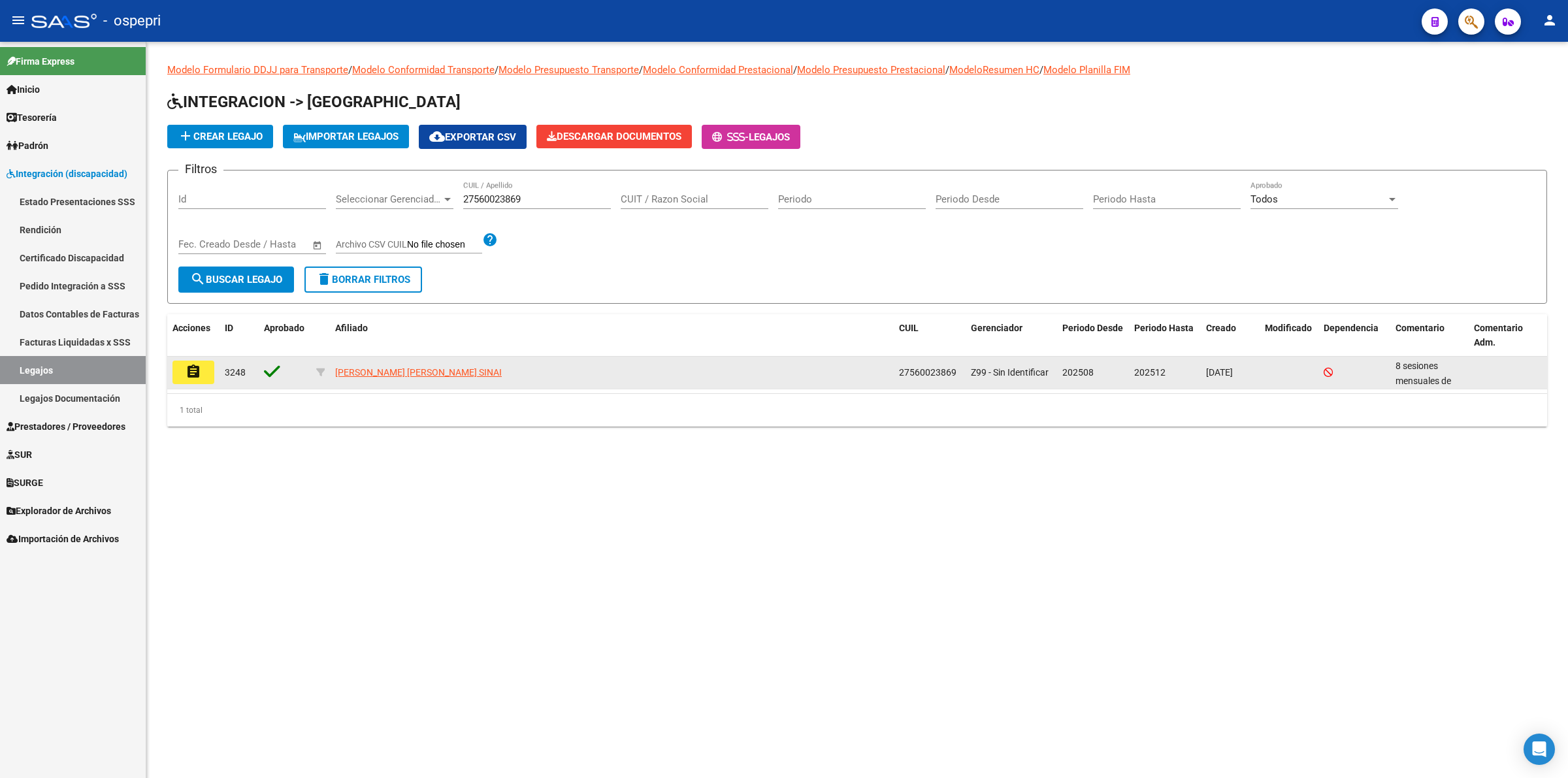
click at [204, 363] on button "assignment" at bounding box center [193, 372] width 42 height 24
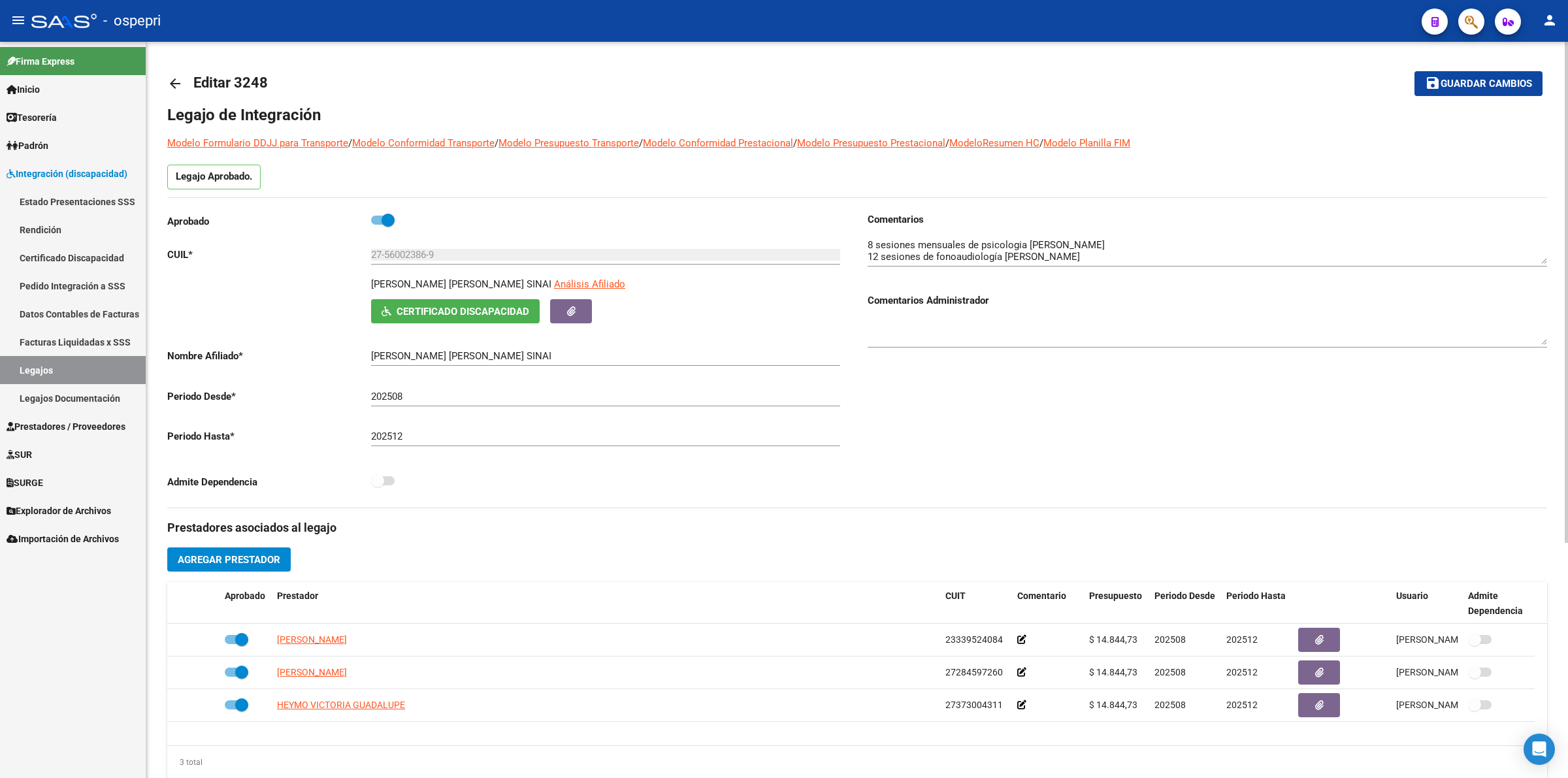
click at [487, 303] on button "Certificado Discapacidad" at bounding box center [455, 311] width 168 height 24
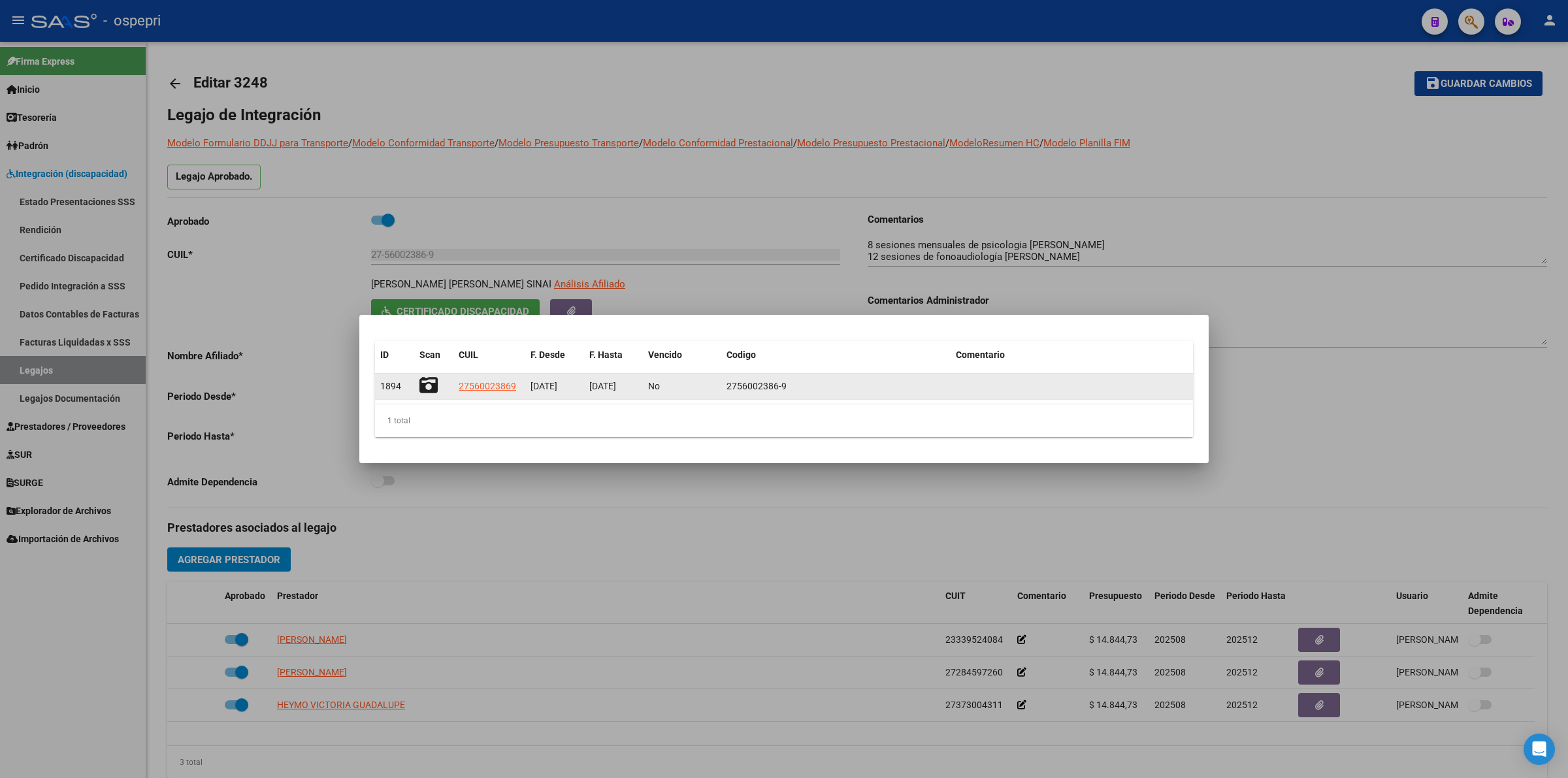
click at [432, 387] on icon at bounding box center [428, 385] width 18 height 18
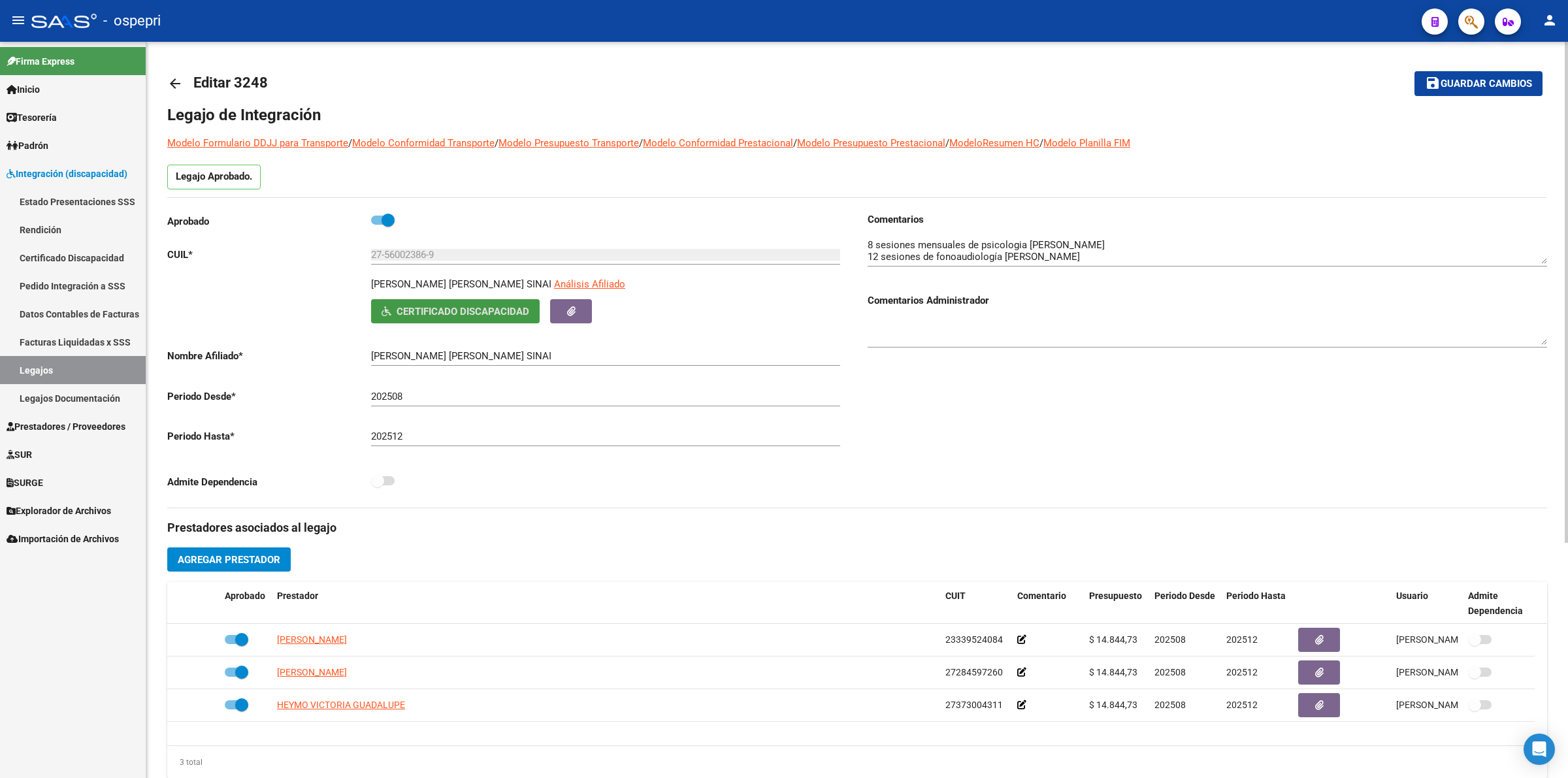
click at [173, 79] on mat-icon "arrow_back" at bounding box center [175, 83] width 15 height 15
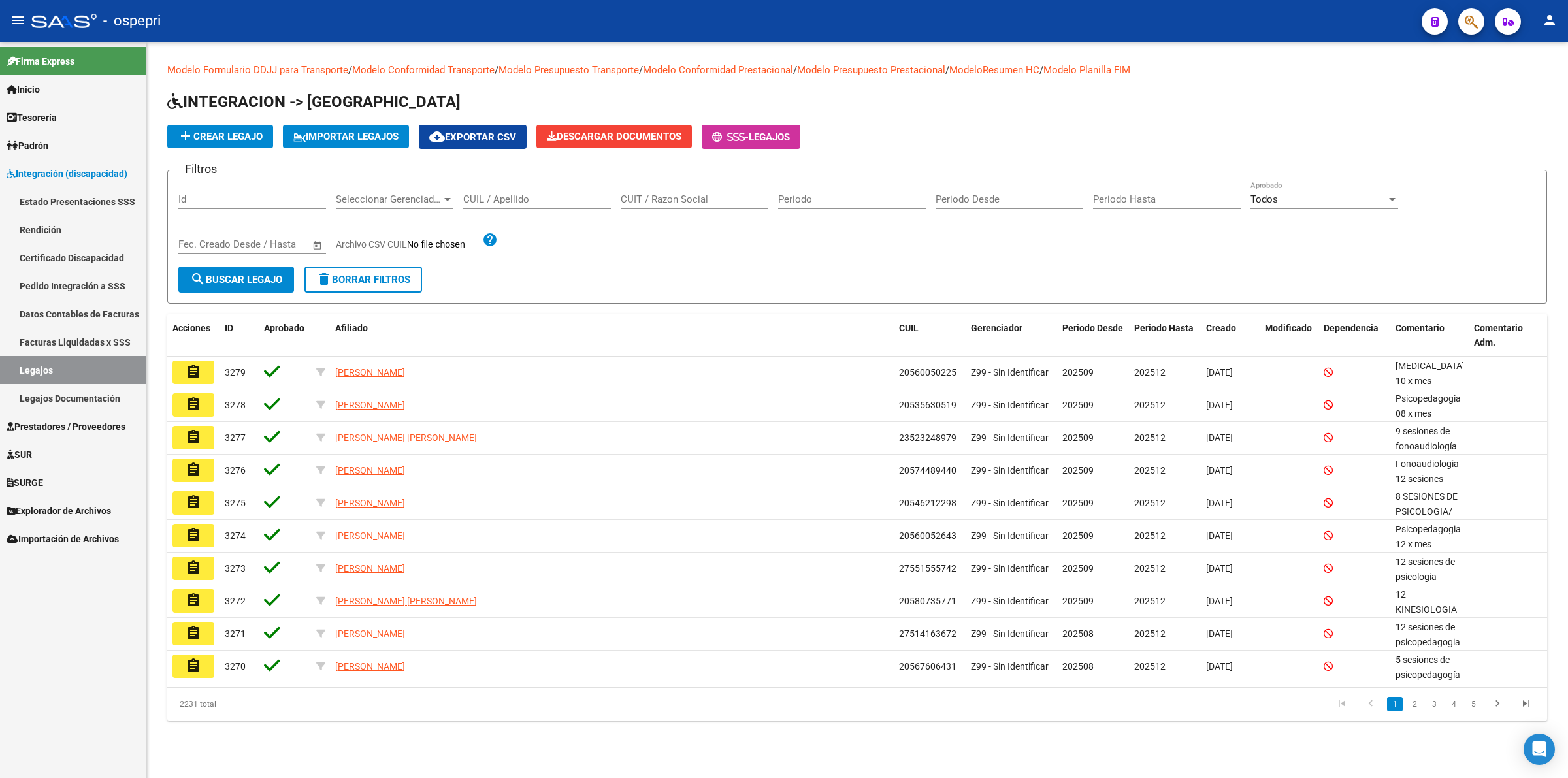
click at [546, 190] on div "CUIL / Apellido" at bounding box center [536, 195] width 148 height 28
paste input "27560023869"
type input "27560023869"
click at [227, 276] on span "search Buscar Legajo" at bounding box center [236, 280] width 92 height 12
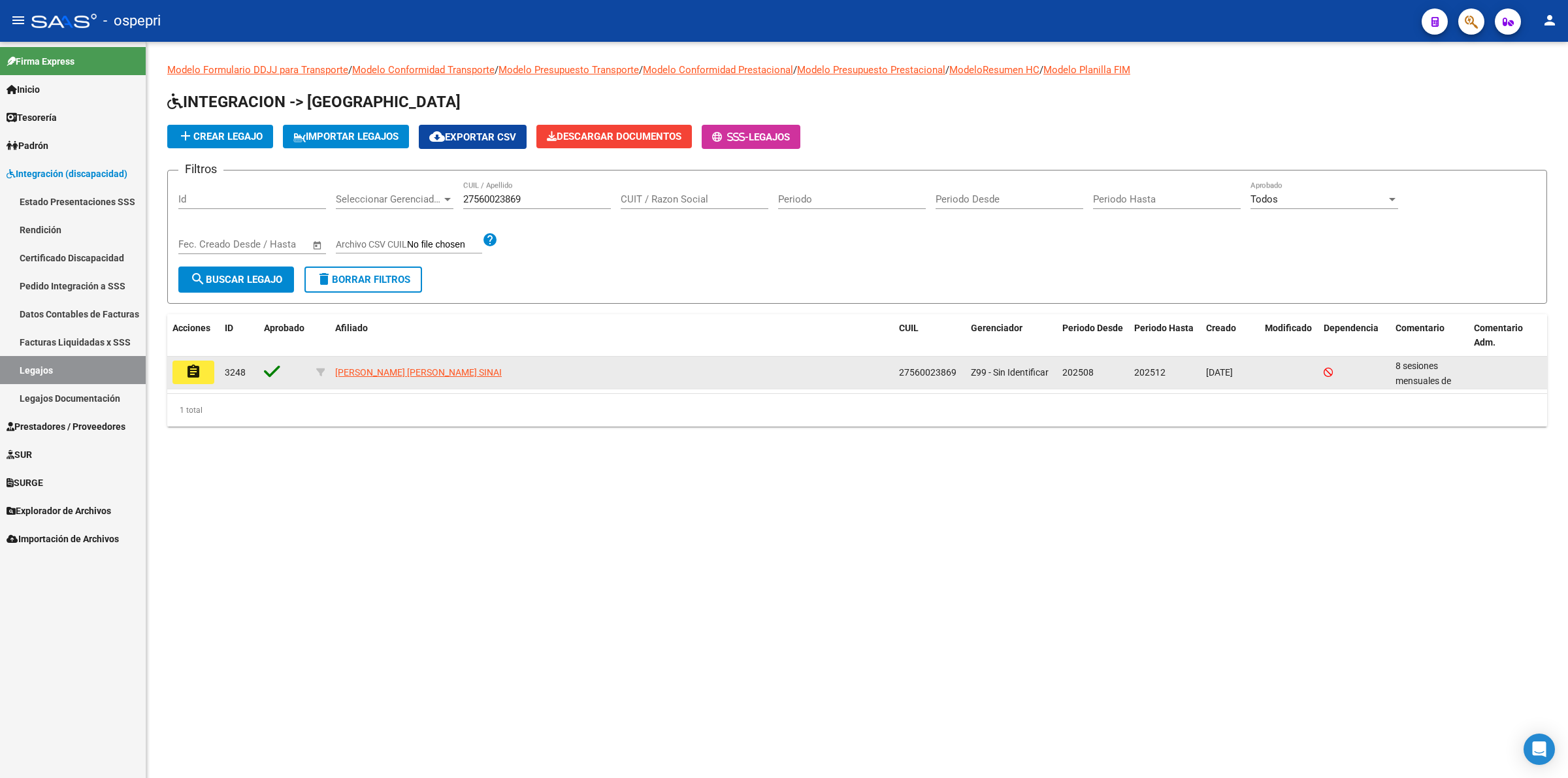
click at [193, 373] on mat-icon "assignment" at bounding box center [193, 371] width 15 height 15
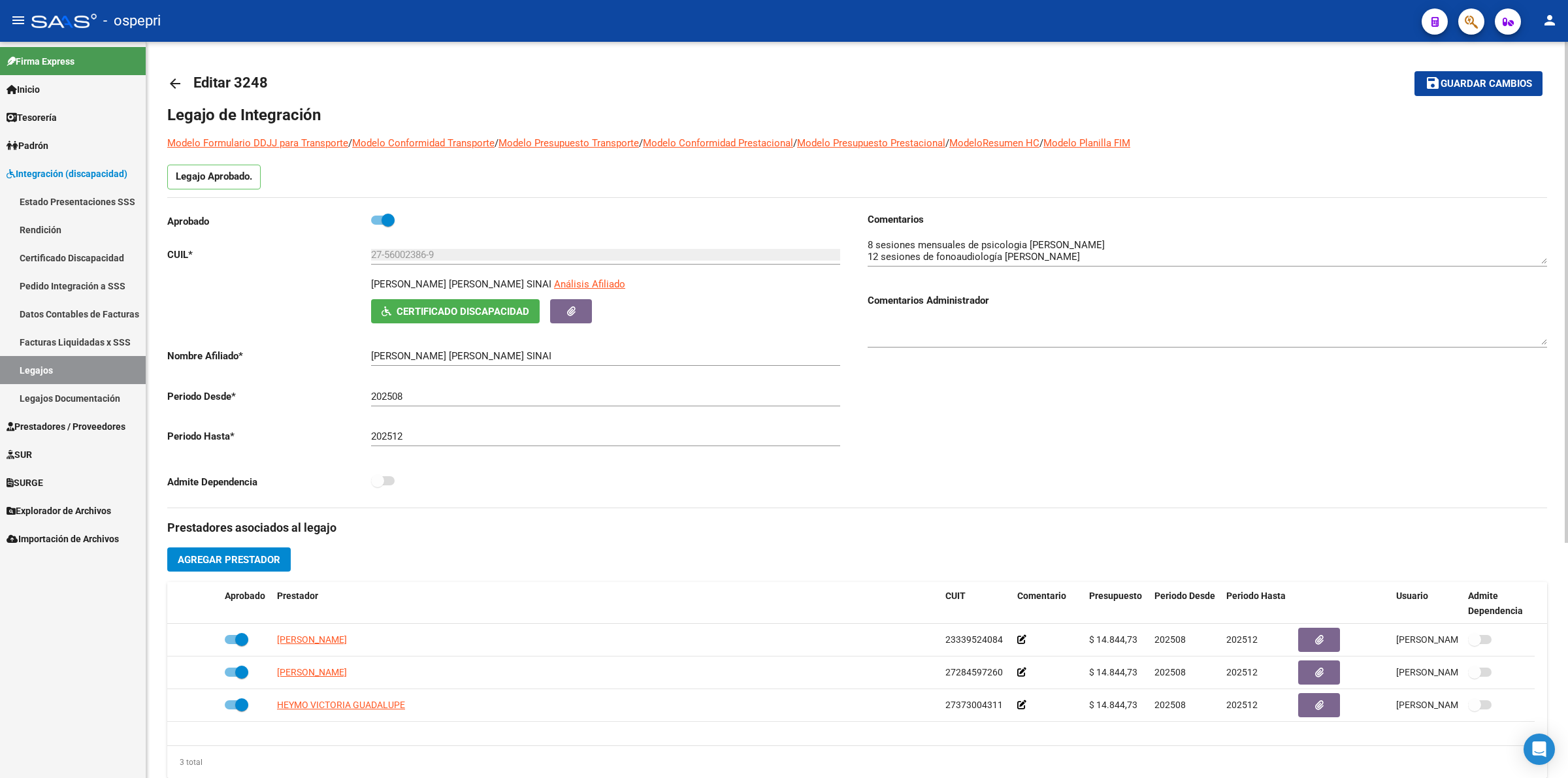
click at [179, 77] on mat-icon "arrow_back" at bounding box center [175, 83] width 15 height 15
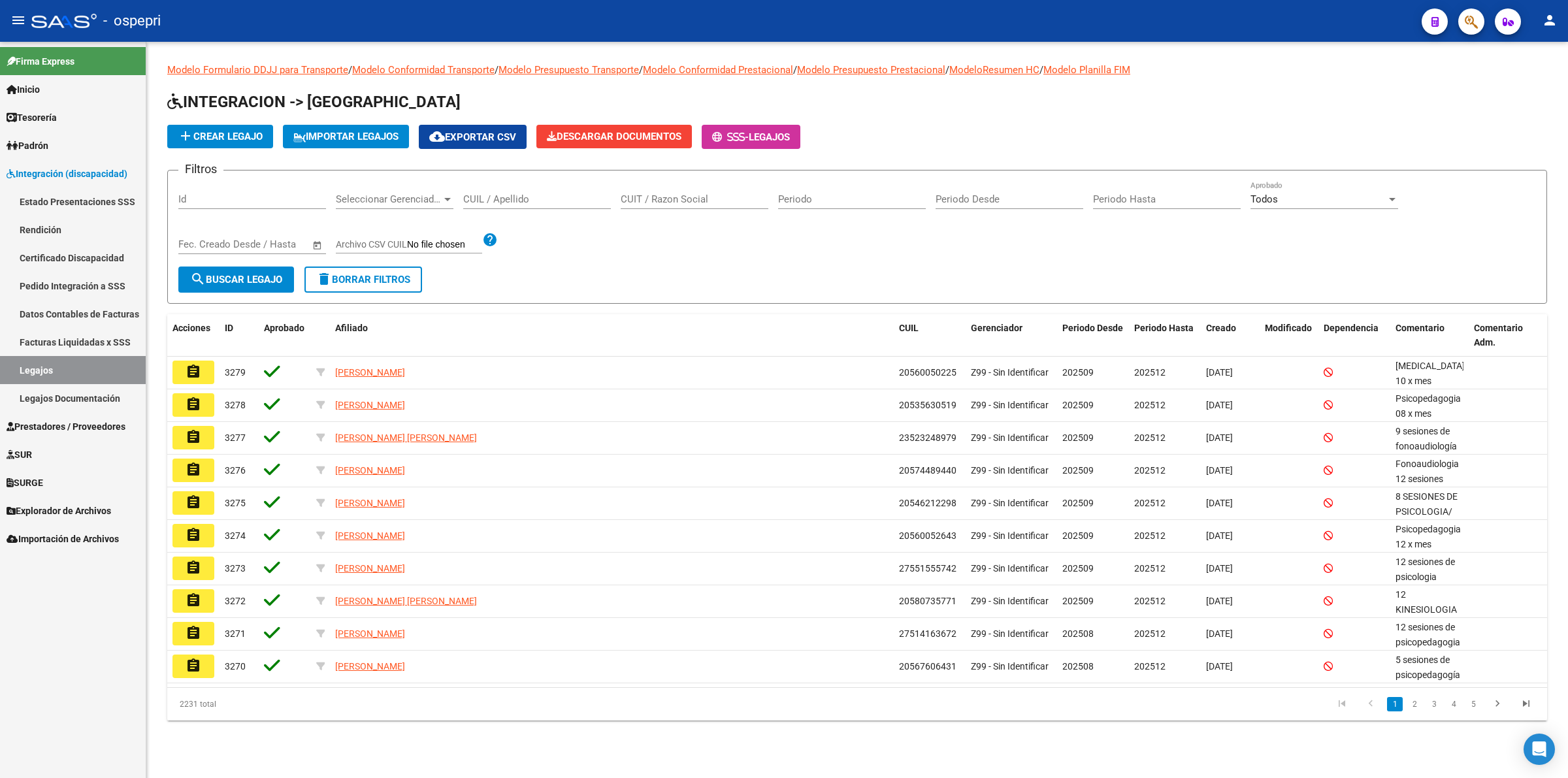
click at [508, 207] on div "CUIL / Apellido" at bounding box center [536, 195] width 148 height 28
paste input "27594760773"
type input "27594760773"
click at [265, 283] on button "search Buscar Legajo" at bounding box center [236, 280] width 115 height 26
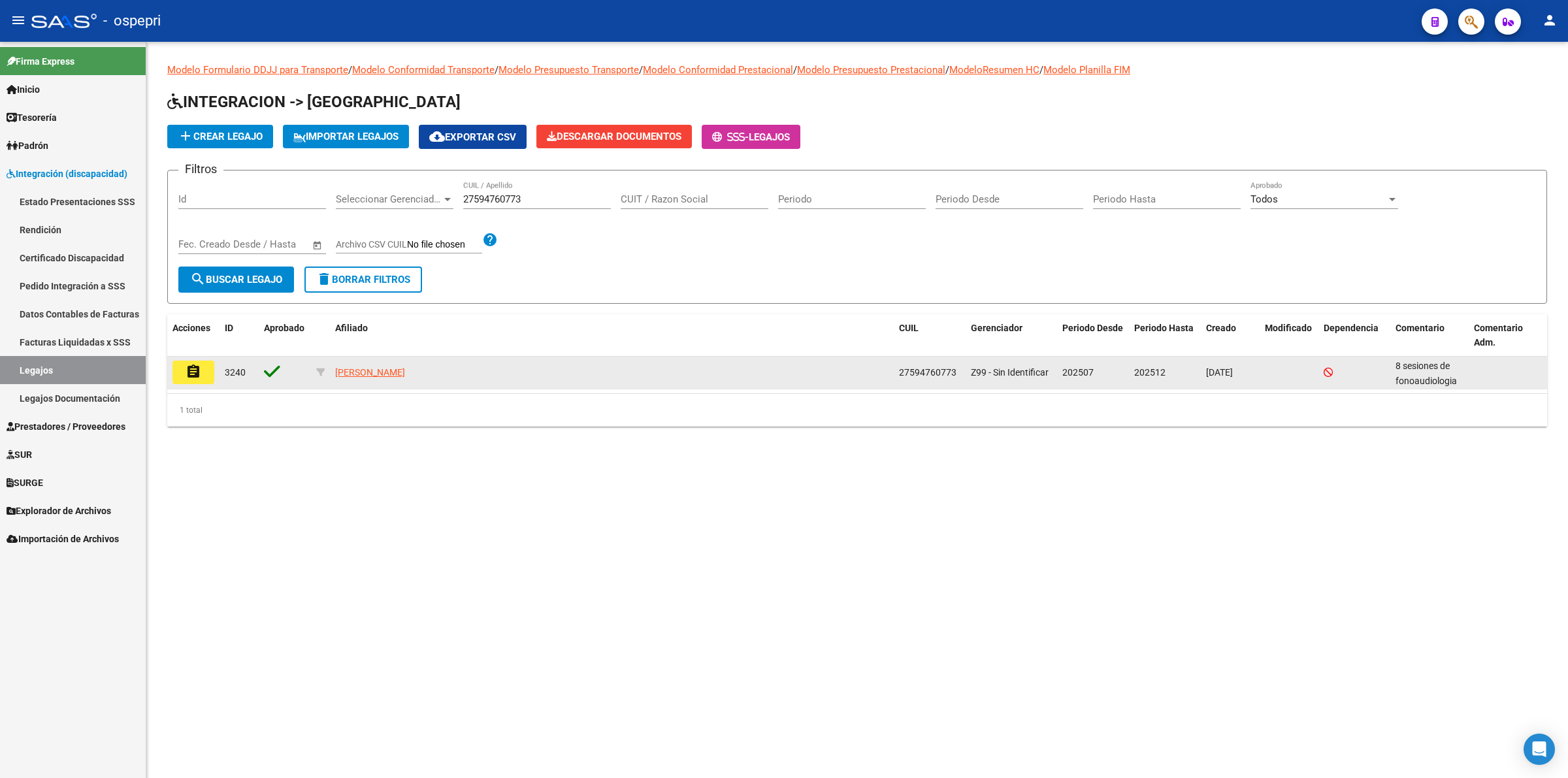
click at [204, 372] on button "assignment" at bounding box center [193, 372] width 42 height 24
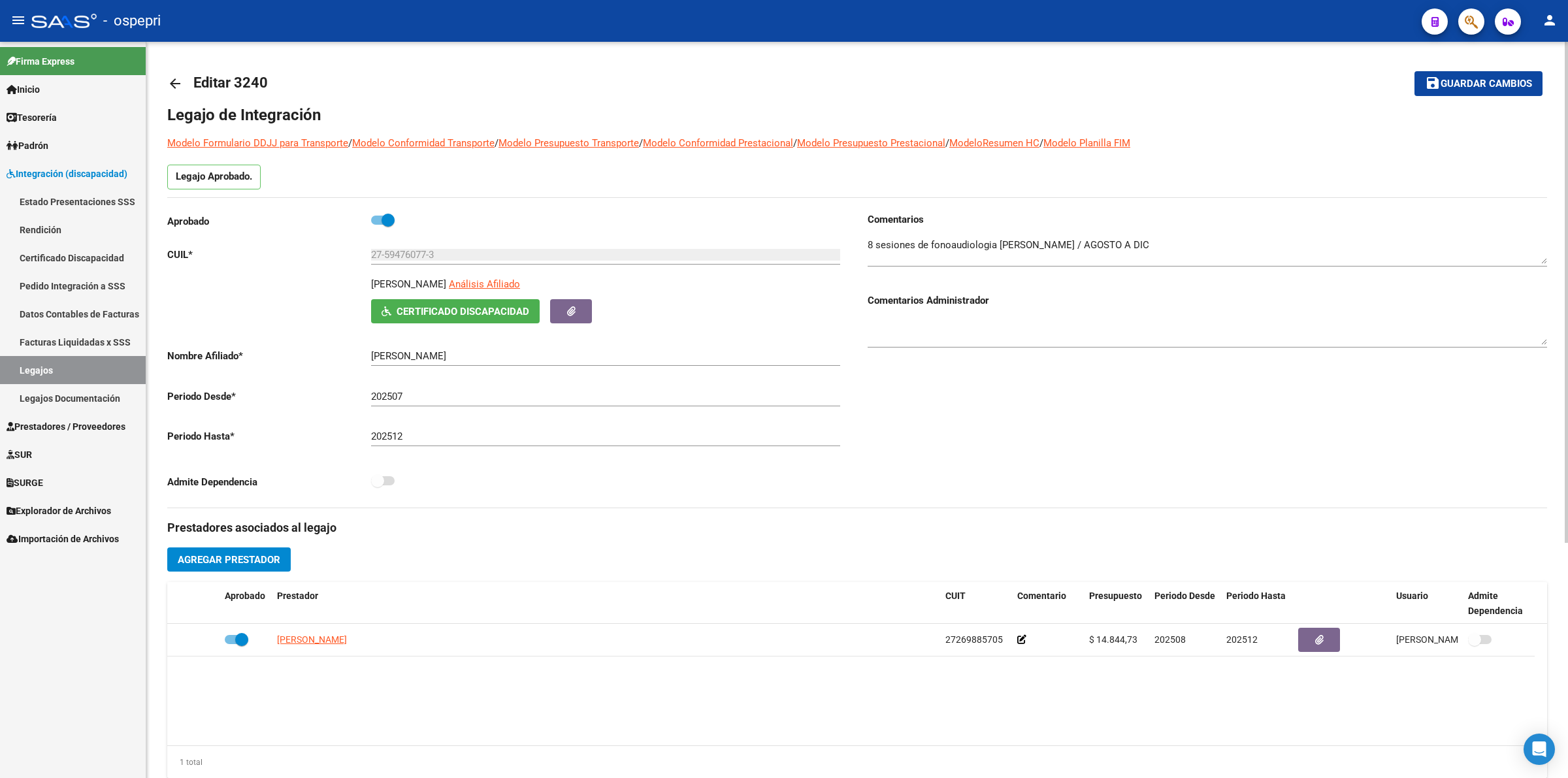
click at [386, 314] on icon "button" at bounding box center [386, 311] width 10 height 10
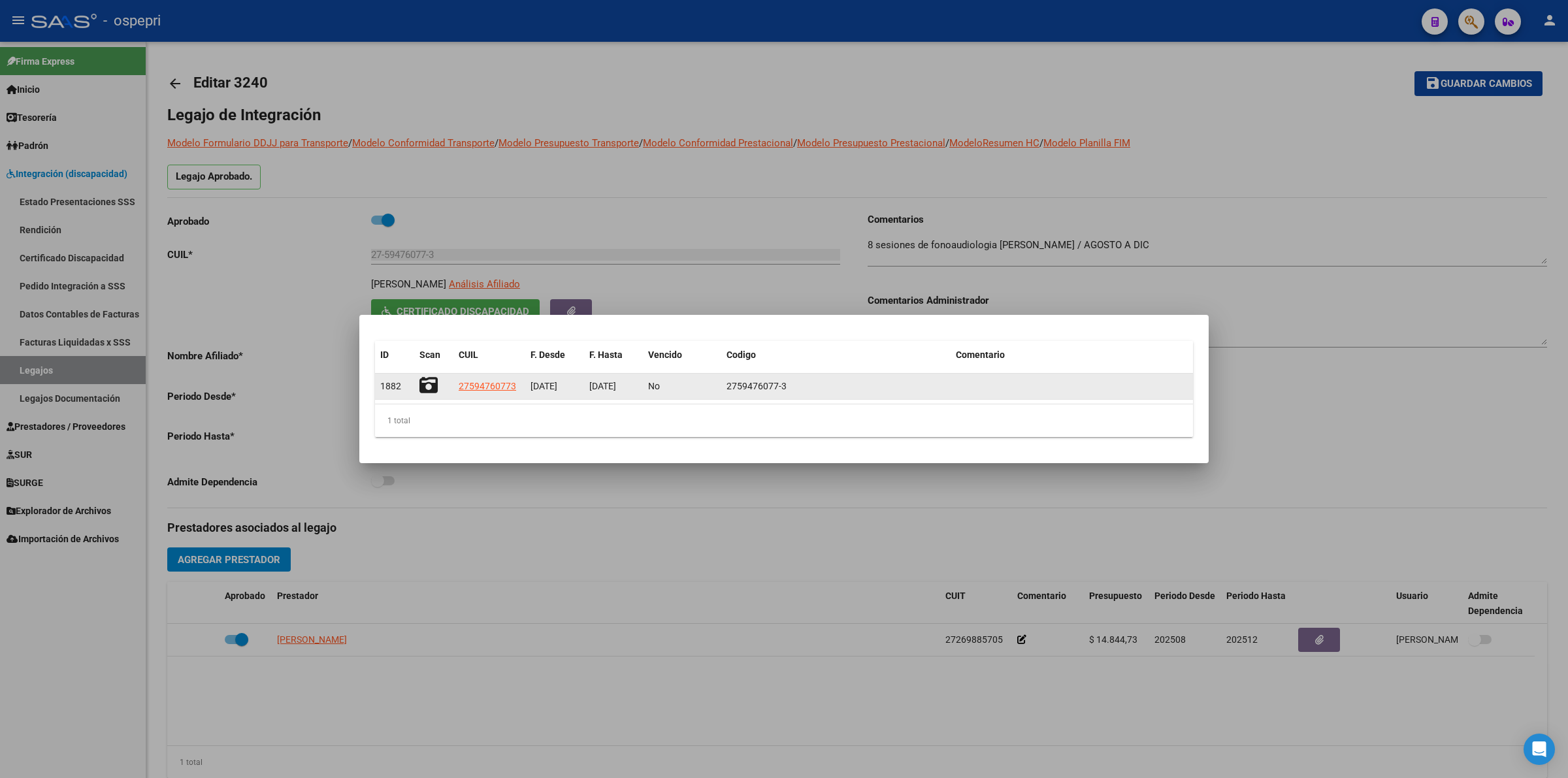
click at [428, 386] on icon at bounding box center [428, 385] width 18 height 18
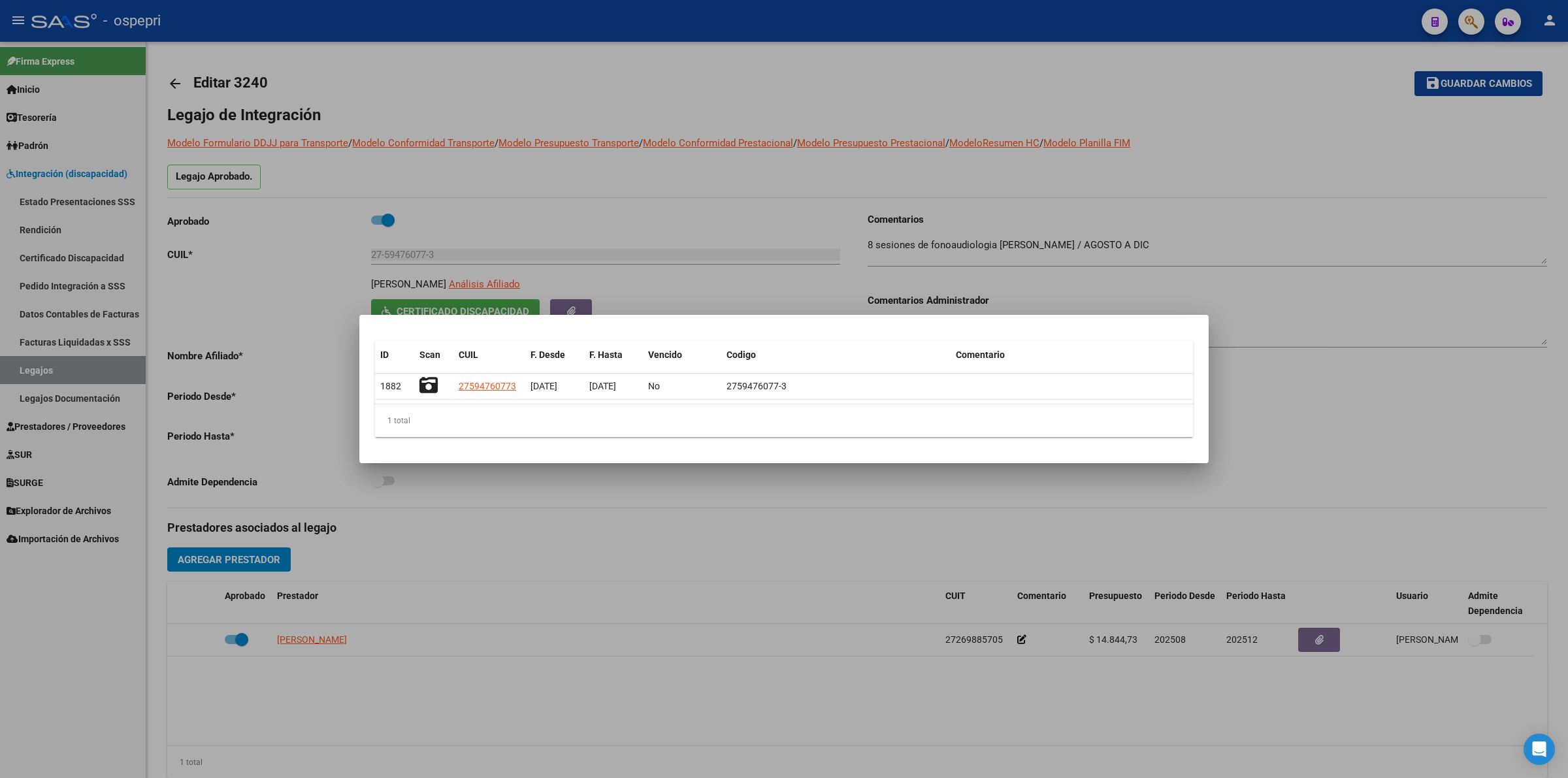
click at [50, 461] on div at bounding box center [784, 389] width 1568 height 778
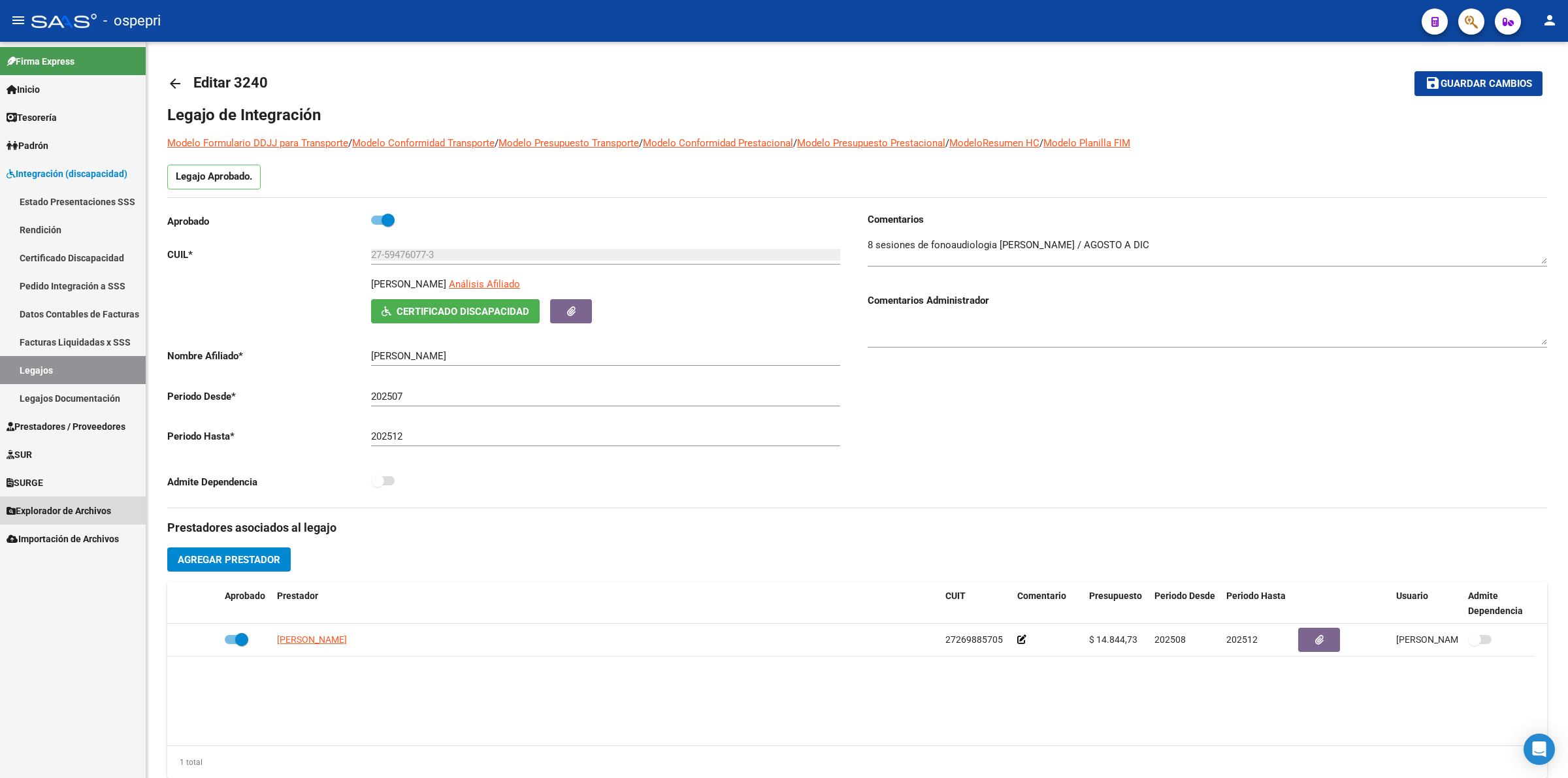
click at [70, 507] on span "Explorador de Archivos" at bounding box center [59, 511] width 104 height 15
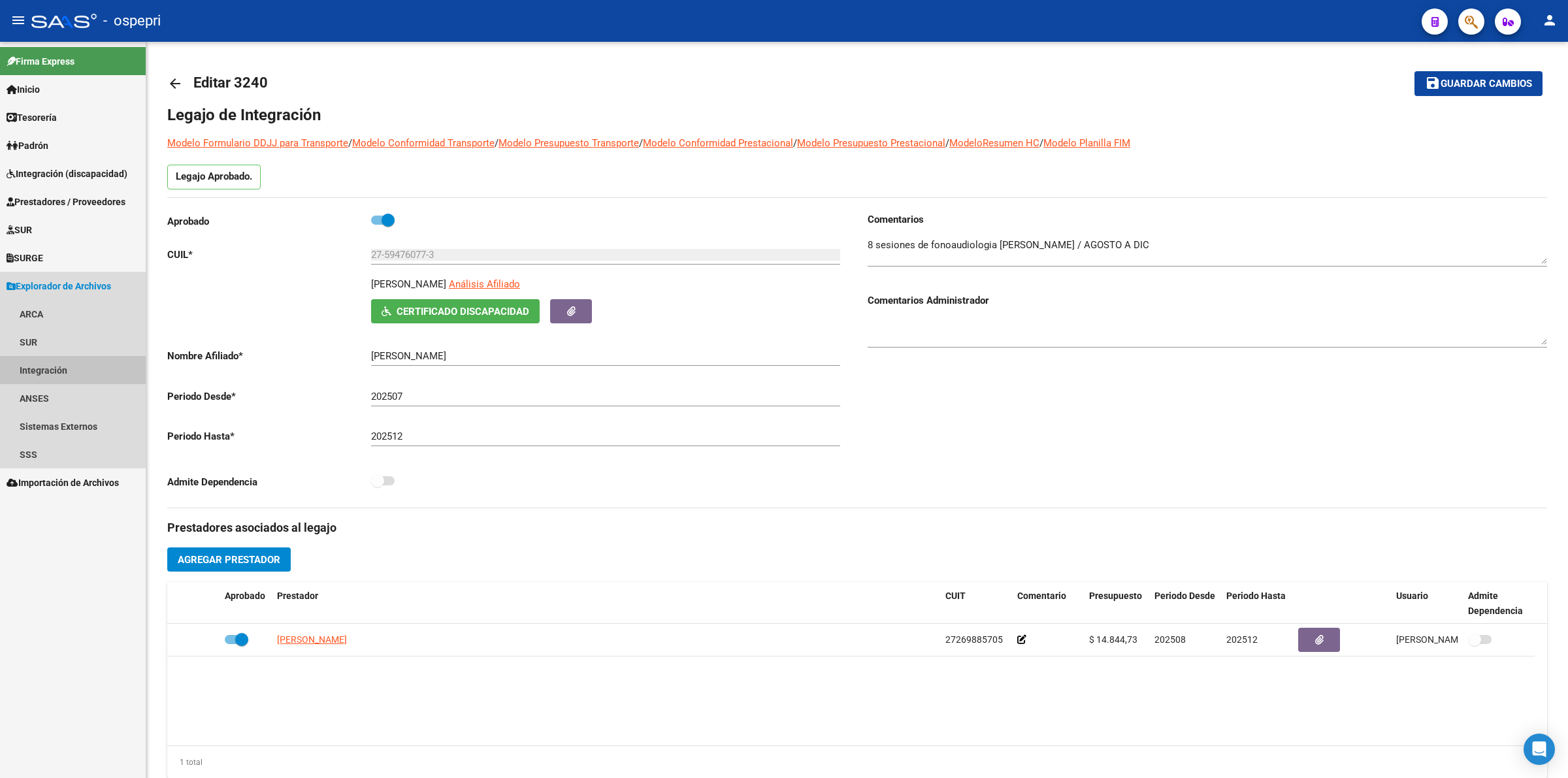
click at [50, 367] on link "Integración" at bounding box center [73, 370] width 145 height 28
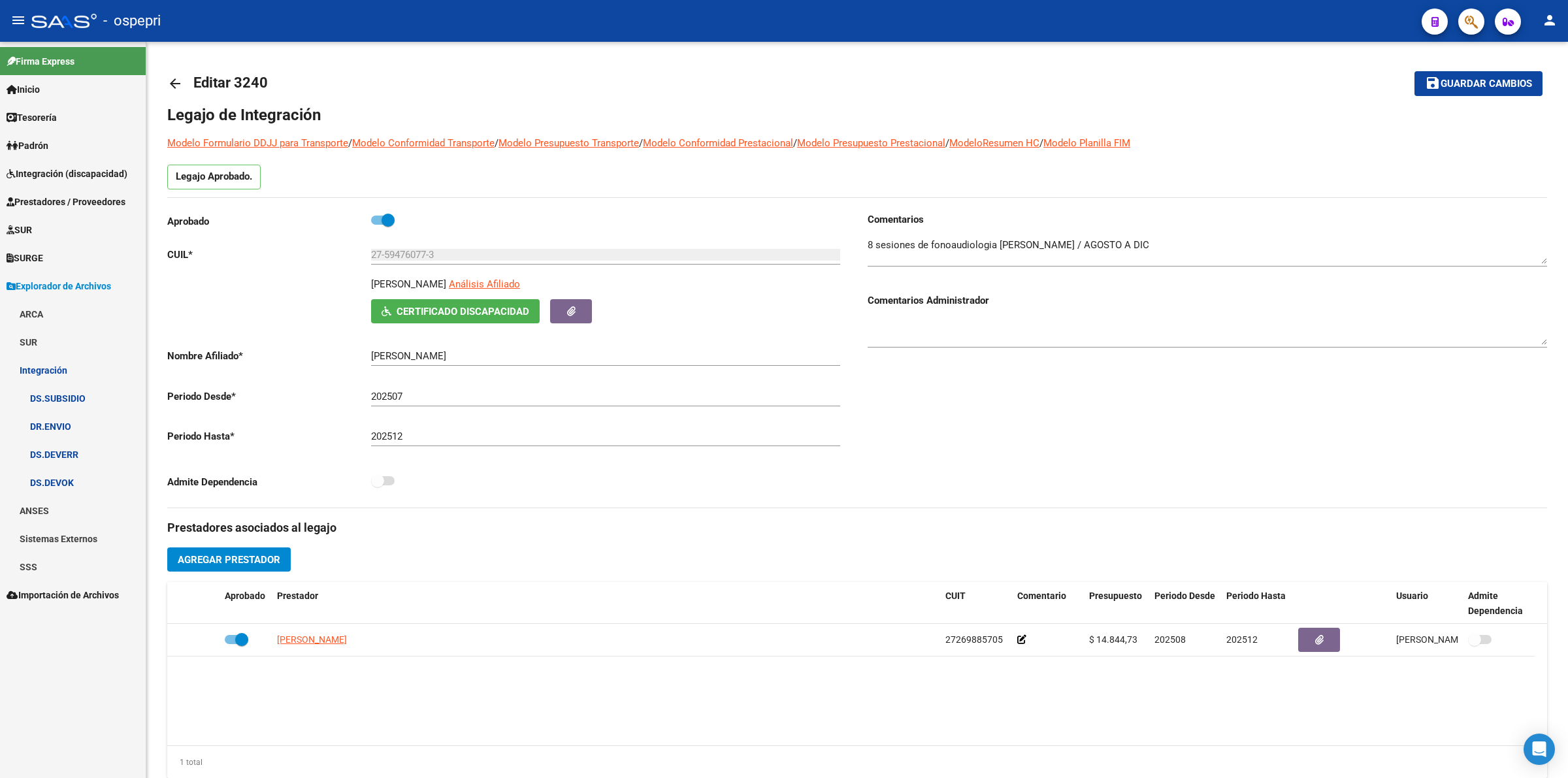
click at [62, 492] on link "DS.DEVOK" at bounding box center [73, 483] width 145 height 28
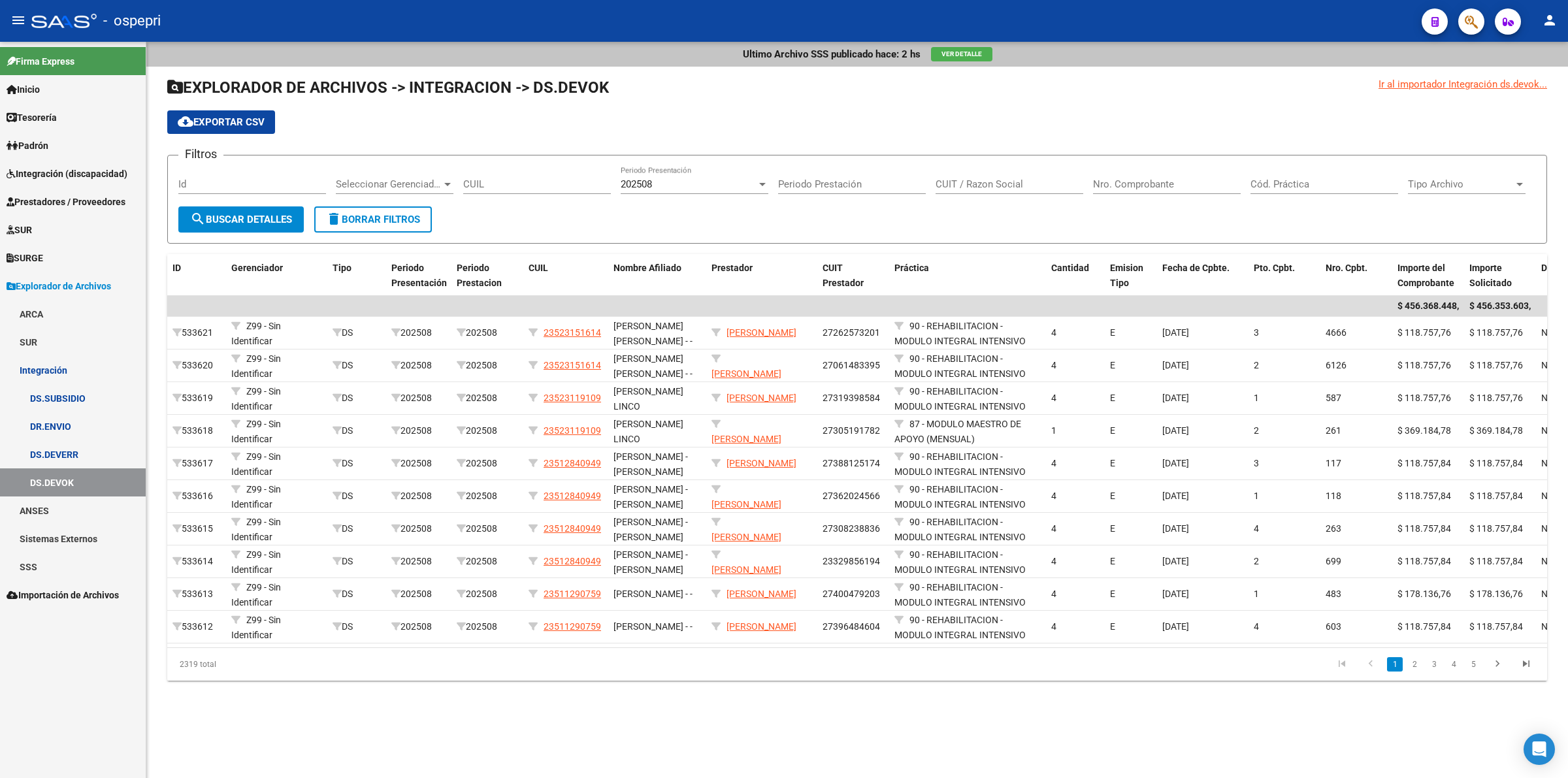
click at [242, 129] on button "cloud_download Exportar CSV" at bounding box center [221, 122] width 108 height 24
click at [73, 181] on link "Integración (discapacidad)" at bounding box center [73, 173] width 145 height 28
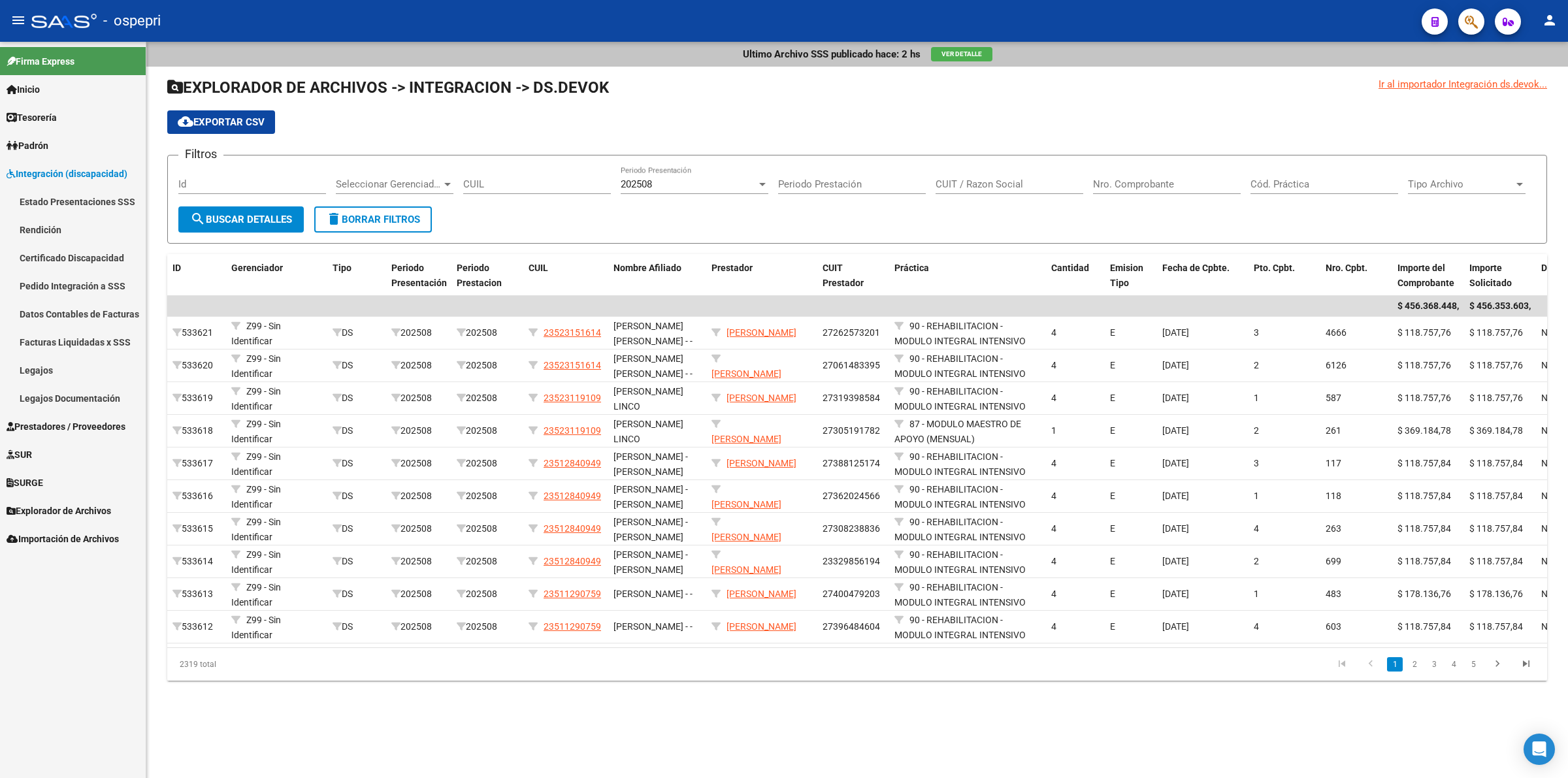
click at [66, 370] on link "Legajos" at bounding box center [73, 370] width 145 height 28
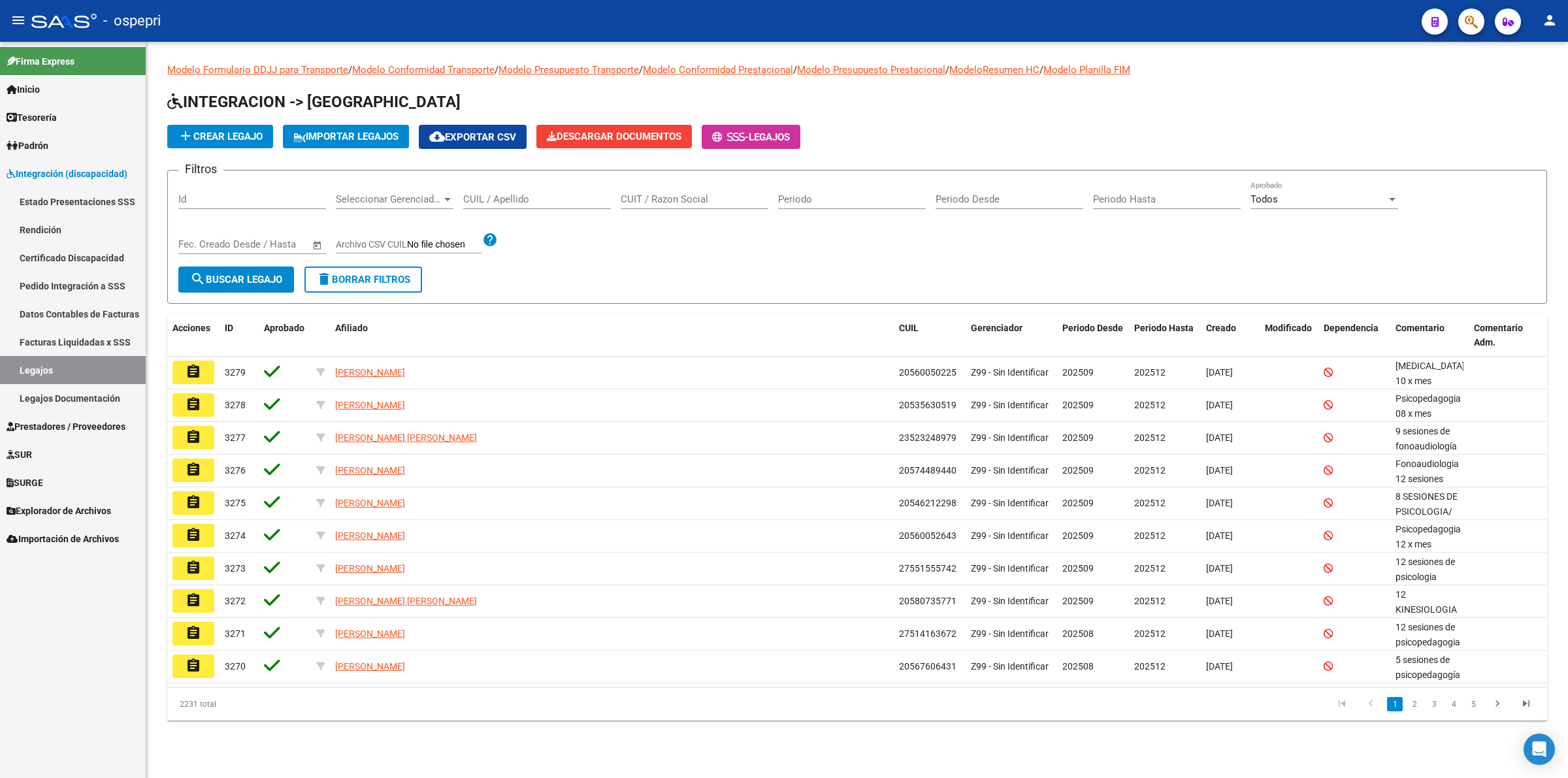
click at [522, 194] on input "CUIL / Apellido" at bounding box center [536, 199] width 148 height 12
paste input "27444815901"
type input "27444815901"
click at [206, 267] on button "search Buscar Legajo" at bounding box center [236, 280] width 115 height 26
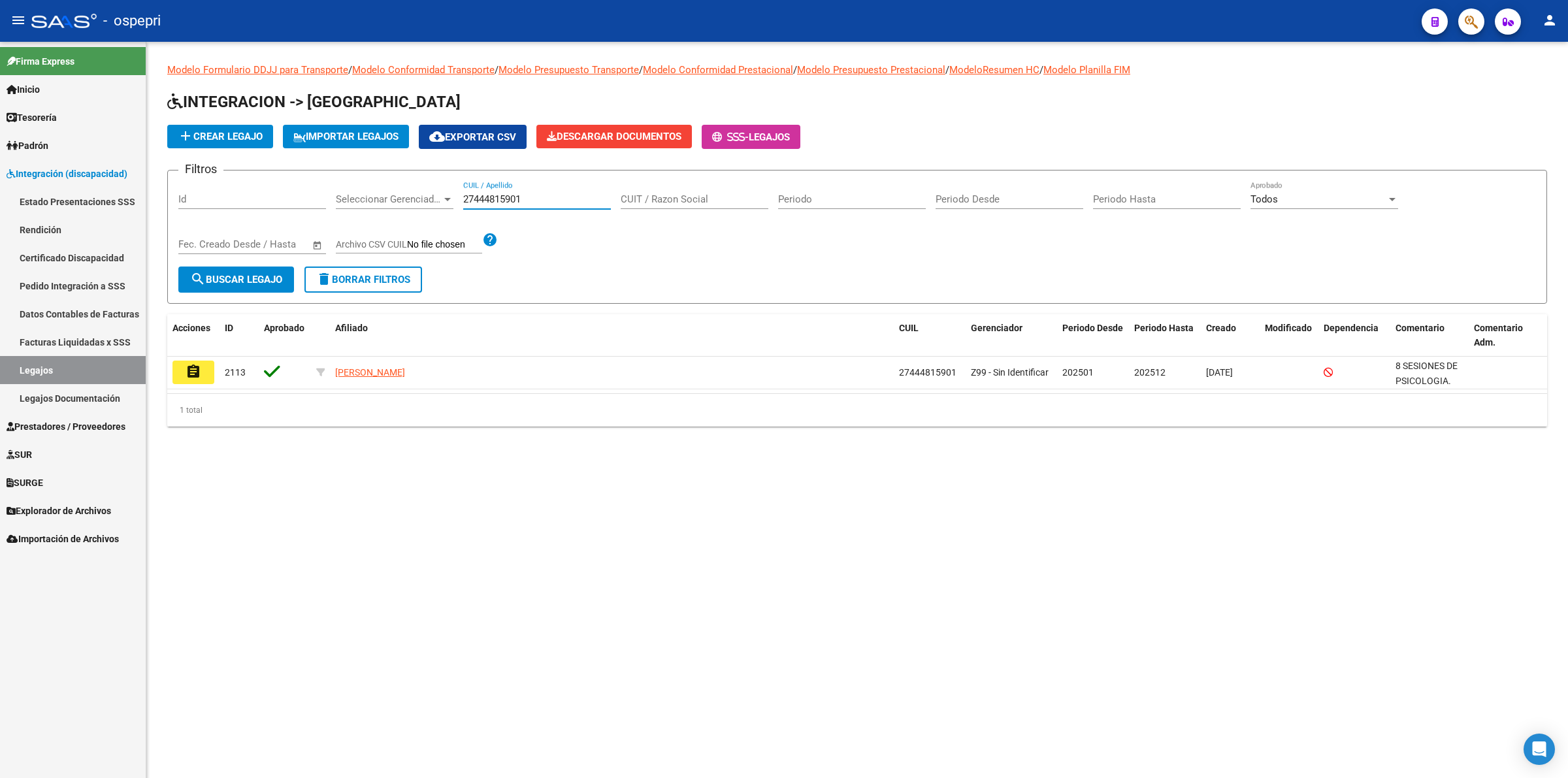
drag, startPoint x: 538, startPoint y: 197, endPoint x: 404, endPoint y: 181, distance: 135.0
click at [404, 181] on div "Filtros Id Seleccionar Gerenciador Seleccionar Gerenciador 27444815901 CUIL / A…" at bounding box center [857, 223] width 1358 height 85
paste input "27591180695"
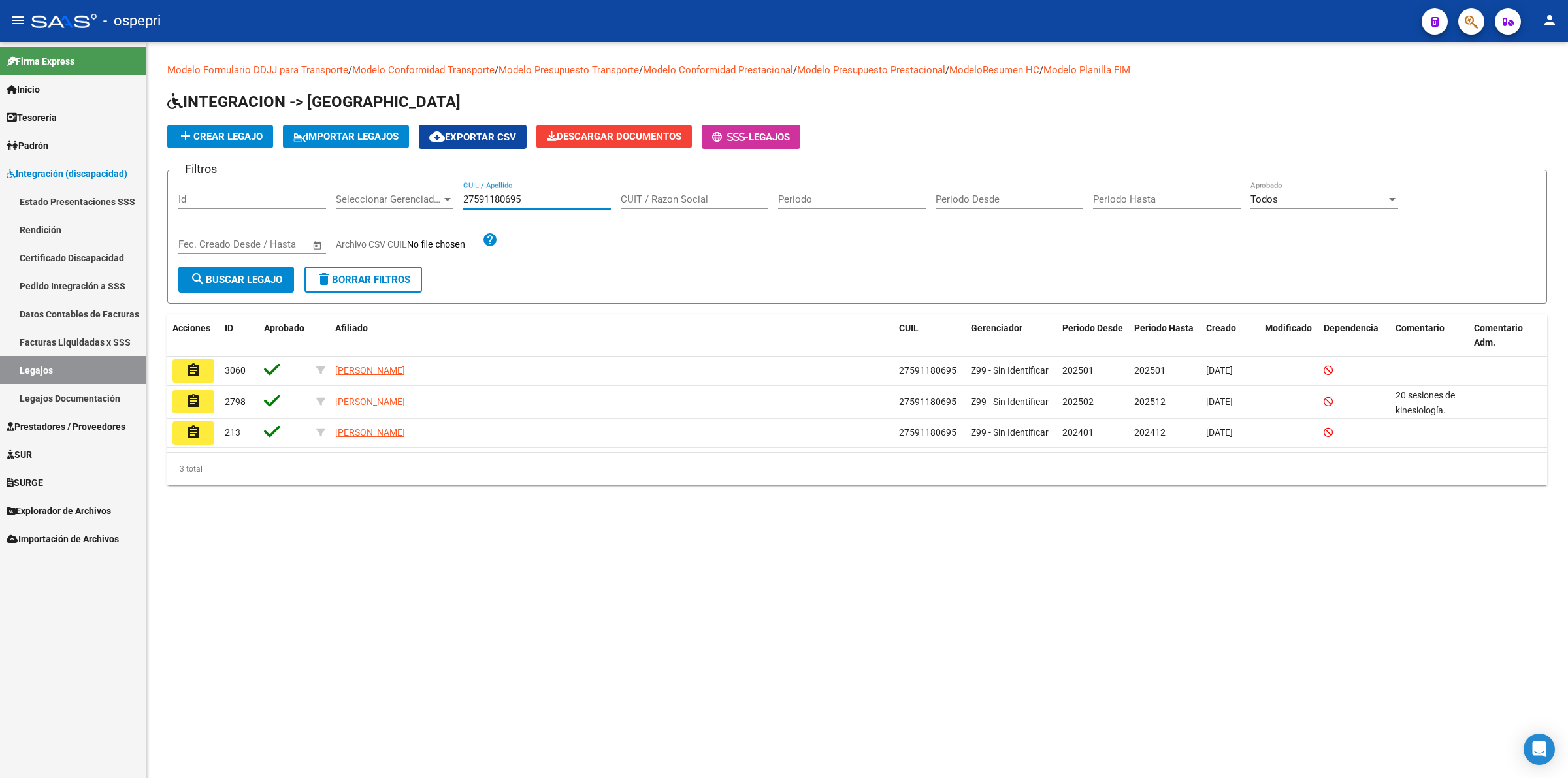
type input "27591180695"
drag, startPoint x: 543, startPoint y: 201, endPoint x: 450, endPoint y: 192, distance: 93.4
click at [448, 193] on div "Filtros Id Seleccionar Gerenciador Seleccionar Gerenciador 27591180695 CUIL / A…" at bounding box center [857, 223] width 1358 height 85
paste input "20478499710"
type input "20478499710"
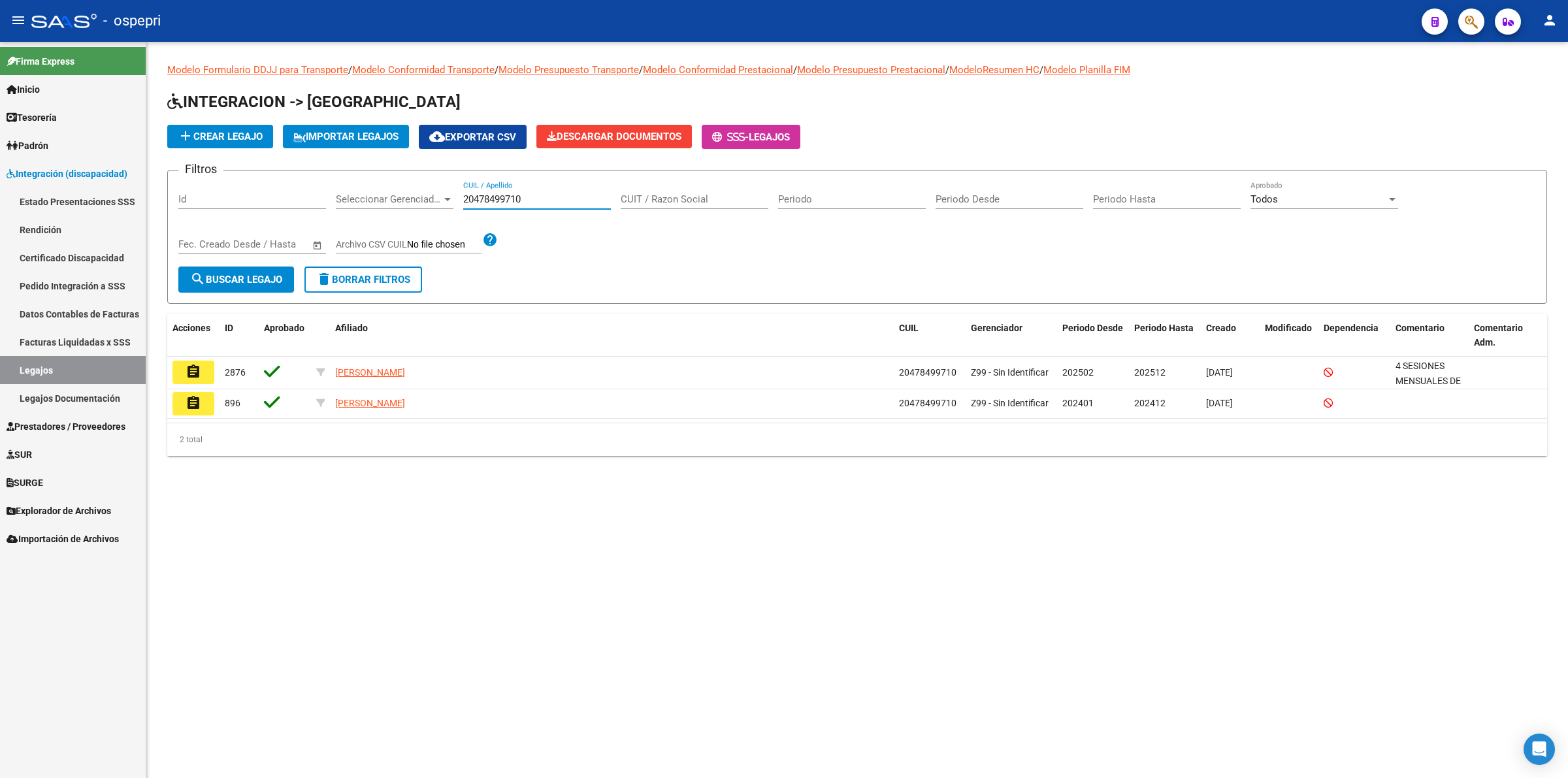
drag, startPoint x: 541, startPoint y: 198, endPoint x: 278, endPoint y: 197, distance: 263.0
click at [278, 197] on div "Filtros Id Seleccionar Gerenciador Seleccionar Gerenciador 20478499710 CUIL / A…" at bounding box center [857, 223] width 1358 height 85
paste input "20574471894"
type input "20574471894"
drag, startPoint x: 540, startPoint y: 201, endPoint x: 457, endPoint y: 186, distance: 84.3
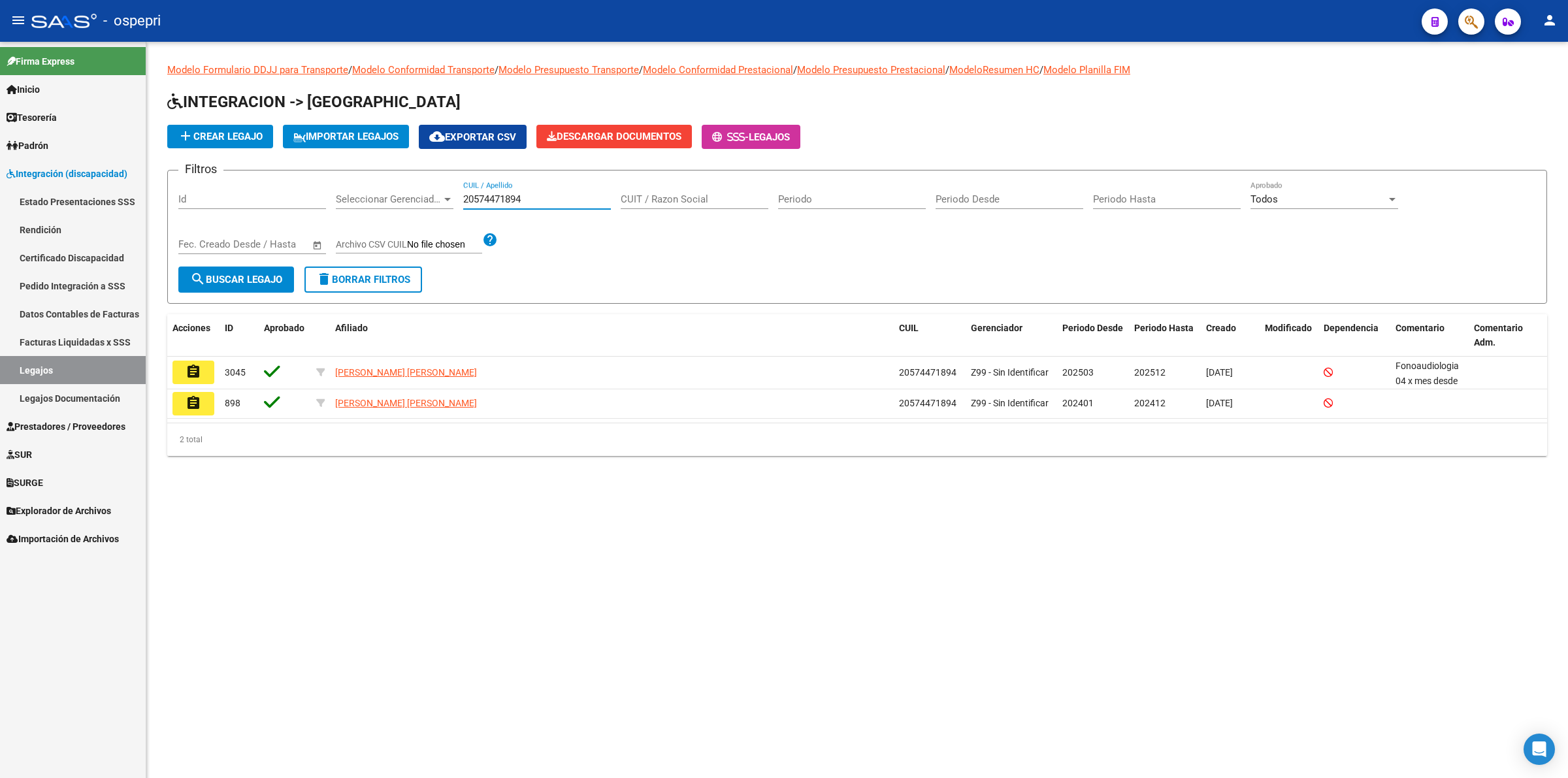
click at [457, 186] on div "Filtros Id Seleccionar Gerenciador Seleccionar Gerenciador 20574471894 CUIL / A…" at bounding box center [857, 223] width 1358 height 85
paste input "23525282554"
type input "23525282554"
drag, startPoint x: 522, startPoint y: 201, endPoint x: 248, endPoint y: 203, distance: 274.0
click at [240, 207] on div "Filtros Id Seleccionar Gerenciador Seleccionar Gerenciador 23525282554 CUIL / A…" at bounding box center [857, 223] width 1358 height 85
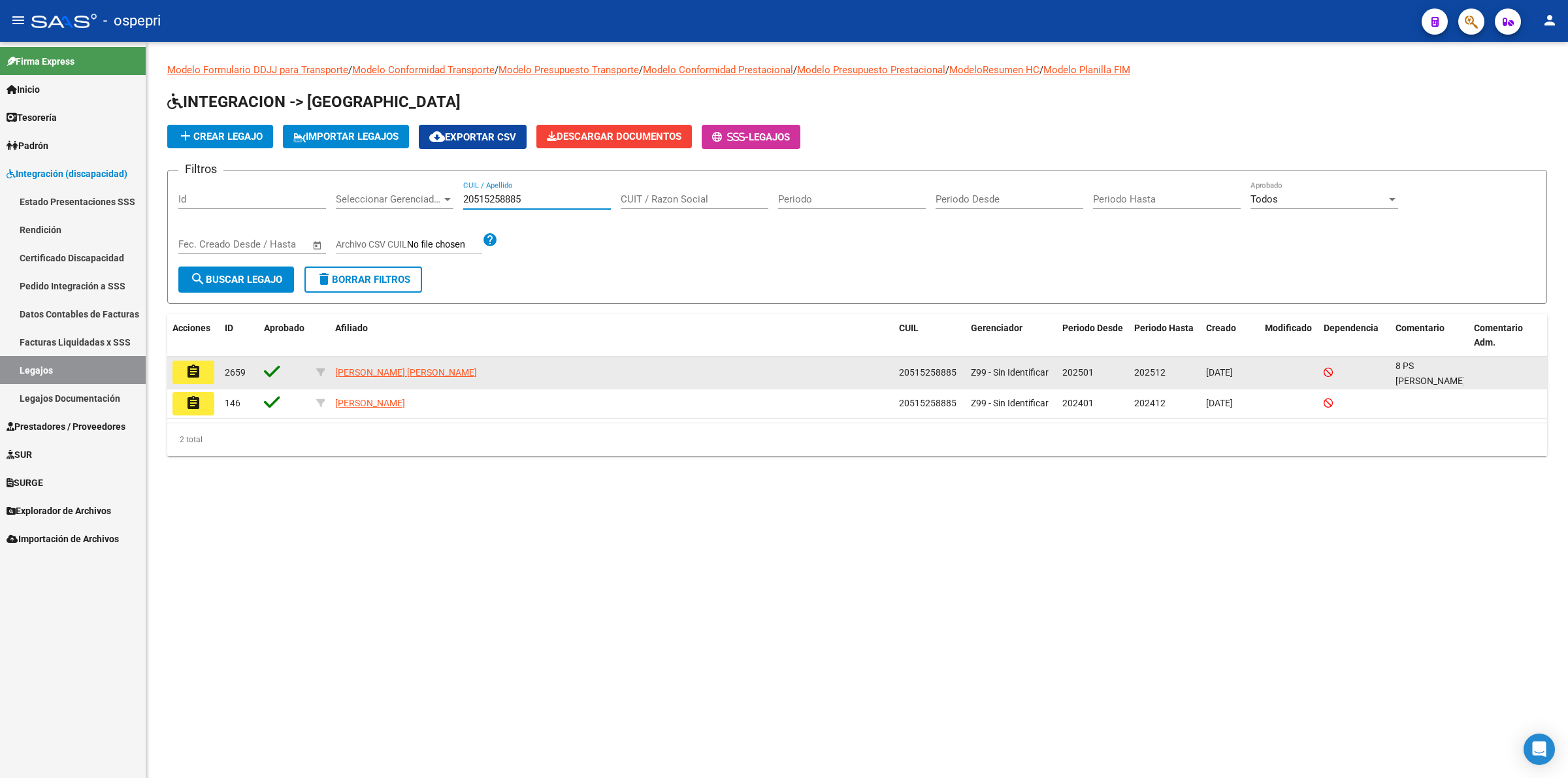
type input "20515258885"
click at [193, 373] on mat-icon "assignment" at bounding box center [193, 371] width 15 height 15
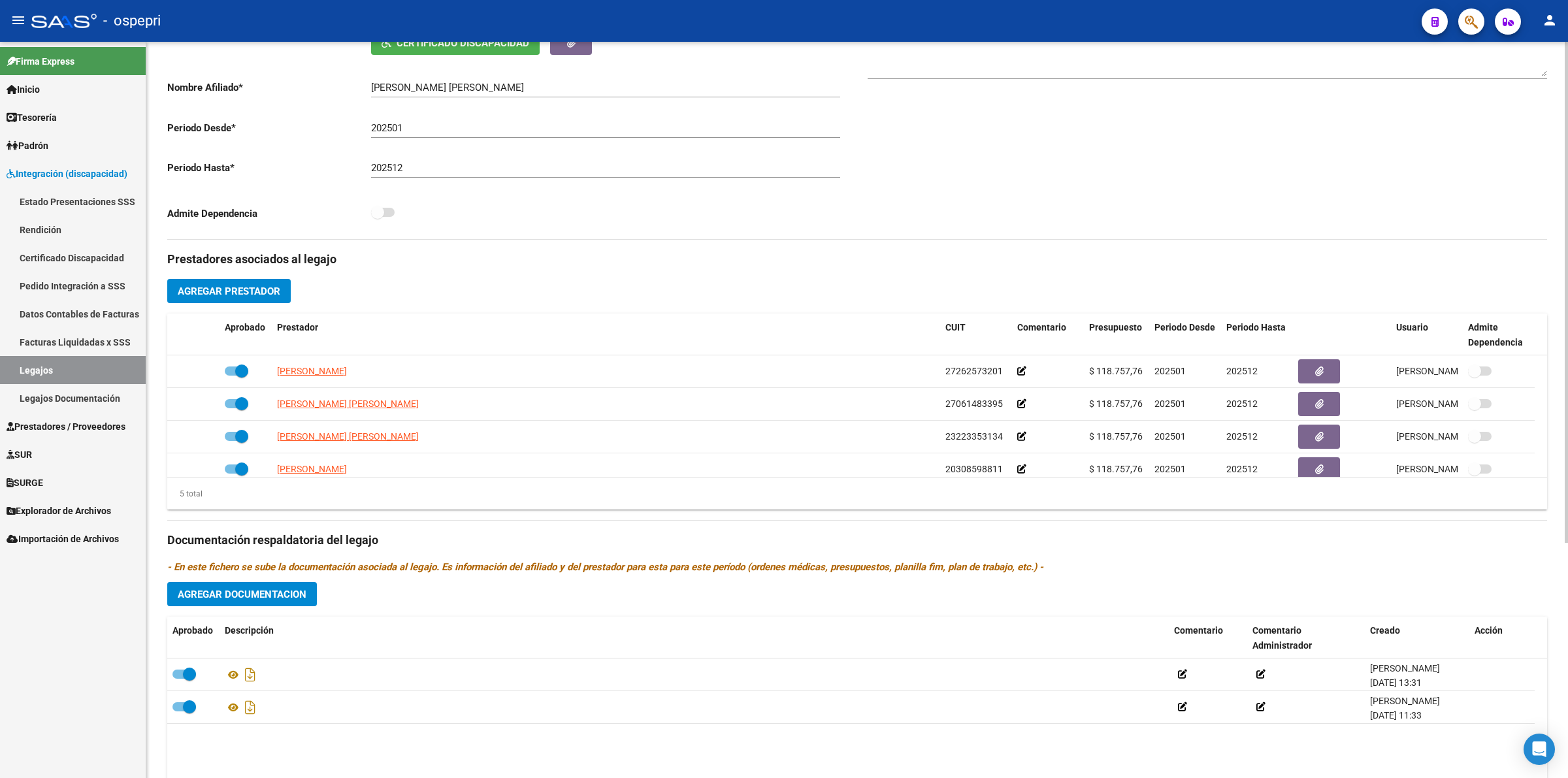
scroll to position [345, 0]
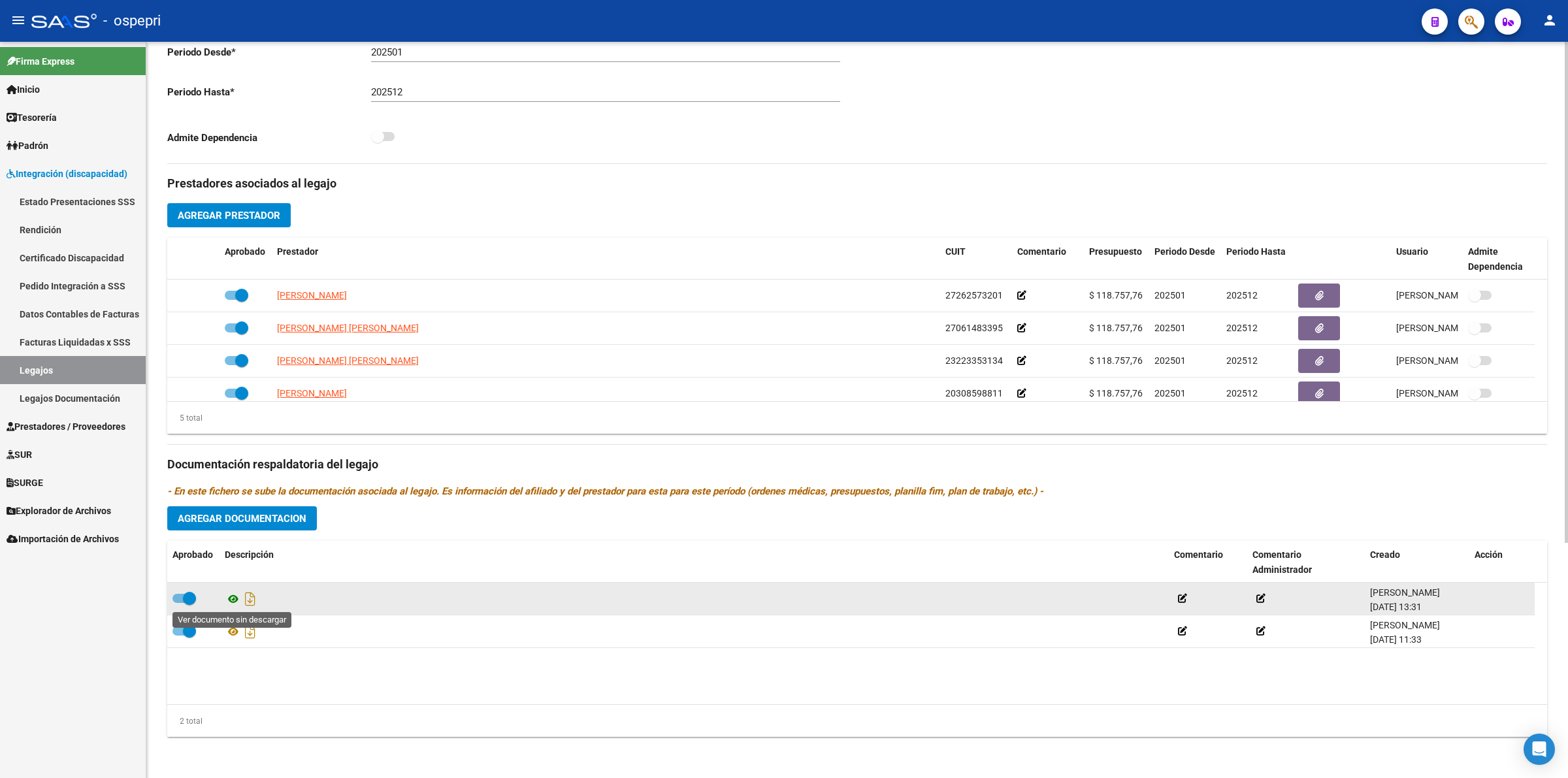
click at [239, 602] on icon at bounding box center [233, 599] width 17 height 15
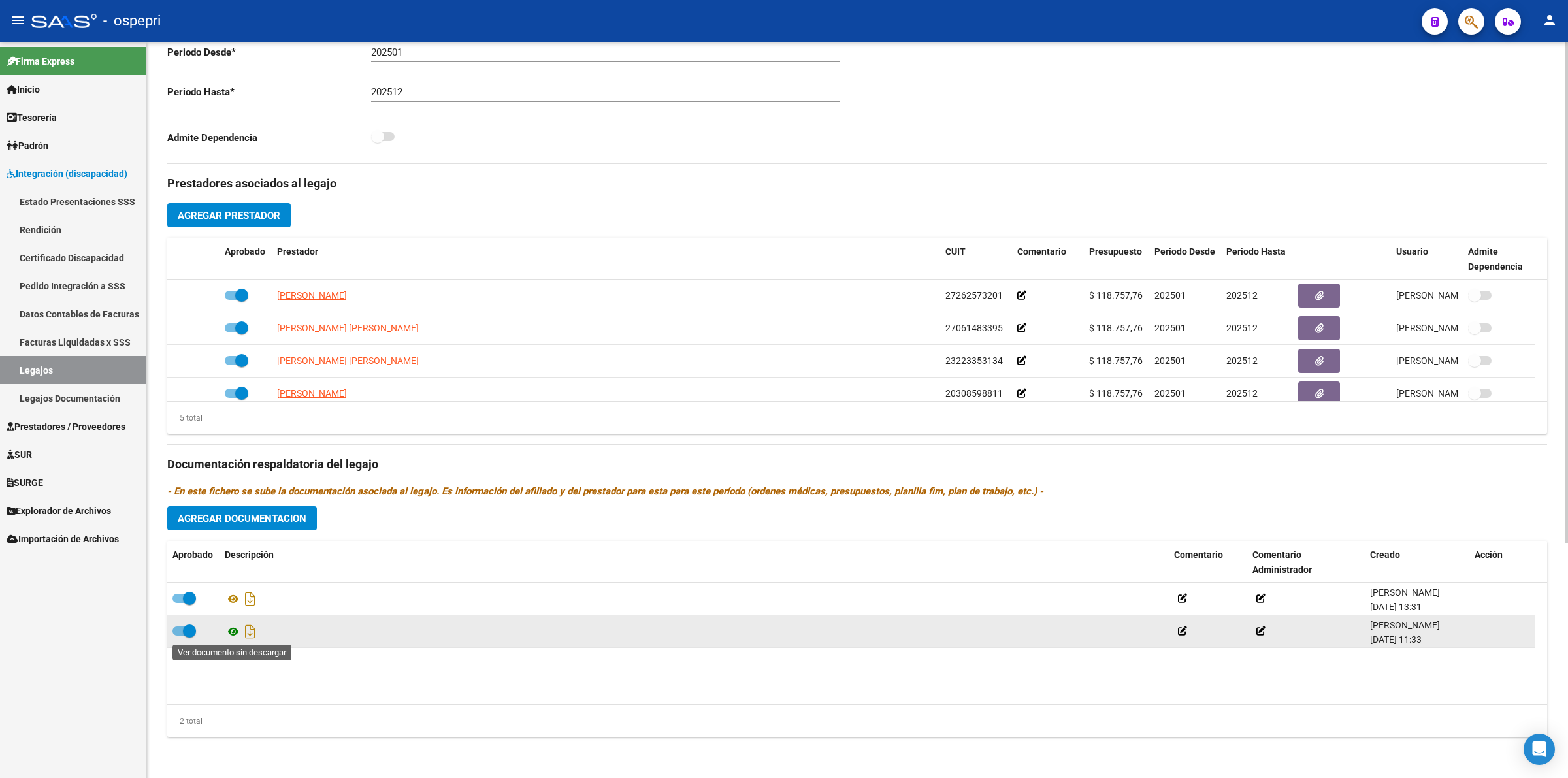
click at [226, 634] on icon at bounding box center [233, 631] width 17 height 15
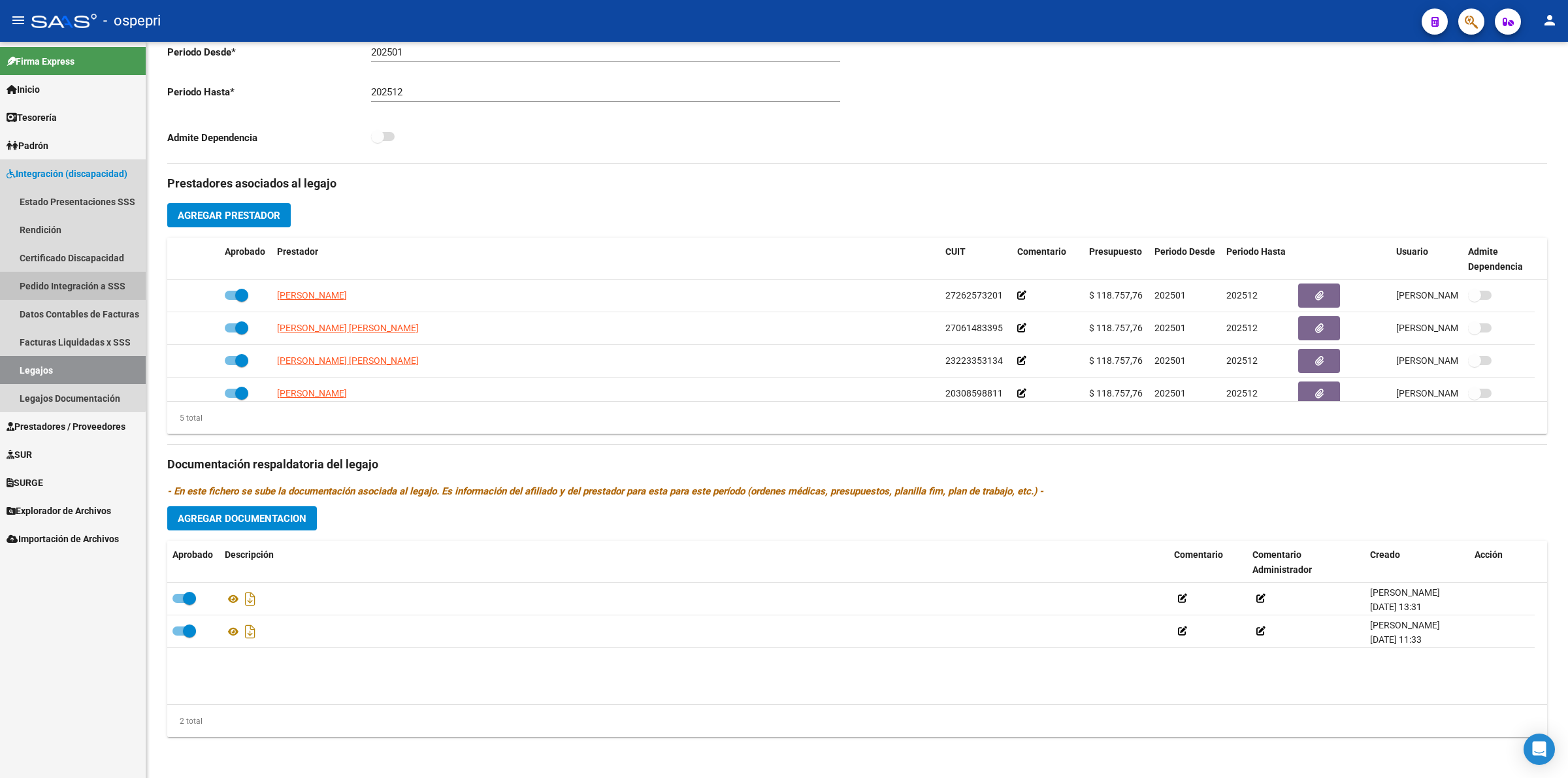
click at [46, 284] on link "Pedido Integración a SSS" at bounding box center [73, 286] width 145 height 28
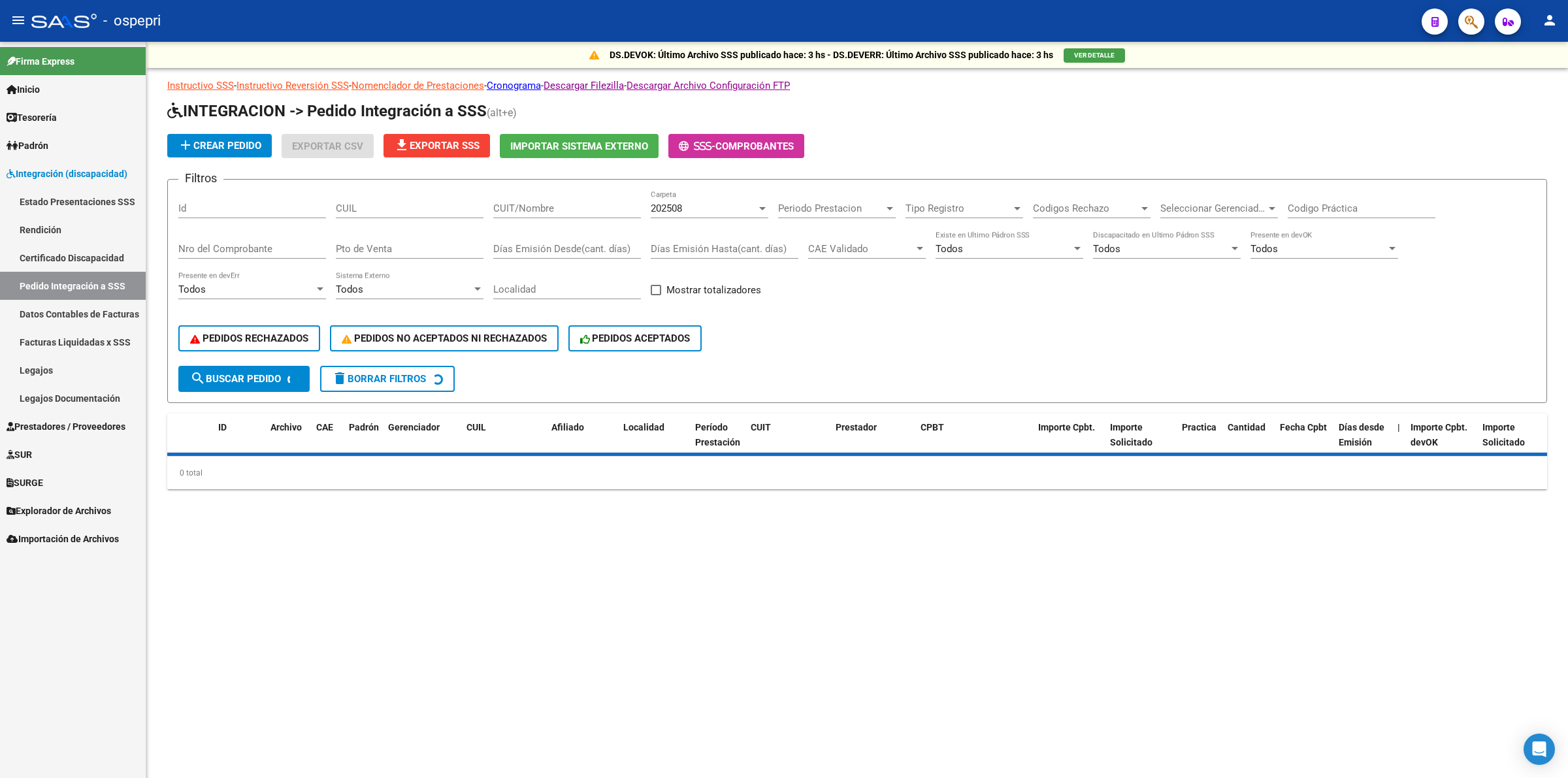
click at [348, 216] on div "CUIL" at bounding box center [409, 210] width 148 height 40
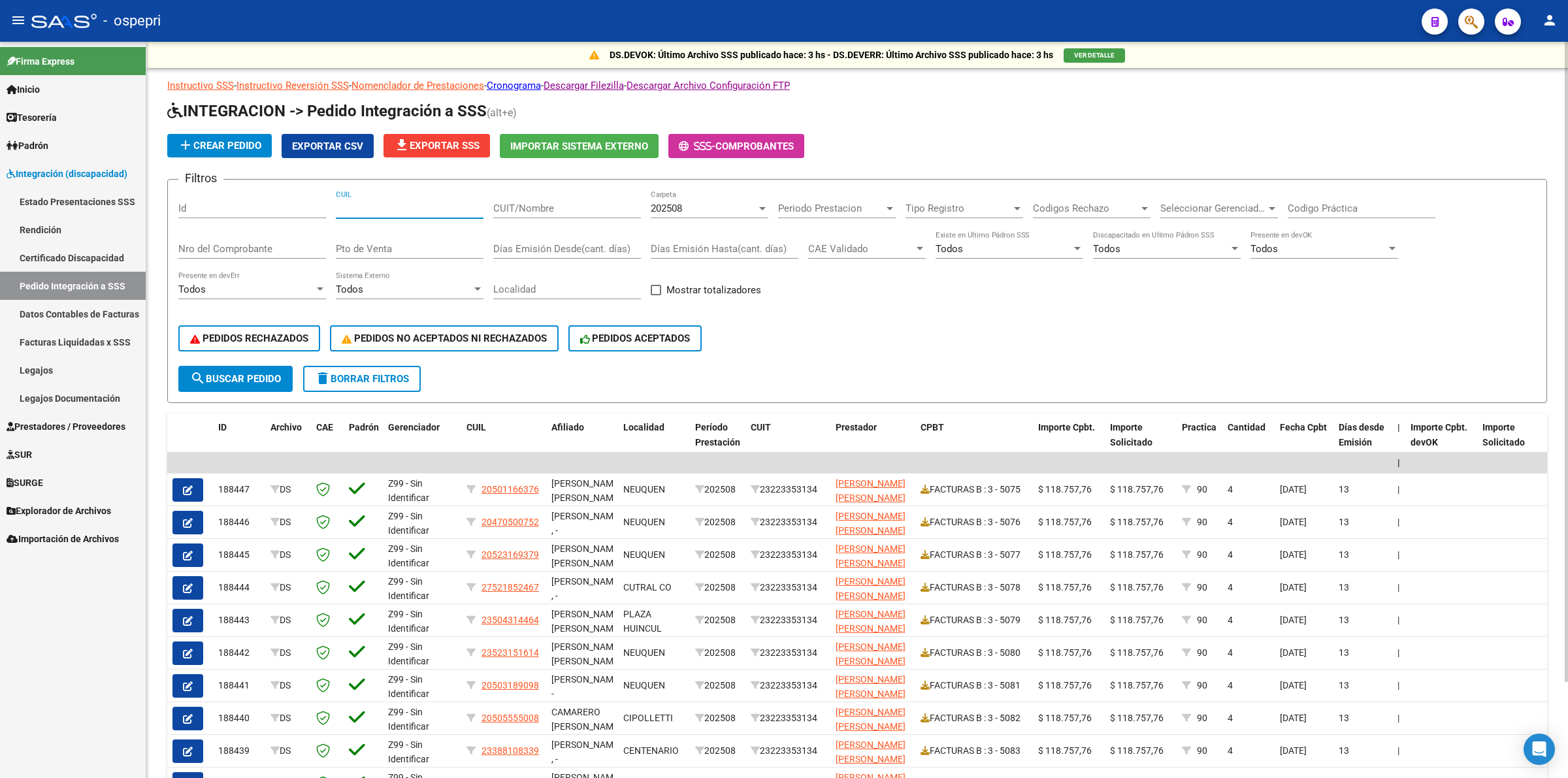
click at [353, 207] on input "CUIL" at bounding box center [409, 209] width 148 height 12
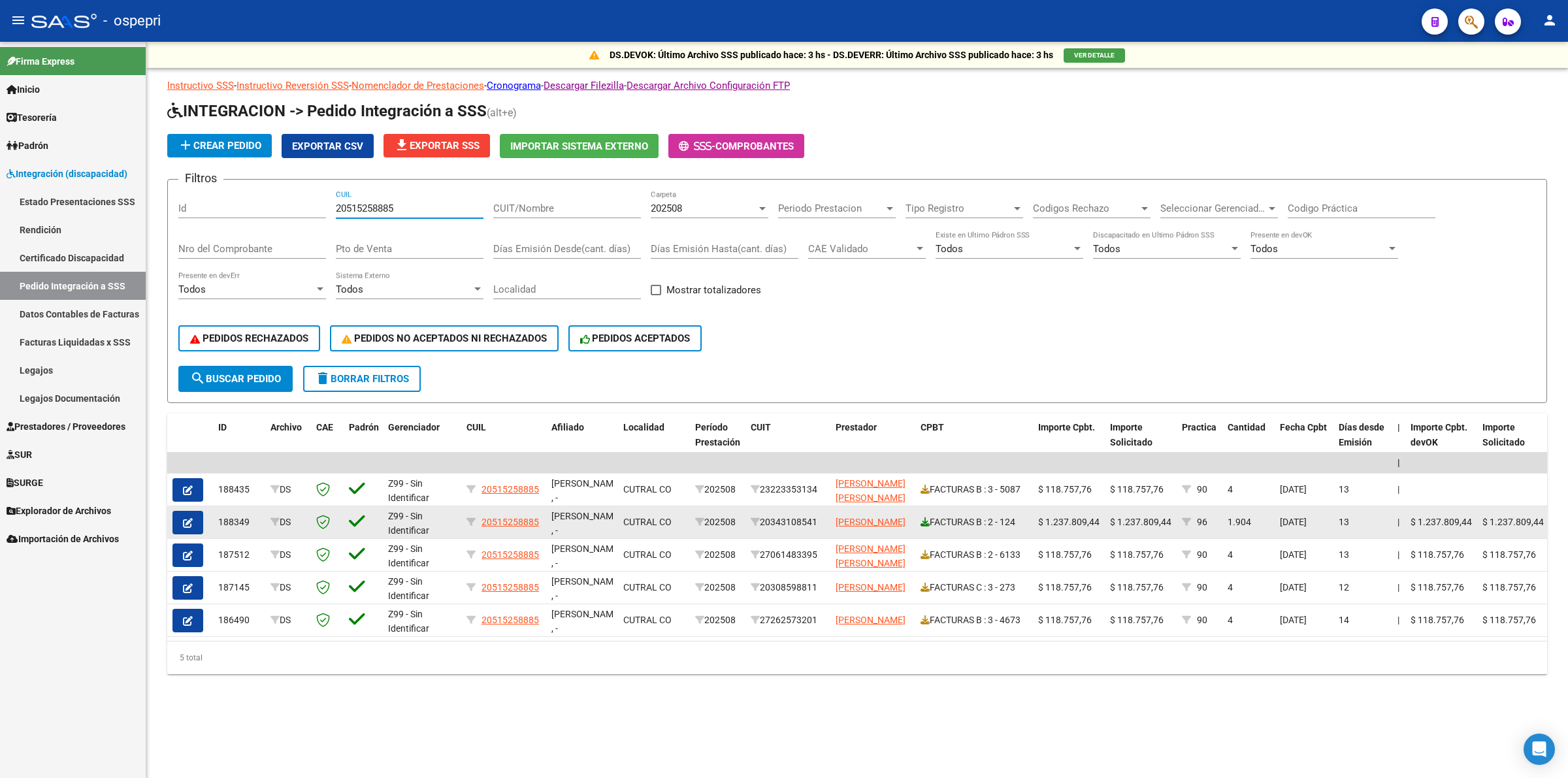
type input "20515258885"
click at [923, 518] on icon at bounding box center [925, 522] width 9 height 9
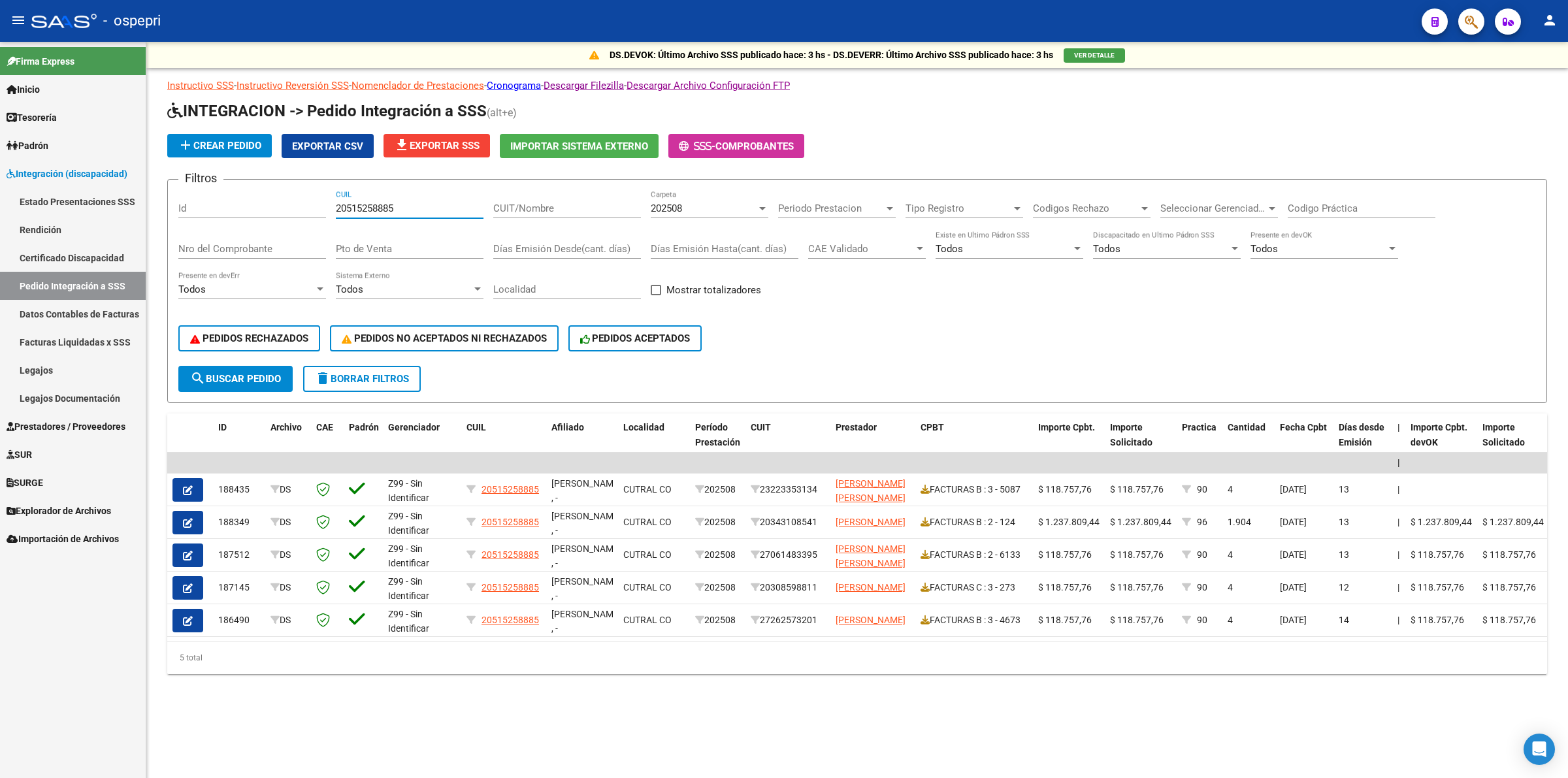
drag, startPoint x: 443, startPoint y: 204, endPoint x: 245, endPoint y: 204, distance: 198.0
click at [245, 204] on div "Filtros Id 20515258885 CUIL CUIT/Nombre 202508 Carpeta Periodo Prestacion Perio…" at bounding box center [857, 278] width 1358 height 176
click at [585, 203] on input "CUIT/Nombre" at bounding box center [567, 209] width 148 height 12
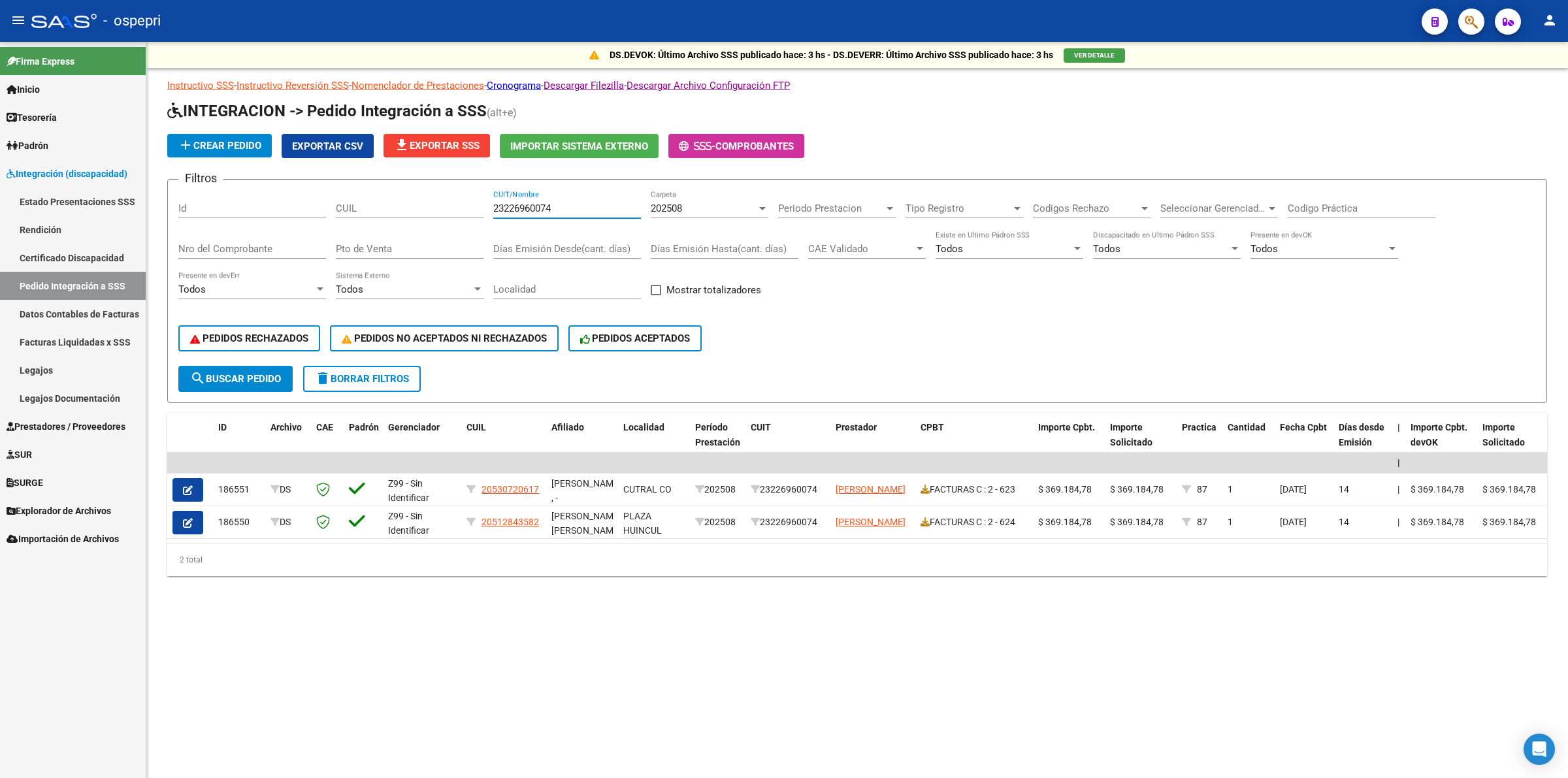
type input "23226960074"
click at [56, 425] on span "Prestadores / Proveedores" at bounding box center [66, 427] width 119 height 15
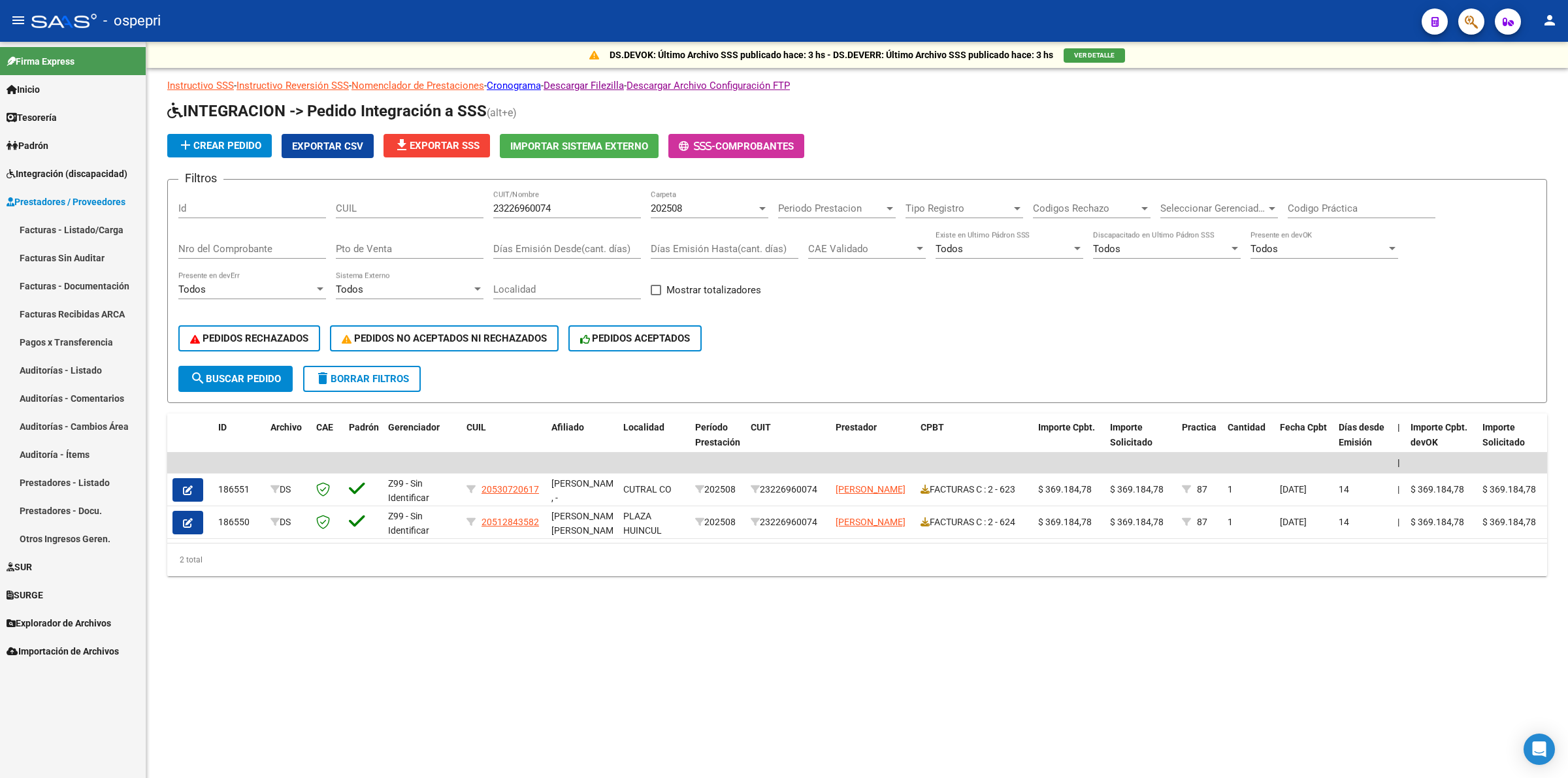
click at [89, 230] on link "Facturas - Listado/Carga" at bounding box center [73, 229] width 145 height 28
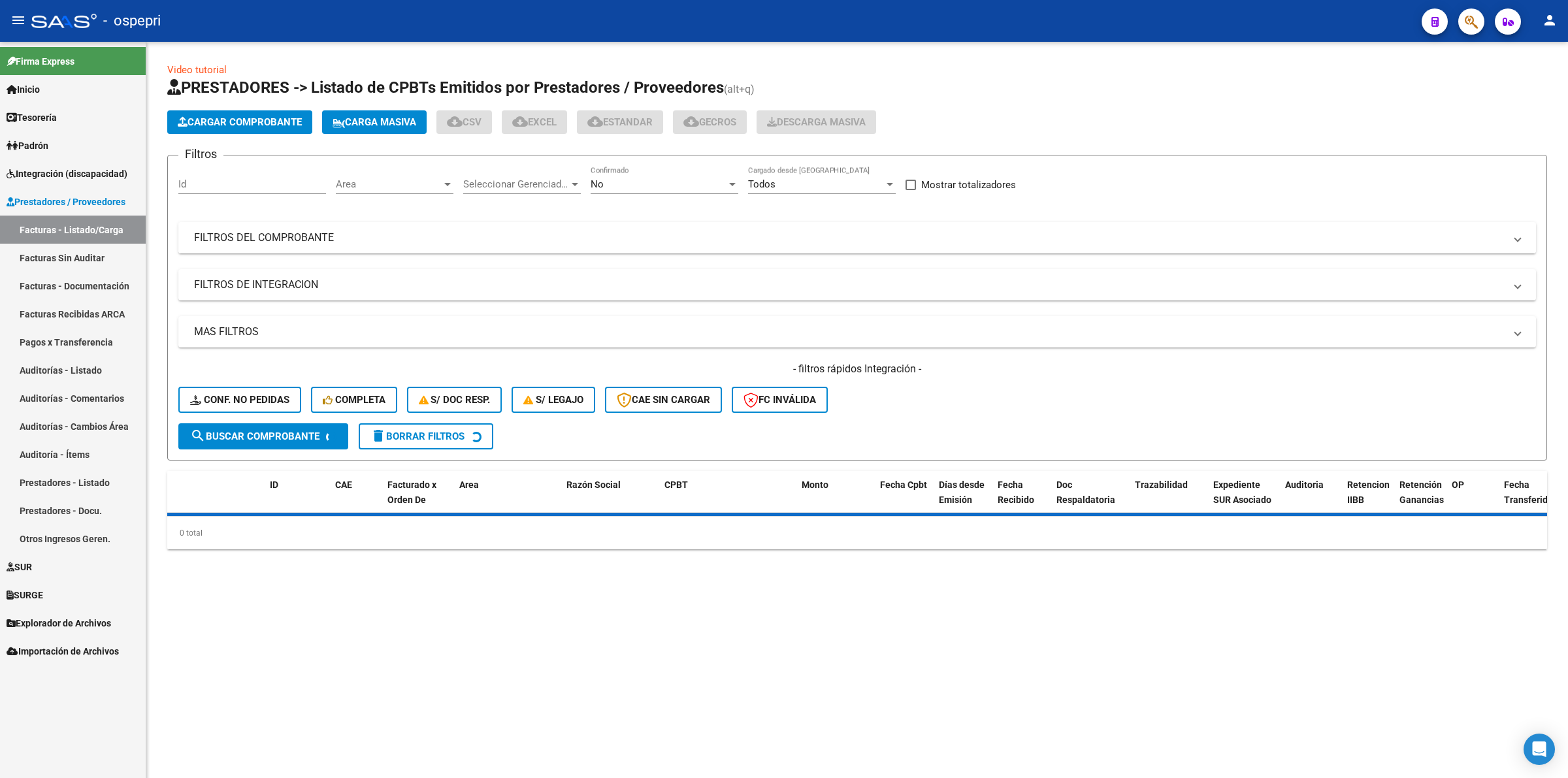
click at [354, 239] on mat-panel-title "FILTROS DEL COMPROBANTE" at bounding box center [849, 238] width 1311 height 15
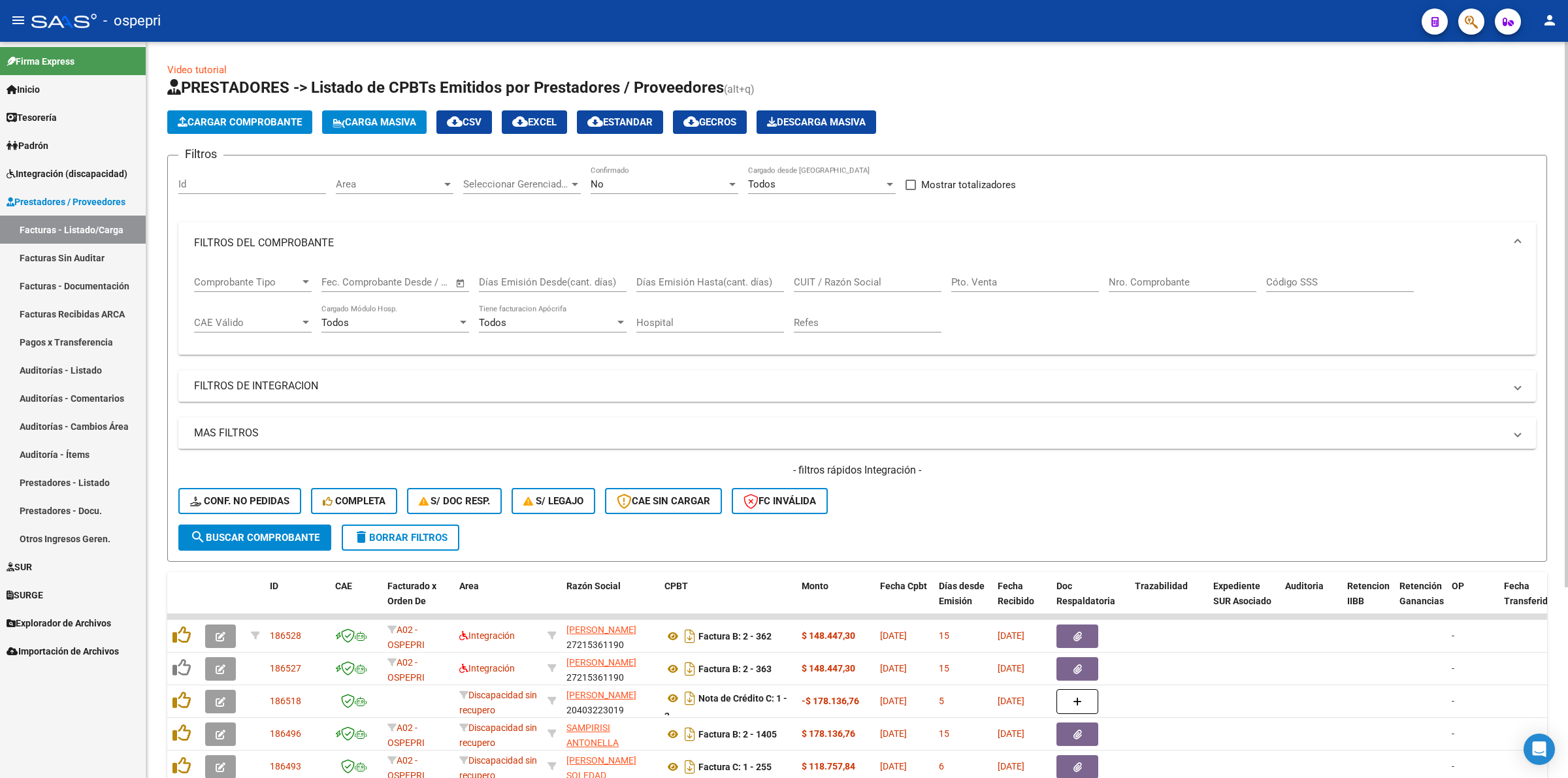
click at [879, 278] on input "CUIT / Razón Social" at bounding box center [867, 282] width 148 height 12
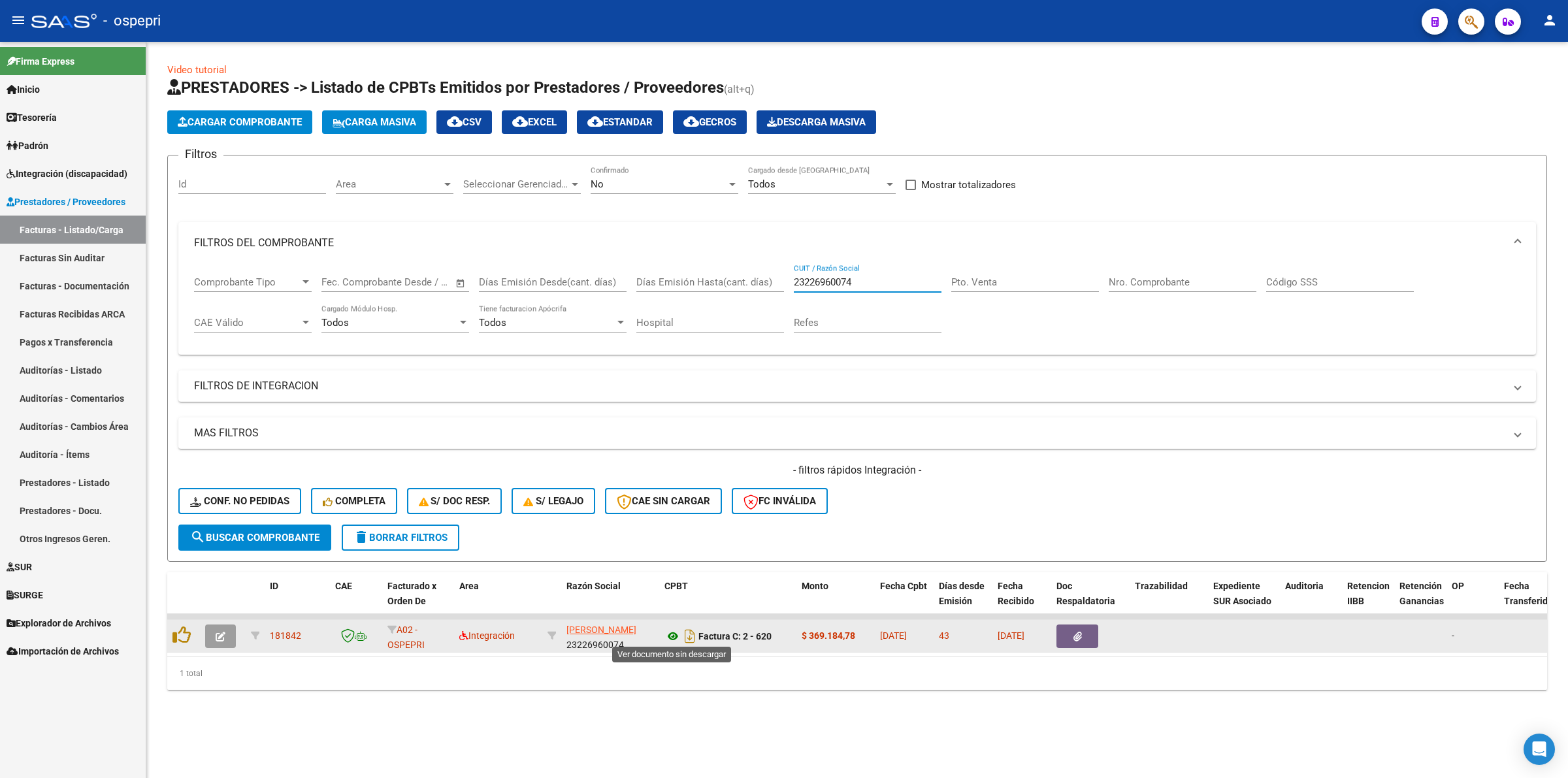
type input "23226960074"
click at [668, 630] on icon at bounding box center [672, 635] width 17 height 15
click at [215, 634] on icon "button" at bounding box center [220, 636] width 10 height 10
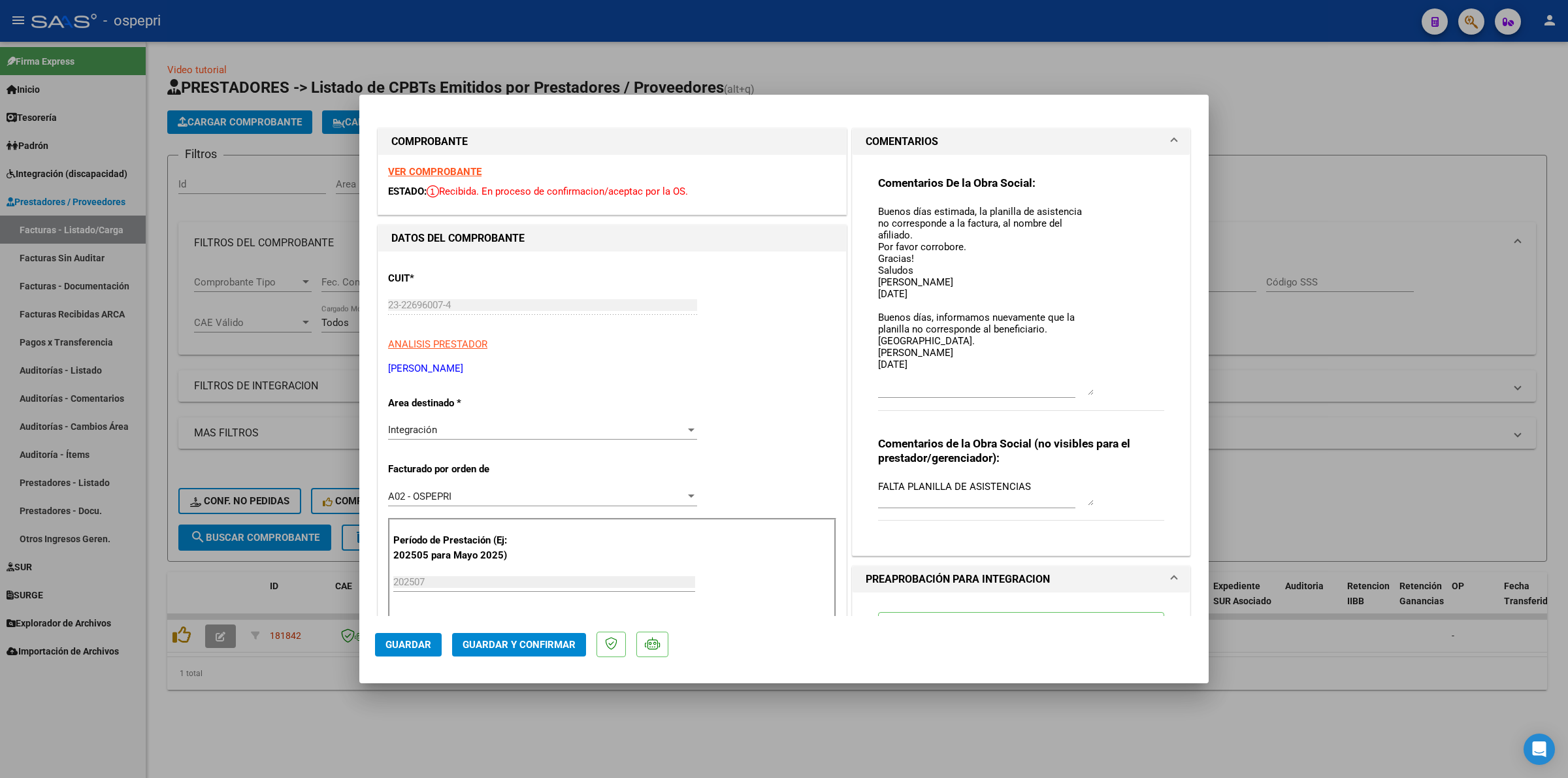
drag, startPoint x: 1082, startPoint y: 224, endPoint x: 1118, endPoint y: 389, distance: 168.9
click at [1118, 389] on div "Comentarios De la Obra Social: Buenos días estimada, la planilla de asistencia …" at bounding box center [1021, 300] width 286 height 249
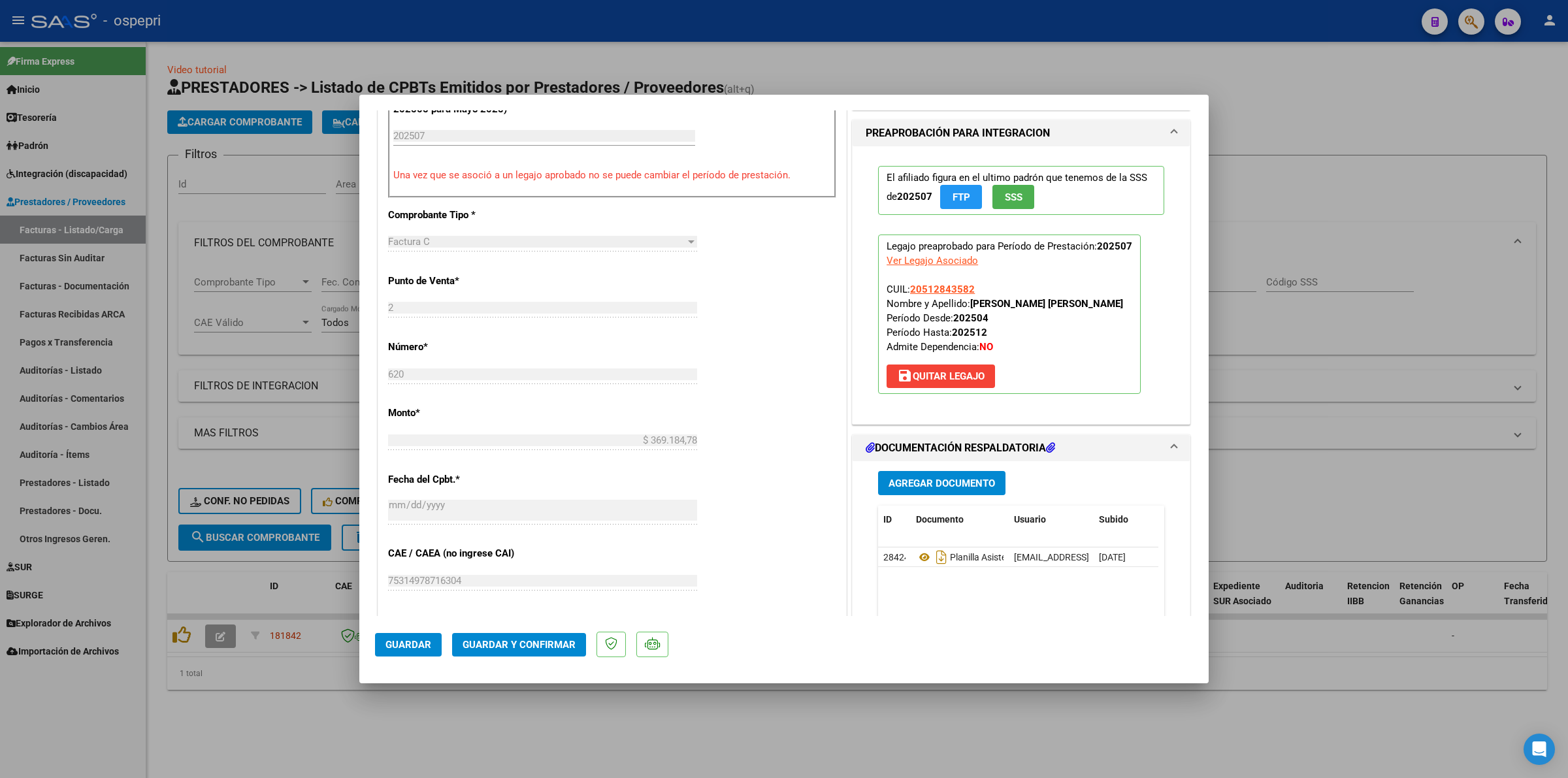
scroll to position [490, 0]
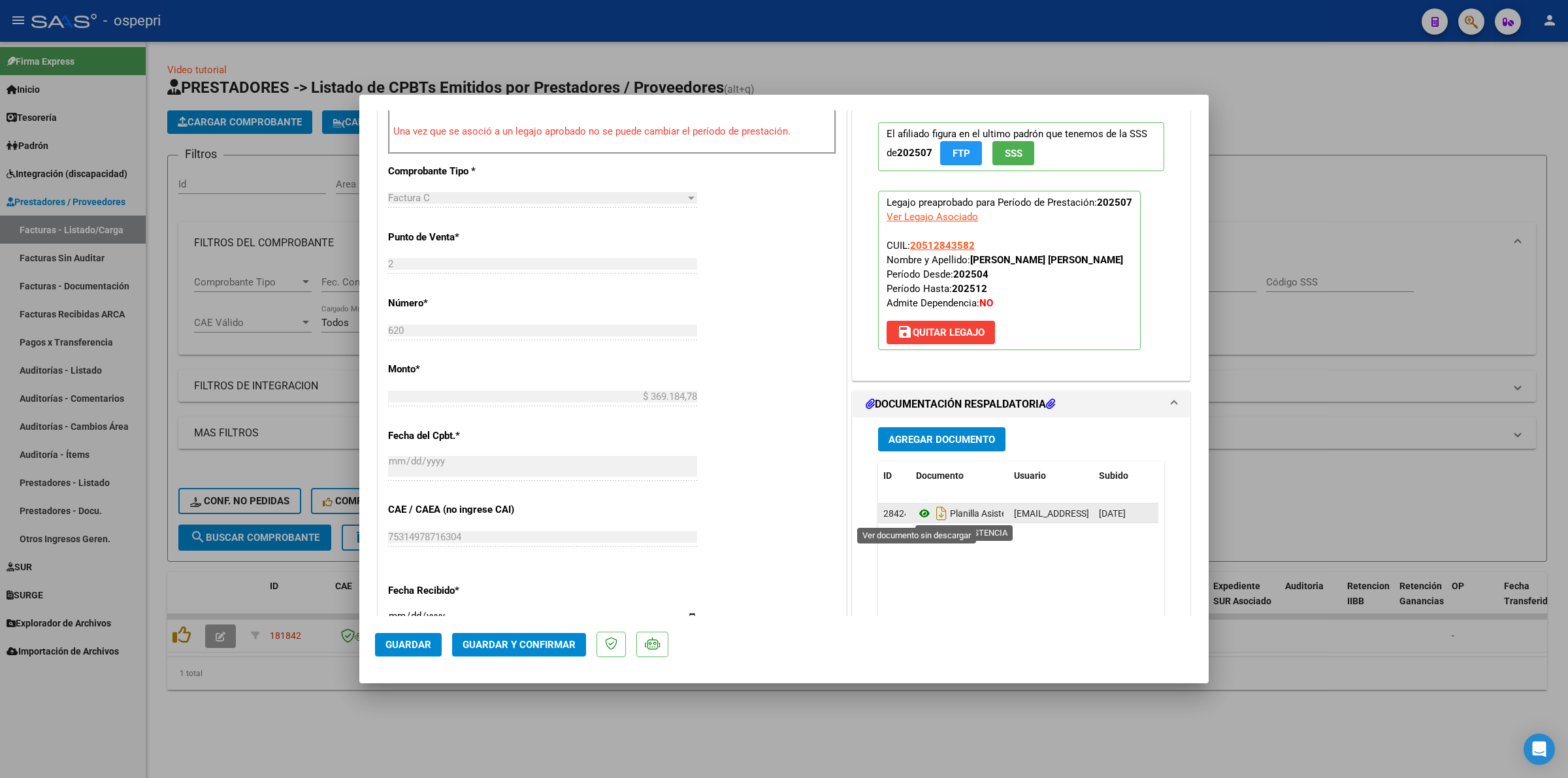
click at [921, 516] on icon at bounding box center [924, 513] width 17 height 15
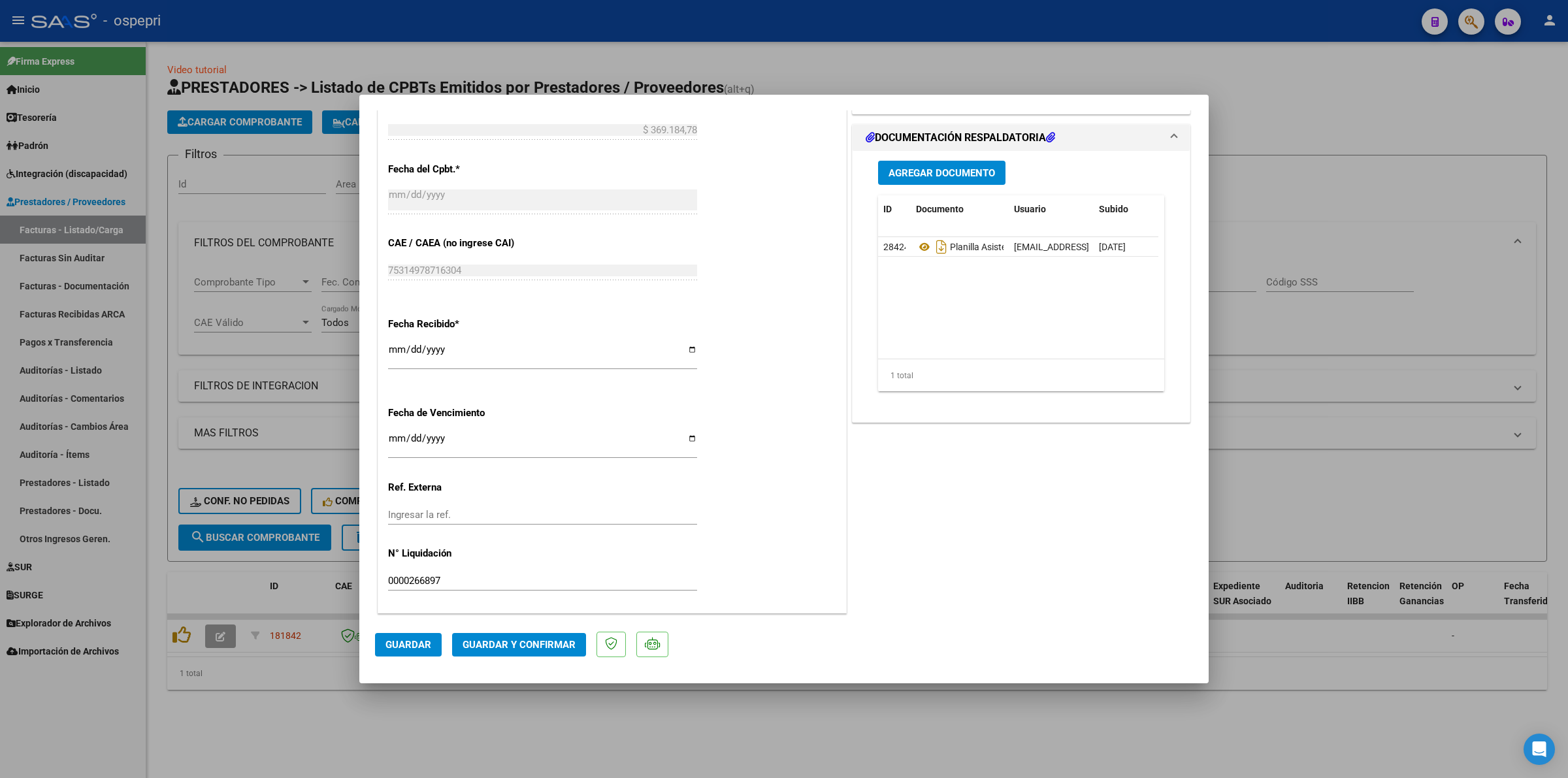
scroll to position [185, 0]
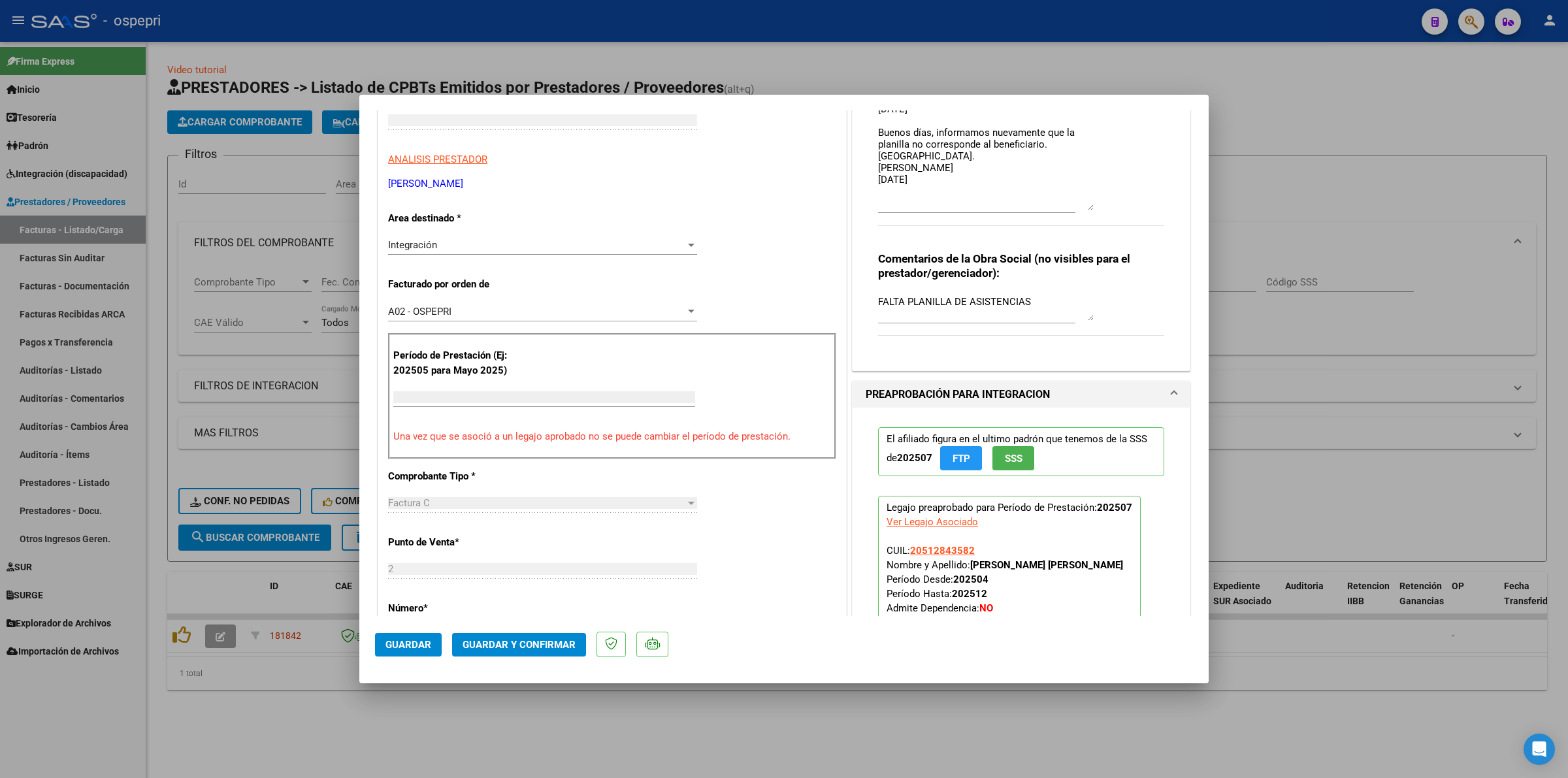
type input "$ 0,00"
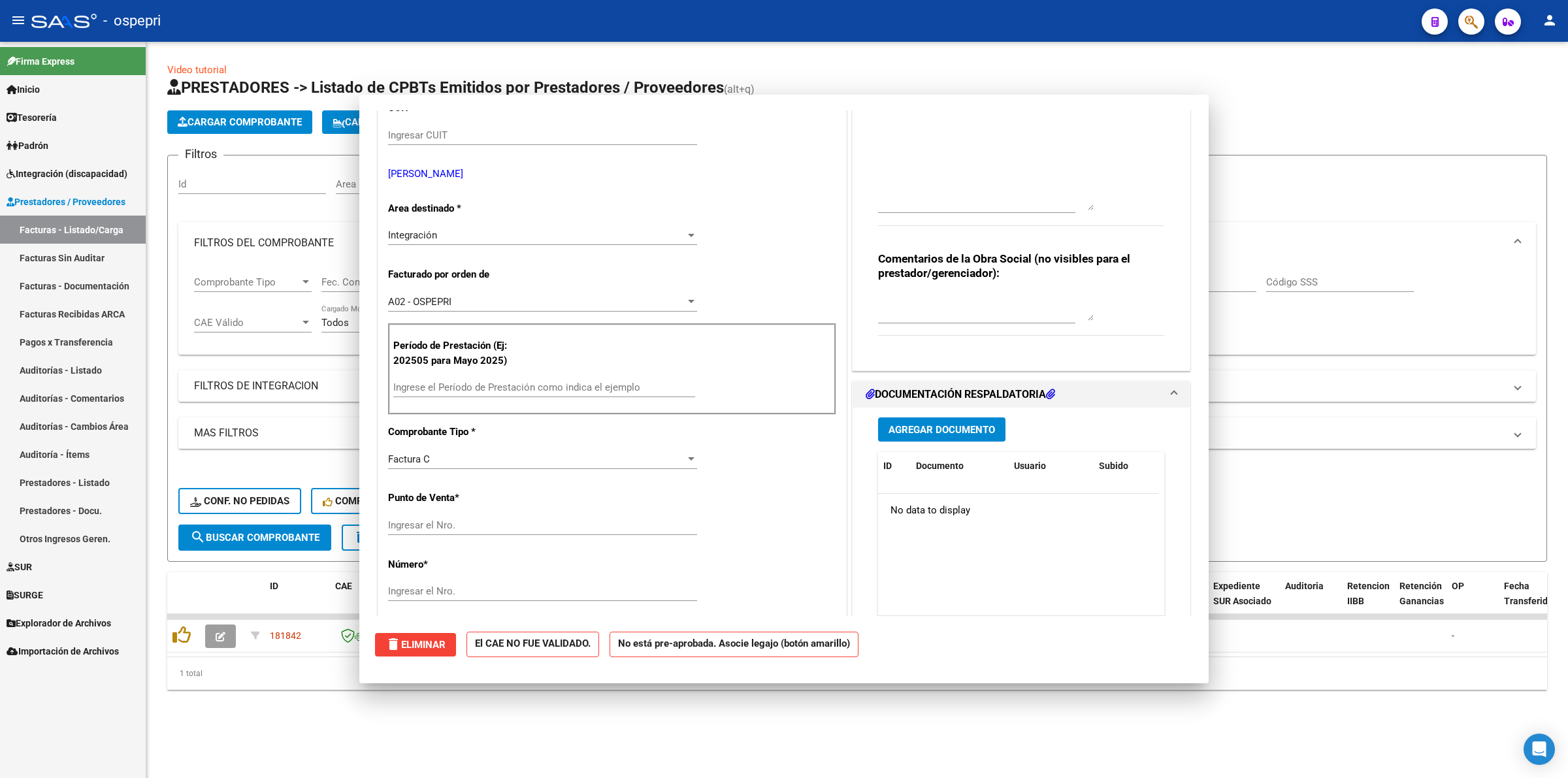
scroll to position [0, 0]
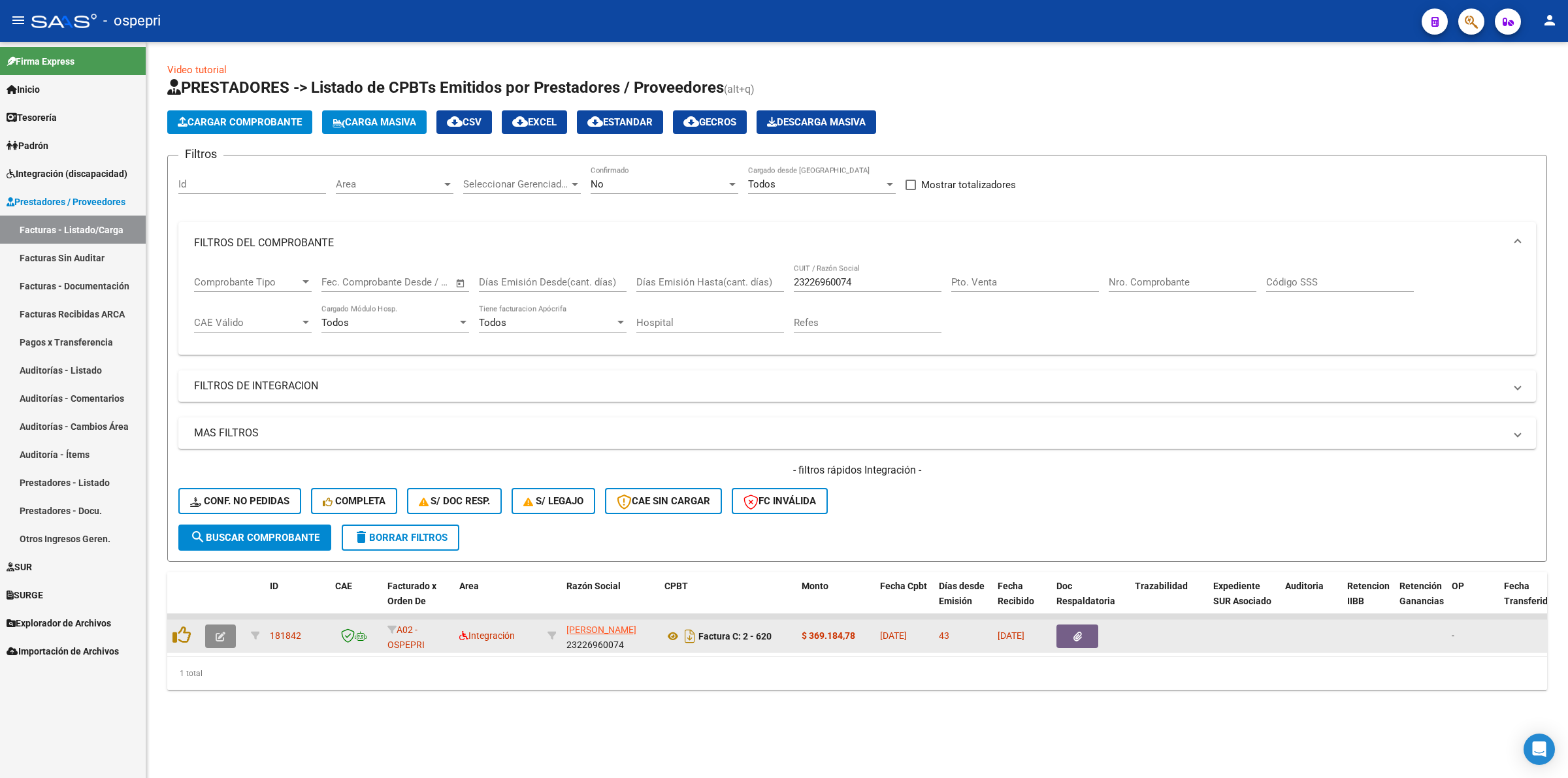
click at [220, 632] on icon "button" at bounding box center [220, 636] width 10 height 10
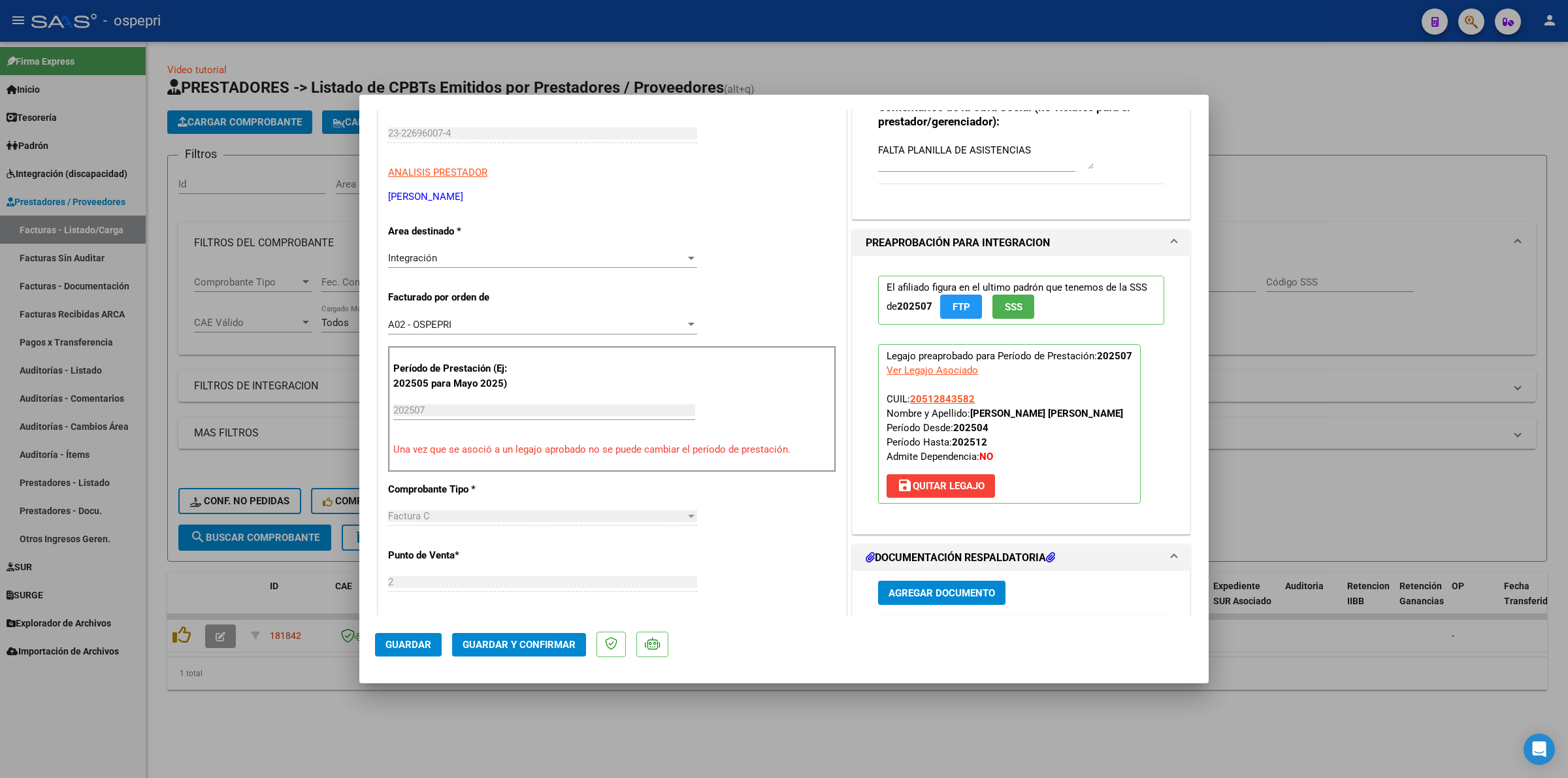
scroll to position [245, 0]
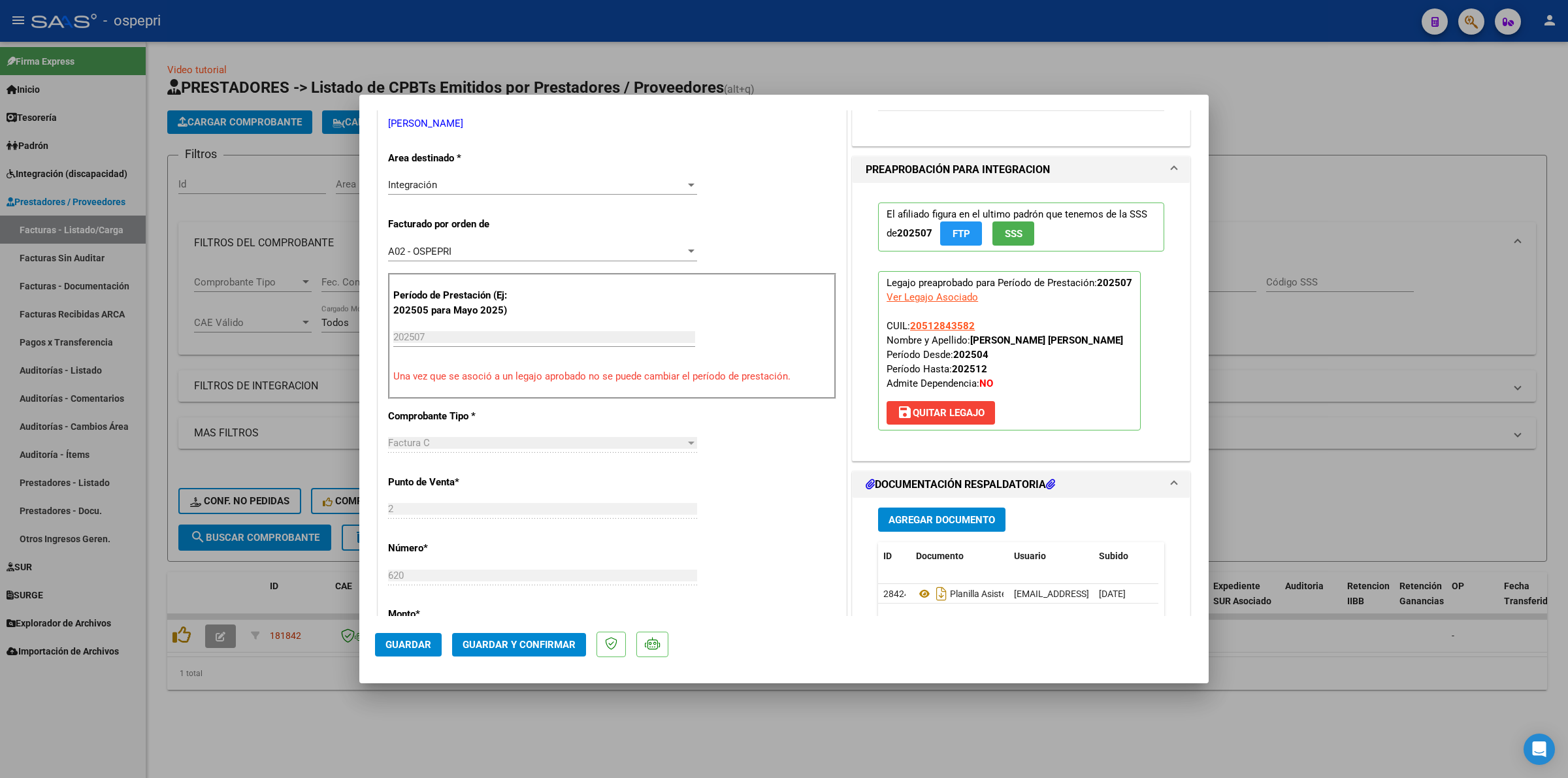
type input "$ 0,00"
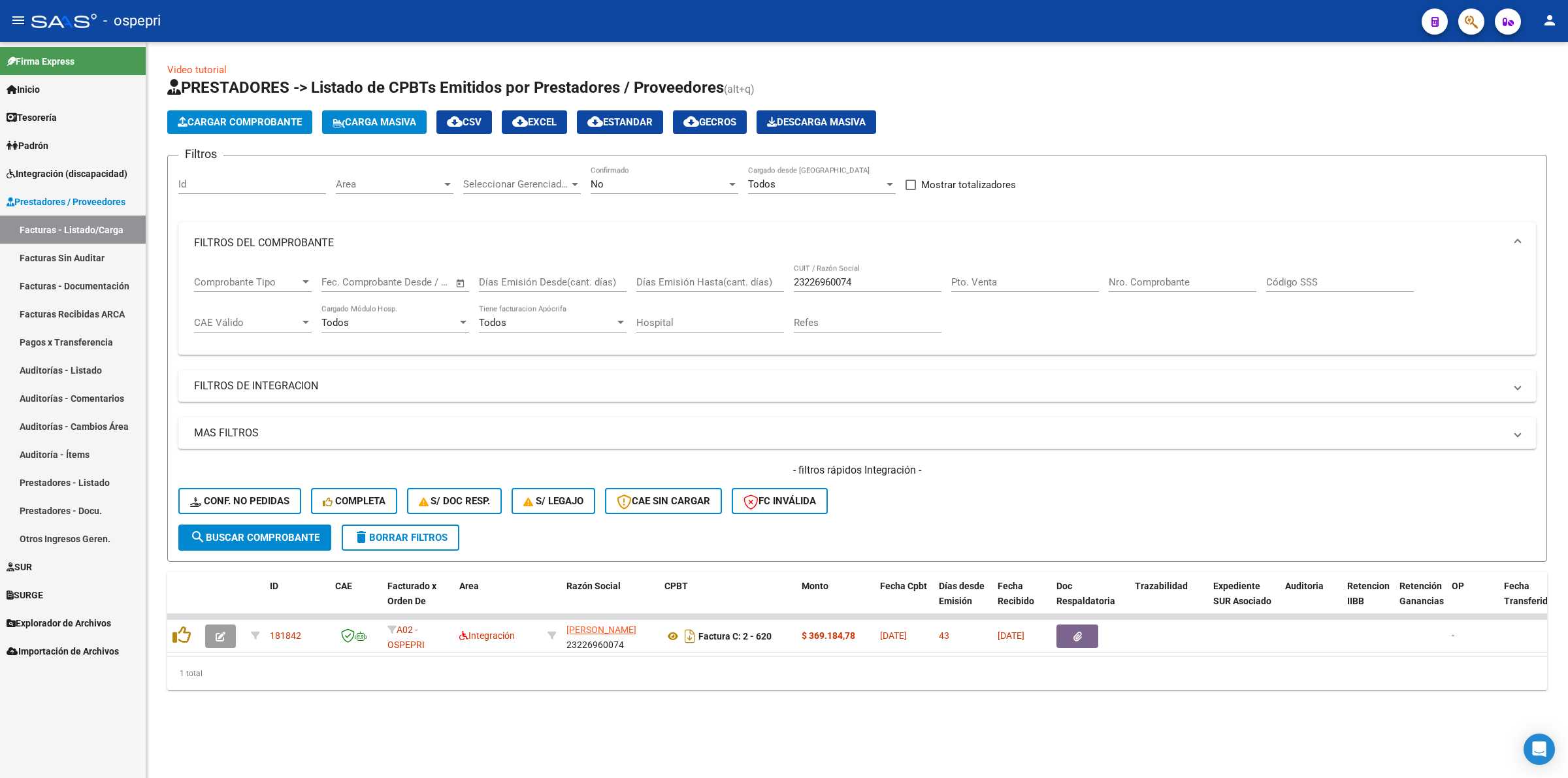
click at [61, 235] on link "Facturas - Listado/Carga" at bounding box center [73, 229] width 145 height 28
drag, startPoint x: 866, startPoint y: 275, endPoint x: 658, endPoint y: 287, distance: 208.3
click at [657, 288] on div "Comprobante Tipo Comprobante Tipo Fecha inicio – Fecha fin Fec. Comprobante Des…" at bounding box center [857, 304] width 1326 height 81
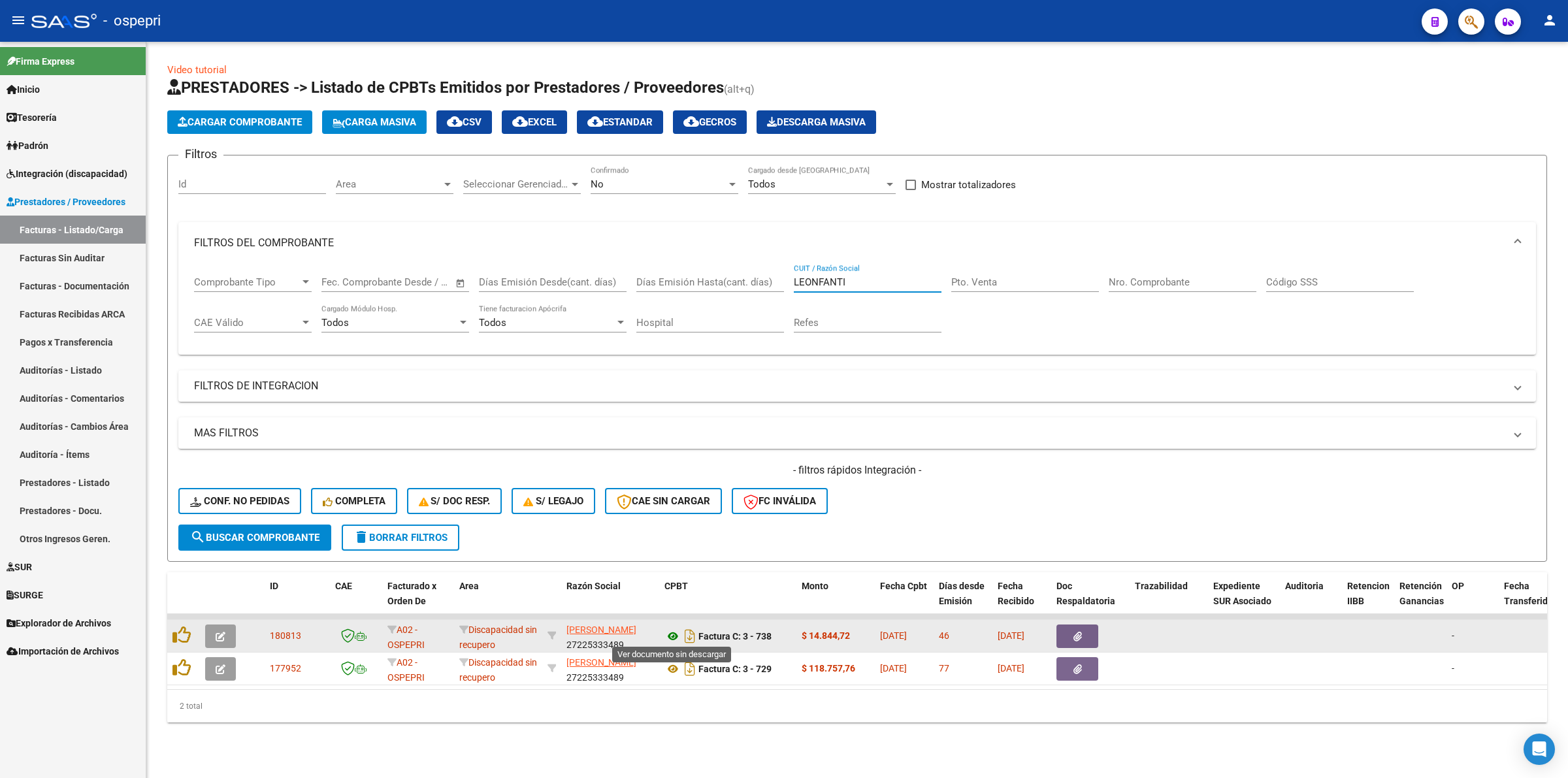
type input "LEONFANTI"
click at [672, 629] on icon at bounding box center [672, 635] width 17 height 15
click at [1087, 633] on button "button" at bounding box center [1077, 636] width 42 height 24
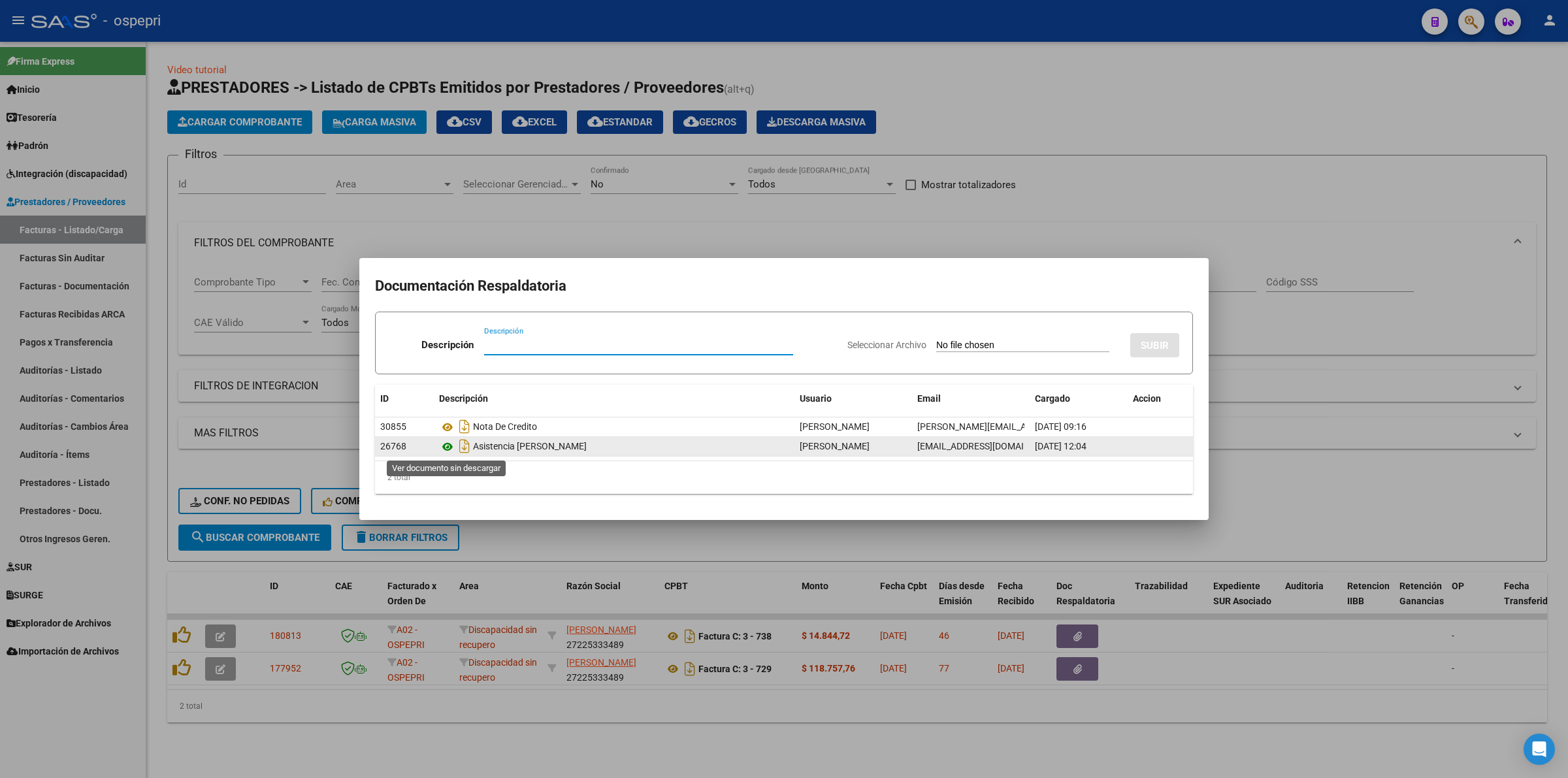
click at [443, 448] on icon at bounding box center [447, 447] width 17 height 15
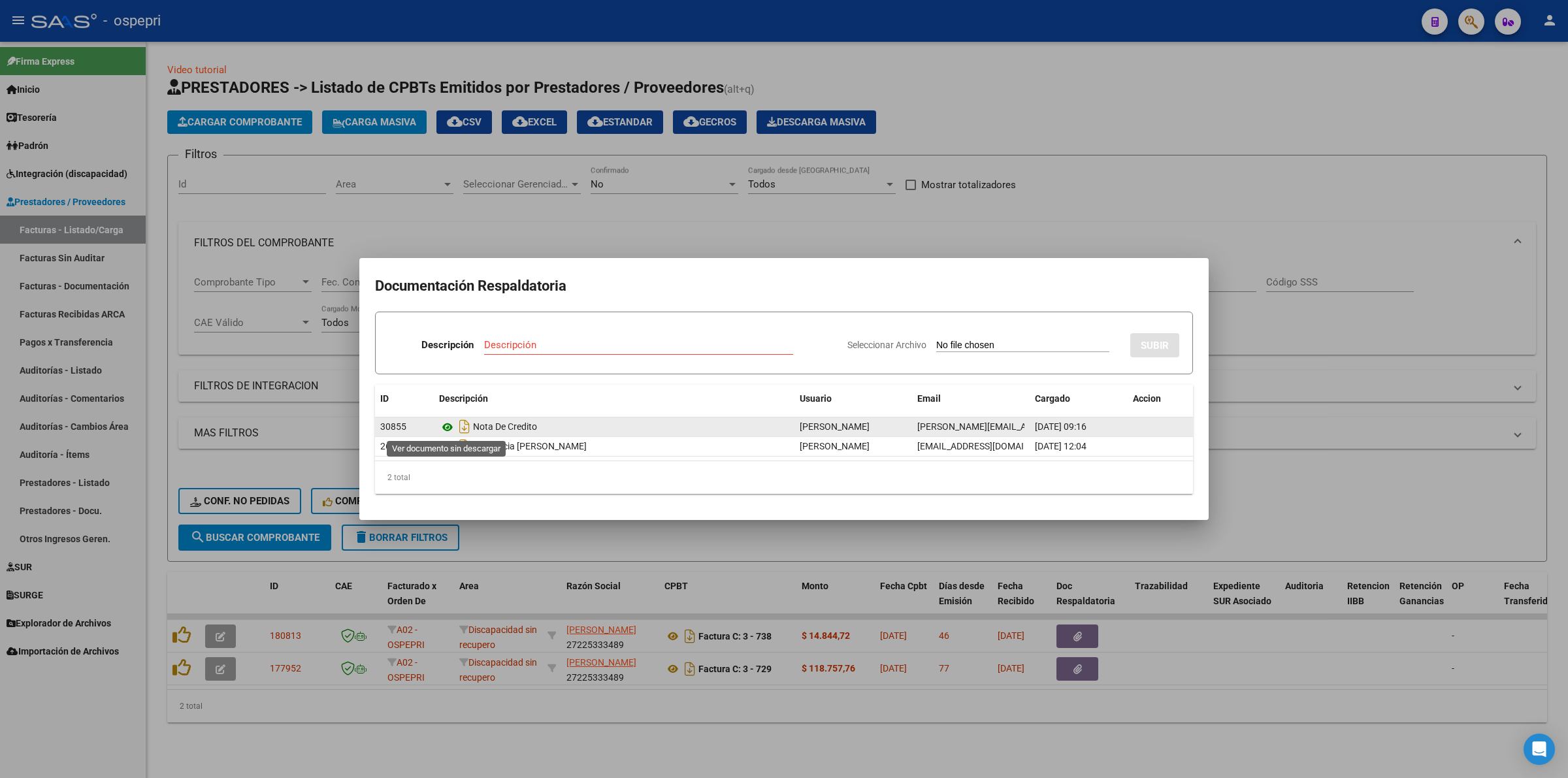
click at [448, 422] on icon at bounding box center [447, 427] width 17 height 15
